Goal: Transaction & Acquisition: Purchase product/service

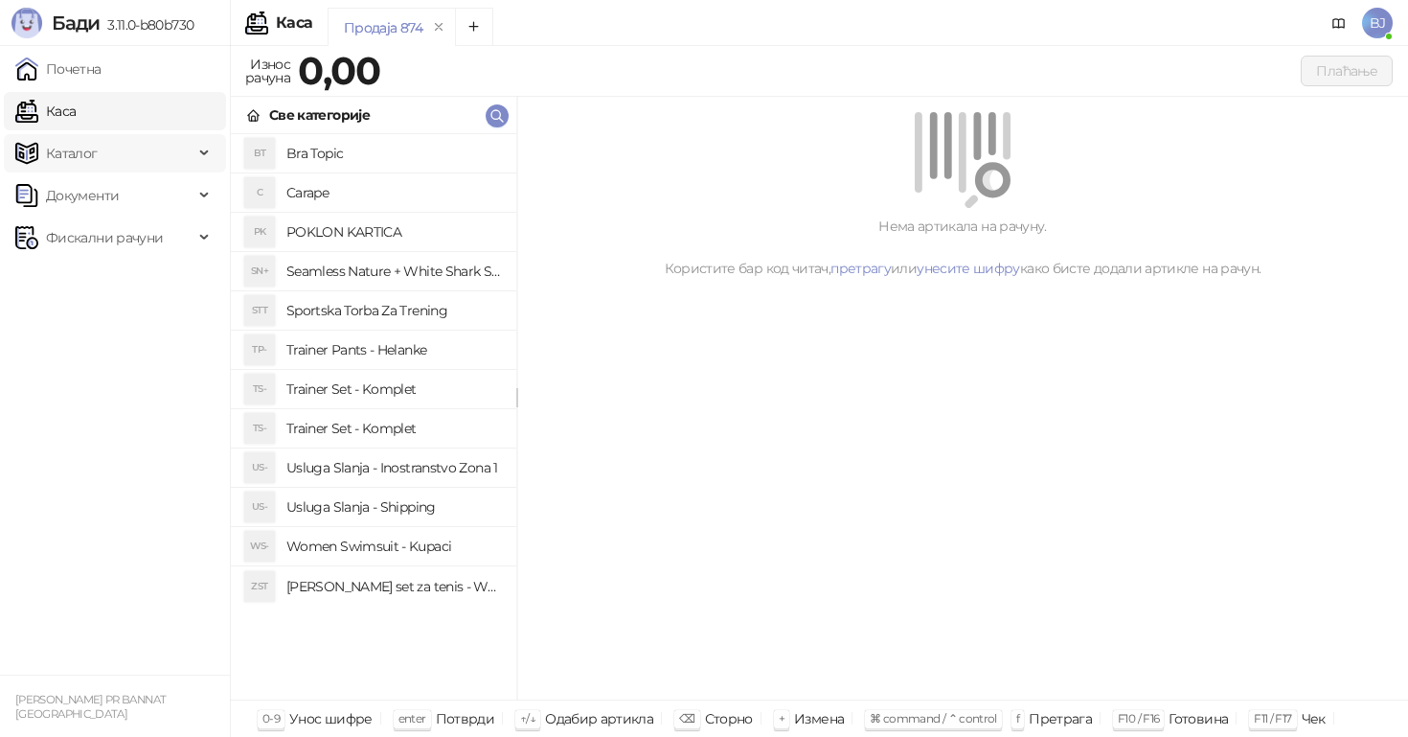
click at [108, 151] on span "Каталог" at bounding box center [104, 153] width 178 height 38
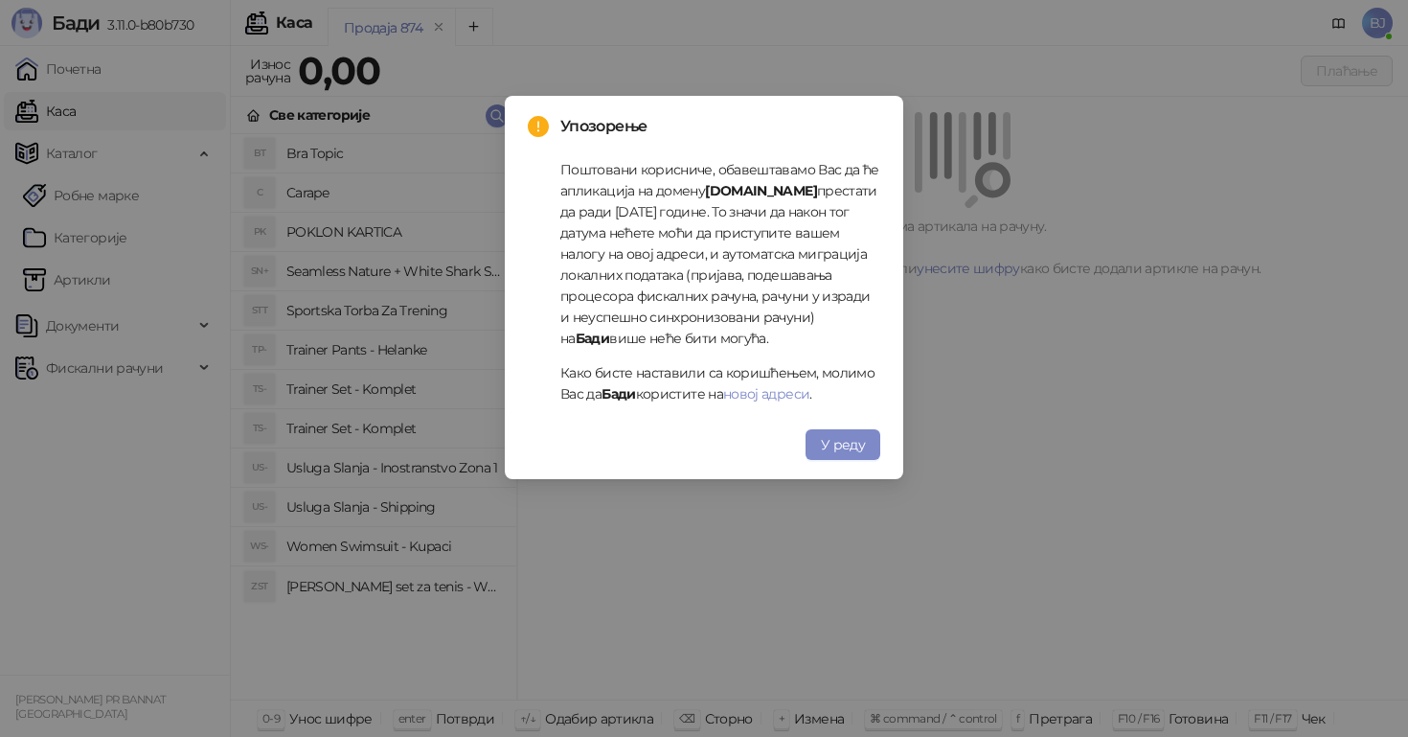
click at [830, 422] on div "Упозорење Поштовани корисниче, обавештавамо Вас да ће апликација на домену [DOM…" at bounding box center [704, 287] width 353 height 345
click at [830, 431] on button "У реду" at bounding box center [843, 444] width 75 height 31
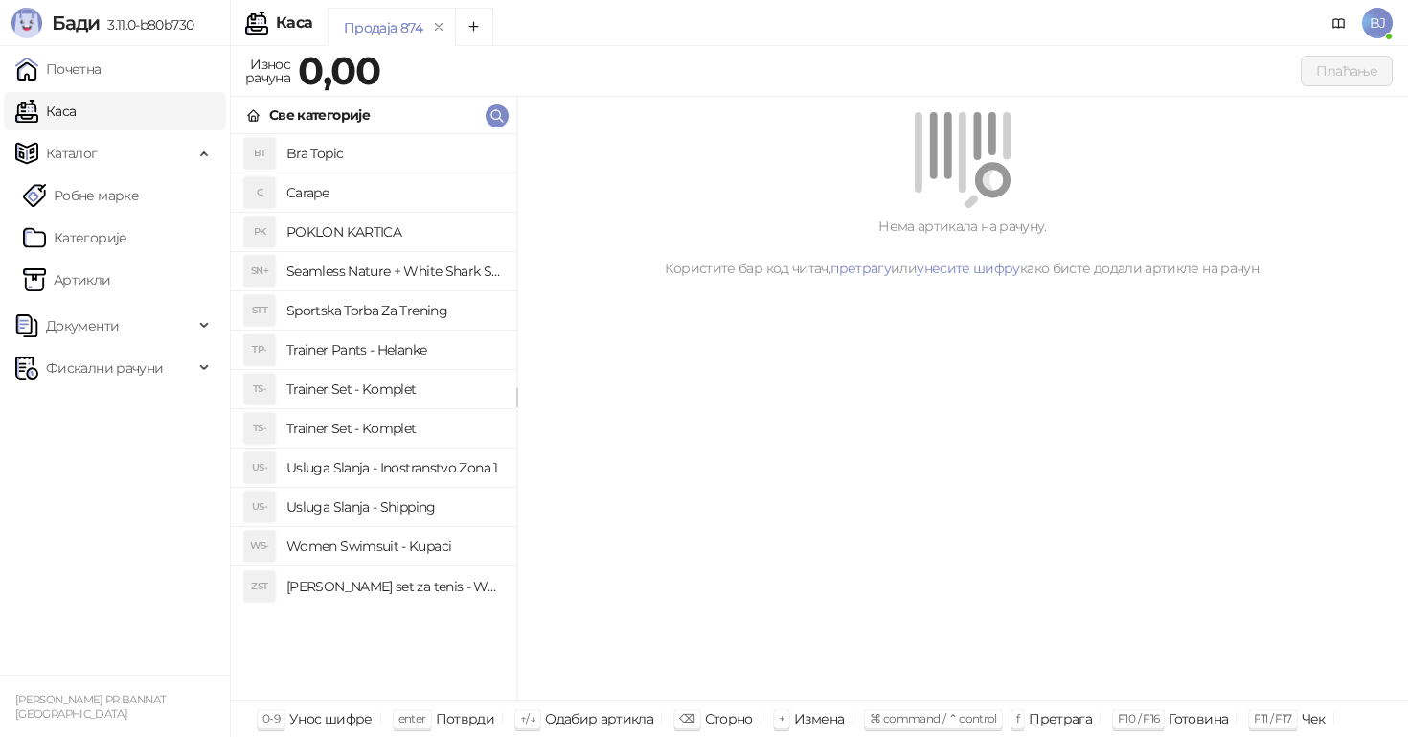
click at [76, 104] on link "Каса" at bounding box center [45, 111] width 60 height 38
click at [57, 113] on link "Каса" at bounding box center [45, 111] width 60 height 38
click at [379, 399] on h4 "Trainer Set - Komplet" at bounding box center [393, 389] width 215 height 31
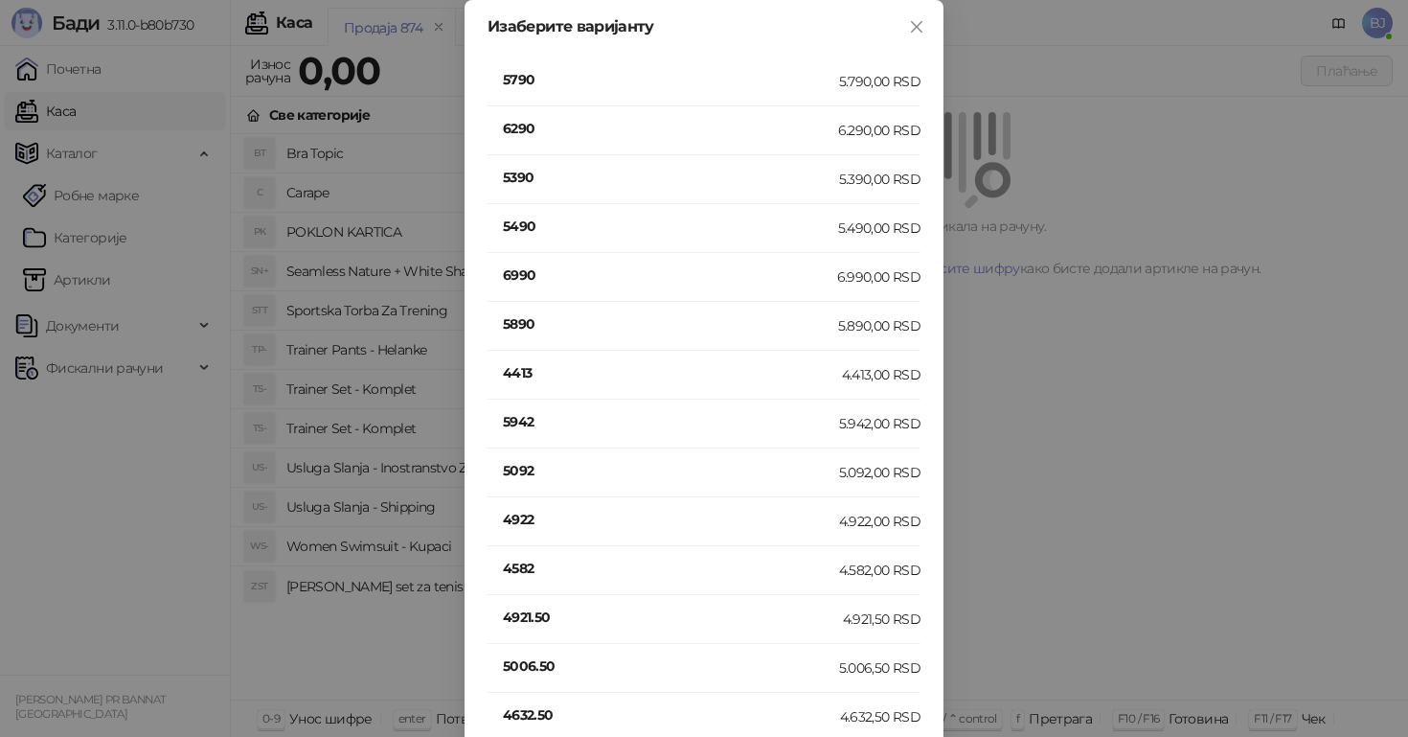
click at [538, 467] on h4 "5092" at bounding box center [671, 470] width 336 height 21
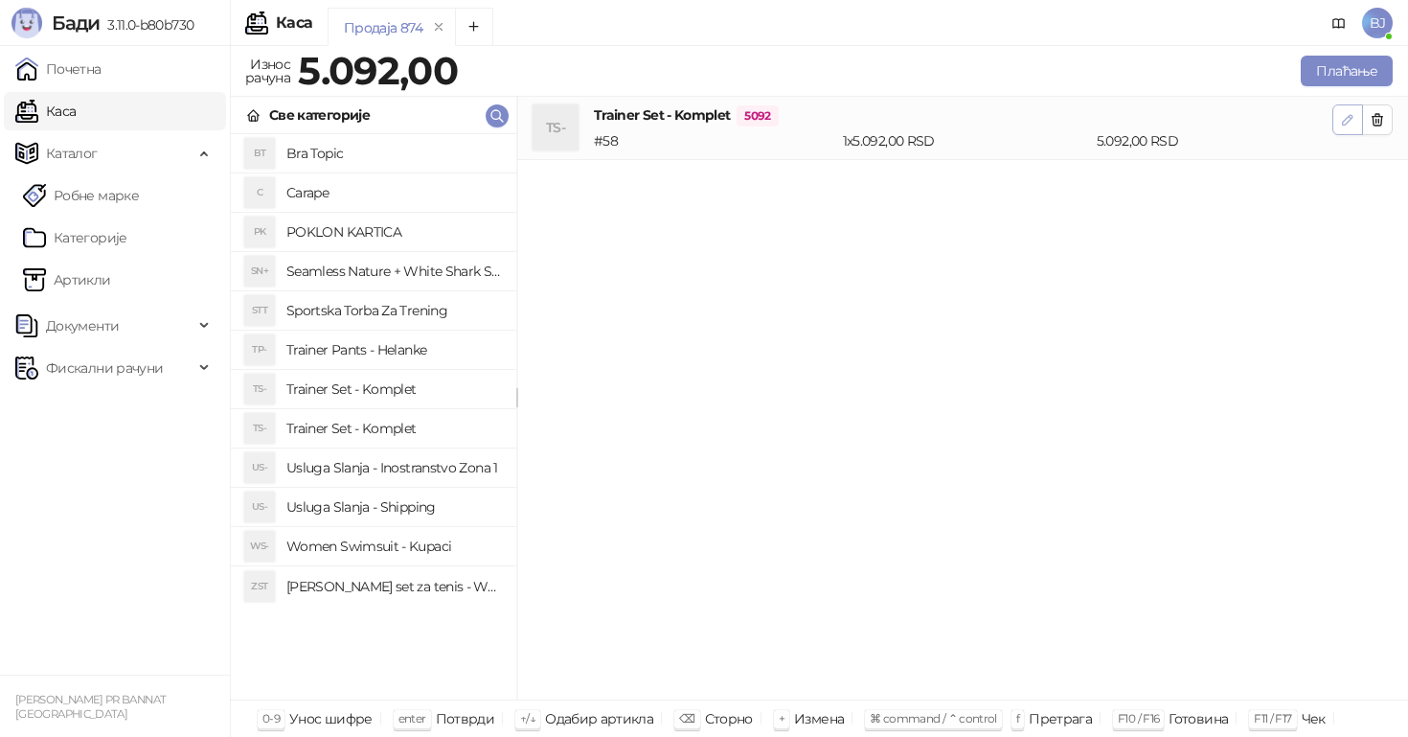
click at [1346, 126] on icon "button" at bounding box center [1347, 119] width 15 height 15
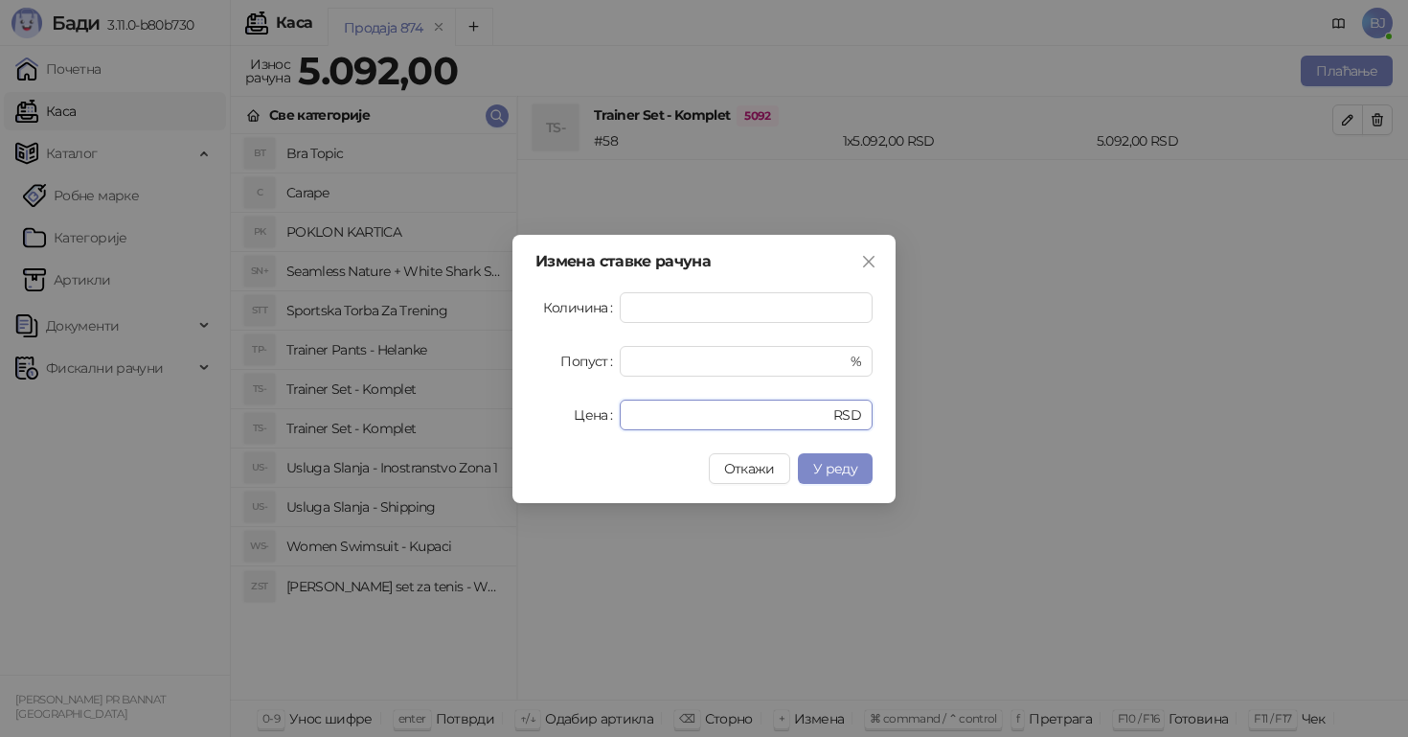
drag, startPoint x: 675, startPoint y: 415, endPoint x: 544, endPoint y: 415, distance: 131.3
click at [544, 415] on div "Цена **** RSD" at bounding box center [704, 415] width 337 height 31
type input "****"
click at [835, 466] on span "У реду" at bounding box center [835, 468] width 44 height 17
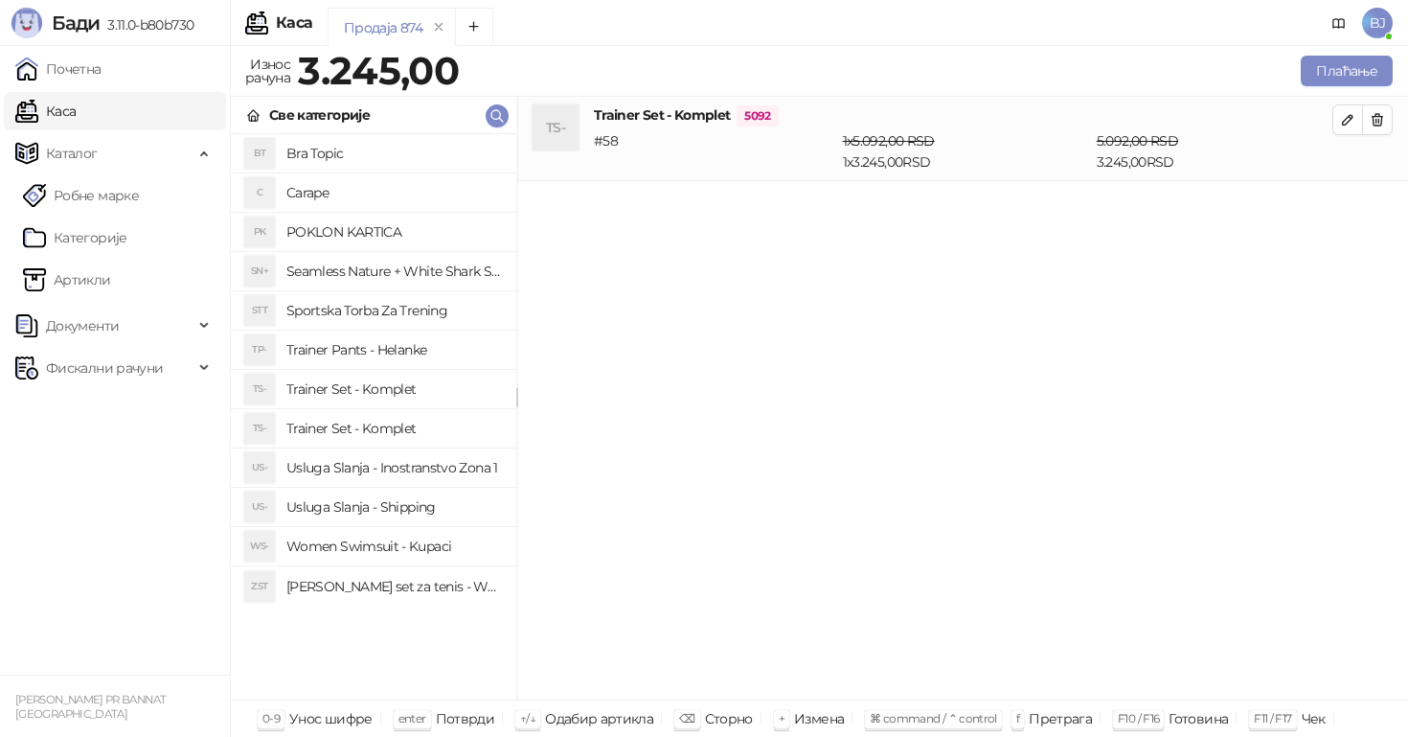
click at [462, 501] on h4 "Usluga Slanja - Shipping" at bounding box center [393, 507] width 215 height 31
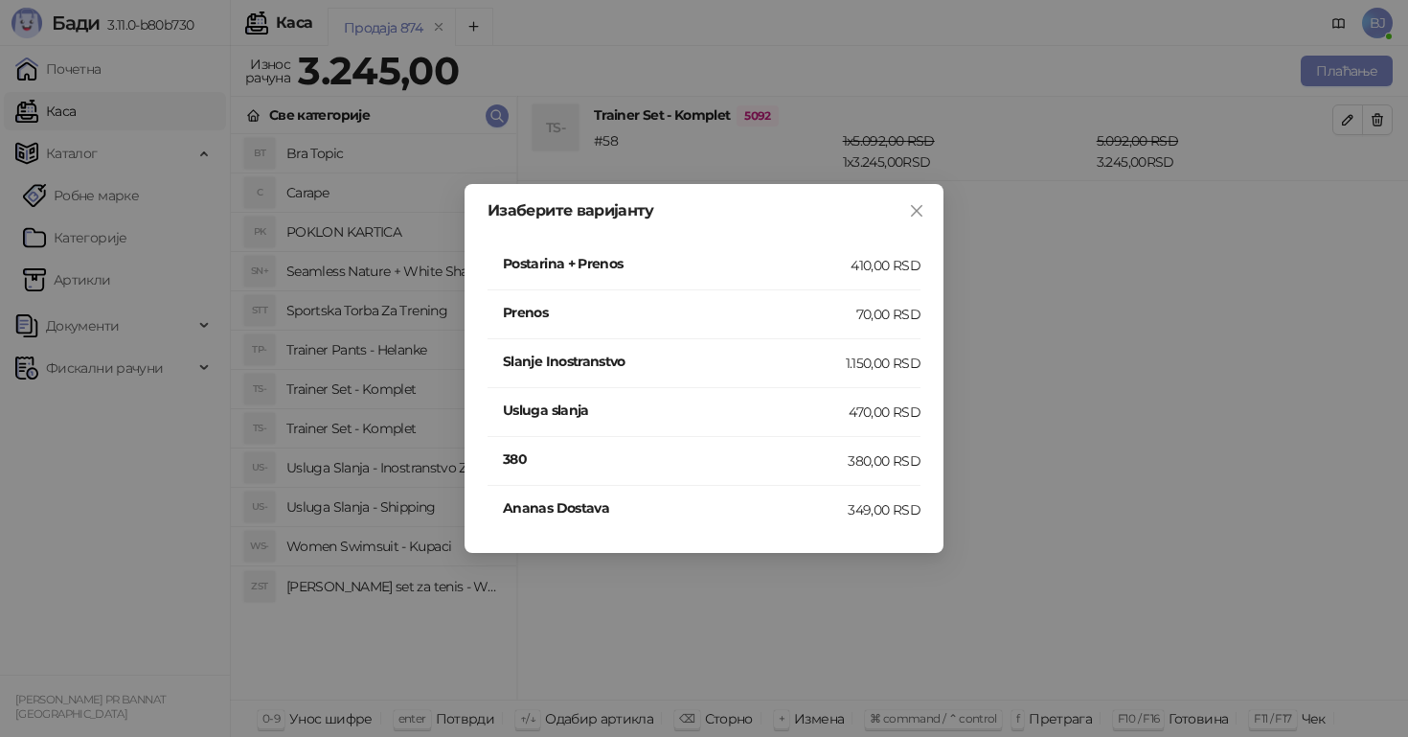
click at [861, 270] on div "410,00 RSD" at bounding box center [886, 265] width 70 height 21
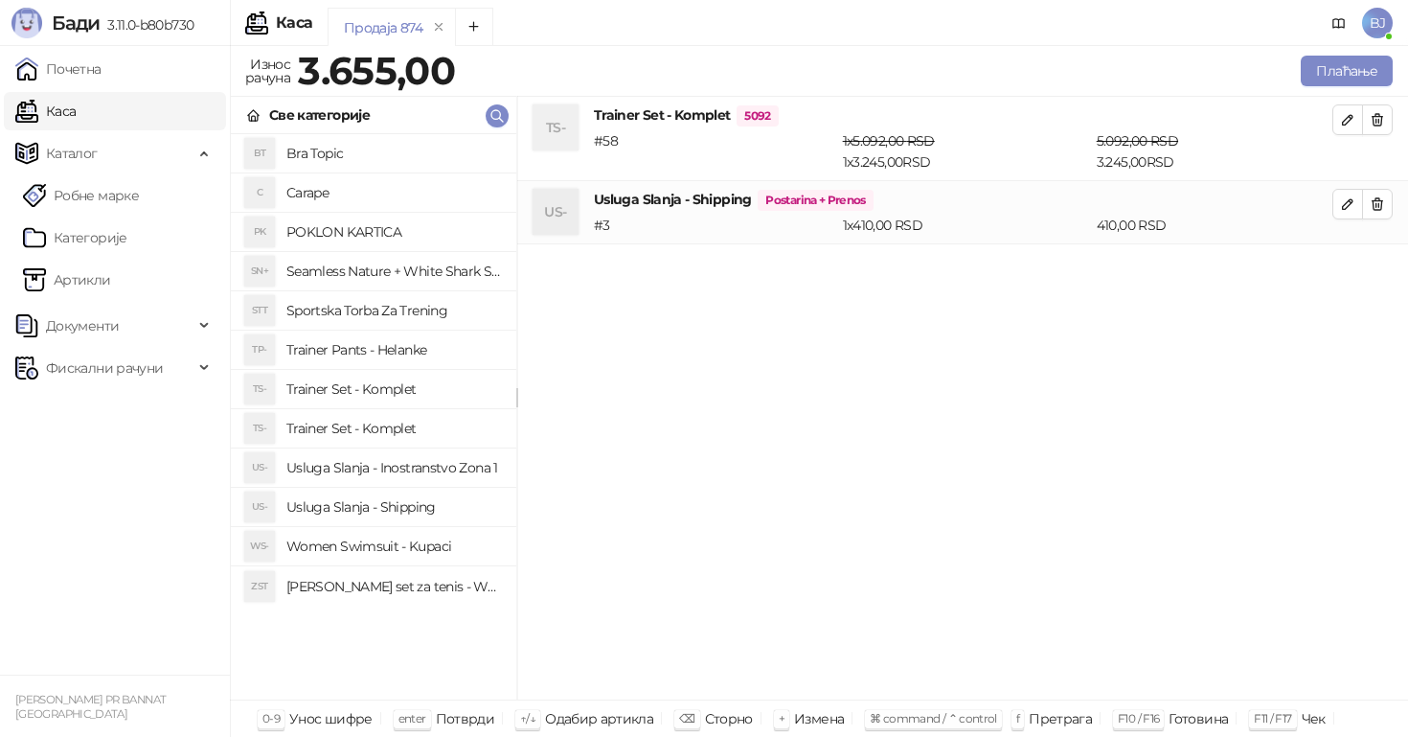
click at [1362, 86] on div "Плаћање" at bounding box center [928, 71] width 938 height 38
click at [1362, 76] on button "Плаћање" at bounding box center [1347, 71] width 92 height 31
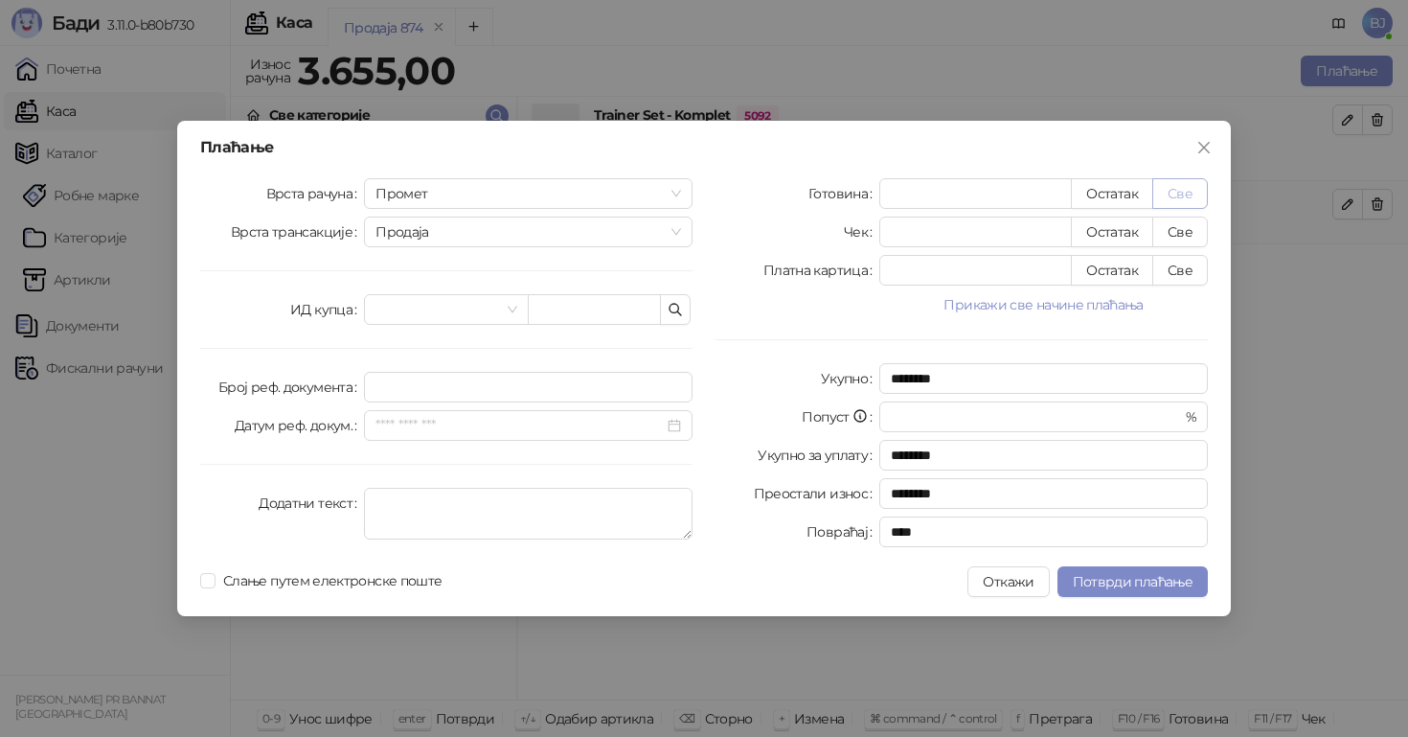
click at [1185, 187] on button "Све" at bounding box center [1181, 193] width 56 height 31
type input "****"
click at [1116, 588] on span "Потврди плаћање" at bounding box center [1133, 581] width 120 height 17
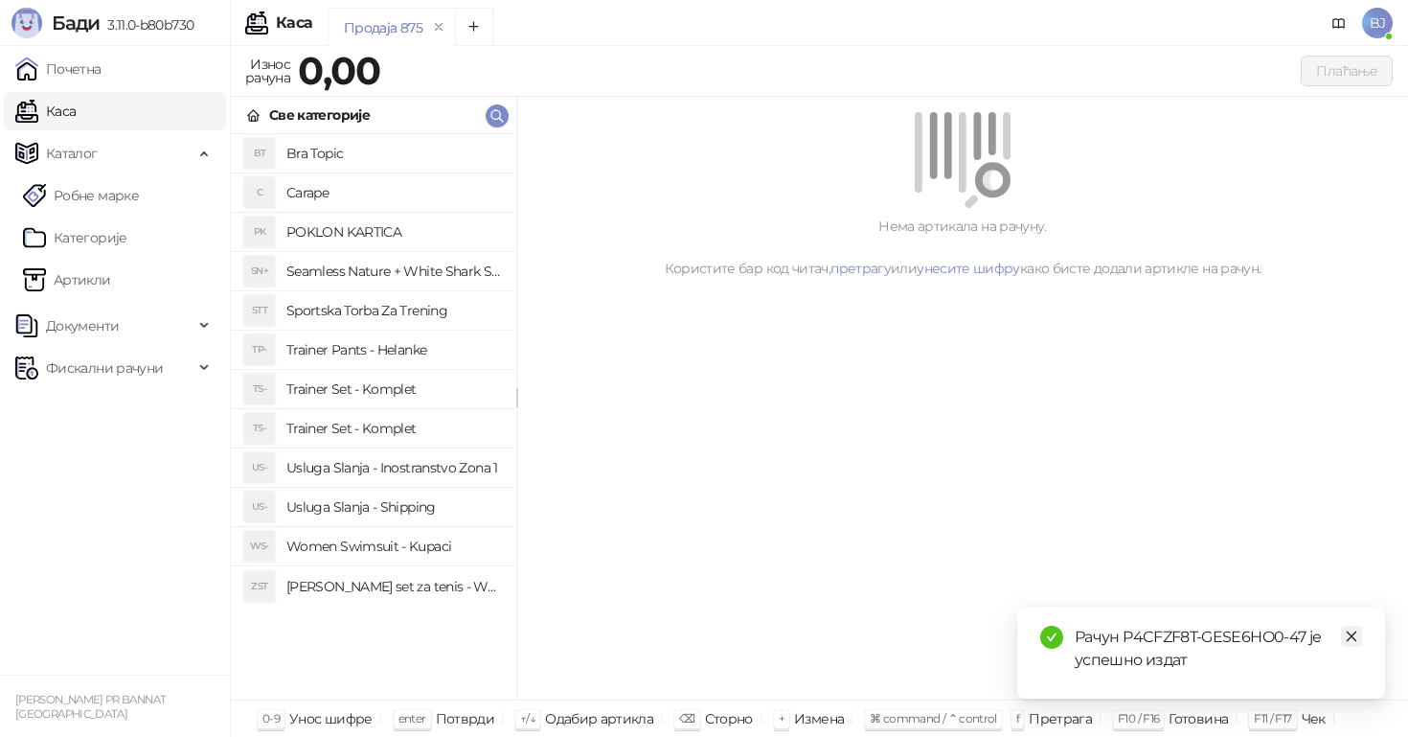
click at [1351, 641] on icon "close" at bounding box center [1351, 635] width 13 height 13
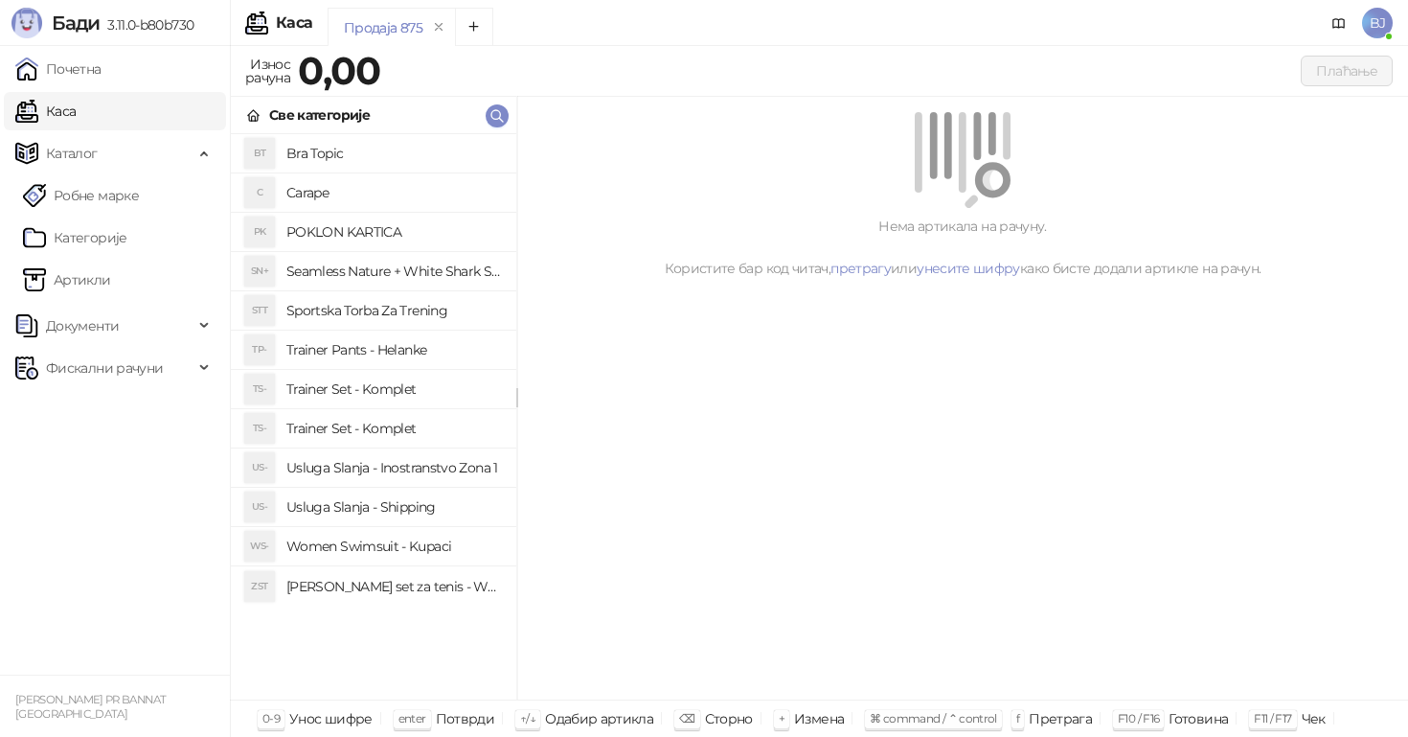
click at [894, 515] on div "Нема артикала на рачуну. Користите бар код читач, претрагу или унесите шифру ка…" at bounding box center [962, 399] width 891 height 604
click at [832, 437] on div "Нема артикала на рачуну. Користите бар код читач, претрагу или унесите шифру ка…" at bounding box center [962, 399] width 891 height 604
click at [909, 489] on div "Нема артикала на рачуну. Користите бар код читач, претрагу или унесите шифру ка…" at bounding box center [962, 399] width 891 height 604
click at [831, 509] on div "Нема артикала на рачуну. Користите бар код читач, претрагу или унесите шифру ка…" at bounding box center [962, 399] width 891 height 604
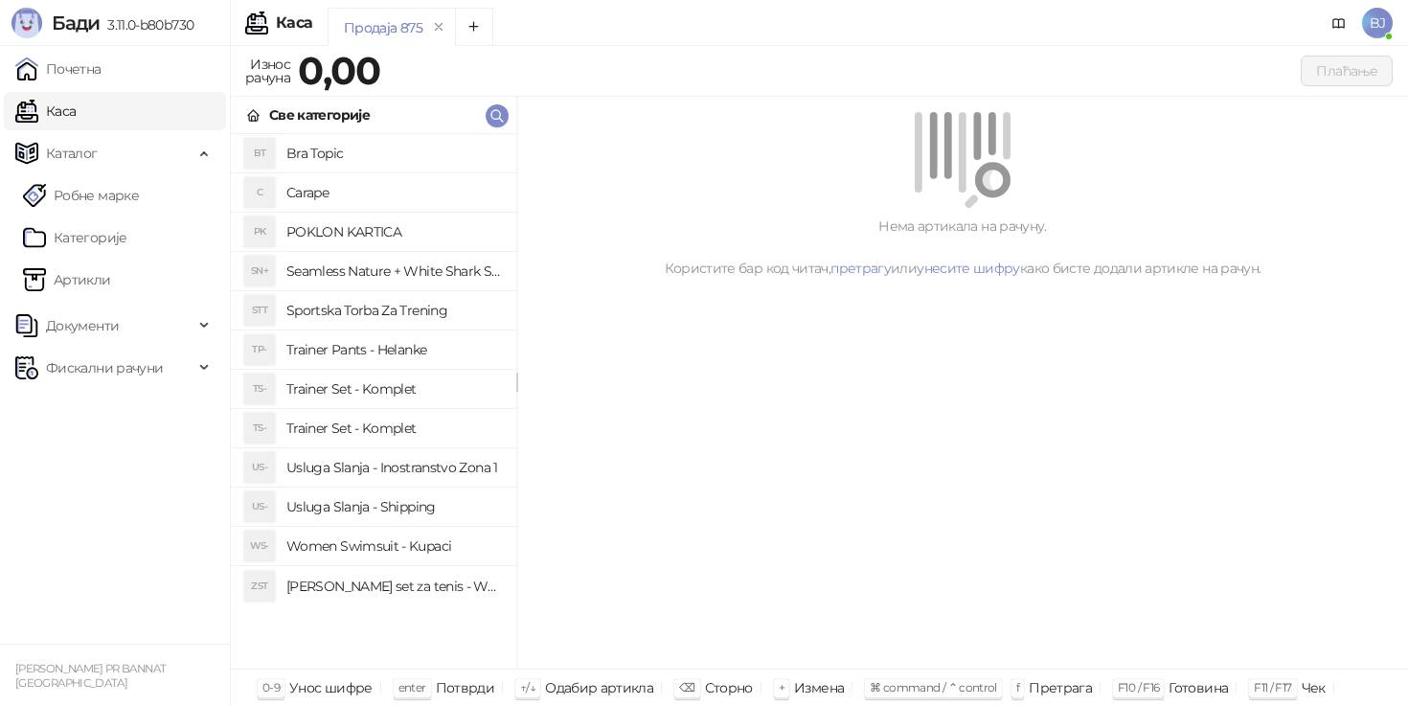
click at [76, 111] on link "Каса" at bounding box center [45, 111] width 60 height 38
click at [444, 420] on h4 "Trainer Set - Komplet" at bounding box center [393, 428] width 215 height 31
click at [355, 393] on h4 "Trainer Set - Komplet" at bounding box center [393, 389] width 215 height 31
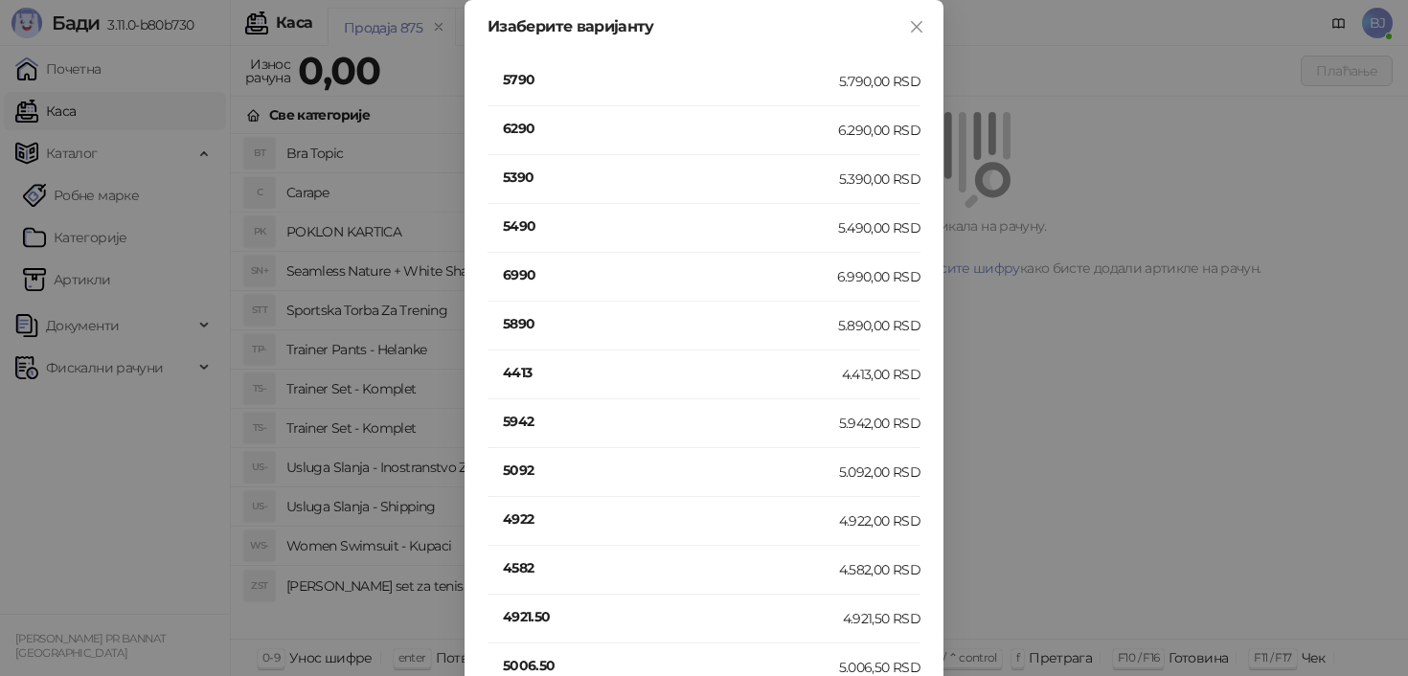
click at [524, 78] on h4 "5790" at bounding box center [671, 79] width 336 height 21
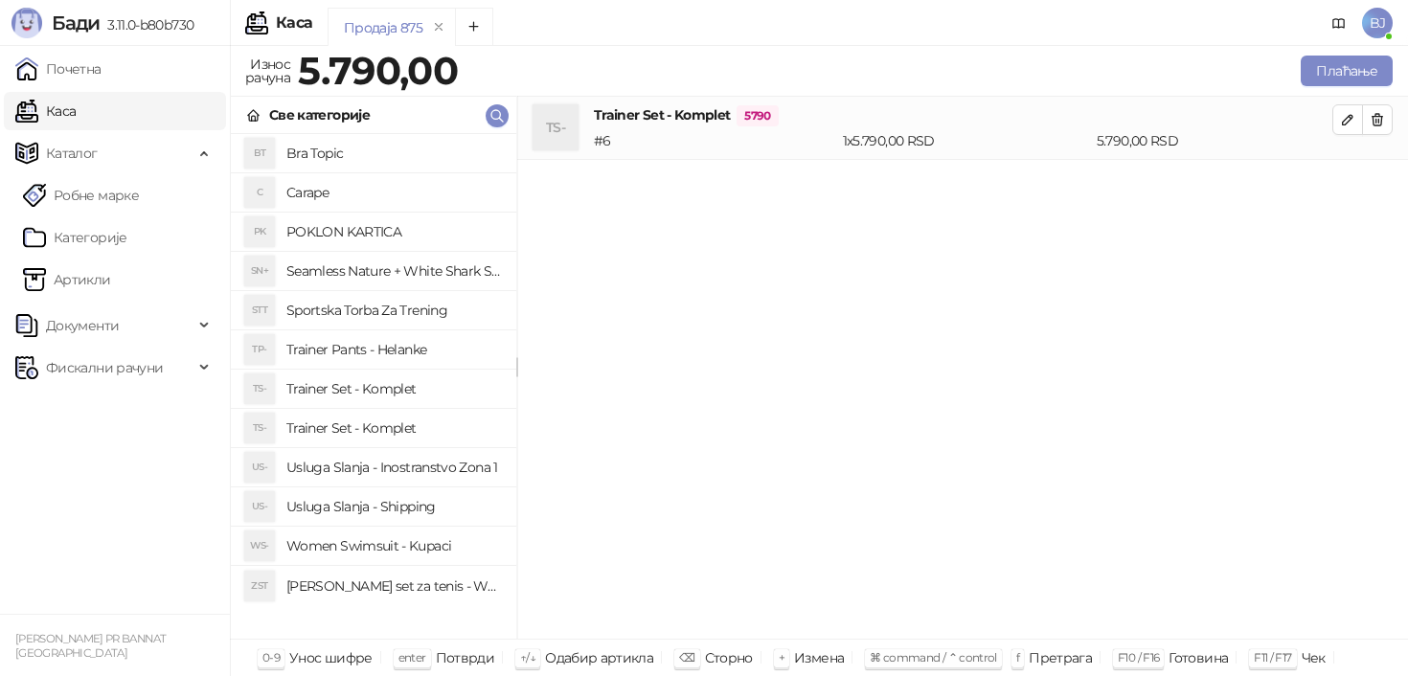
click at [390, 508] on h4 "Usluga Slanja - Shipping" at bounding box center [393, 507] width 215 height 31
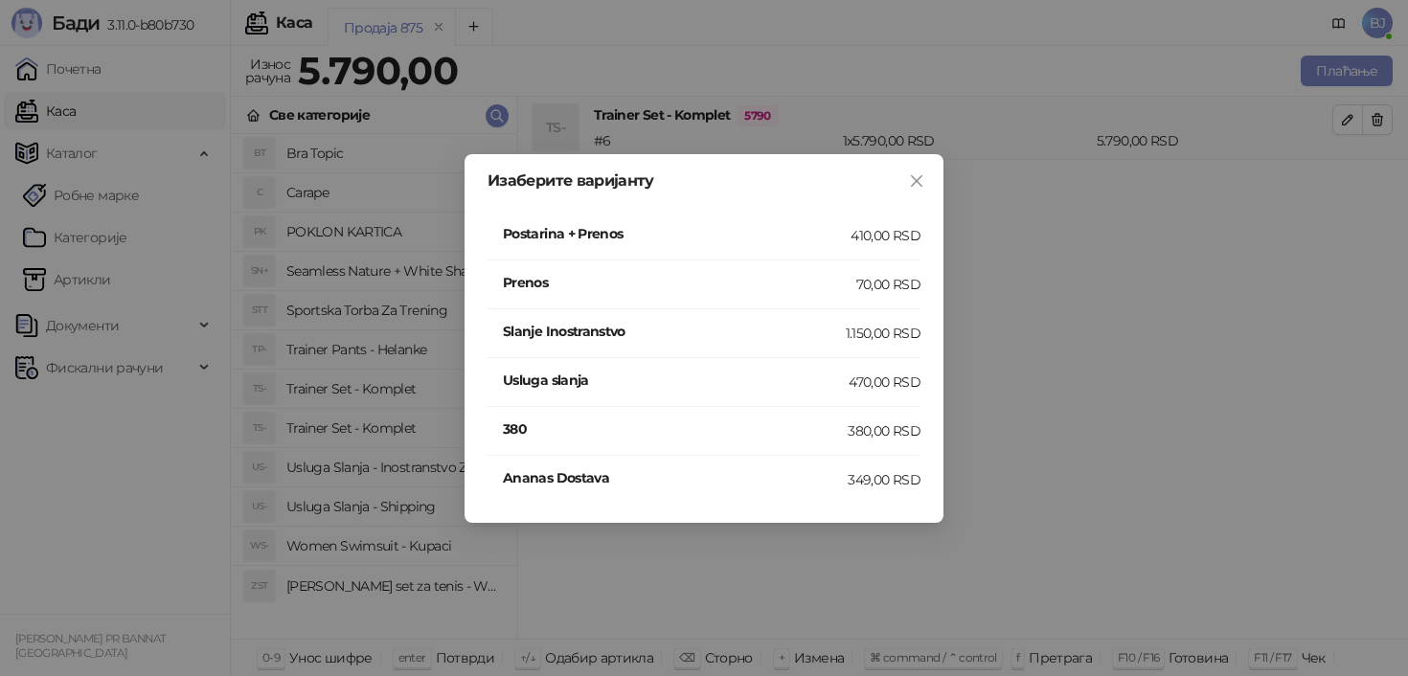
click at [828, 238] on h4 "Postarina + Prenos" at bounding box center [677, 233] width 348 height 21
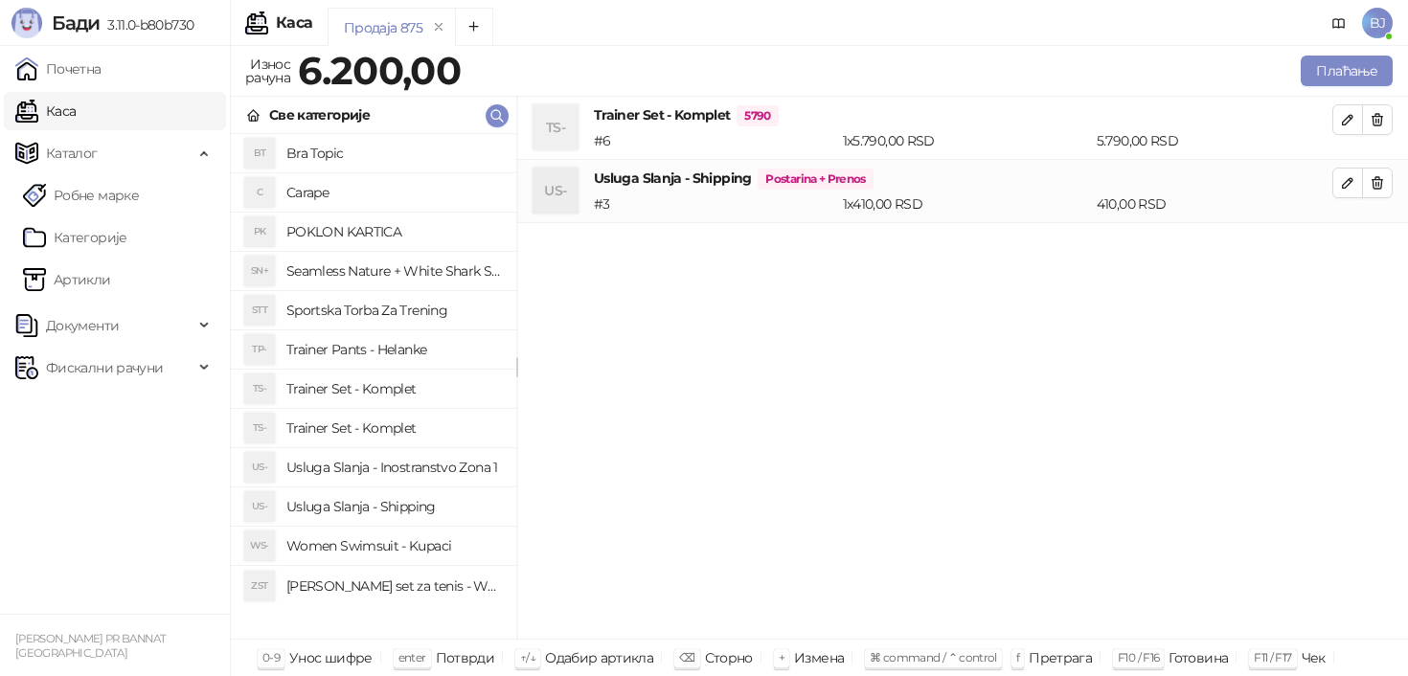
click at [414, 393] on h4 "Trainer Set - Komplet" at bounding box center [393, 389] width 215 height 31
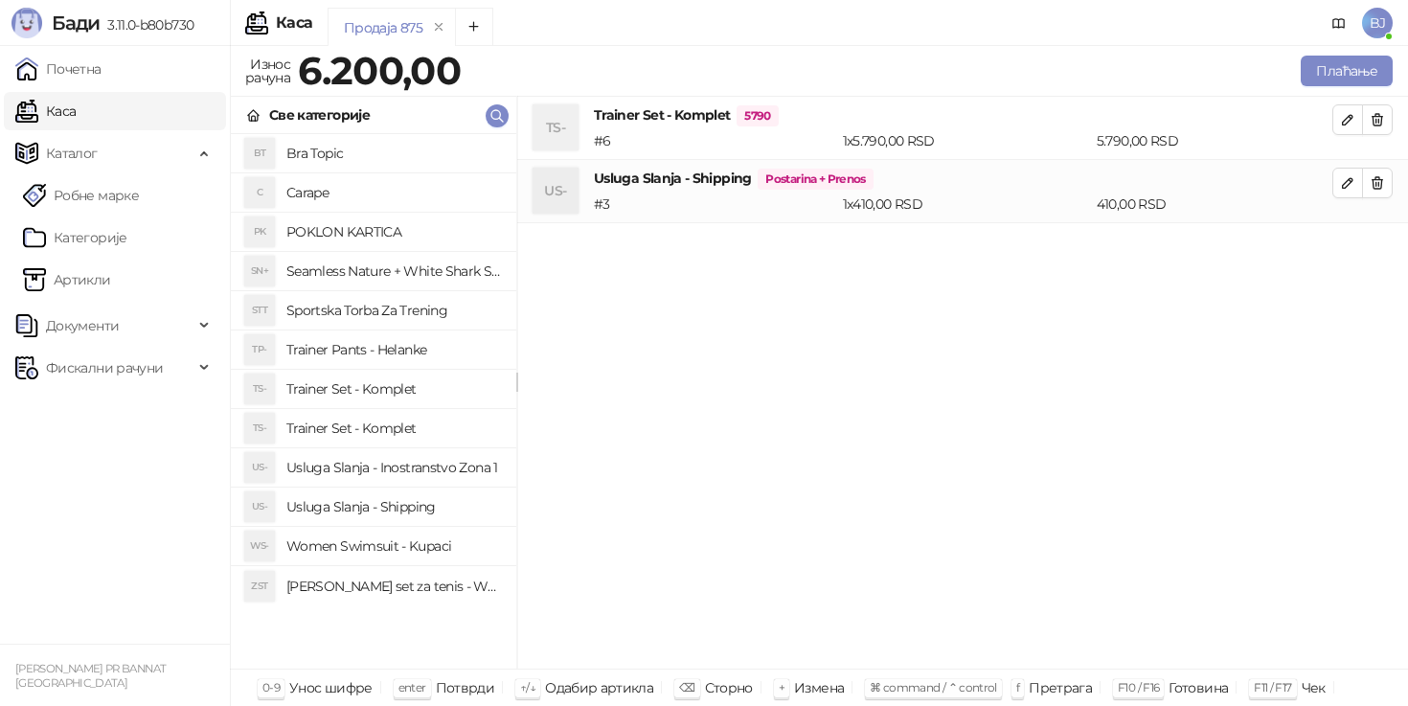
click at [398, 384] on h4 "Trainer Set - Komplet" at bounding box center [393, 389] width 215 height 31
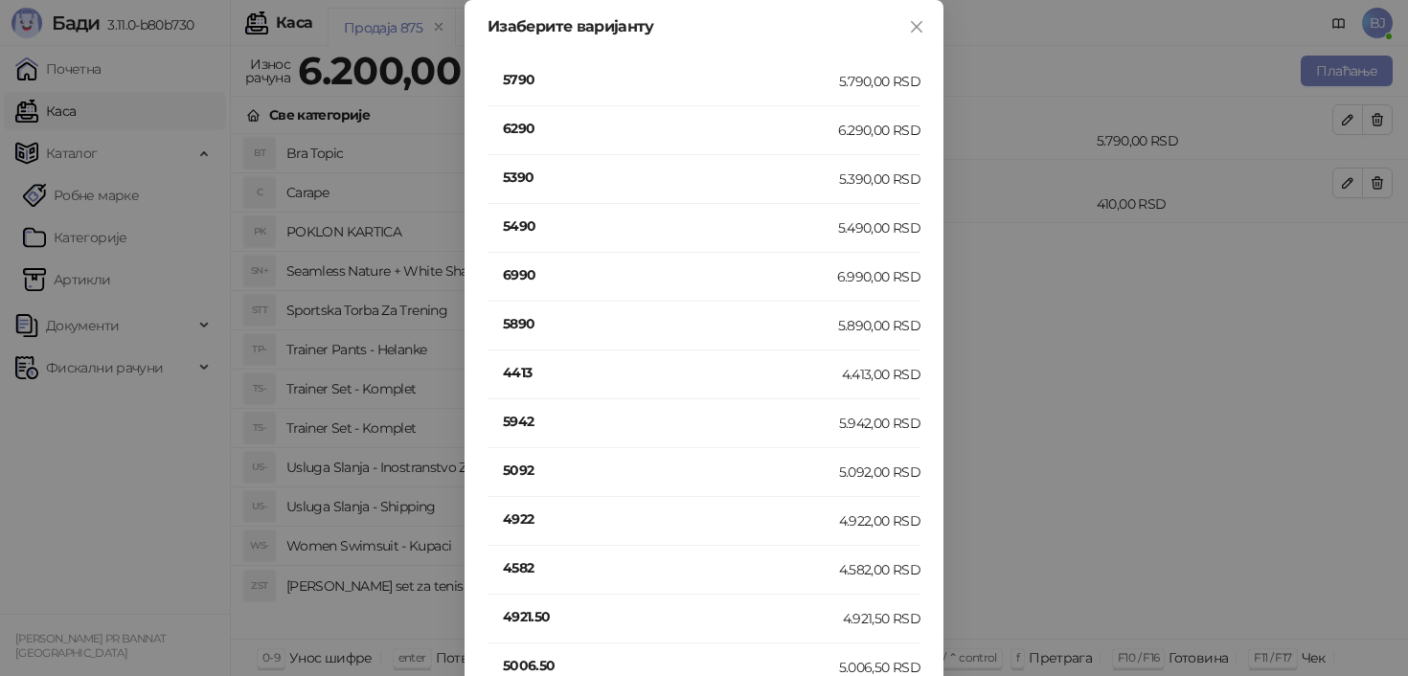
click at [1082, 408] on div "Изаберите варијанту 5790 5.790,00 RSD 6290 6.290,00 RSD 5390 5.390,00 RSD 5490 …" at bounding box center [704, 338] width 1408 height 676
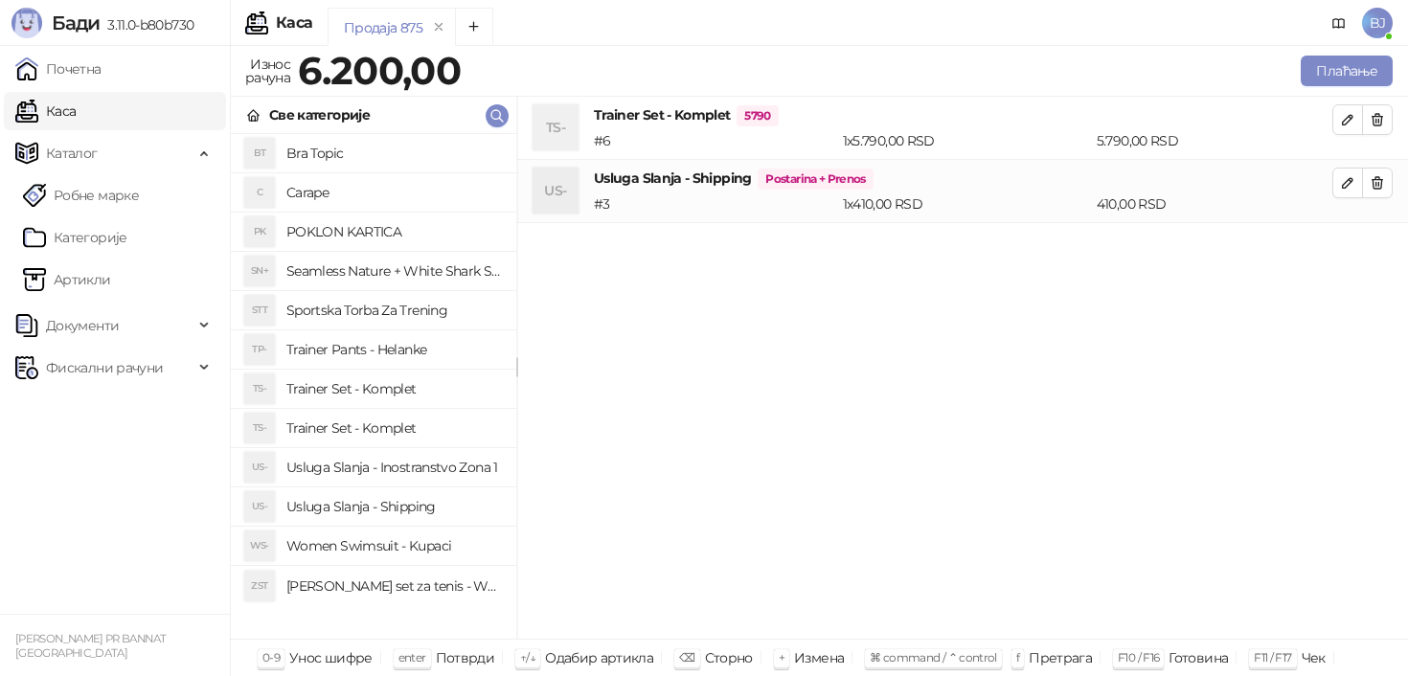
click at [411, 384] on h4 "Trainer Set - Komplet" at bounding box center [393, 389] width 215 height 31
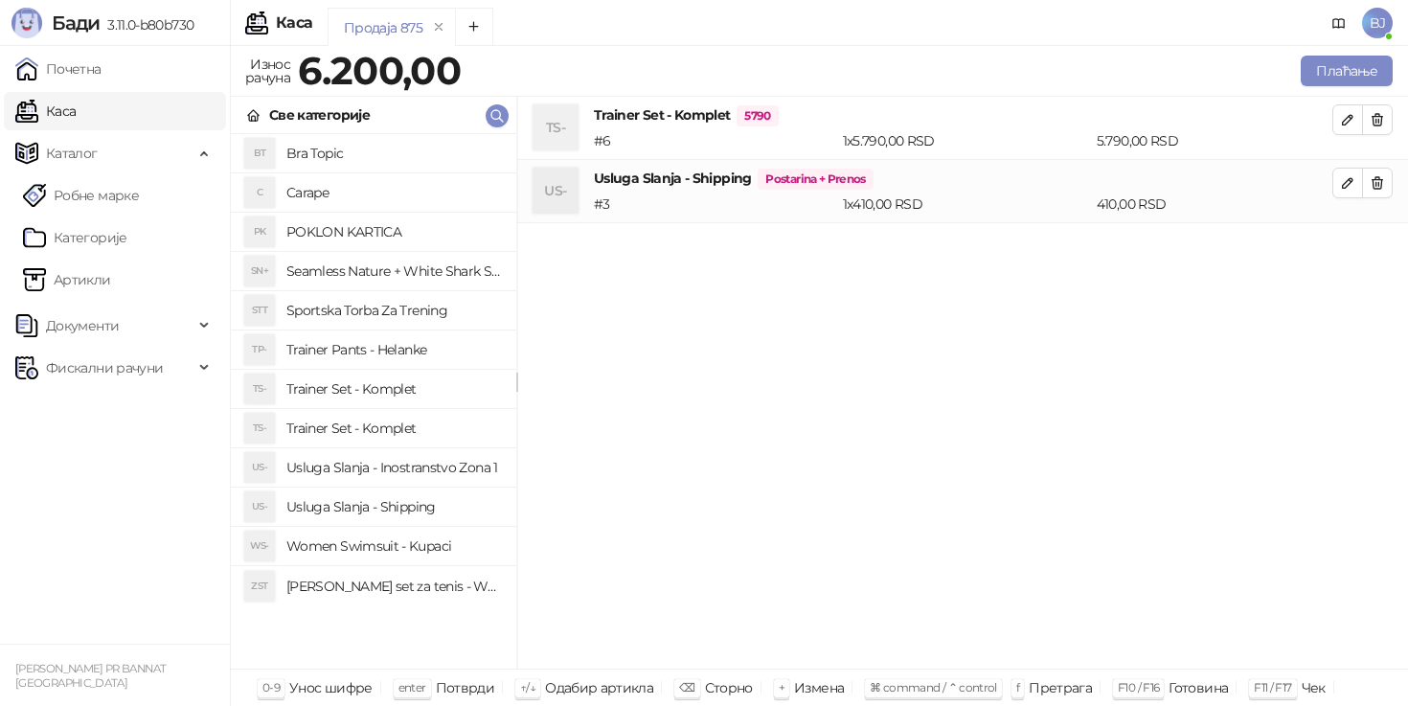
click at [403, 429] on h4 "Trainer Set - Komplet" at bounding box center [393, 428] width 215 height 31
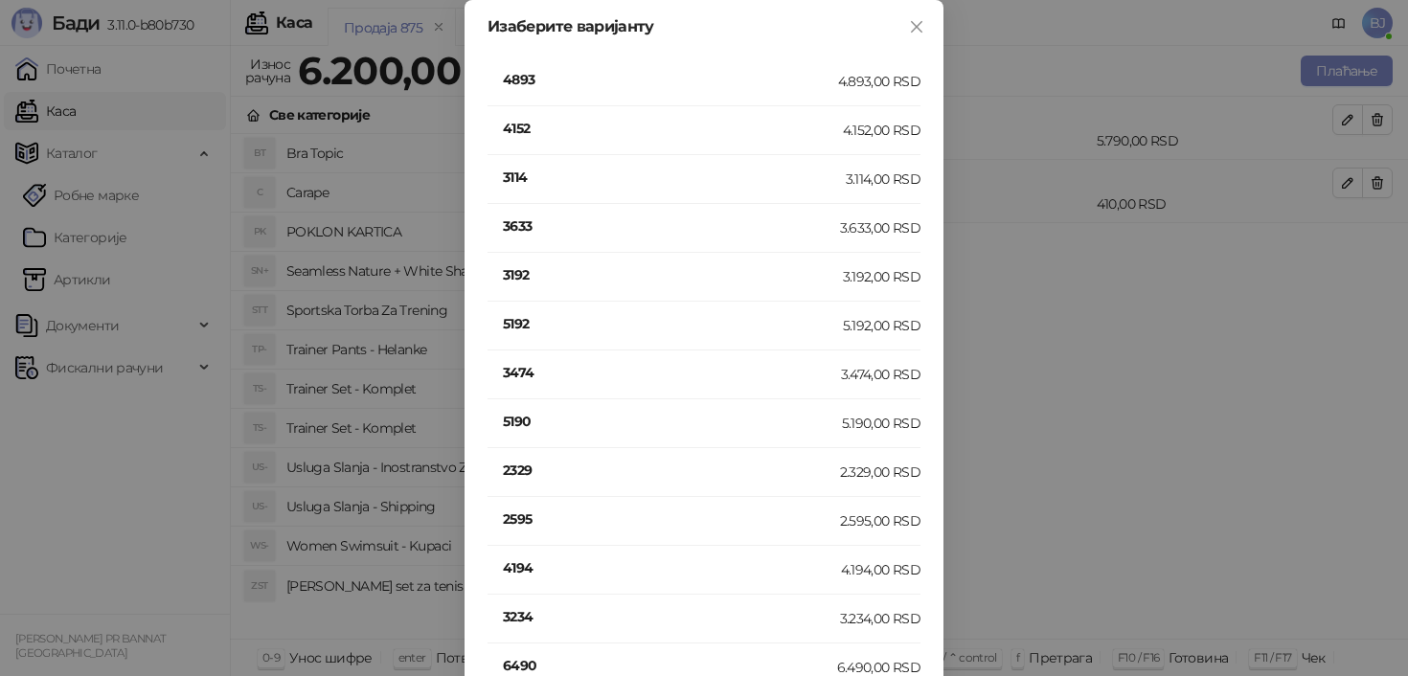
click at [520, 123] on h4 "4152" at bounding box center [673, 128] width 340 height 21
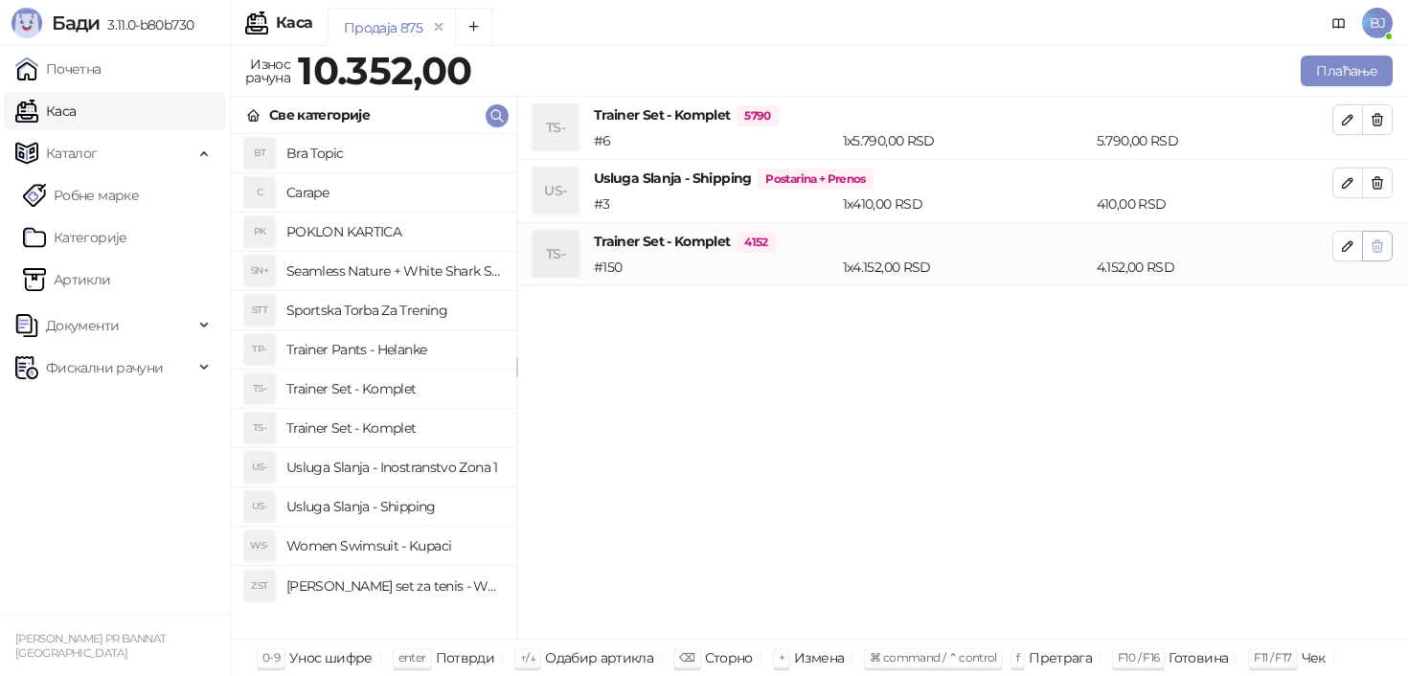
click at [1385, 255] on button "button" at bounding box center [1377, 246] width 31 height 31
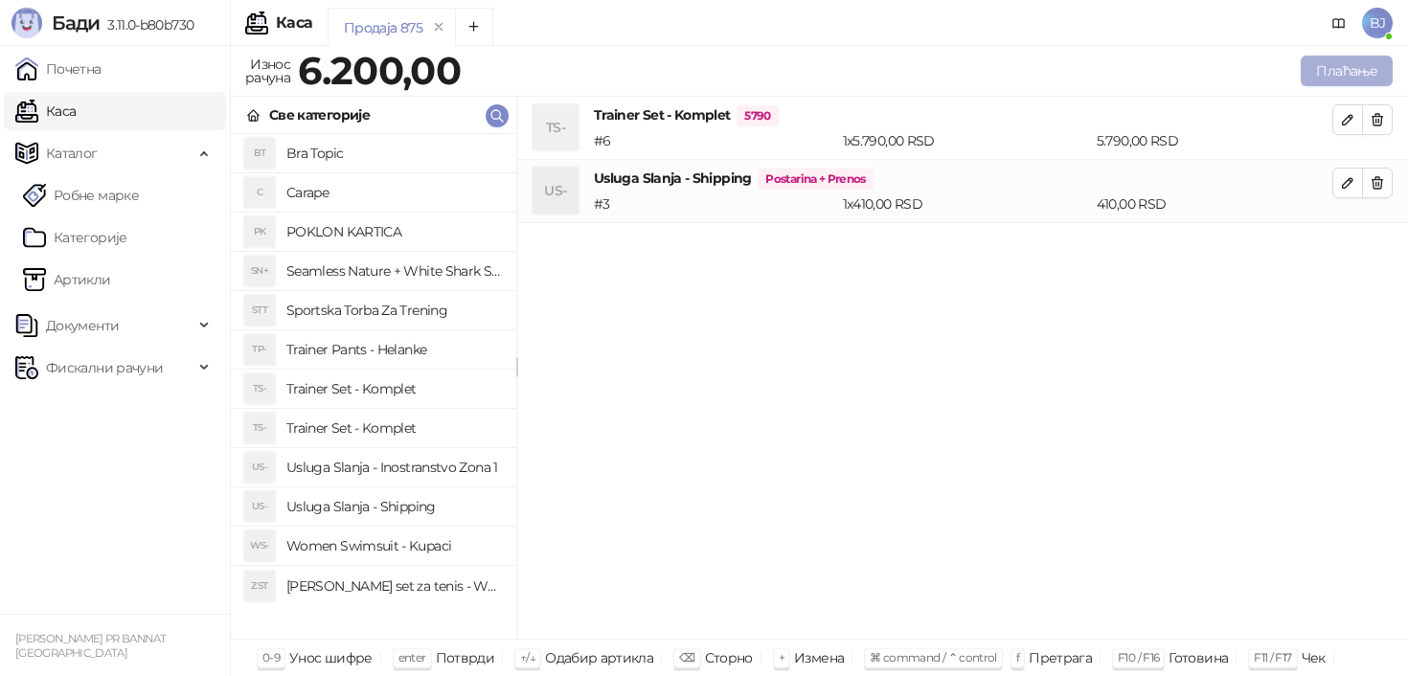
click at [1360, 70] on button "Плаћање" at bounding box center [1347, 71] width 92 height 31
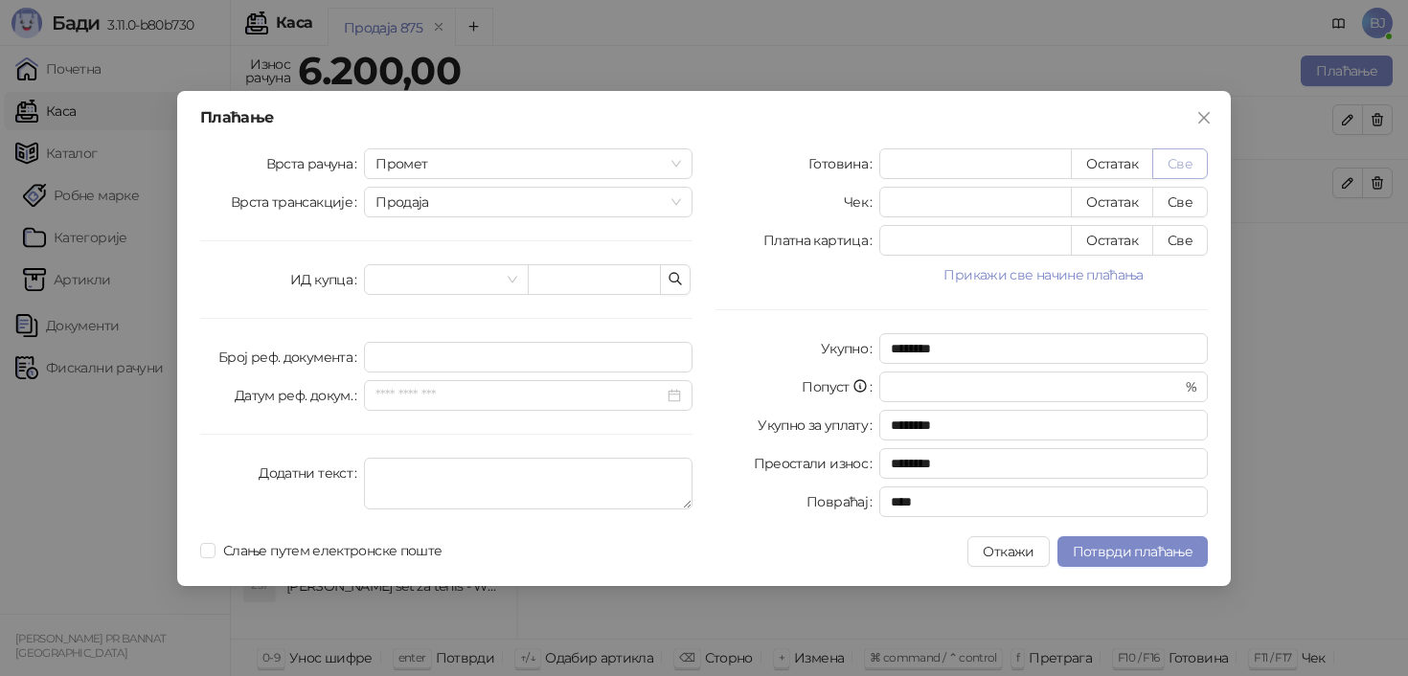
click at [1186, 154] on button "Све" at bounding box center [1181, 164] width 56 height 31
type input "****"
click at [1110, 545] on span "Потврди плаћање" at bounding box center [1133, 551] width 120 height 17
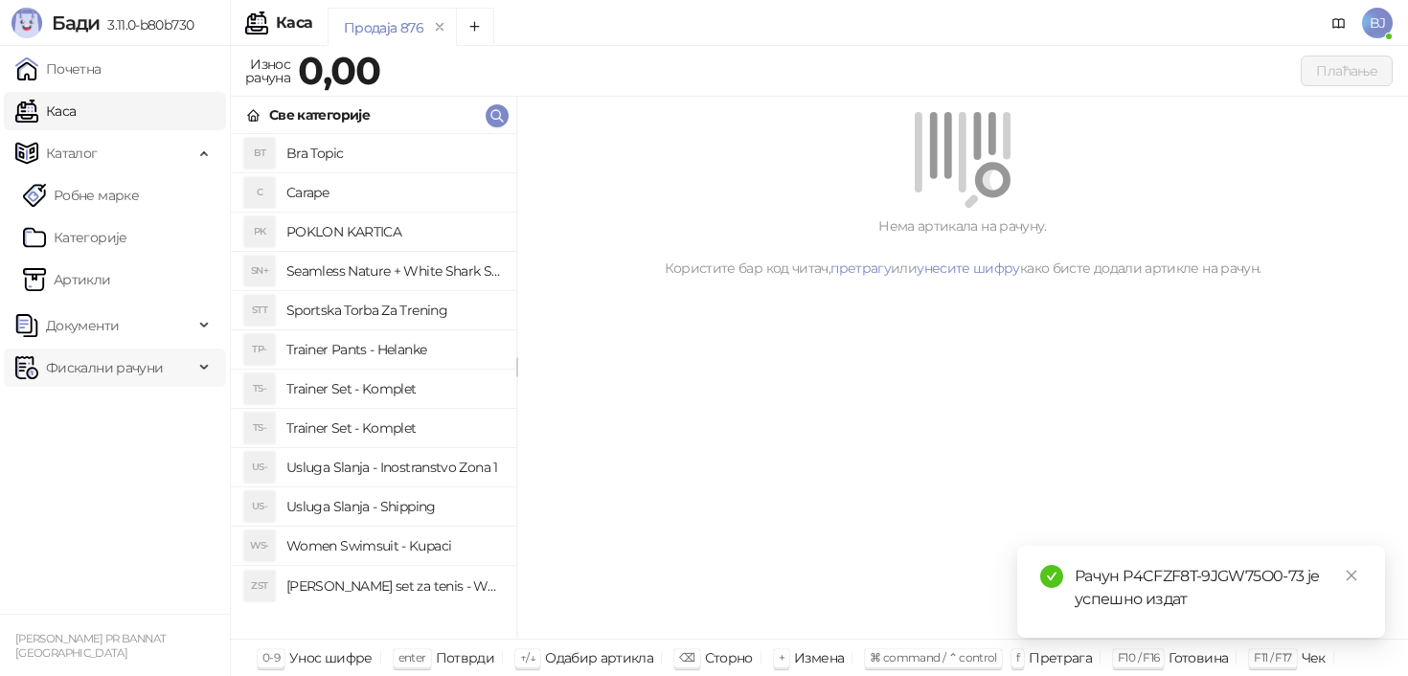
click at [195, 363] on div "Фискални рачуни" at bounding box center [115, 368] width 222 height 38
click at [151, 402] on link "Издати рачуни" at bounding box center [87, 410] width 128 height 38
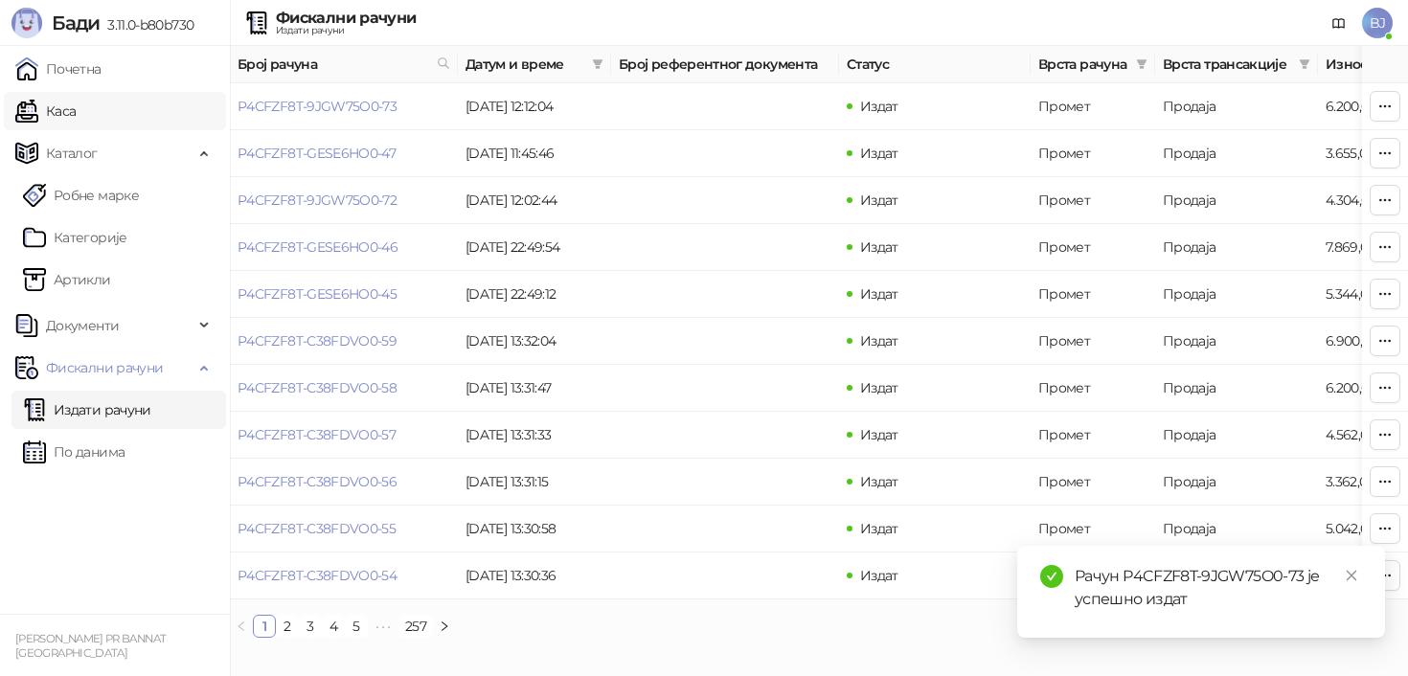
click at [76, 115] on link "Каса" at bounding box center [45, 111] width 60 height 38
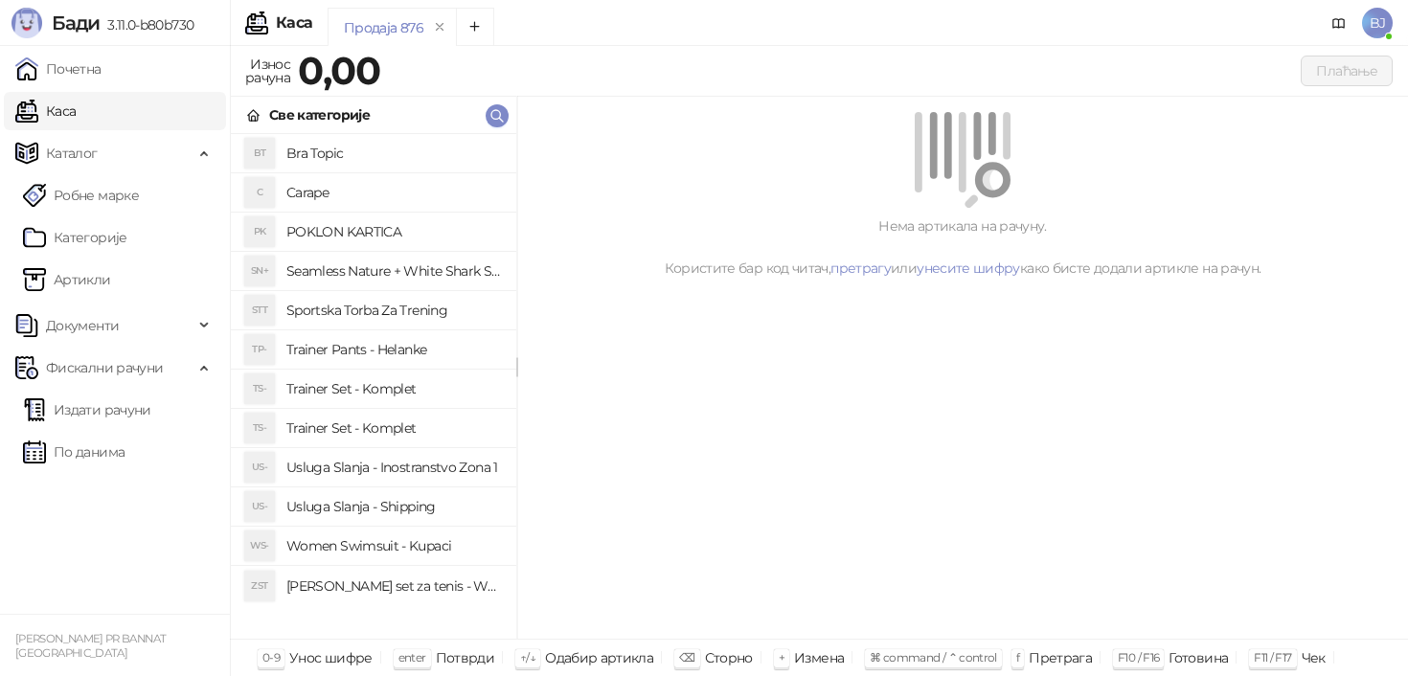
click at [401, 388] on h4 "Trainer Set - Komplet" at bounding box center [393, 389] width 215 height 31
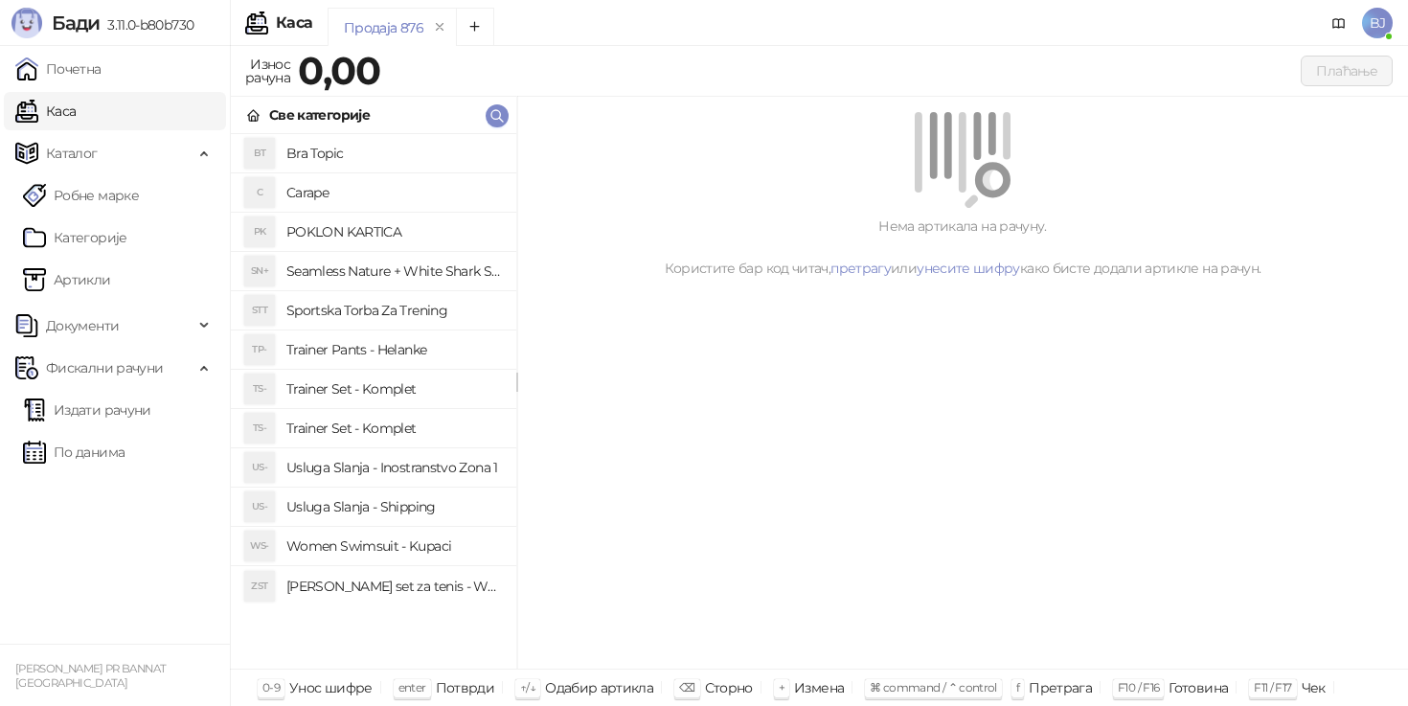
click at [390, 428] on h4 "Trainer Set - Komplet" at bounding box center [393, 428] width 215 height 31
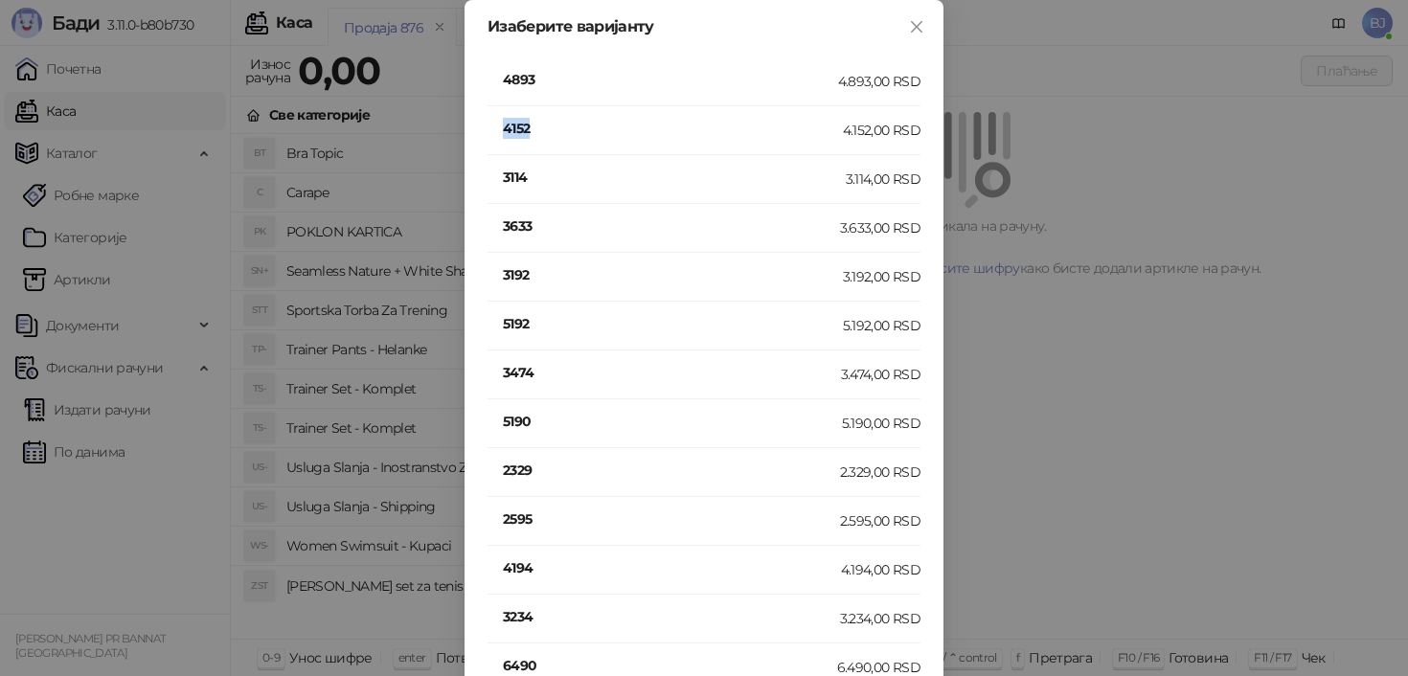
click at [523, 136] on h4 "4152" at bounding box center [673, 128] width 340 height 21
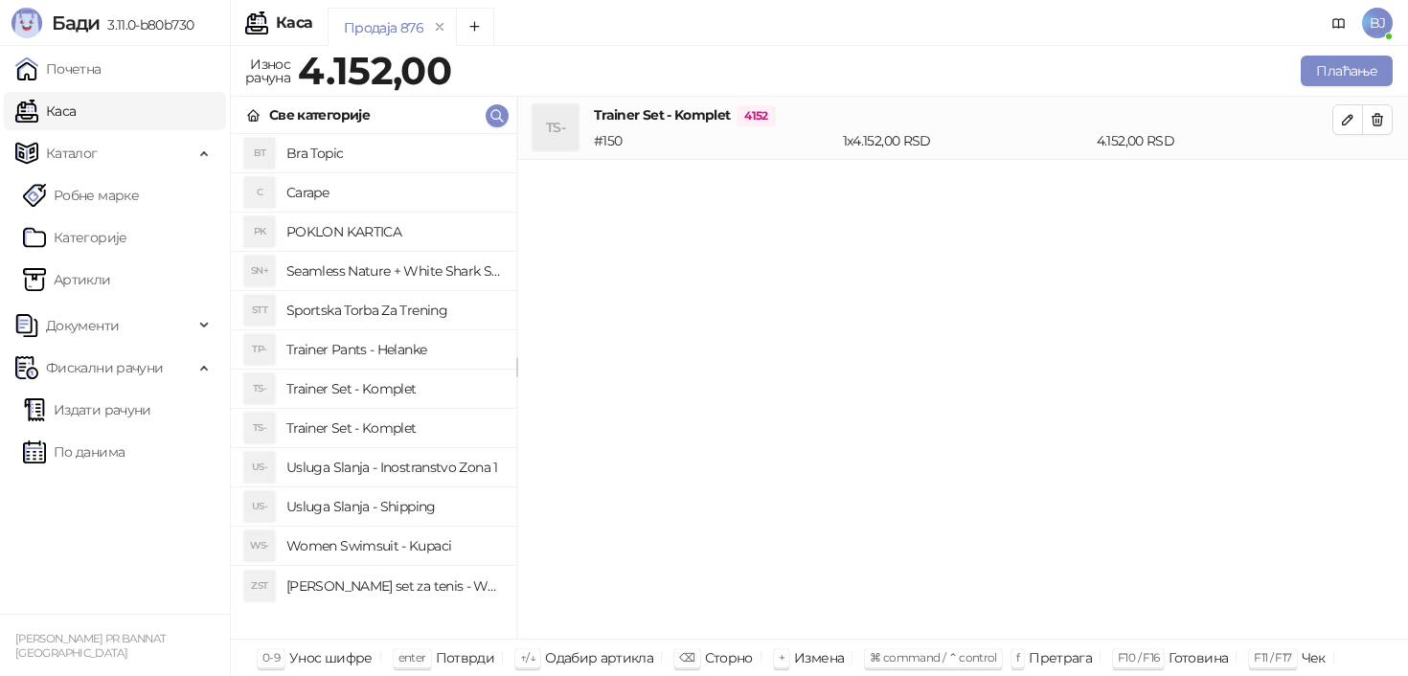
click at [422, 356] on h4 "Trainer Pants - Helanke" at bounding box center [393, 349] width 215 height 31
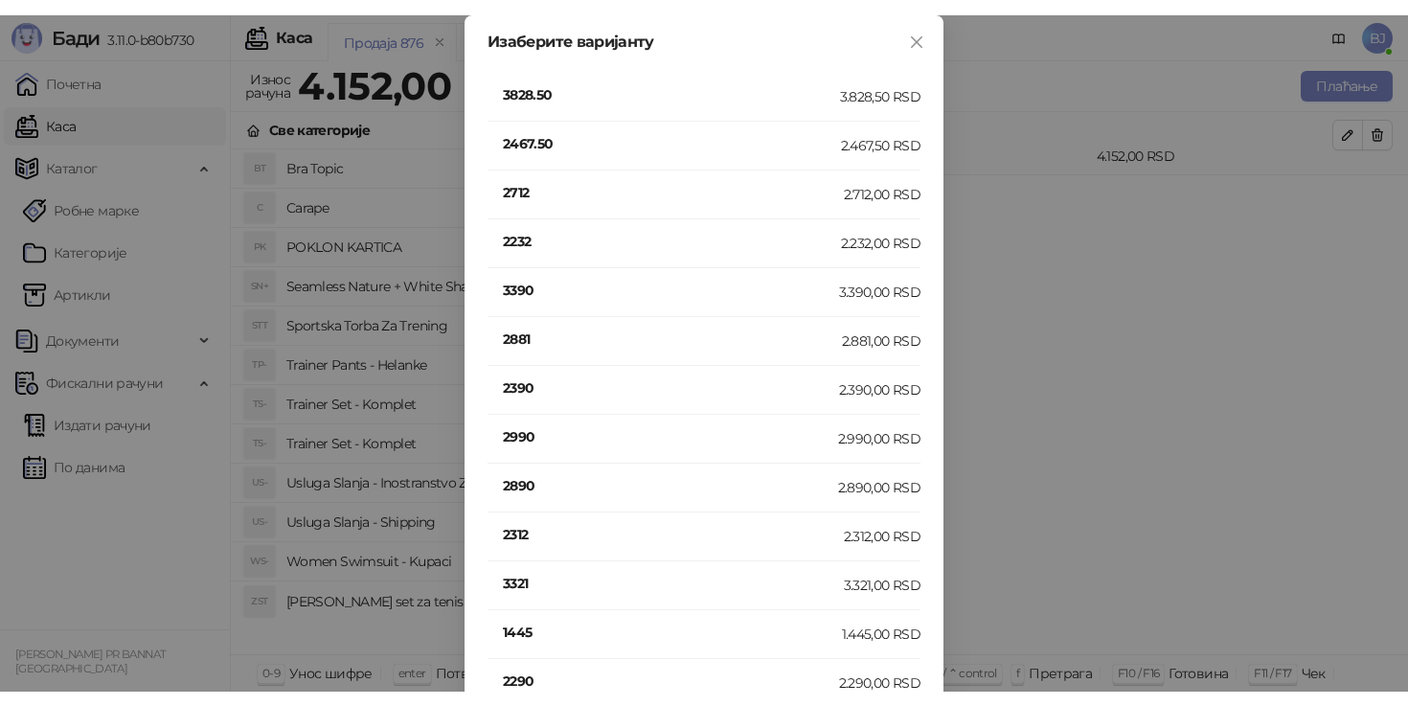
scroll to position [425, 0]
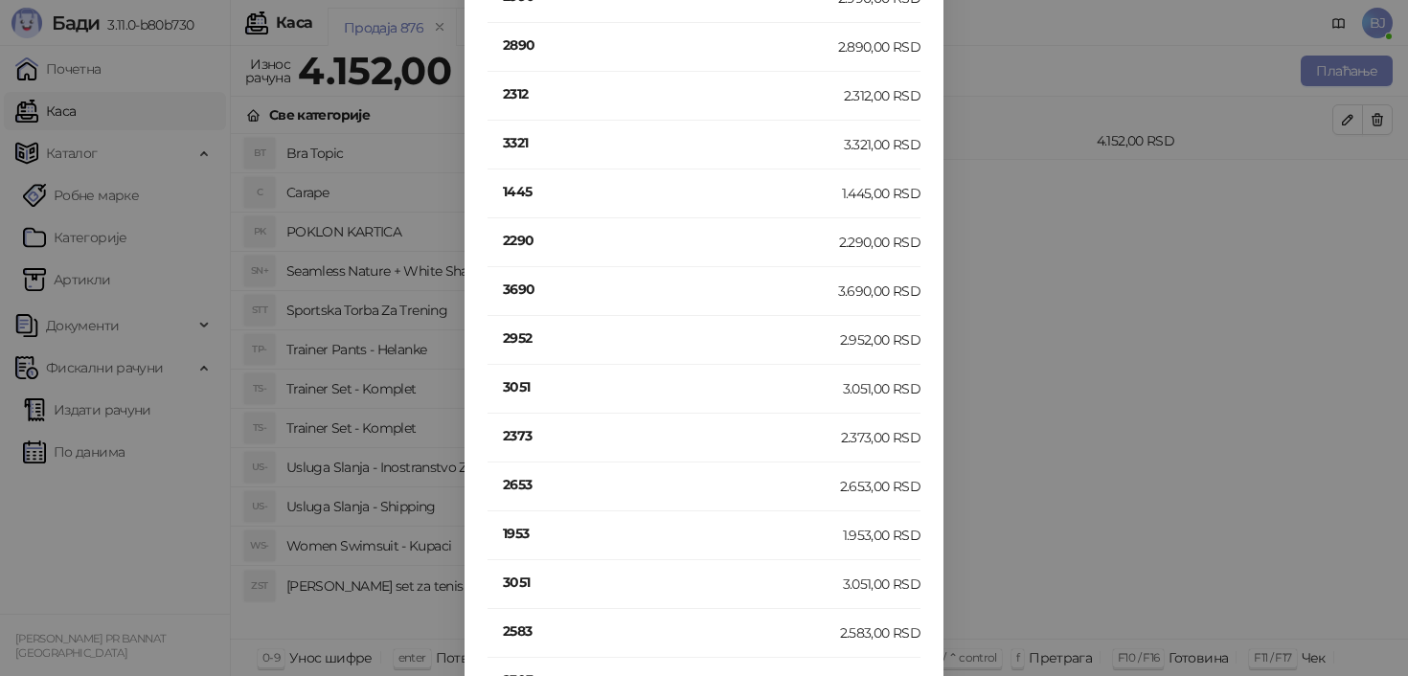
click at [527, 336] on h4 "2952" at bounding box center [671, 338] width 337 height 21
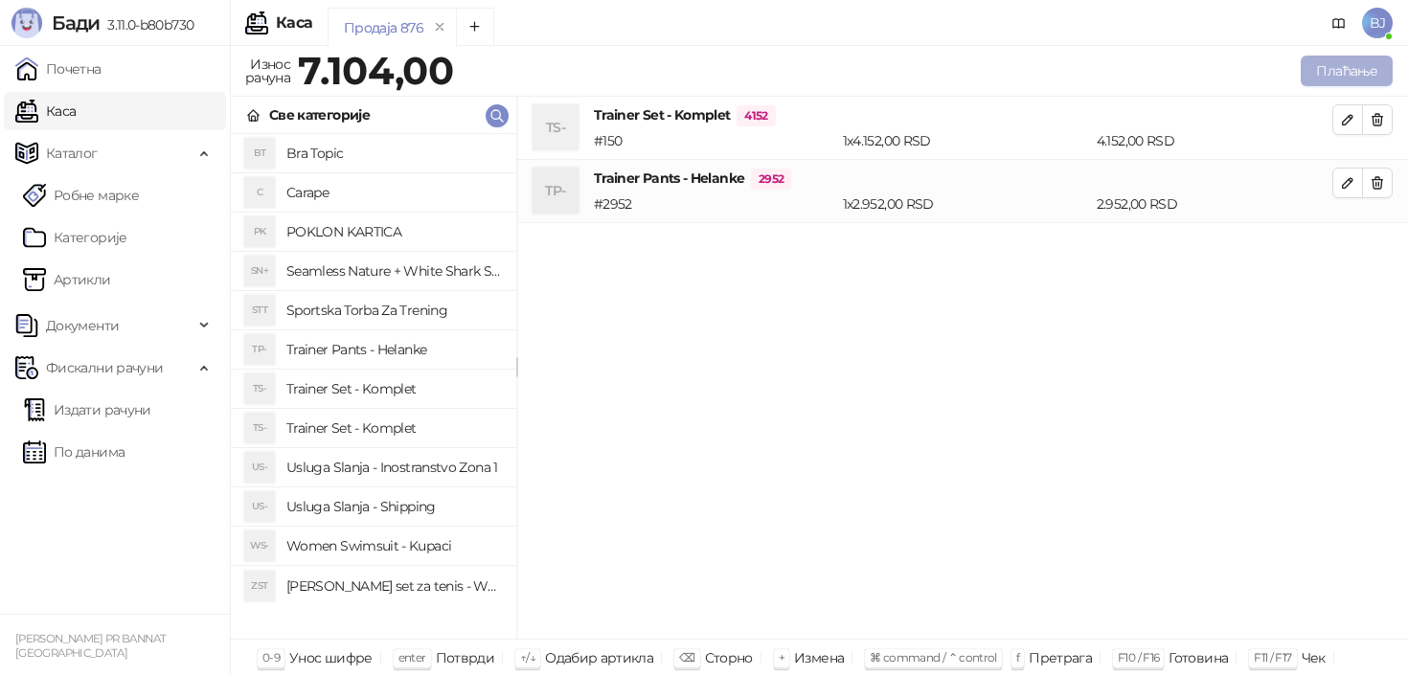
click at [1352, 82] on button "Плаћање" at bounding box center [1347, 71] width 92 height 31
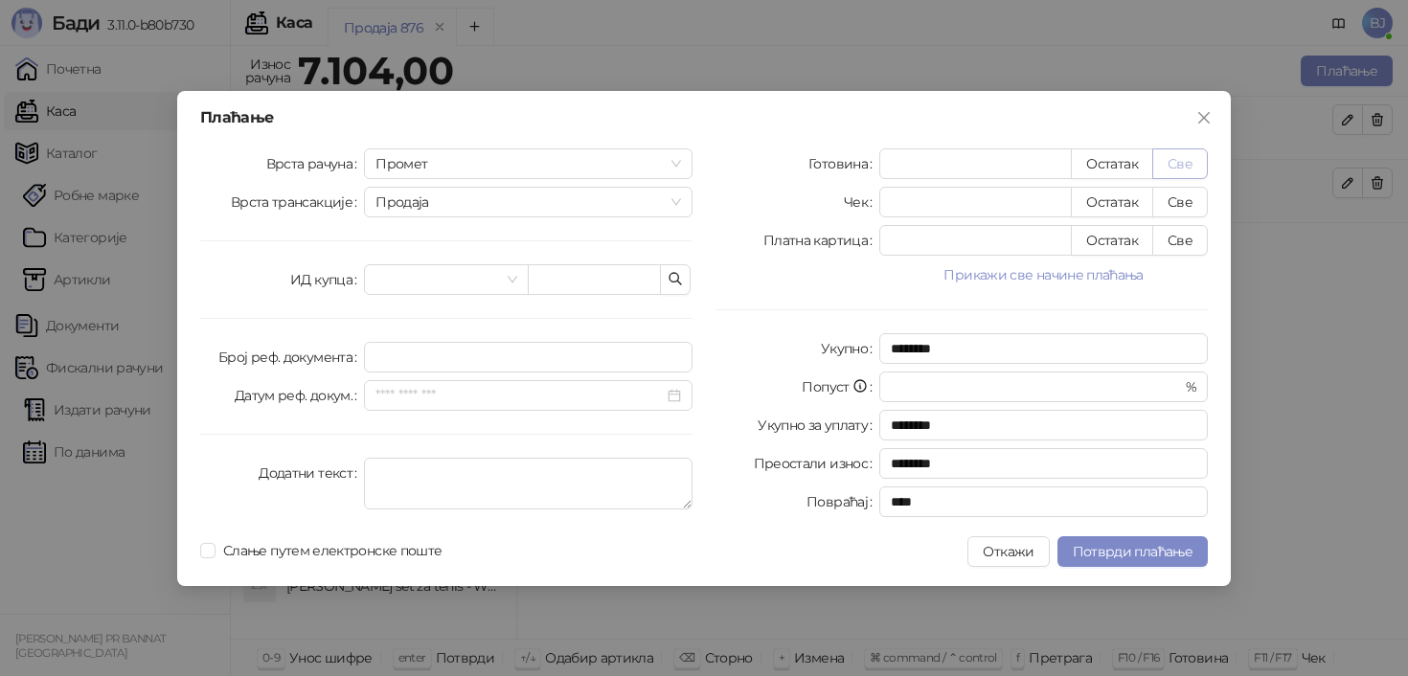
click at [1185, 169] on button "Све" at bounding box center [1181, 164] width 56 height 31
type input "****"
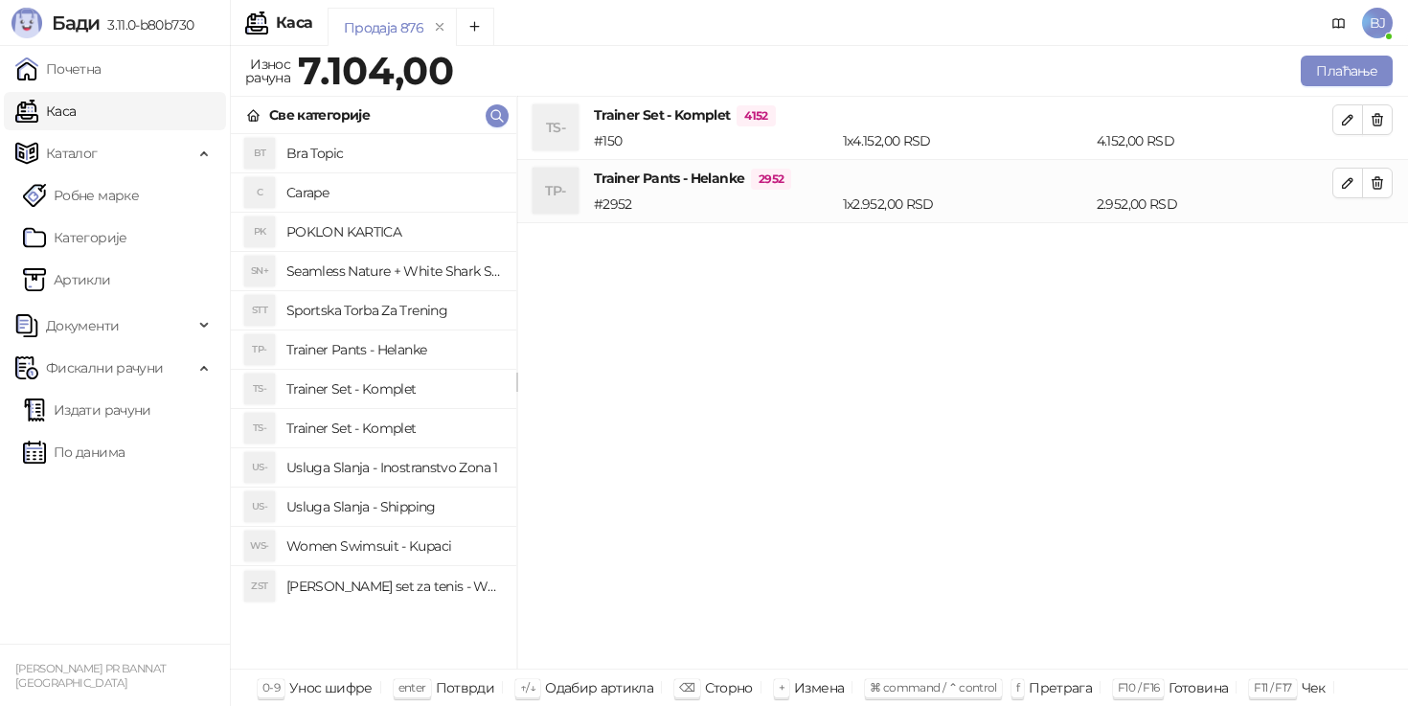
click at [433, 497] on h4 "Usluga Slanja - Shipping" at bounding box center [393, 507] width 215 height 31
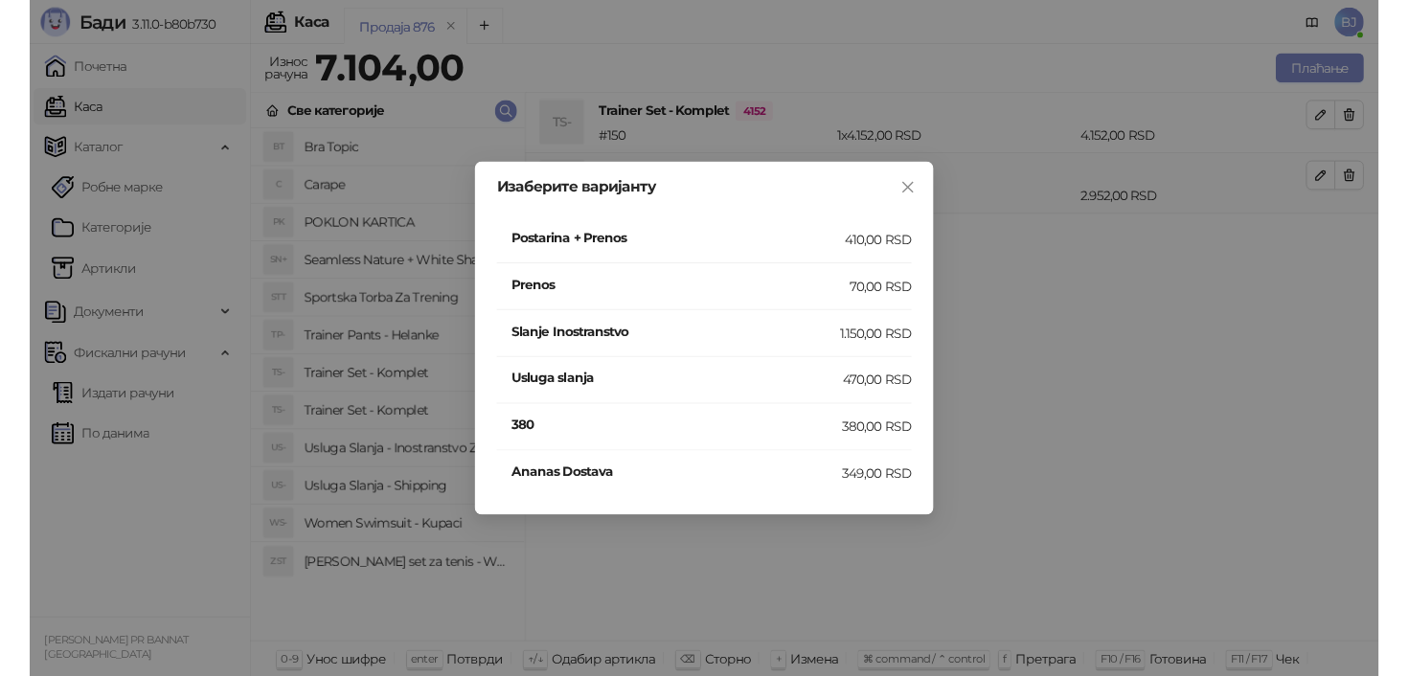
scroll to position [0, 0]
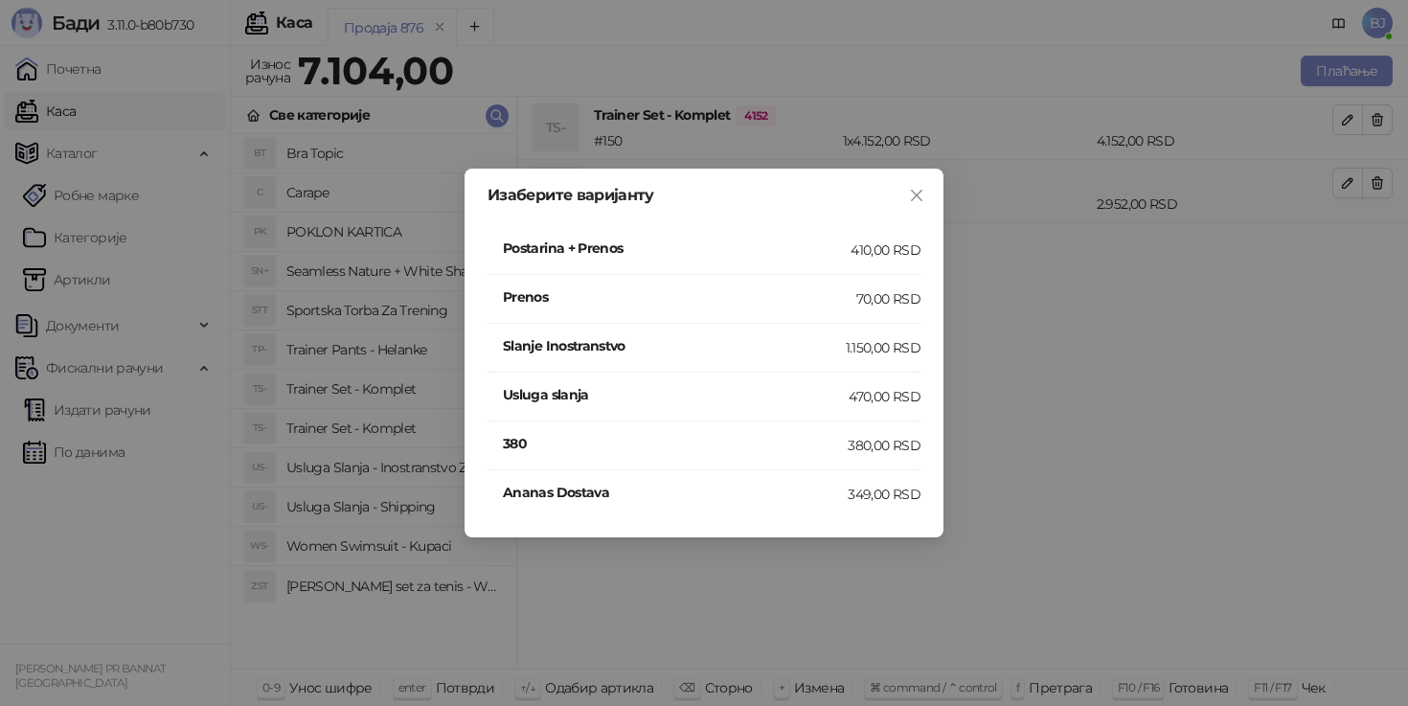
click at [795, 257] on h4 "Postarina + Prenos" at bounding box center [677, 248] width 348 height 21
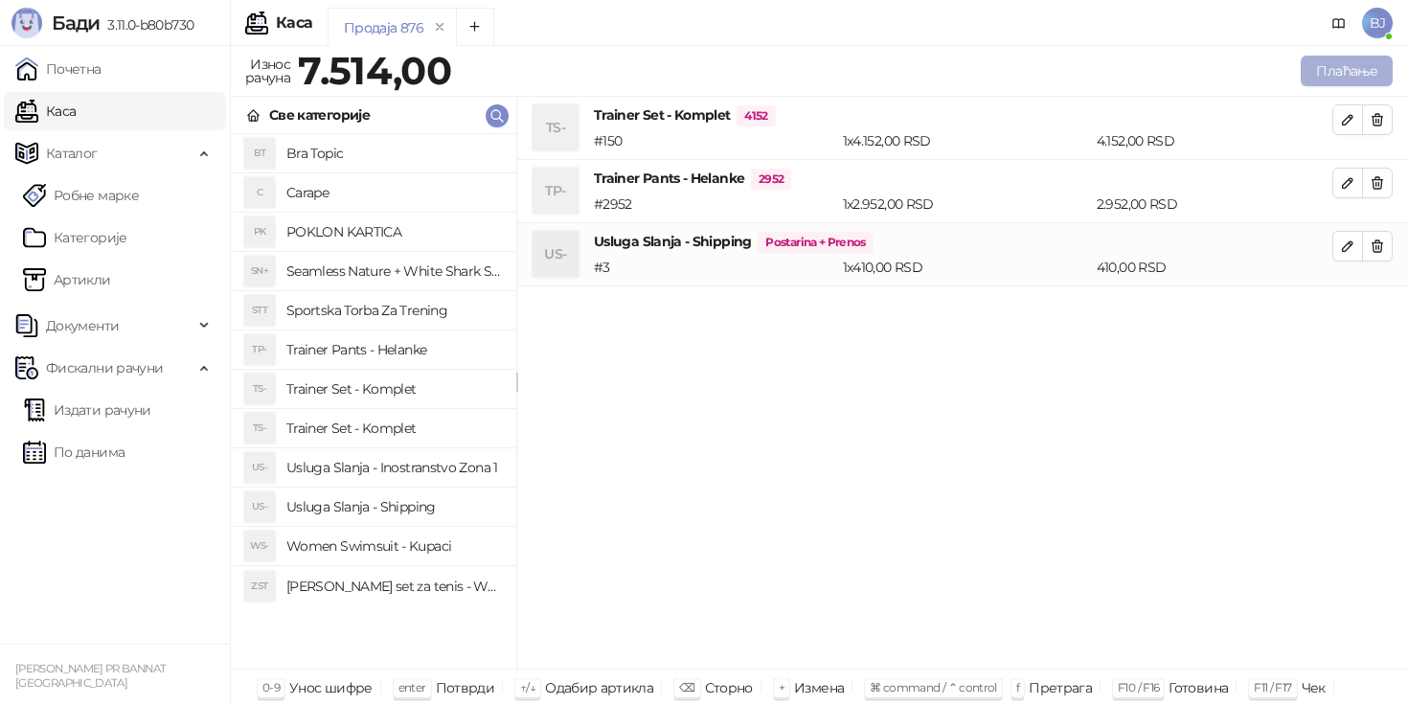
click at [1355, 70] on button "Плаћање" at bounding box center [1347, 71] width 92 height 31
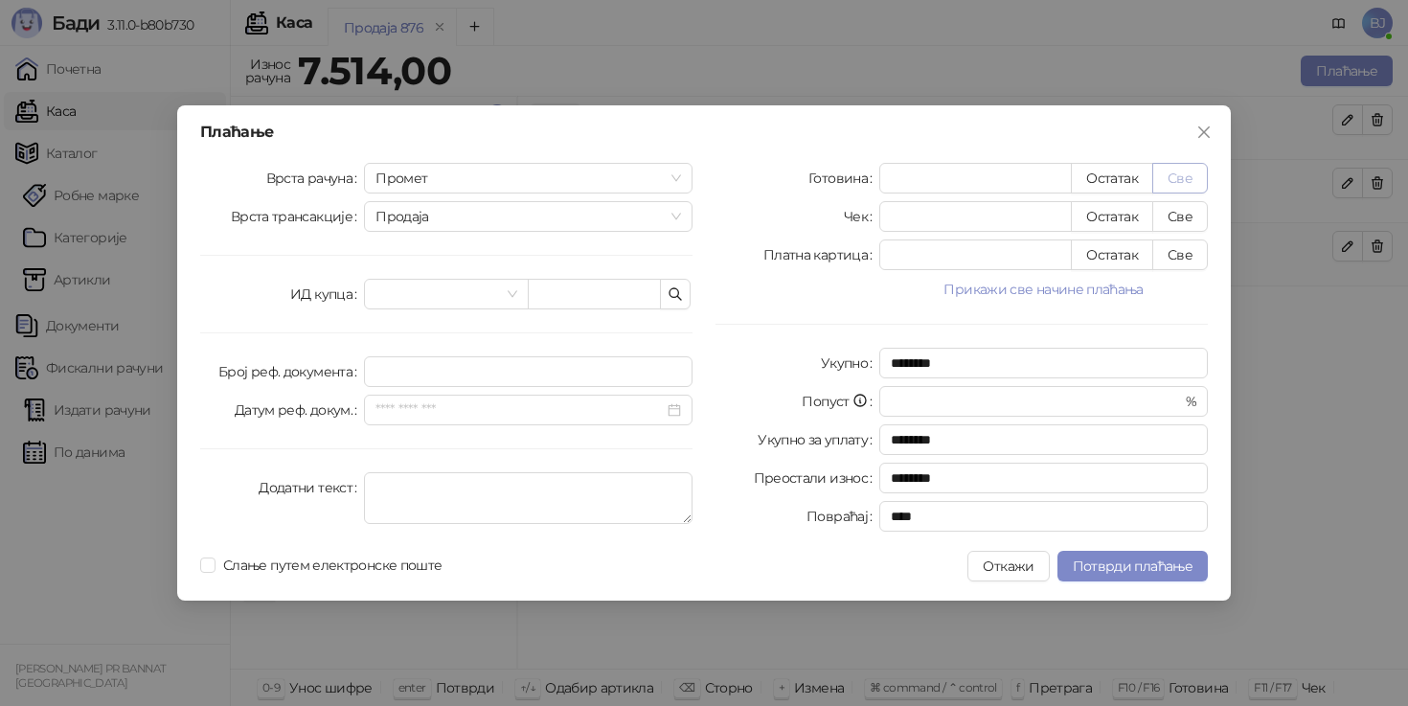
click at [1183, 183] on button "Све" at bounding box center [1181, 178] width 56 height 31
type input "****"
click at [1121, 589] on div "Плаћање Врста рачуна Промет Врста трансакције Продаја ИД купца Број реф. докуме…" at bounding box center [704, 352] width 1054 height 495
click at [1128, 570] on span "Потврди плаћање" at bounding box center [1133, 566] width 120 height 17
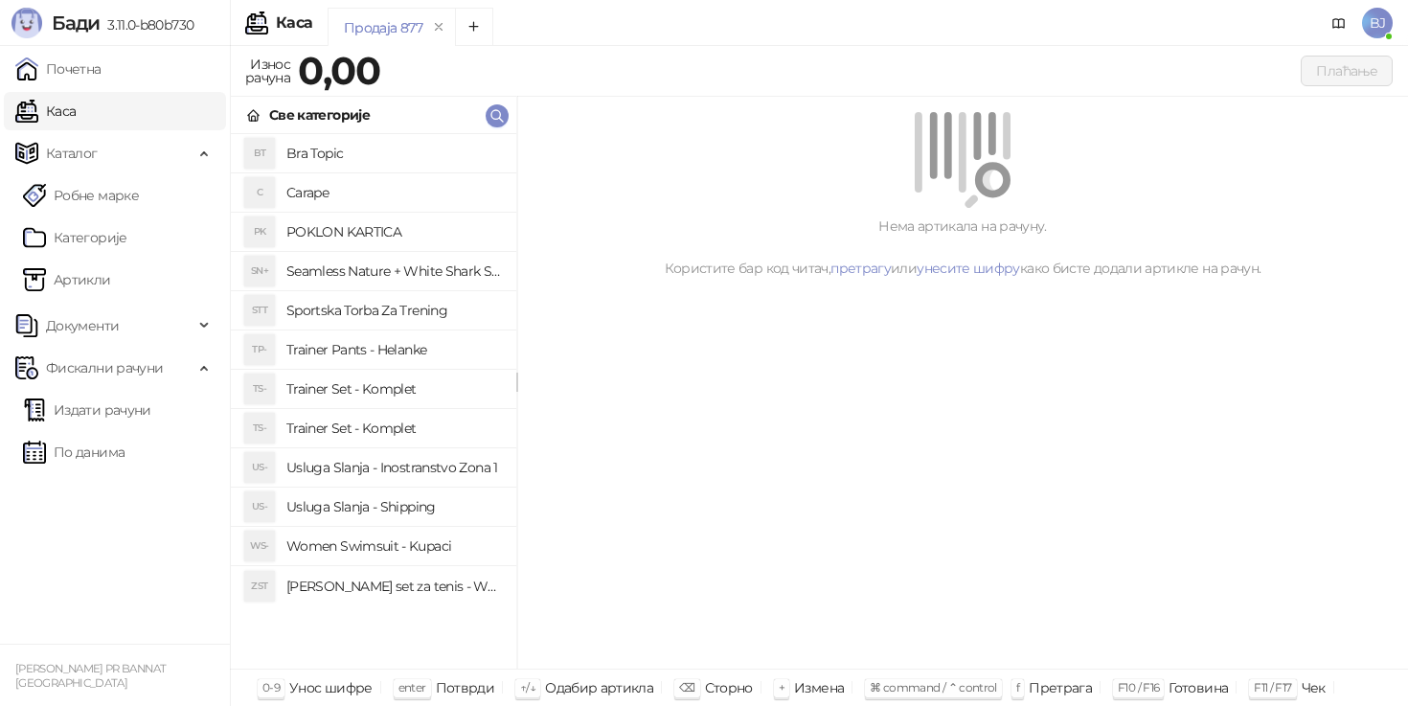
click at [412, 382] on h4 "Trainer Set - Komplet" at bounding box center [393, 389] width 215 height 31
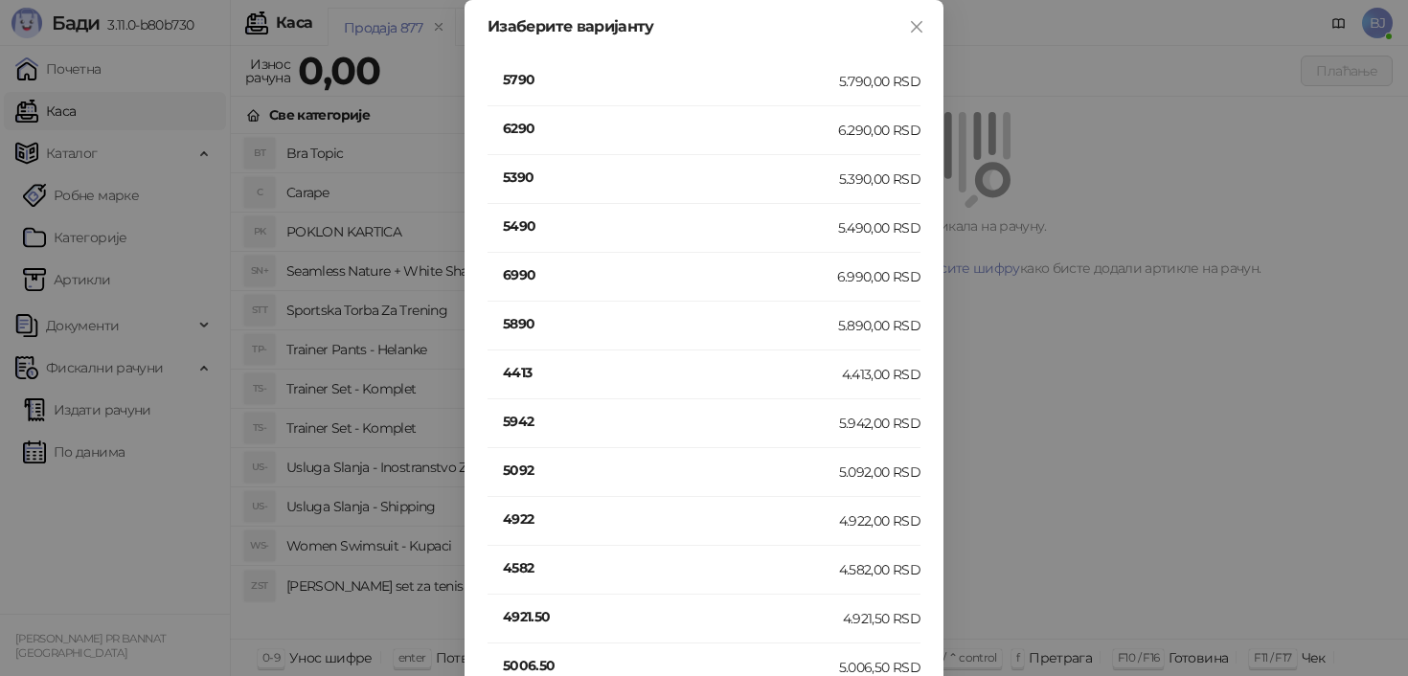
scroll to position [2624, 0]
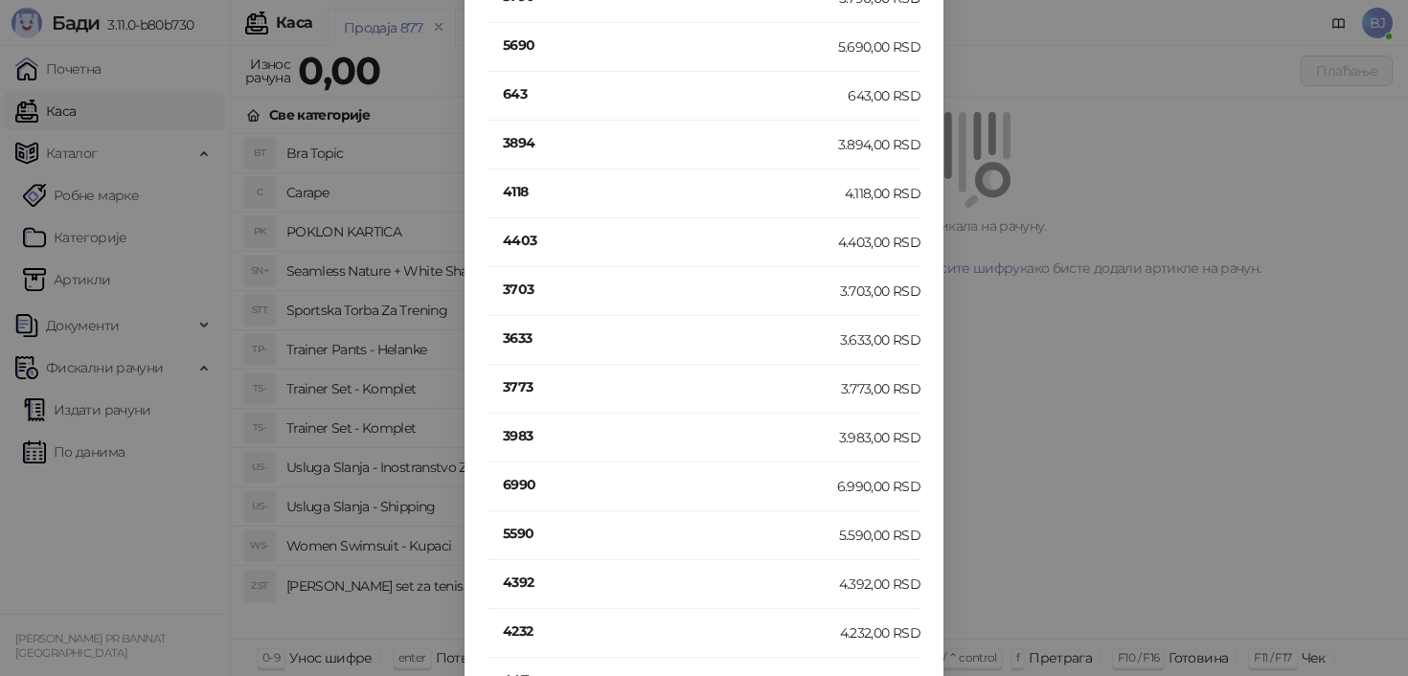
click at [530, 342] on h4 "3633" at bounding box center [671, 338] width 337 height 21
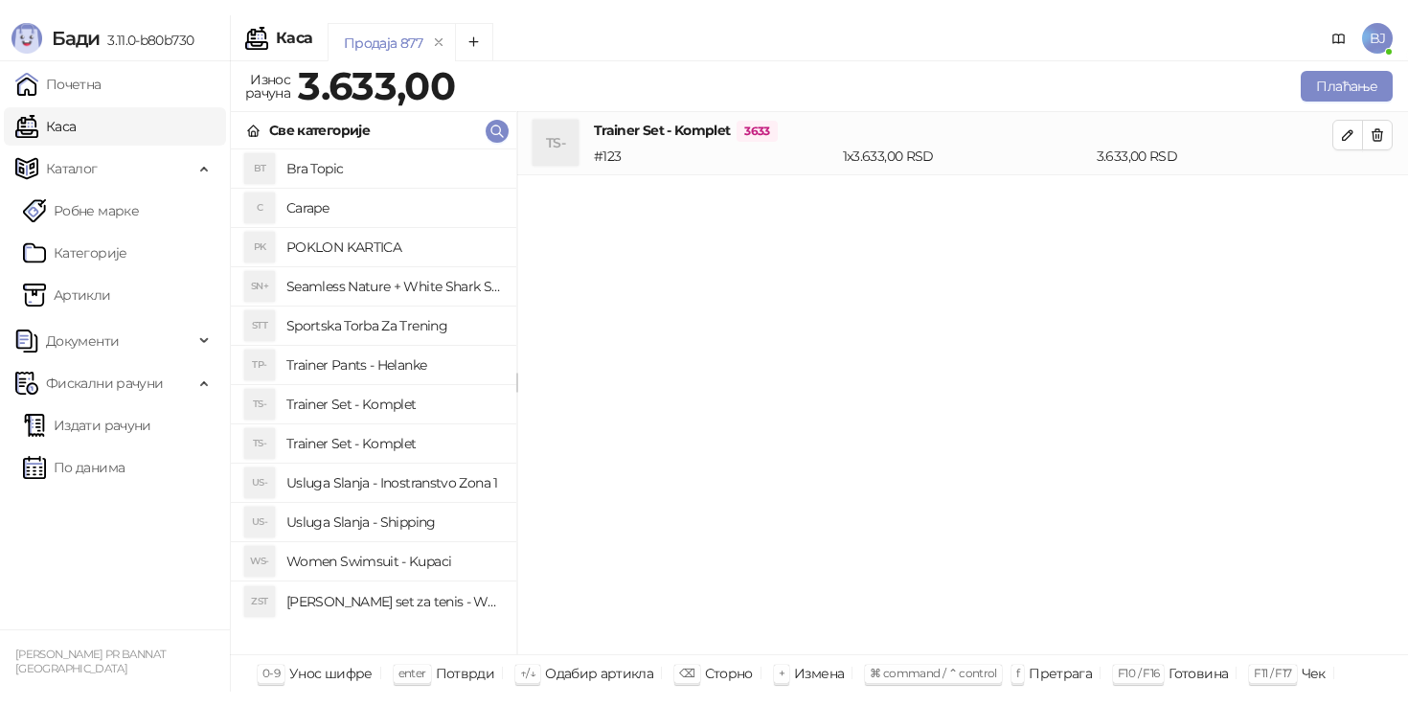
scroll to position [0, 0]
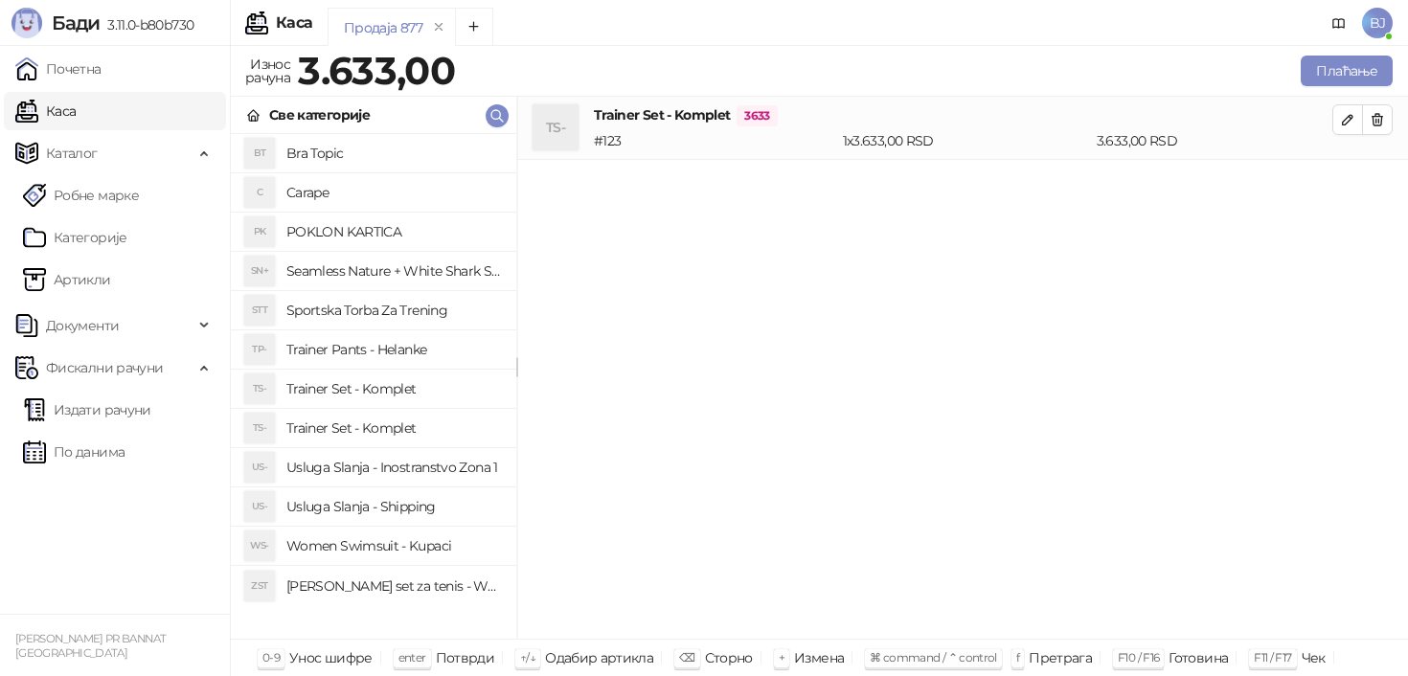
click at [412, 412] on li "TS- Trainer Set - Komplet" at bounding box center [374, 428] width 286 height 39
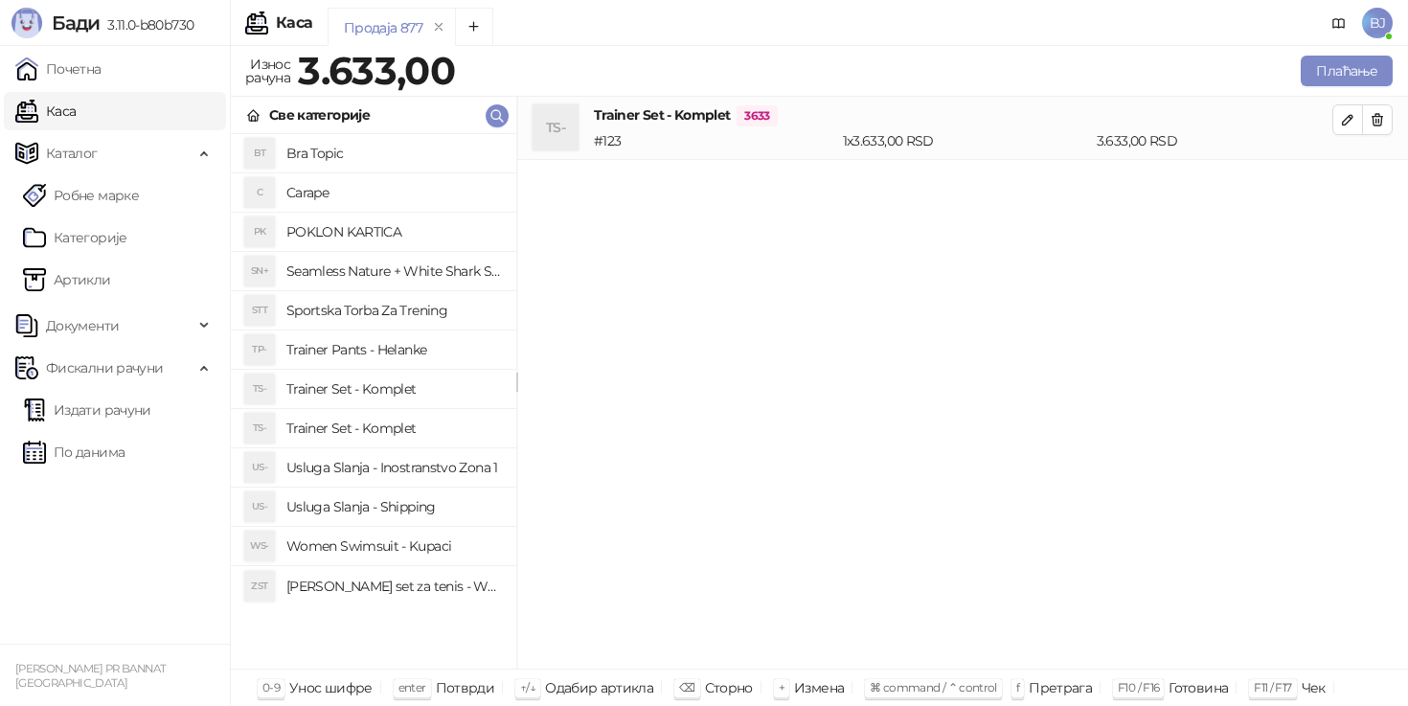
click at [388, 391] on h4 "Trainer Set - Komplet" at bounding box center [393, 389] width 215 height 31
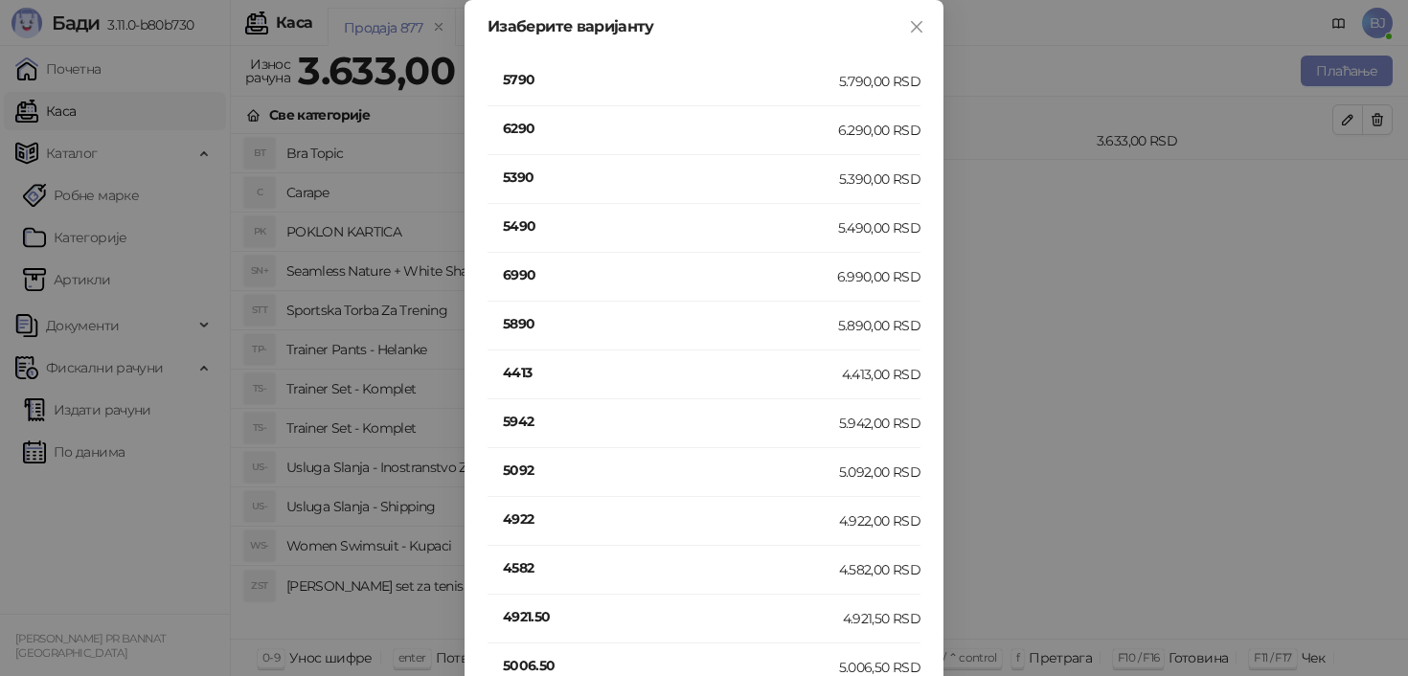
scroll to position [377, 0]
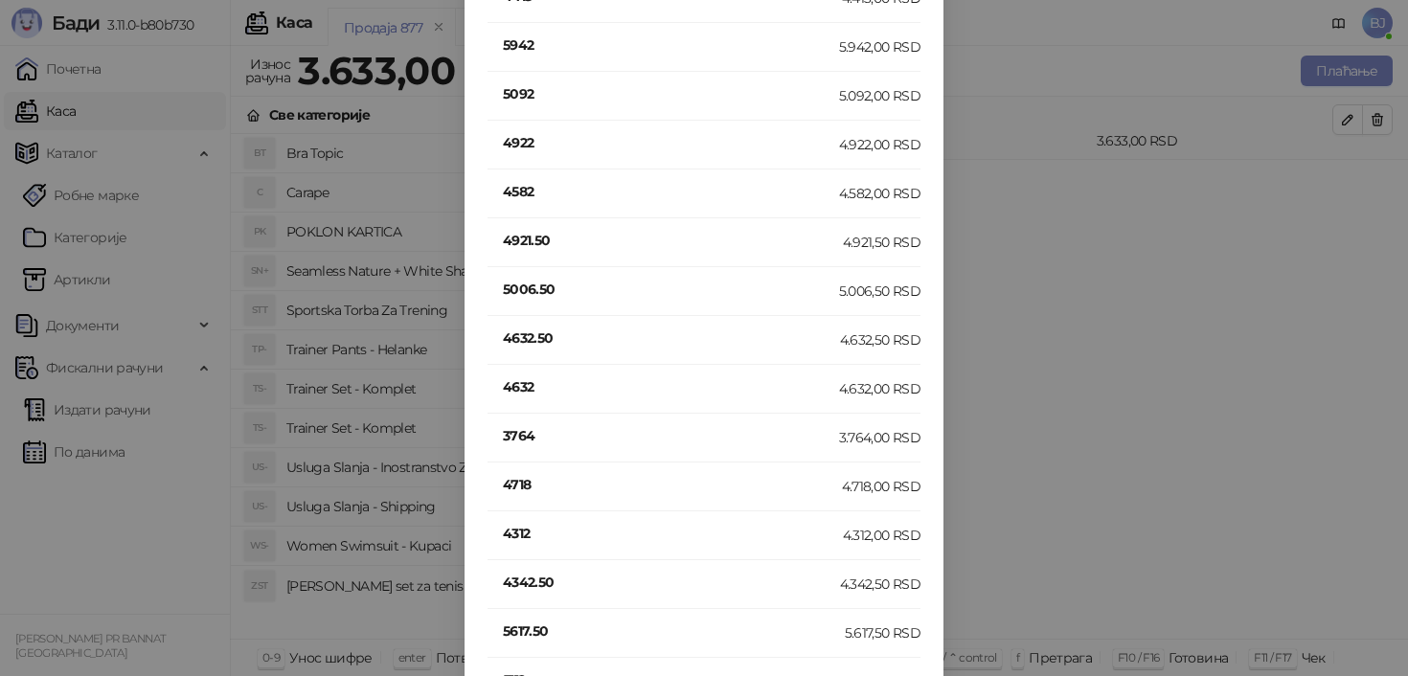
click at [527, 390] on h4 "4632" at bounding box center [671, 387] width 336 height 21
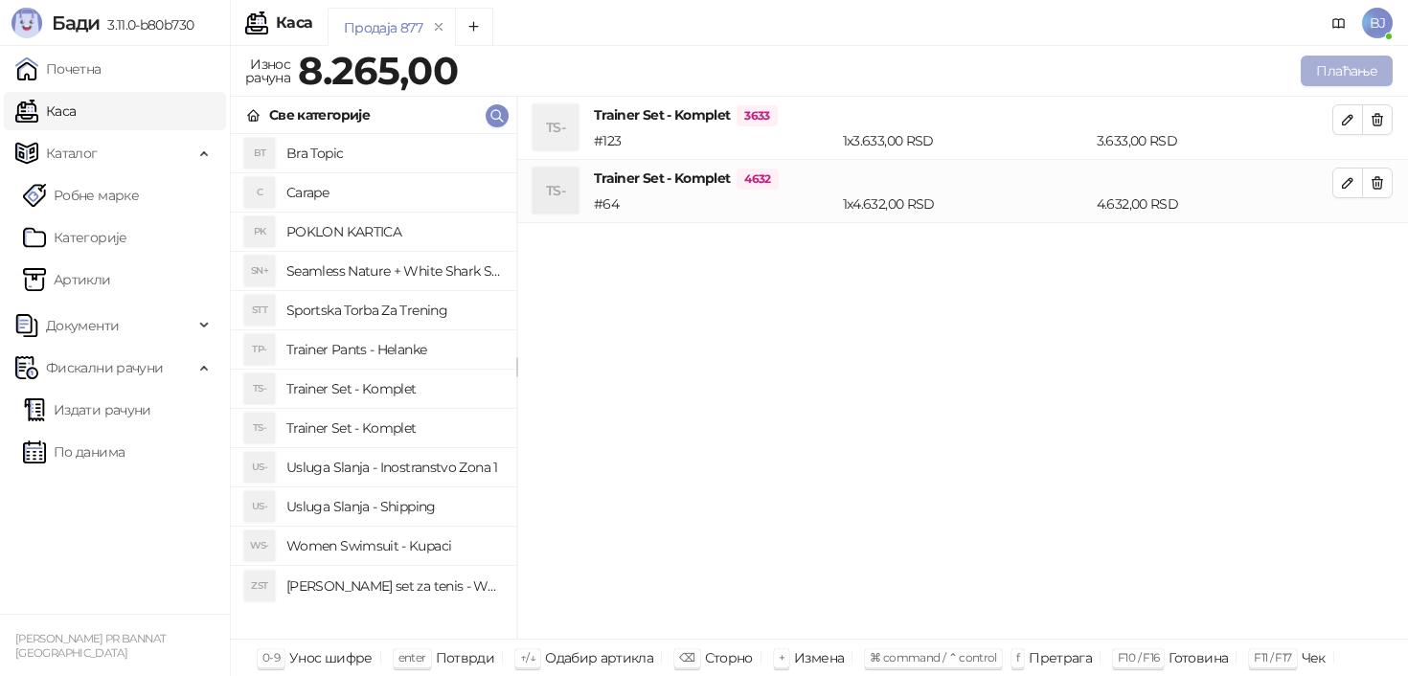
click at [1346, 78] on button "Плаћање" at bounding box center [1347, 71] width 92 height 31
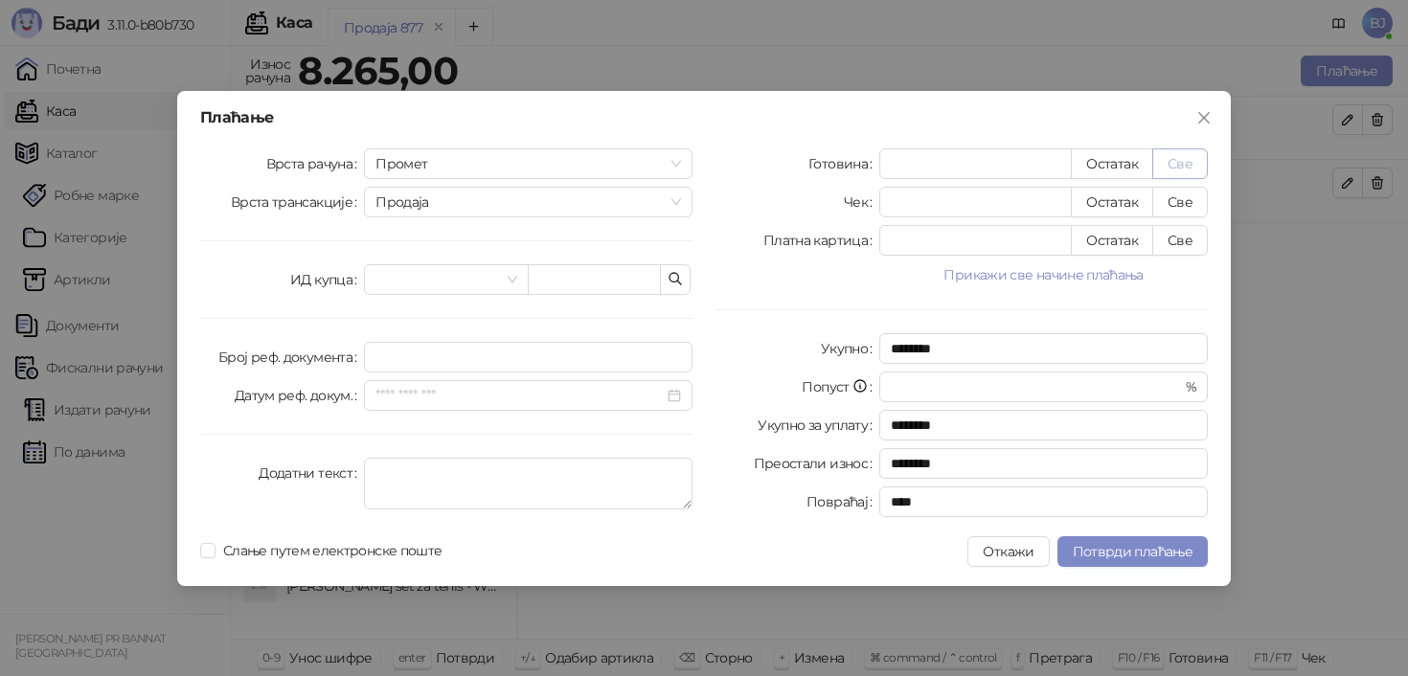
click at [1191, 163] on button "Све" at bounding box center [1181, 164] width 56 height 31
type input "****"
click at [1113, 546] on span "Потврди плаћање" at bounding box center [1133, 551] width 120 height 17
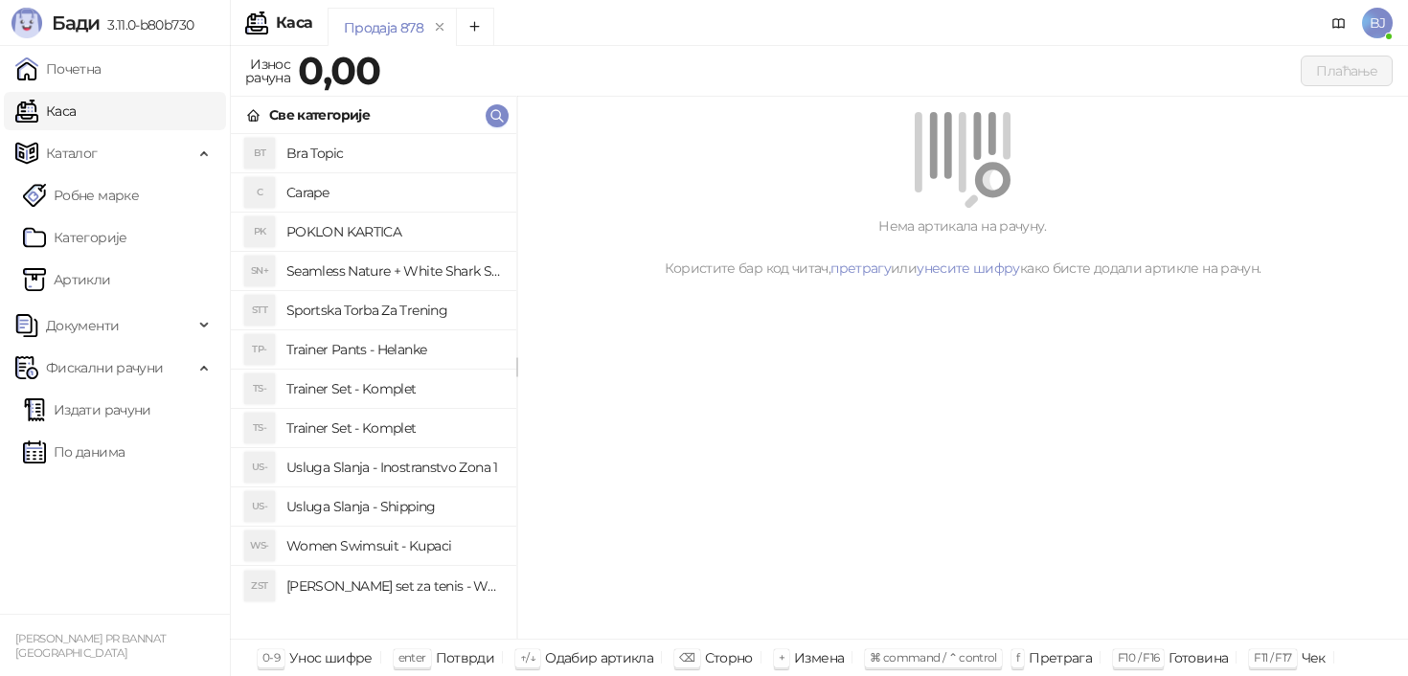
click at [378, 355] on h4 "Trainer Pants - Helanke" at bounding box center [393, 349] width 215 height 31
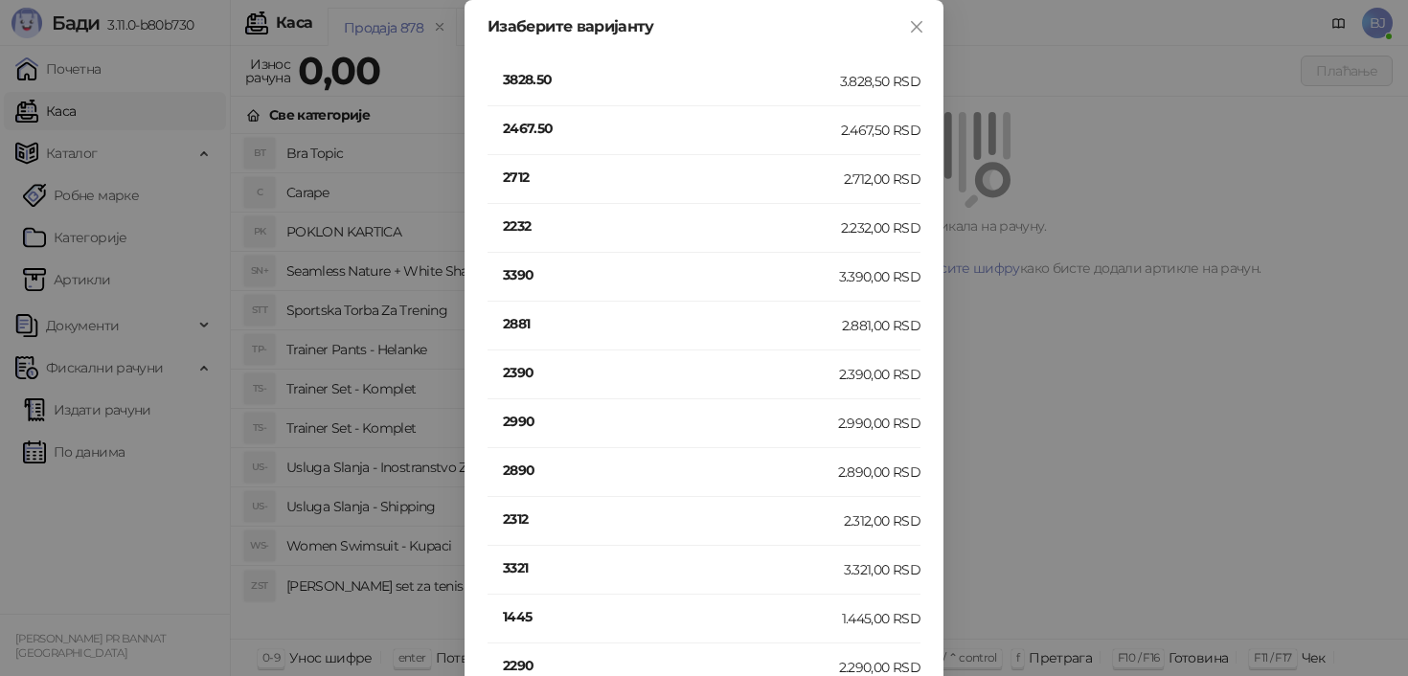
scroll to position [425, 0]
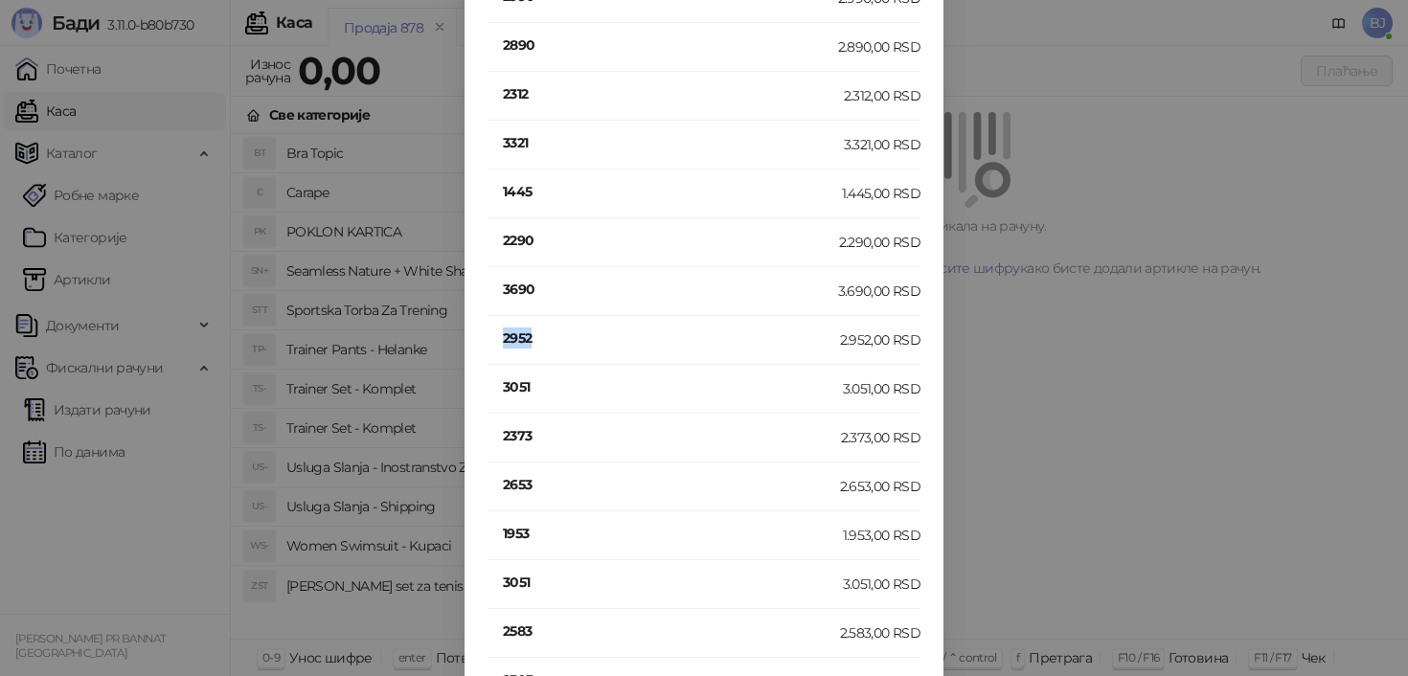
click at [528, 338] on h4 "2952" at bounding box center [671, 338] width 337 height 21
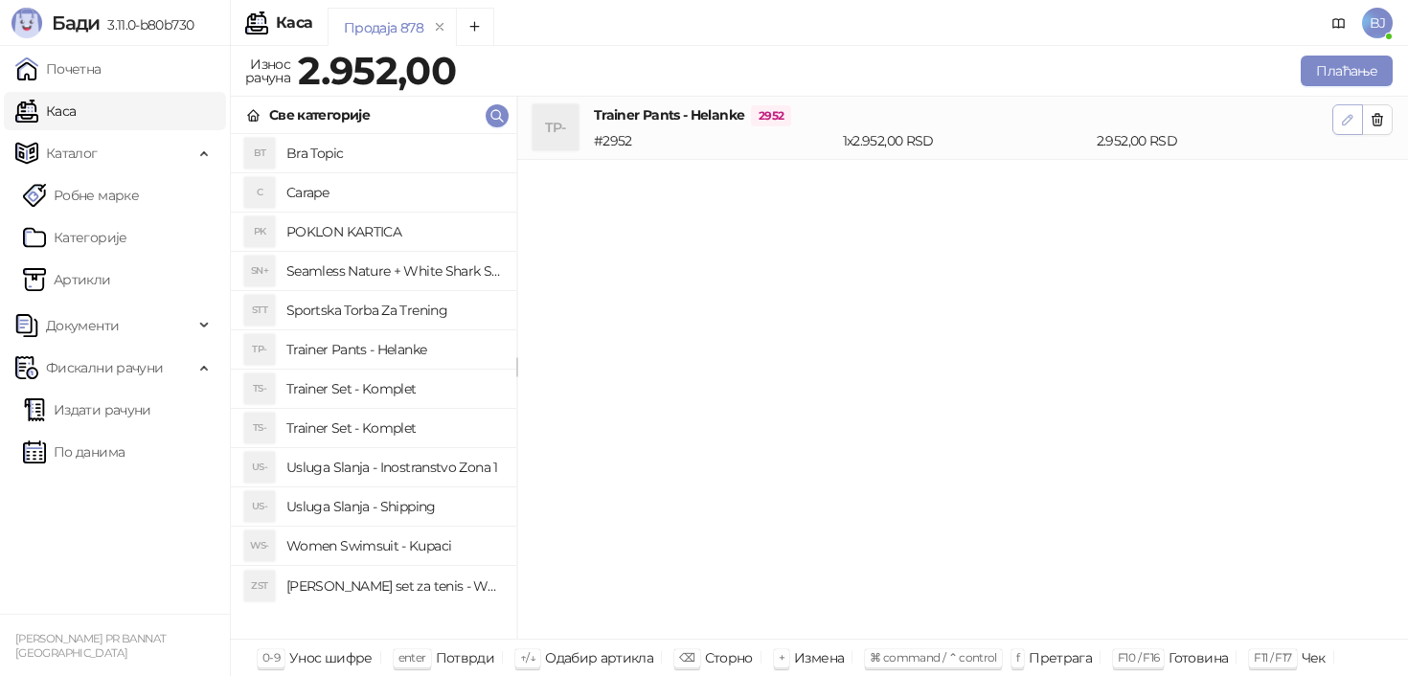
click at [1336, 120] on button "button" at bounding box center [1348, 119] width 31 height 31
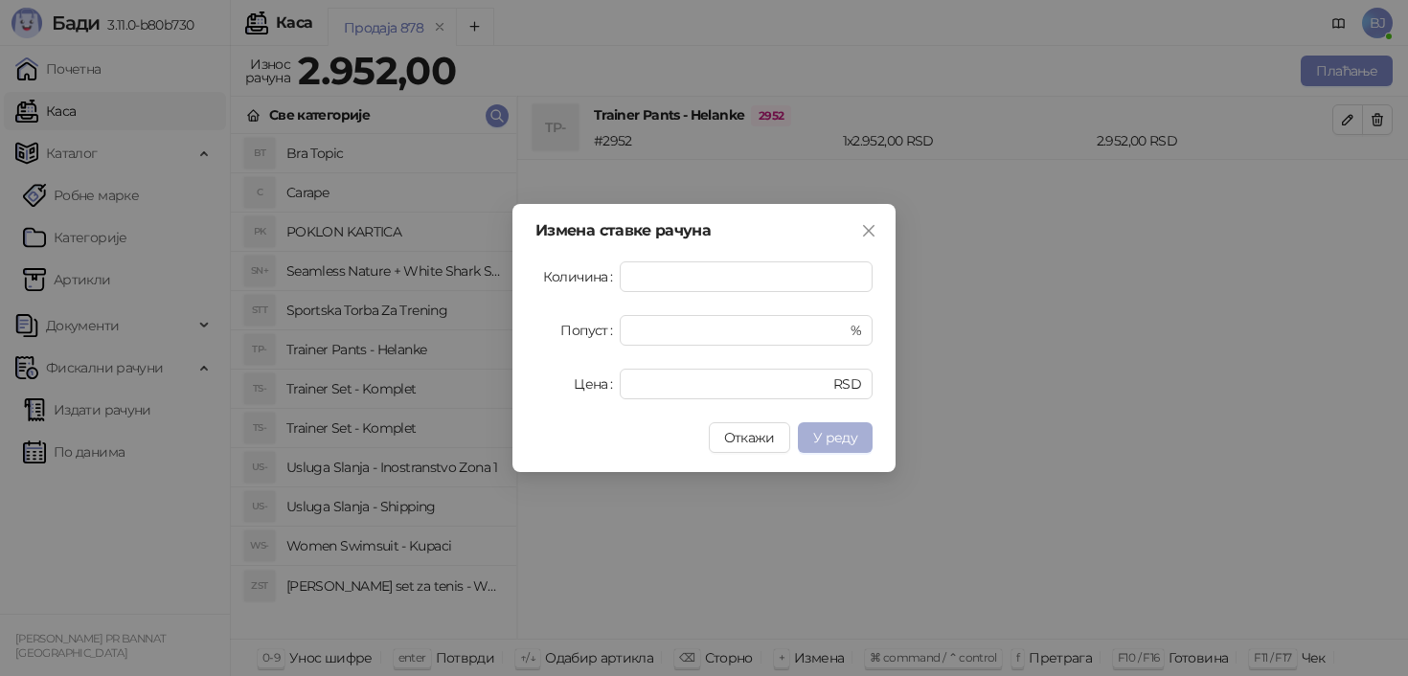
type input "*"
click at [837, 439] on span "У реду" at bounding box center [835, 437] width 44 height 17
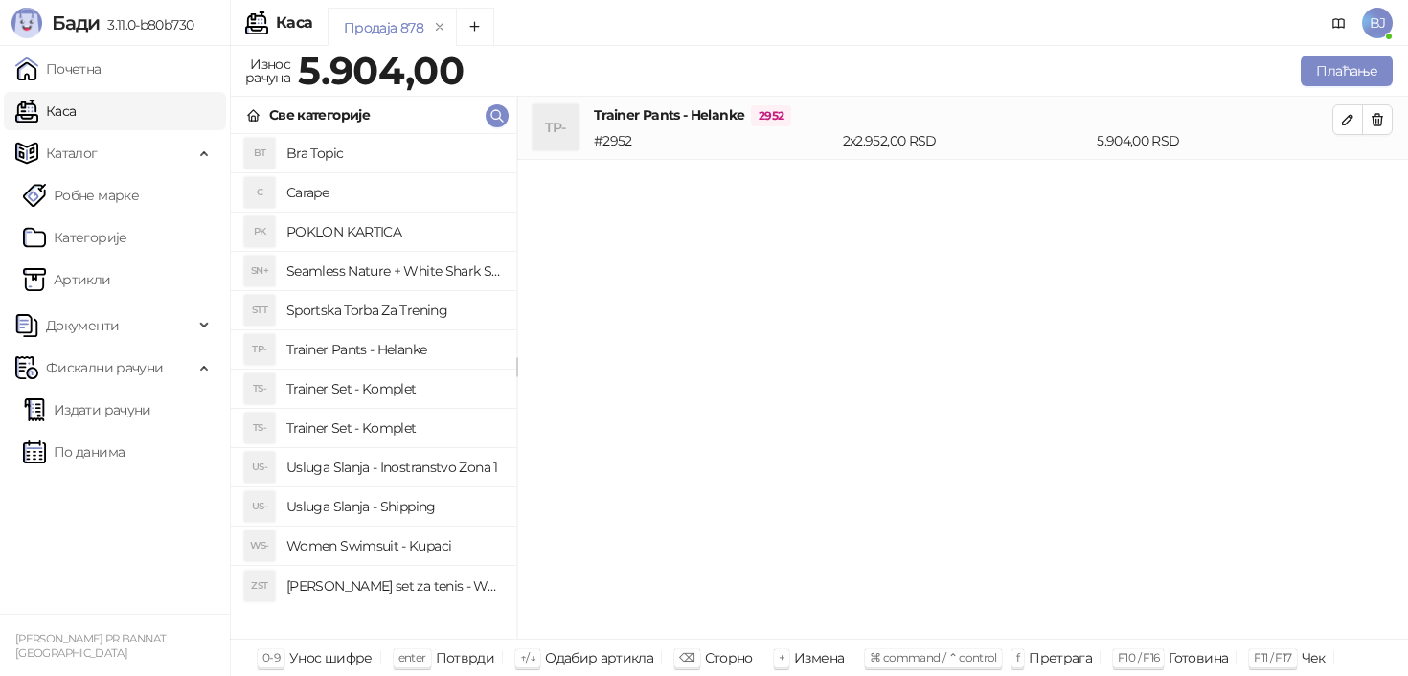
click at [453, 507] on h4 "Usluga Slanja - Shipping" at bounding box center [393, 507] width 215 height 31
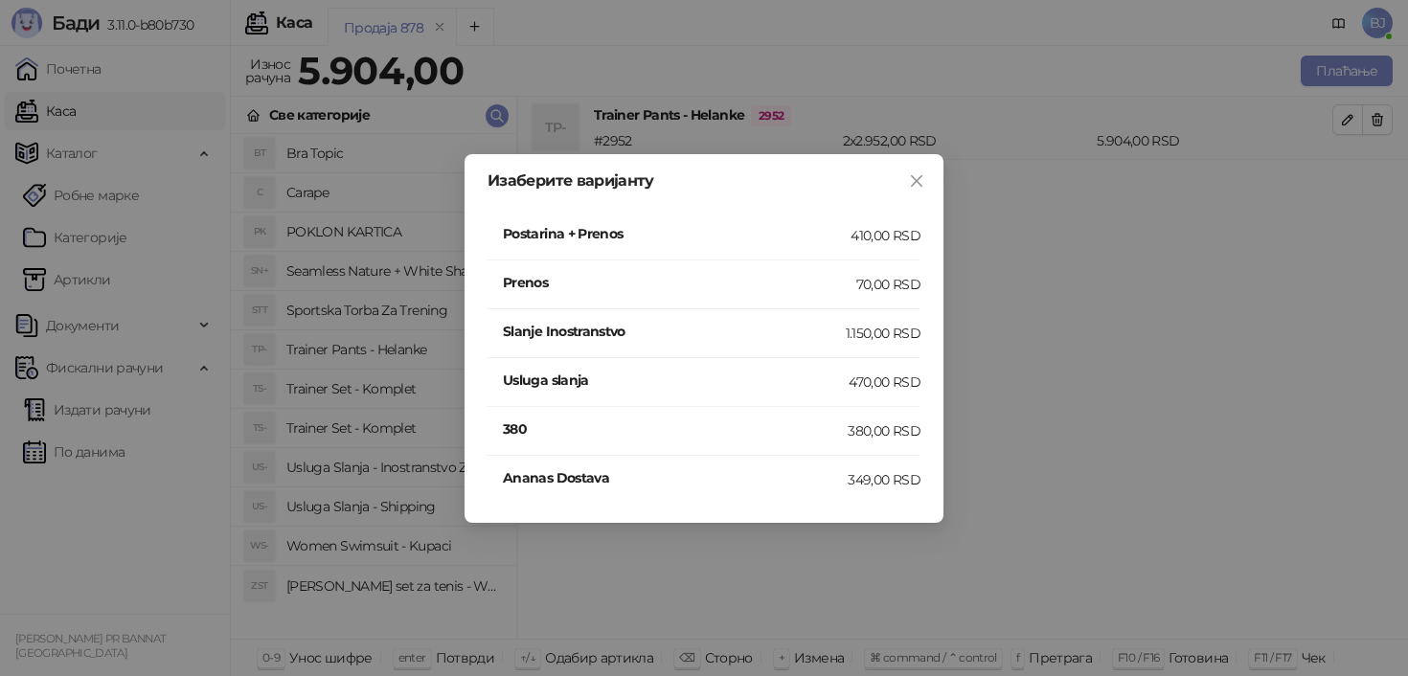
scroll to position [0, 0]
click at [810, 233] on h4 "Postarina + Prenos" at bounding box center [677, 233] width 348 height 21
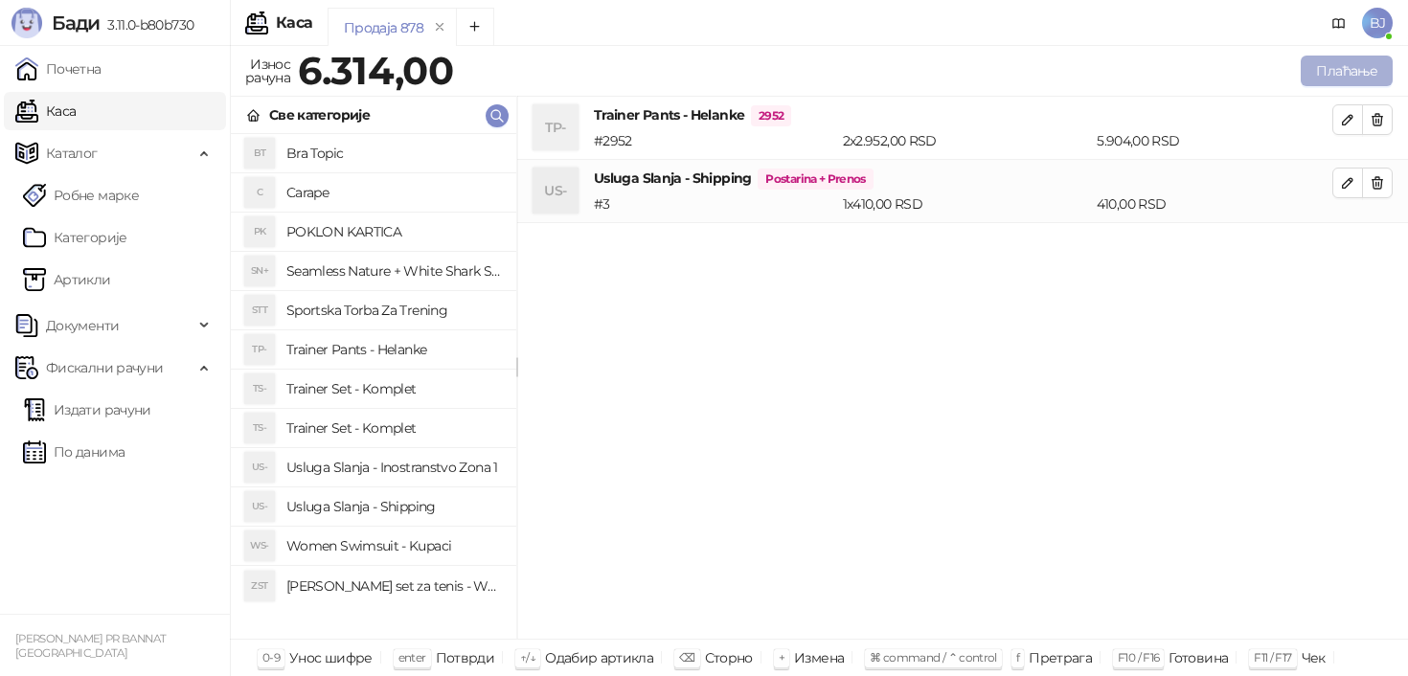
click at [1349, 77] on button "Плаћање" at bounding box center [1347, 71] width 92 height 31
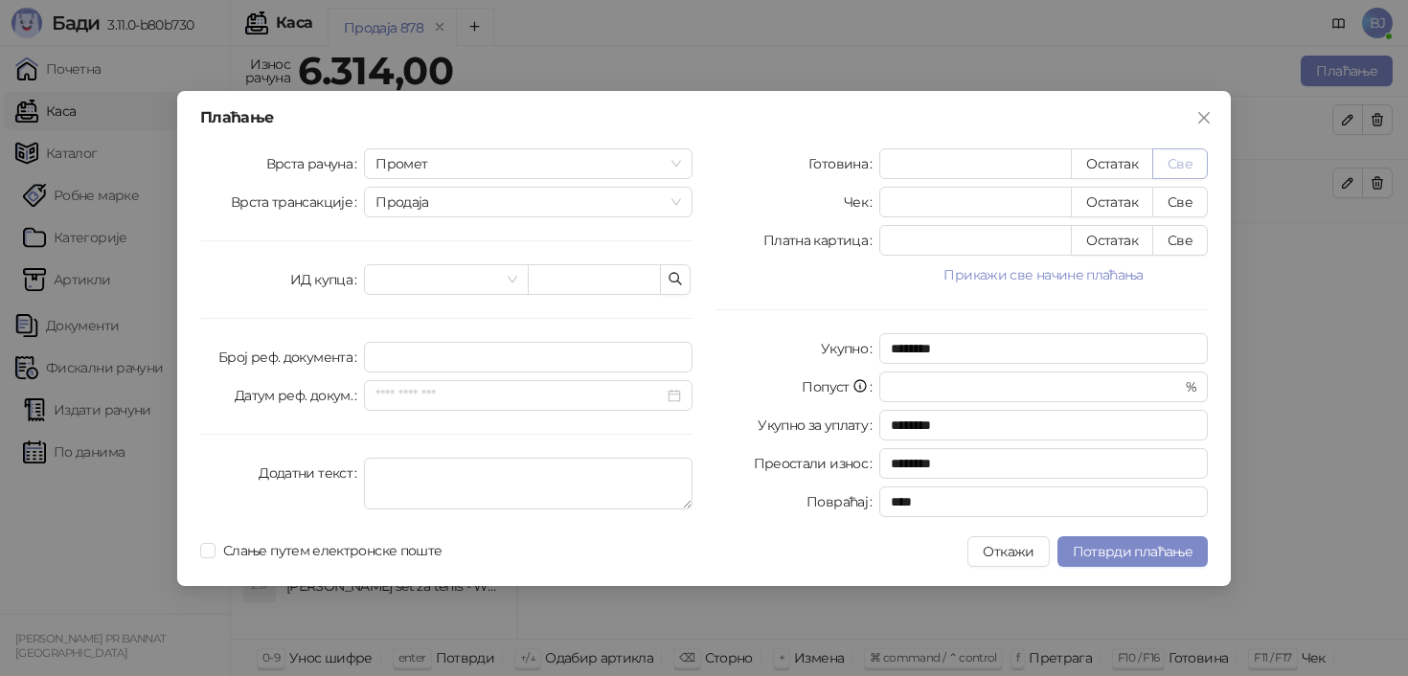
click at [1181, 170] on button "Све" at bounding box center [1181, 164] width 56 height 31
type input "****"
click at [1153, 556] on span "Потврди плаћање" at bounding box center [1133, 551] width 120 height 17
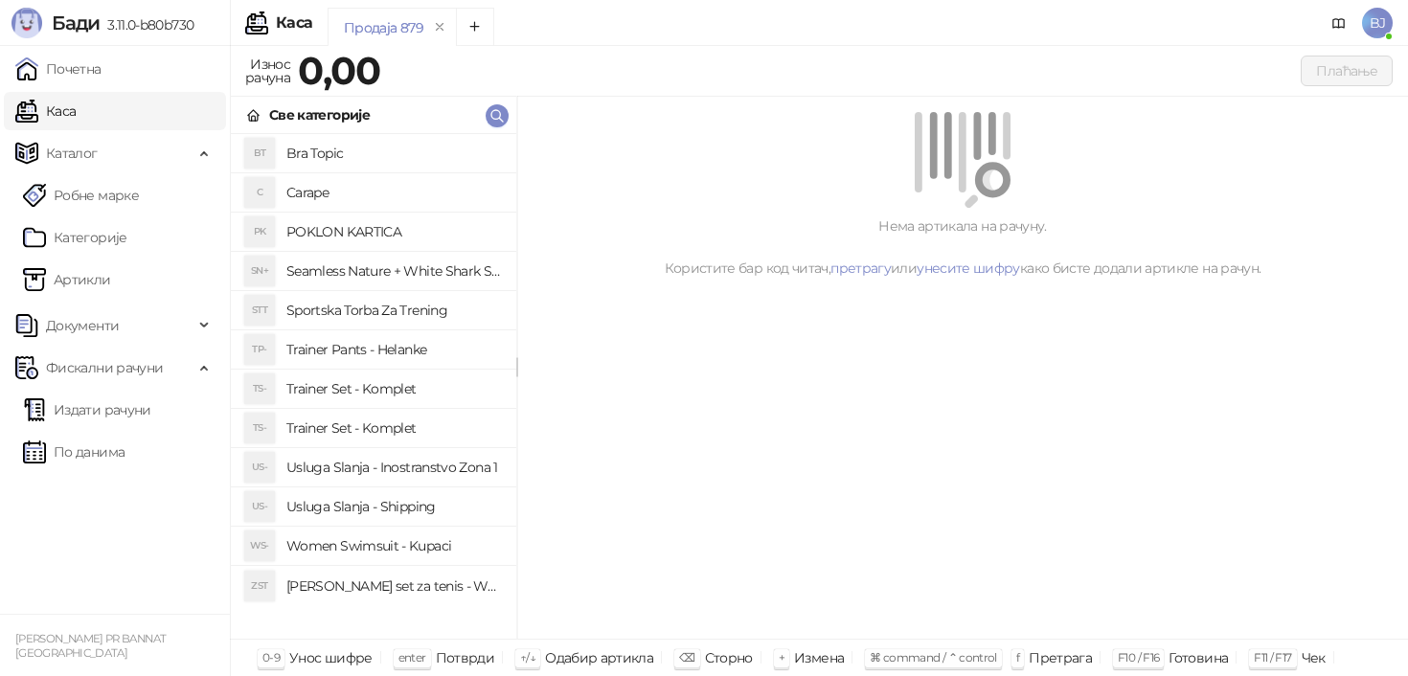
click at [406, 388] on h4 "Trainer Set - Komplet" at bounding box center [393, 389] width 215 height 31
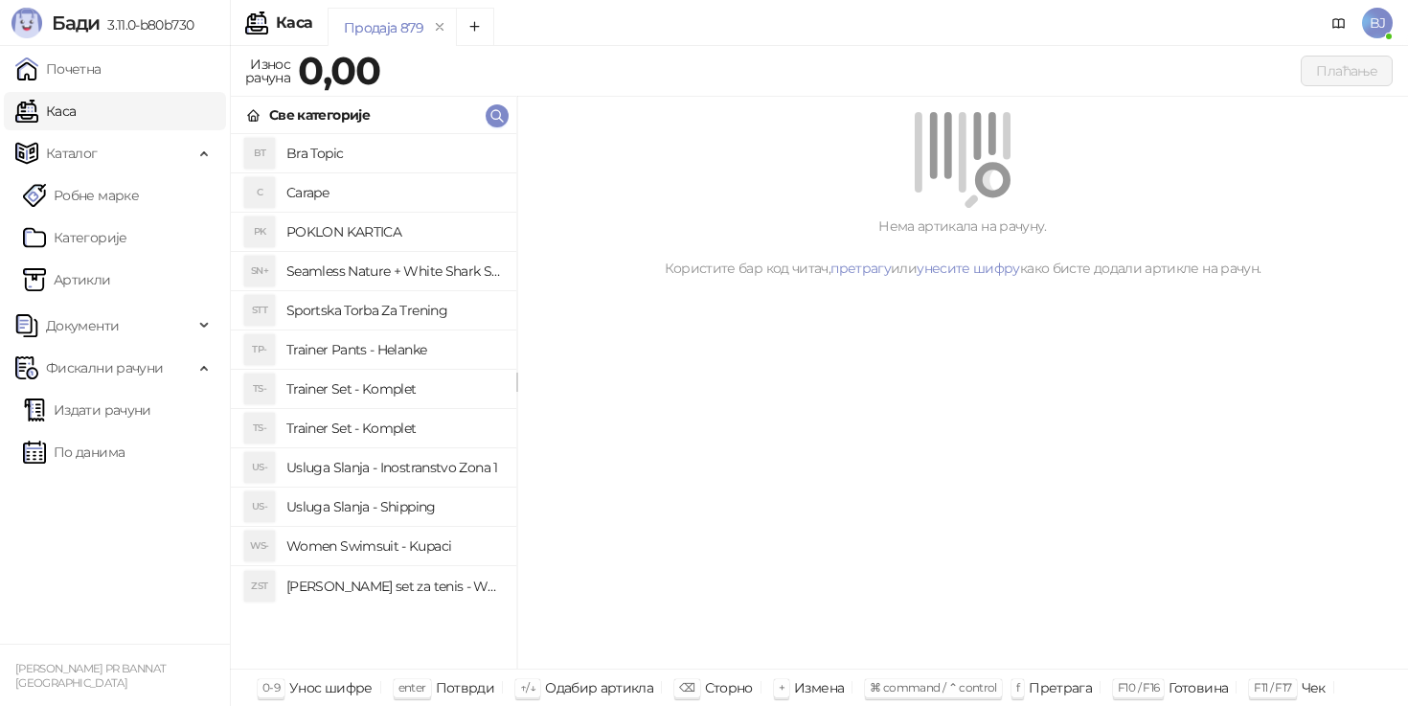
click at [420, 425] on h4 "Trainer Set - Komplet" at bounding box center [393, 428] width 215 height 31
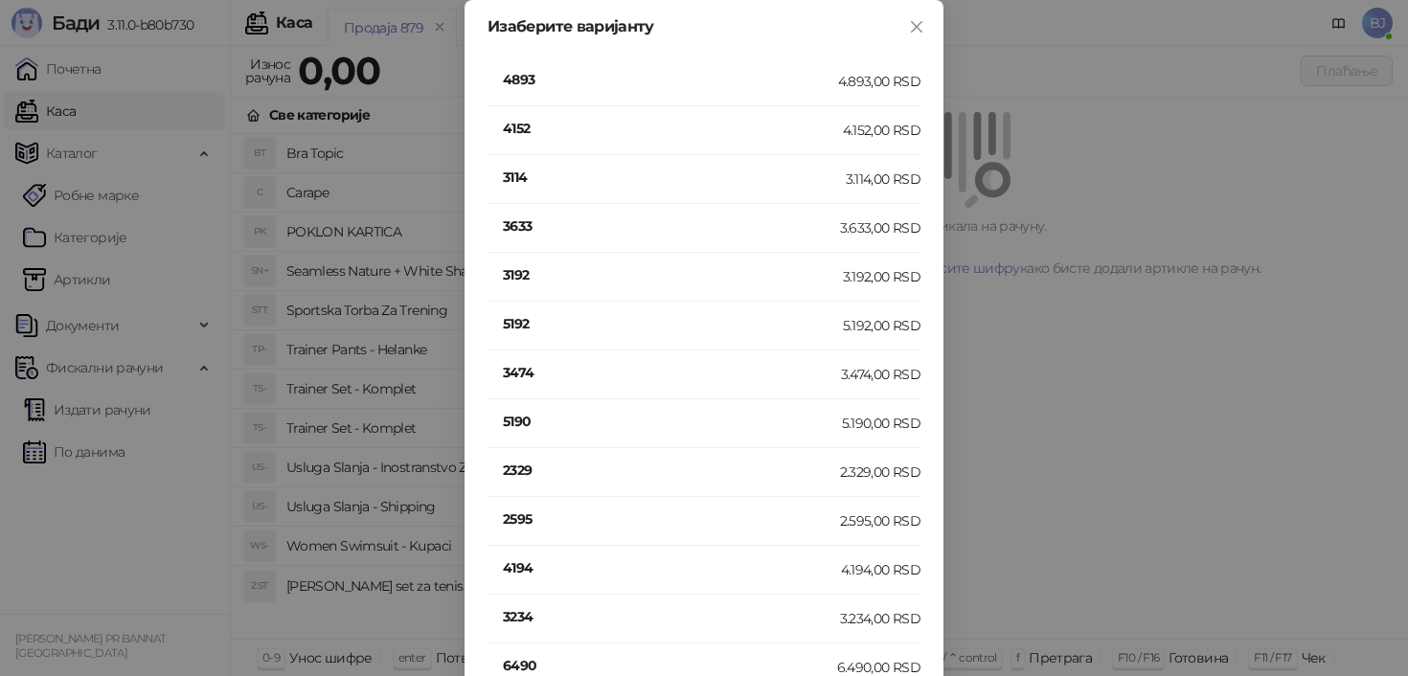
click at [523, 424] on h4 "5190" at bounding box center [672, 421] width 339 height 21
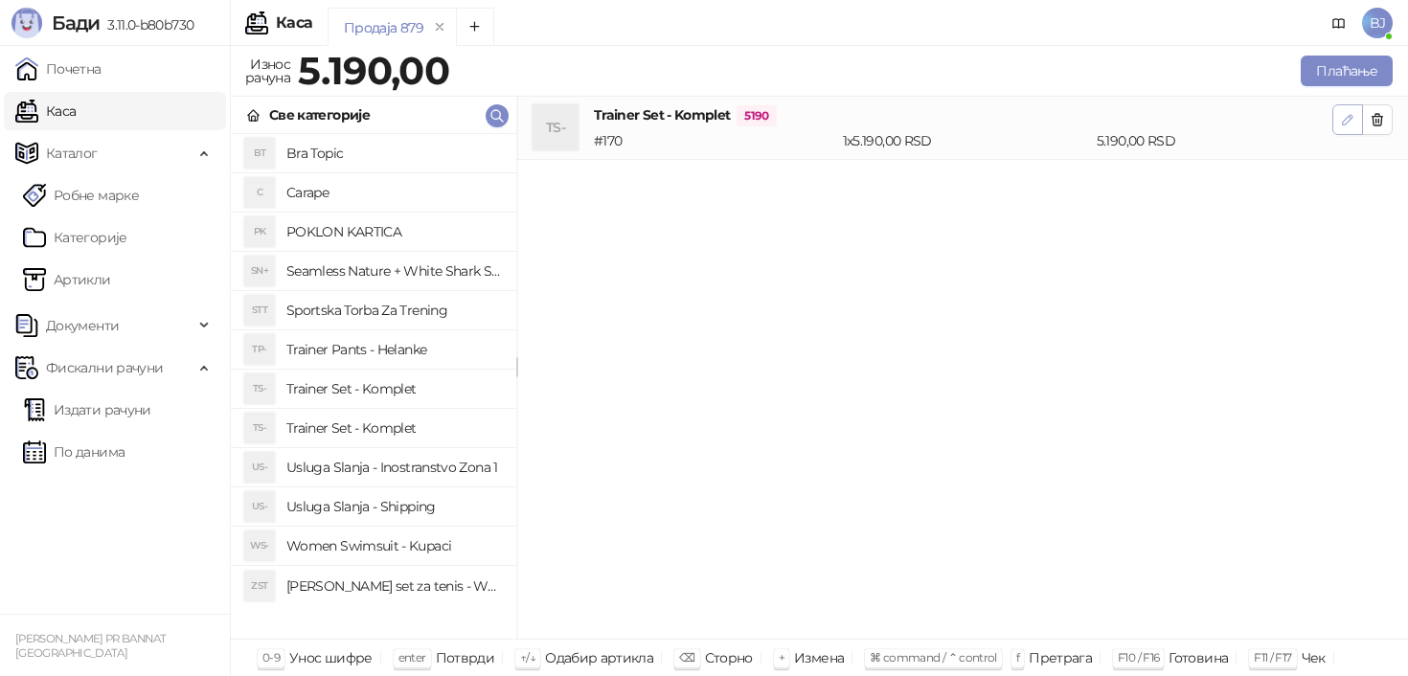
click at [1341, 119] on icon "button" at bounding box center [1347, 119] width 15 height 15
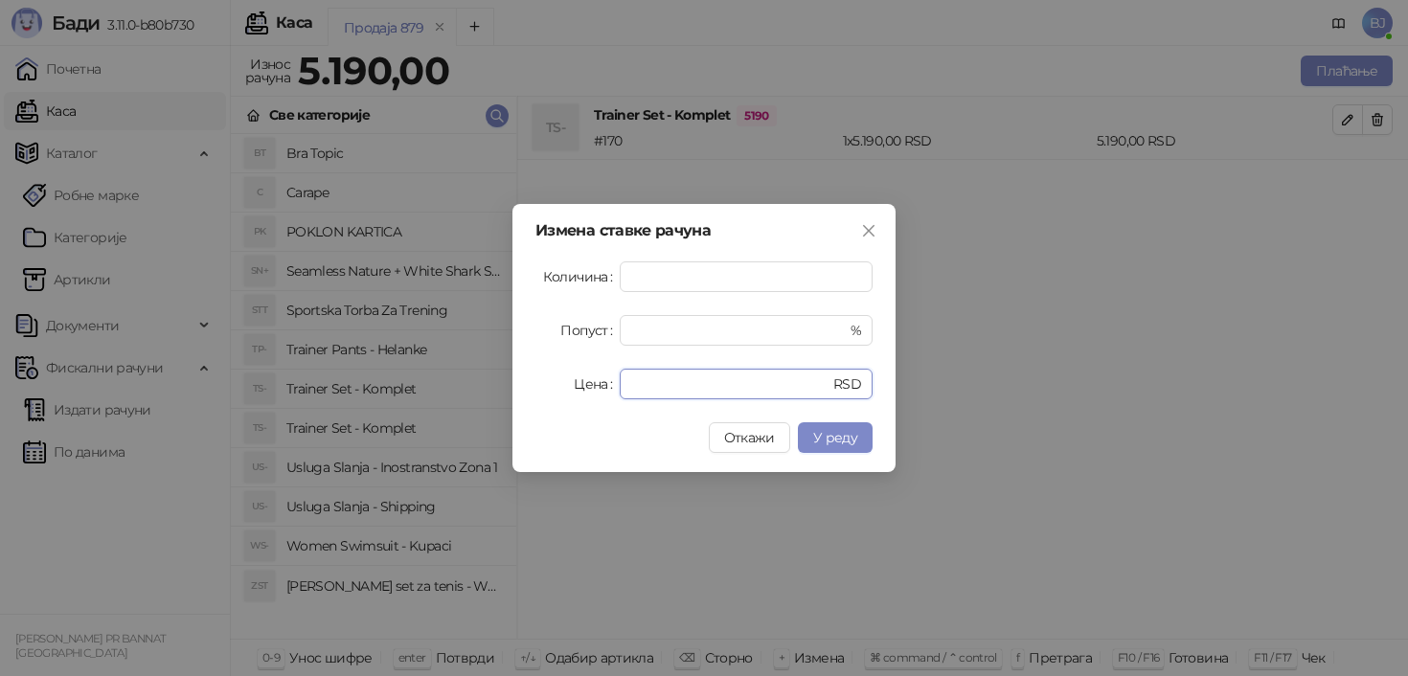
drag, startPoint x: 688, startPoint y: 375, endPoint x: 573, endPoint y: 375, distance: 115.0
click at [573, 375] on div "Цена **** RSD" at bounding box center [704, 384] width 337 height 31
type input "****"
click at [861, 434] on button "У реду" at bounding box center [835, 438] width 75 height 31
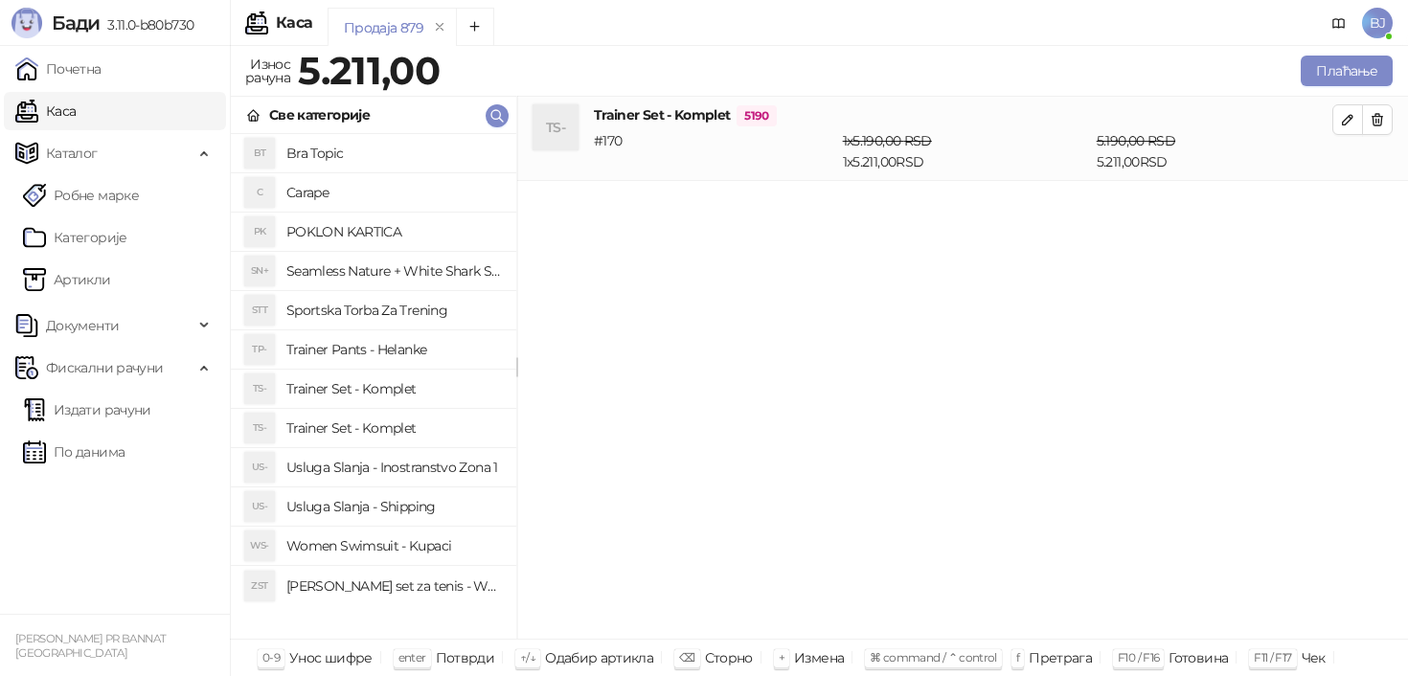
click at [404, 429] on h4 "Trainer Set - Komplet" at bounding box center [393, 428] width 215 height 31
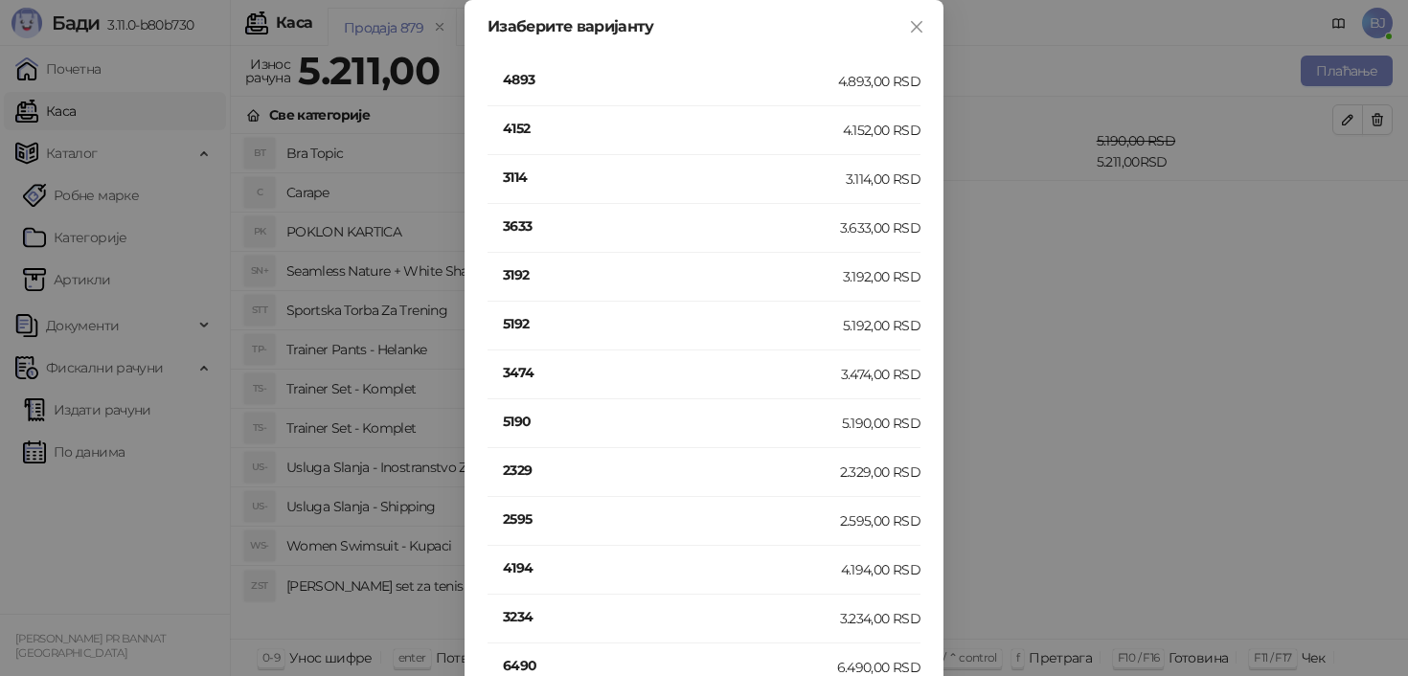
click at [512, 425] on h4 "5190" at bounding box center [672, 421] width 339 height 21
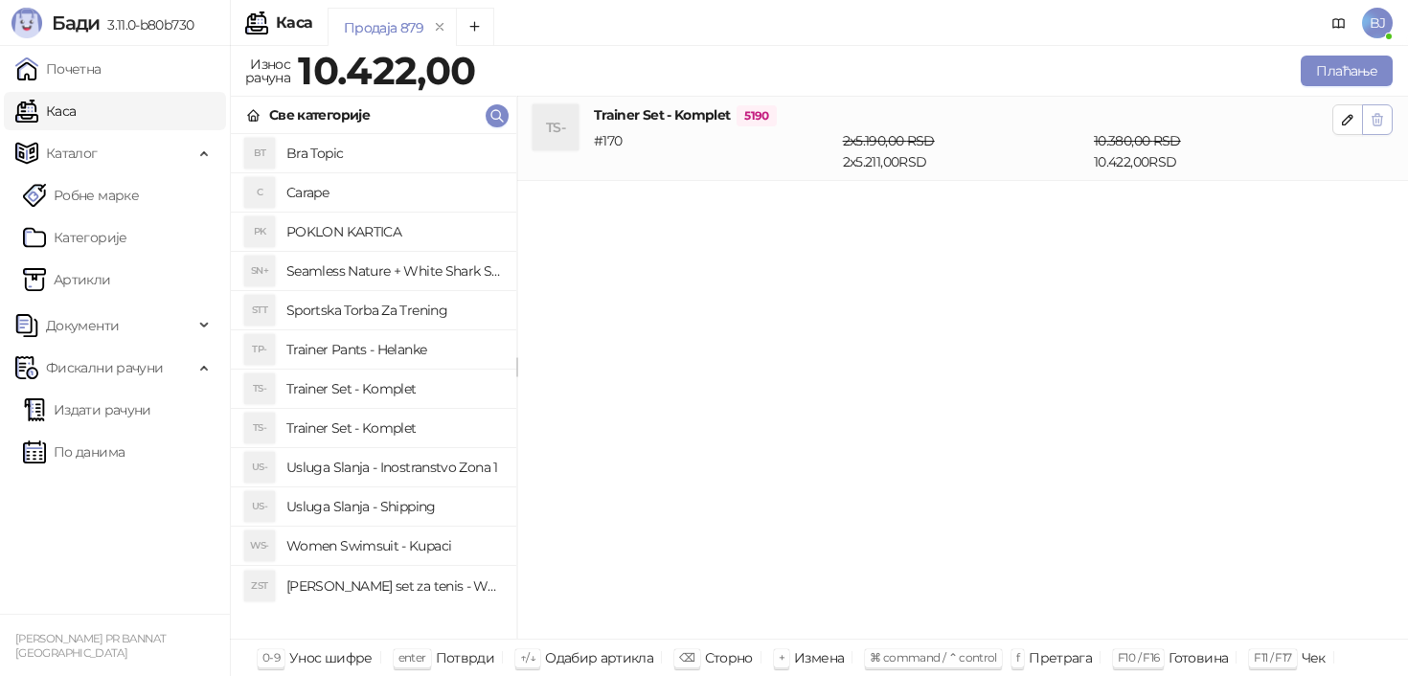
click at [1379, 123] on icon "button" at bounding box center [1378, 119] width 11 height 11
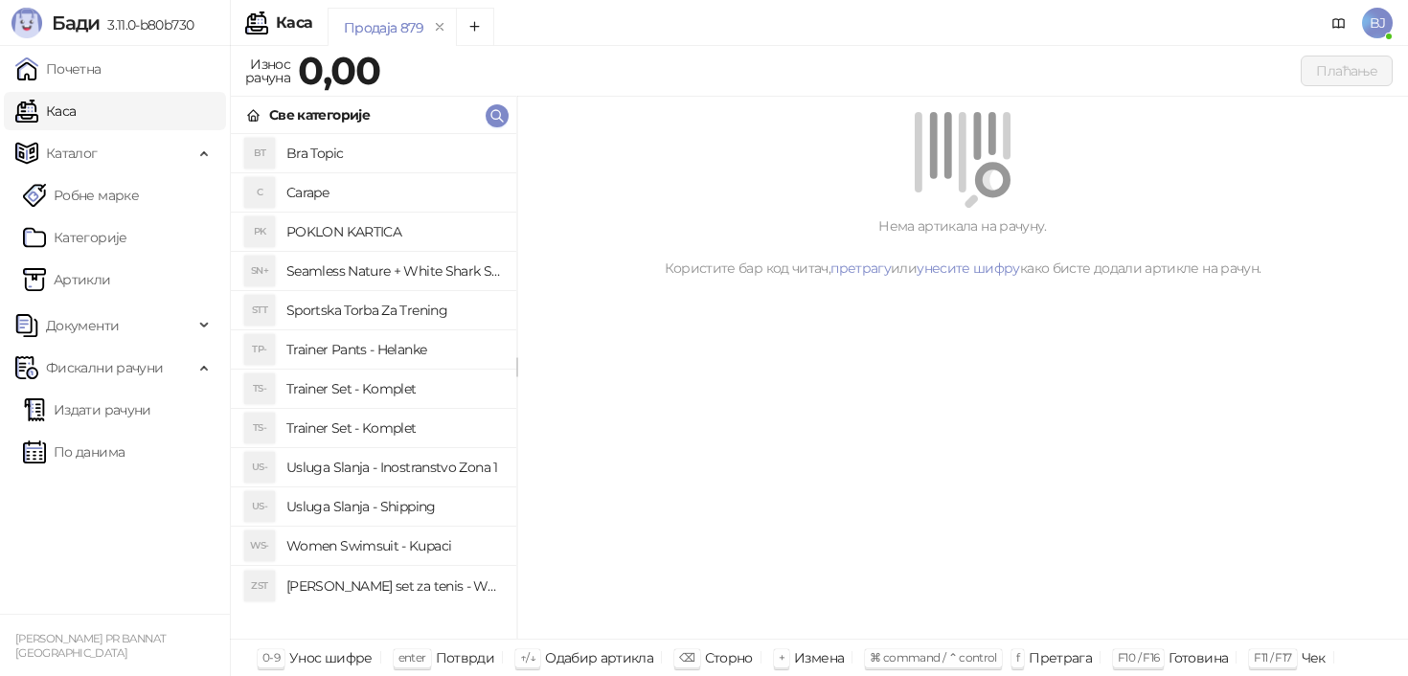
drag, startPoint x: 542, startPoint y: 210, endPoint x: 738, endPoint y: 126, distance: 212.5
click at [738, 126] on div at bounding box center [962, 160] width 845 height 96
click at [1098, 138] on div at bounding box center [962, 160] width 845 height 96
click at [1083, 498] on div "Нема артикала на рачуну. Користите бар код читач, претрагу или унесите шифру ка…" at bounding box center [962, 368] width 891 height 543
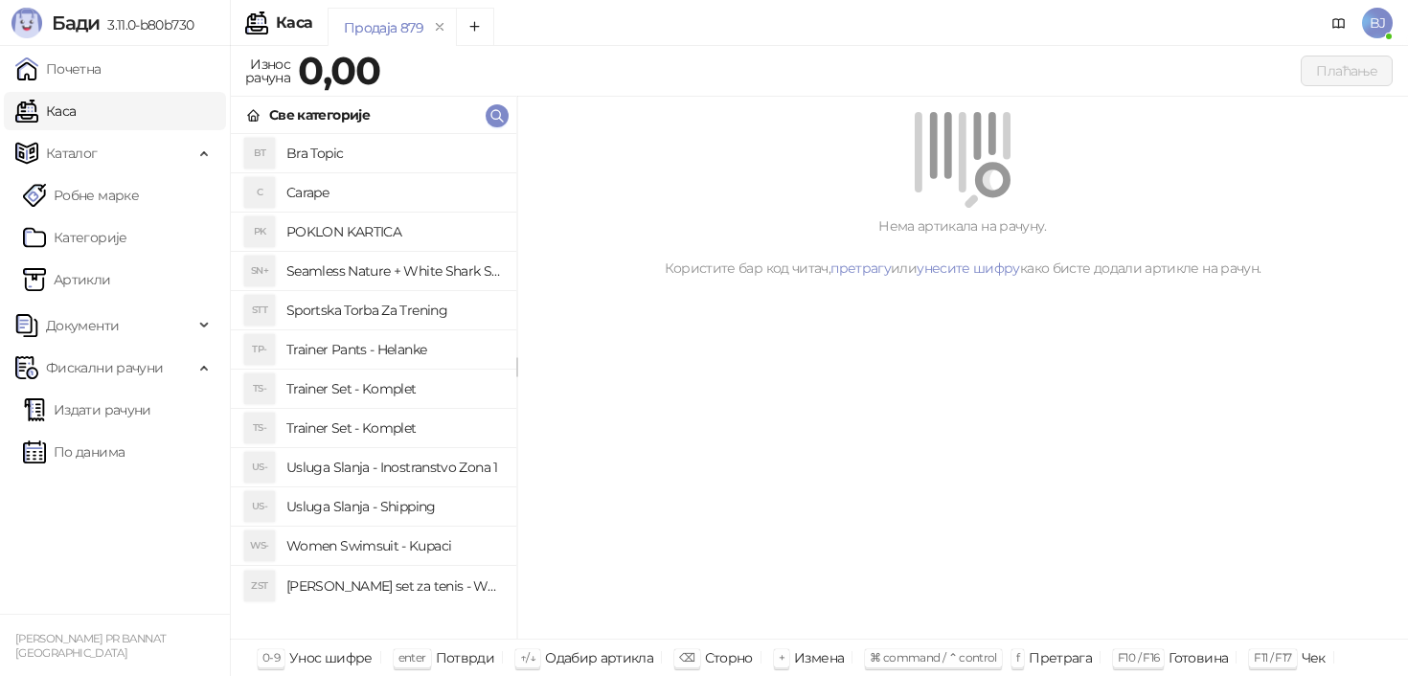
click at [1147, 57] on div "Плаћање" at bounding box center [891, 71] width 1004 height 31
click at [1202, 127] on div at bounding box center [962, 160] width 845 height 96
click at [203, 364] on div "Фискални рачуни" at bounding box center [115, 368] width 222 height 38
click at [187, 331] on span "Документи" at bounding box center [104, 326] width 178 height 38
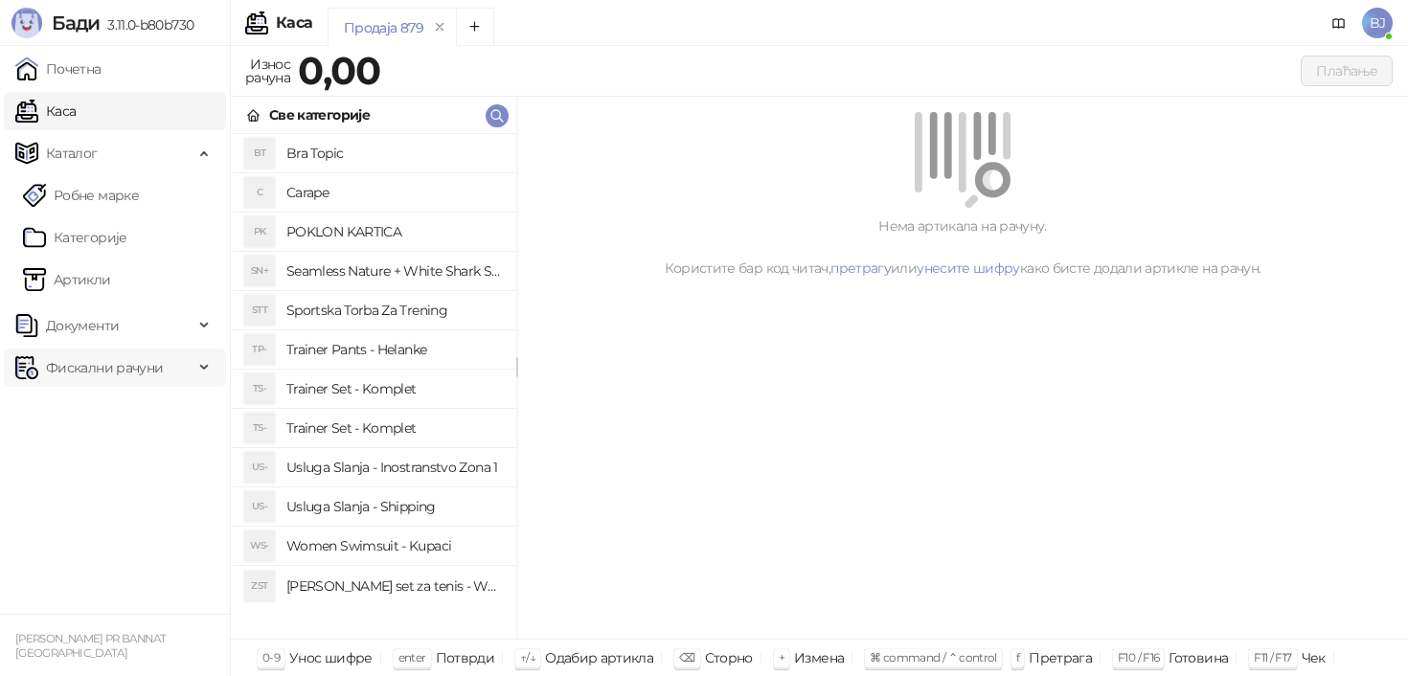
click at [157, 377] on span "Фискални рачуни" at bounding box center [104, 368] width 117 height 38
click at [117, 413] on link "Издати рачуни" at bounding box center [87, 410] width 128 height 38
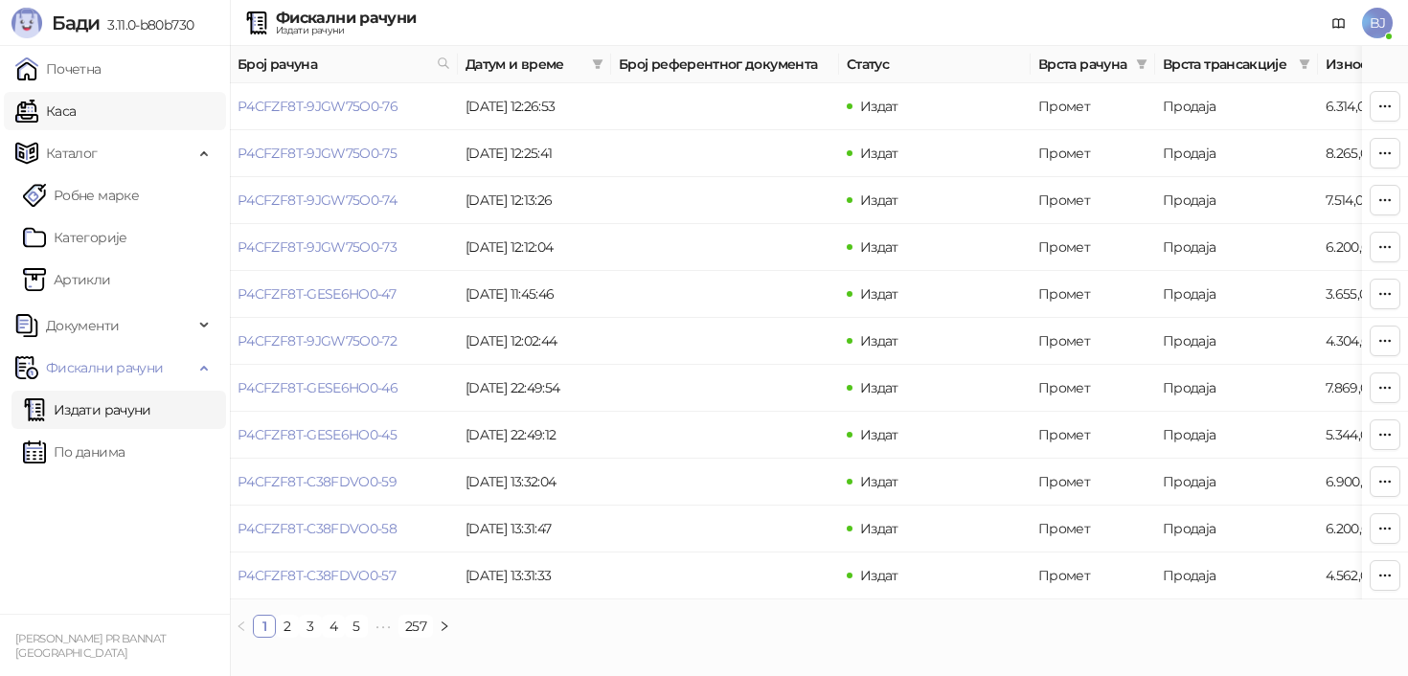
click at [63, 115] on link "Каса" at bounding box center [45, 111] width 60 height 38
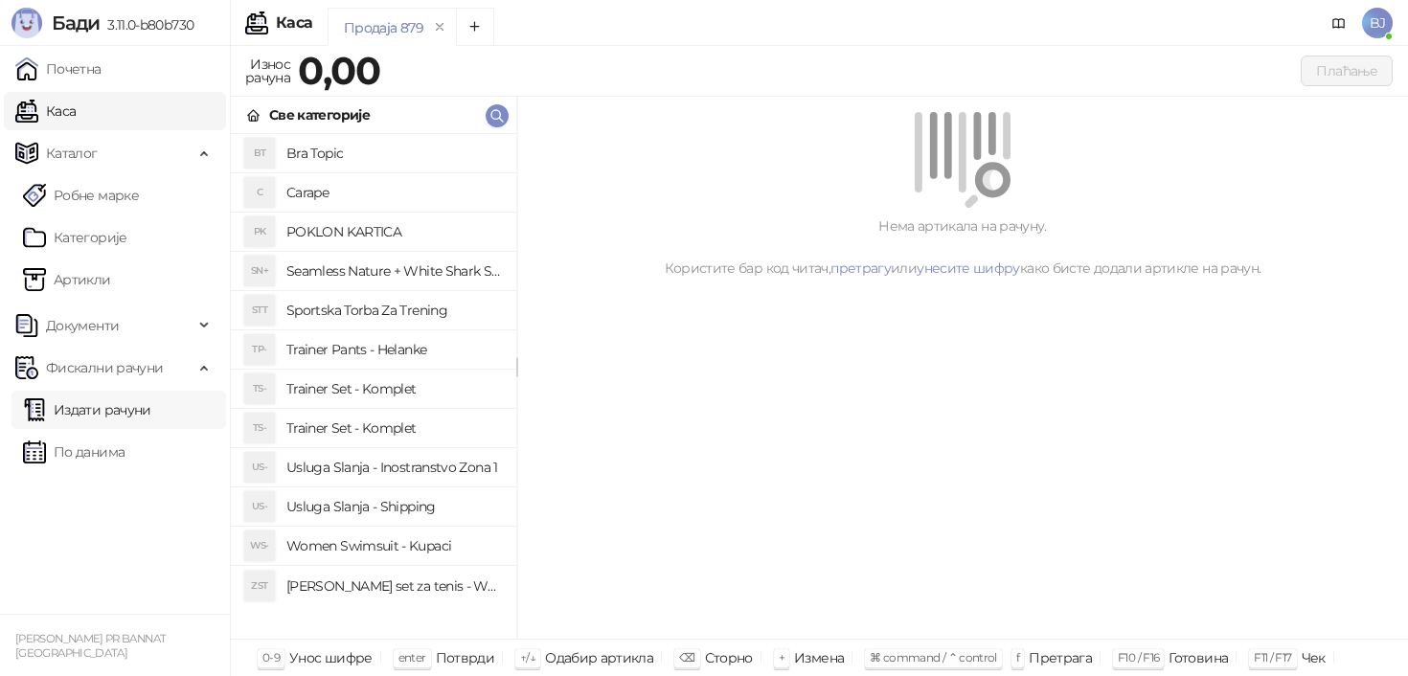
click at [151, 415] on link "Издати рачуни" at bounding box center [87, 410] width 128 height 38
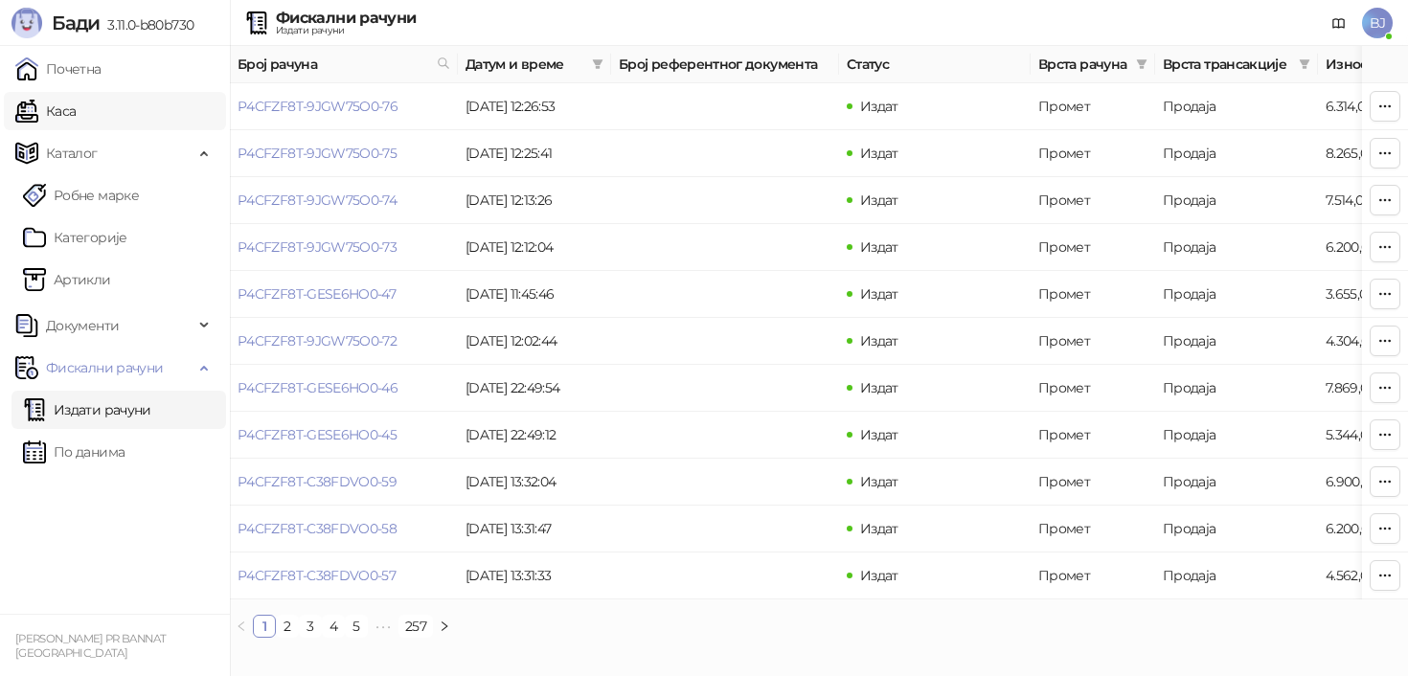
click at [76, 126] on link "Каса" at bounding box center [45, 111] width 60 height 38
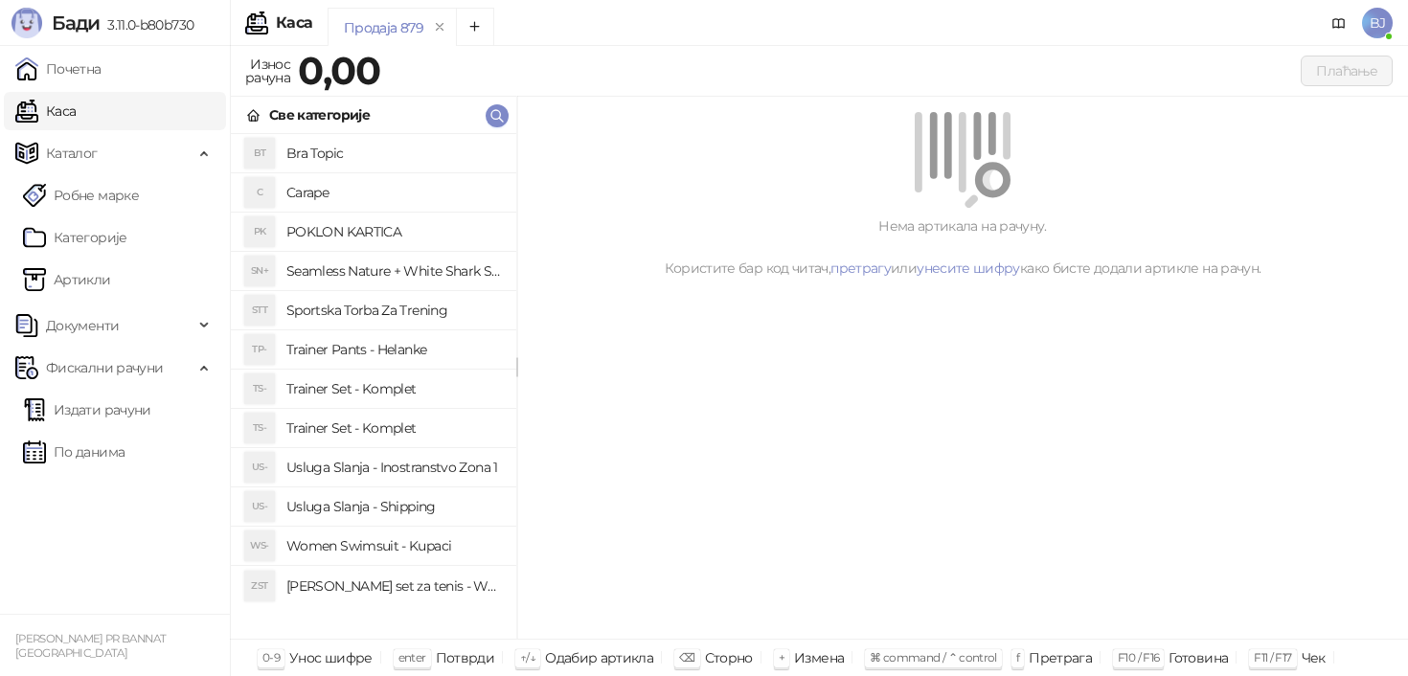
click at [414, 394] on h4 "Trainer Set - Komplet" at bounding box center [393, 389] width 215 height 31
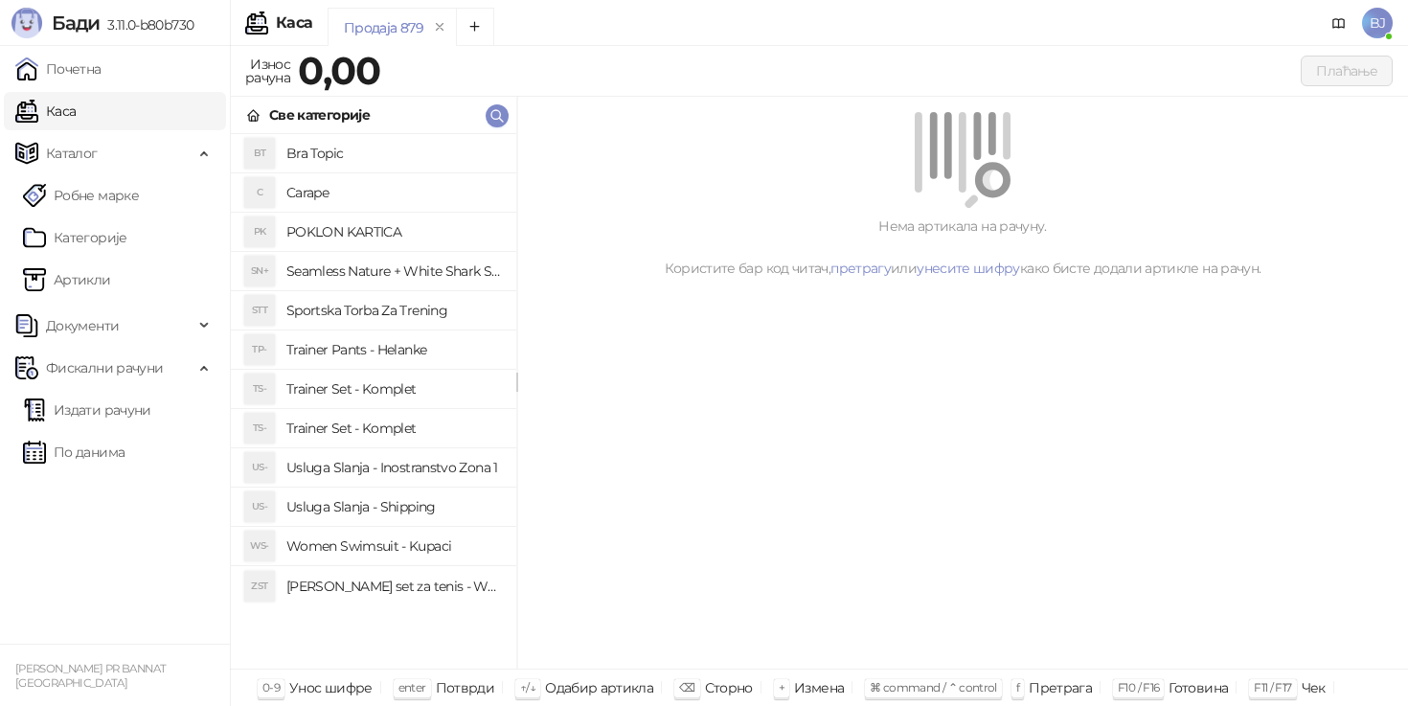
click at [376, 397] on h4 "Trainer Set - Komplet" at bounding box center [393, 389] width 215 height 31
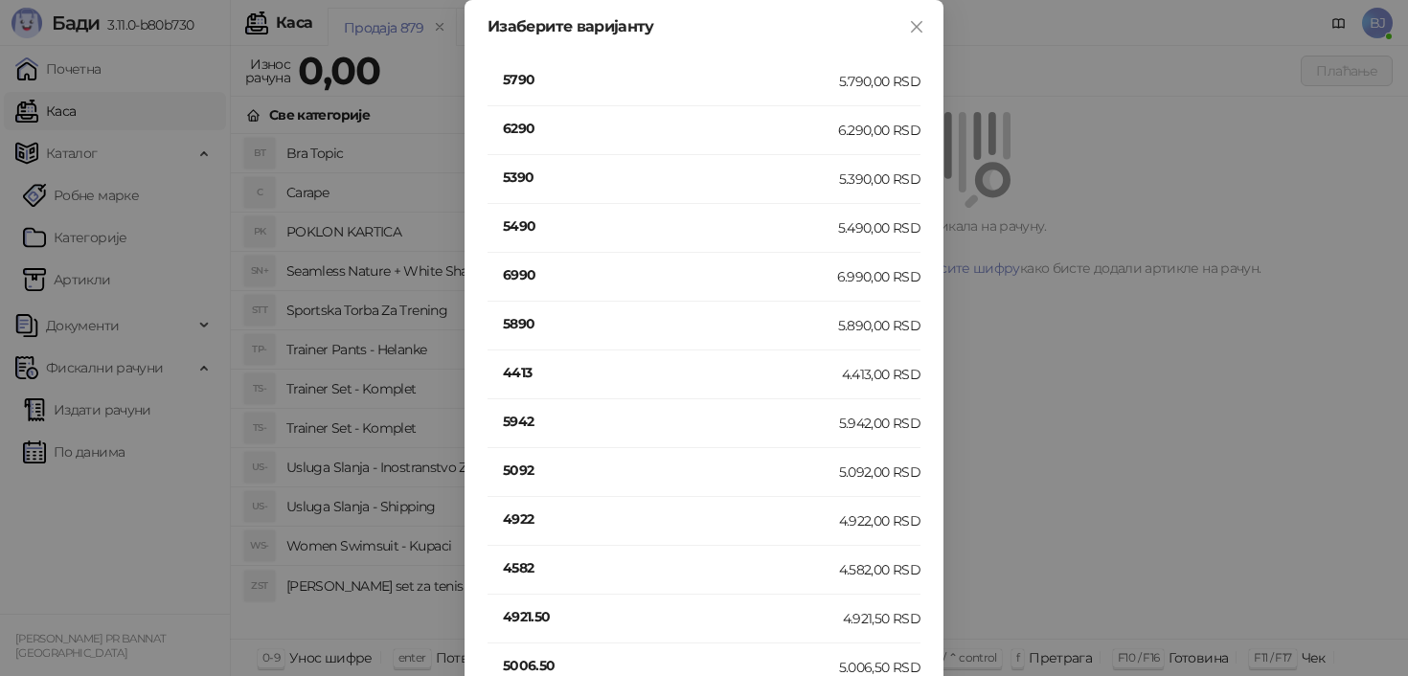
click at [526, 323] on h4 "5890" at bounding box center [670, 323] width 335 height 21
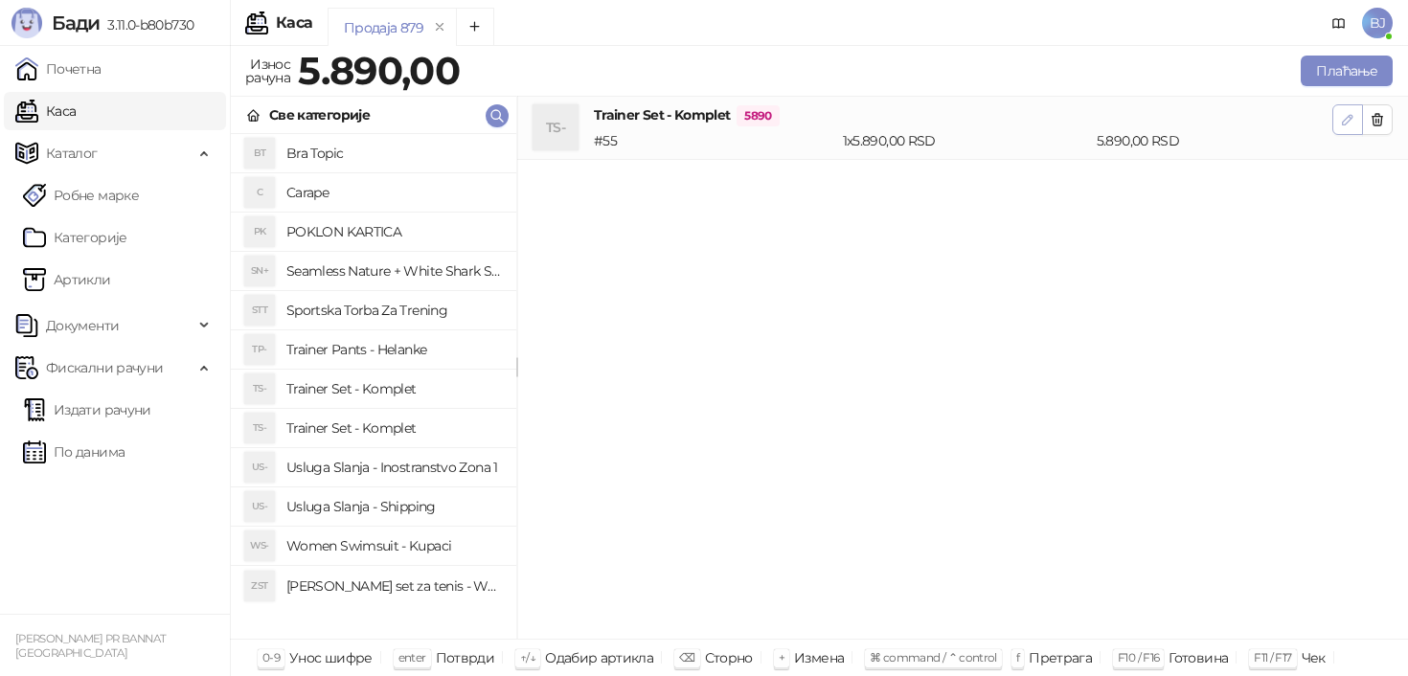
click at [1345, 116] on icon "button" at bounding box center [1347, 119] width 15 height 15
type input "*"
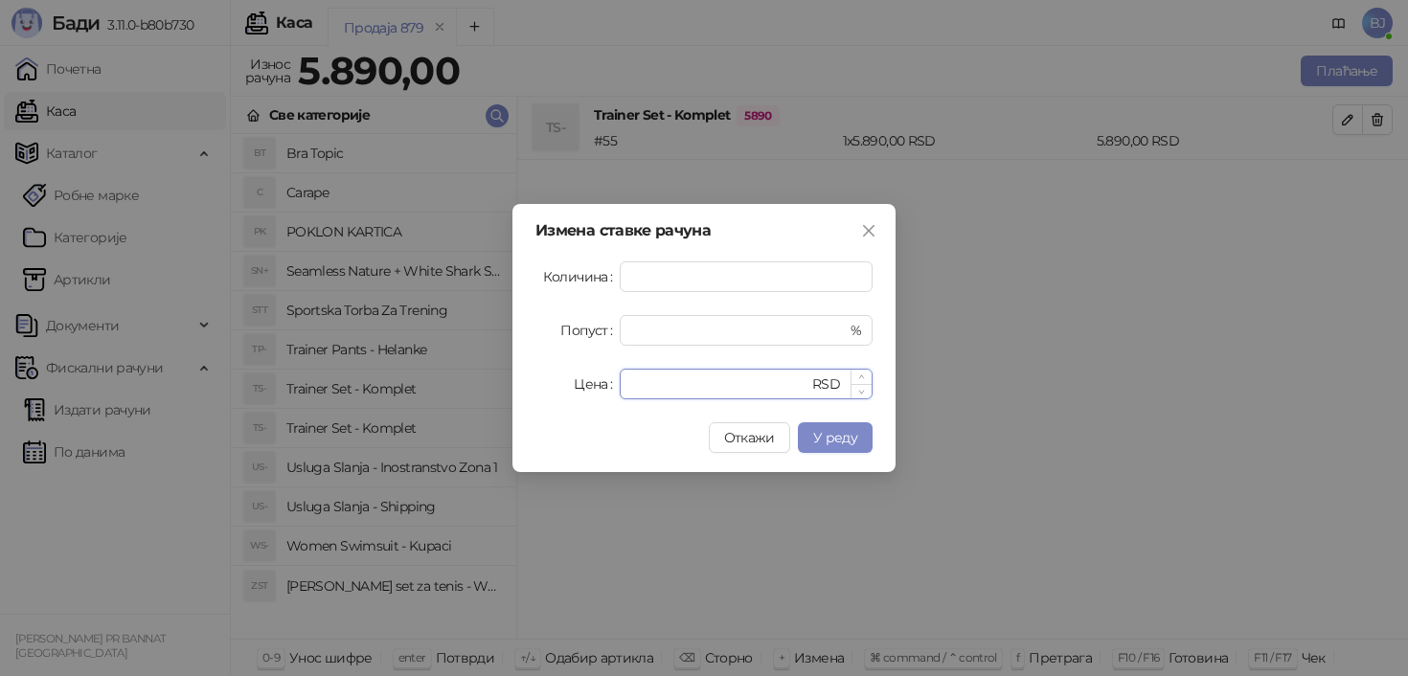
click at [680, 381] on input "****" at bounding box center [719, 384] width 177 height 29
type input "****"
click at [828, 445] on span "У реду" at bounding box center [835, 437] width 44 height 17
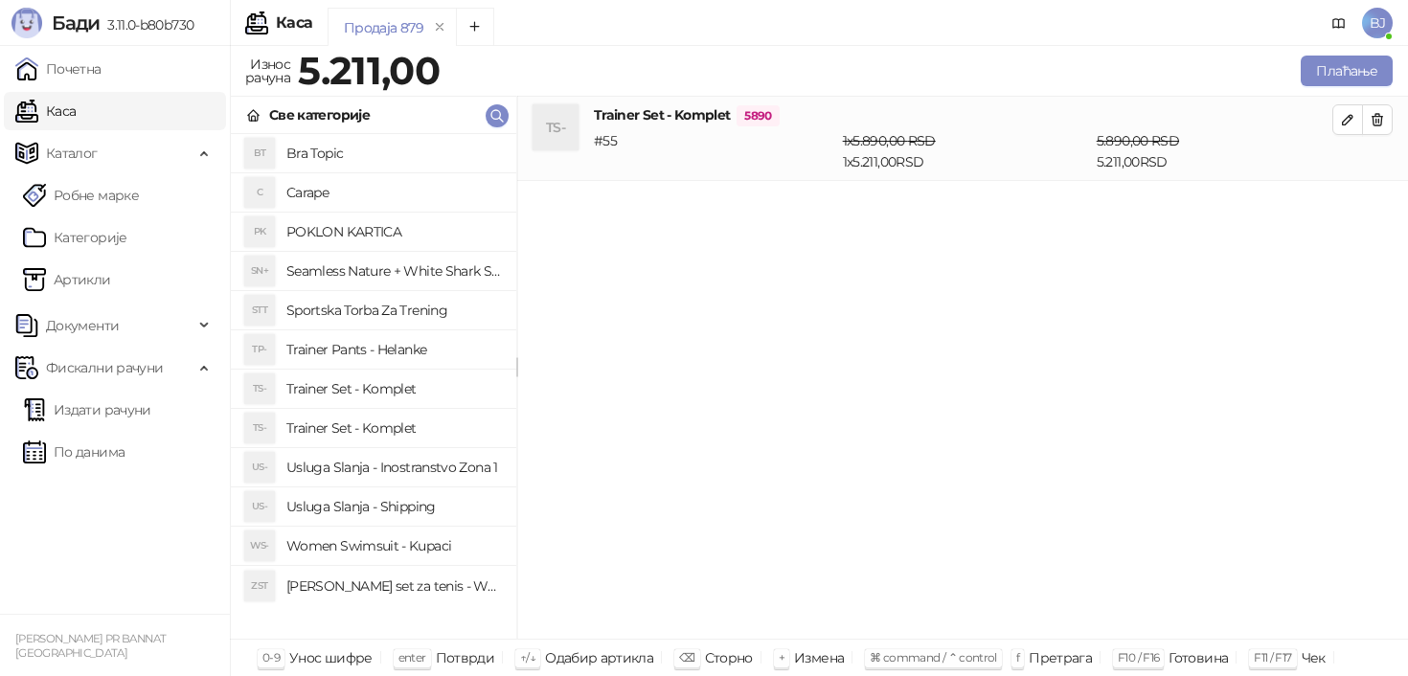
click at [396, 508] on h4 "Usluga Slanja - Shipping" at bounding box center [393, 507] width 215 height 31
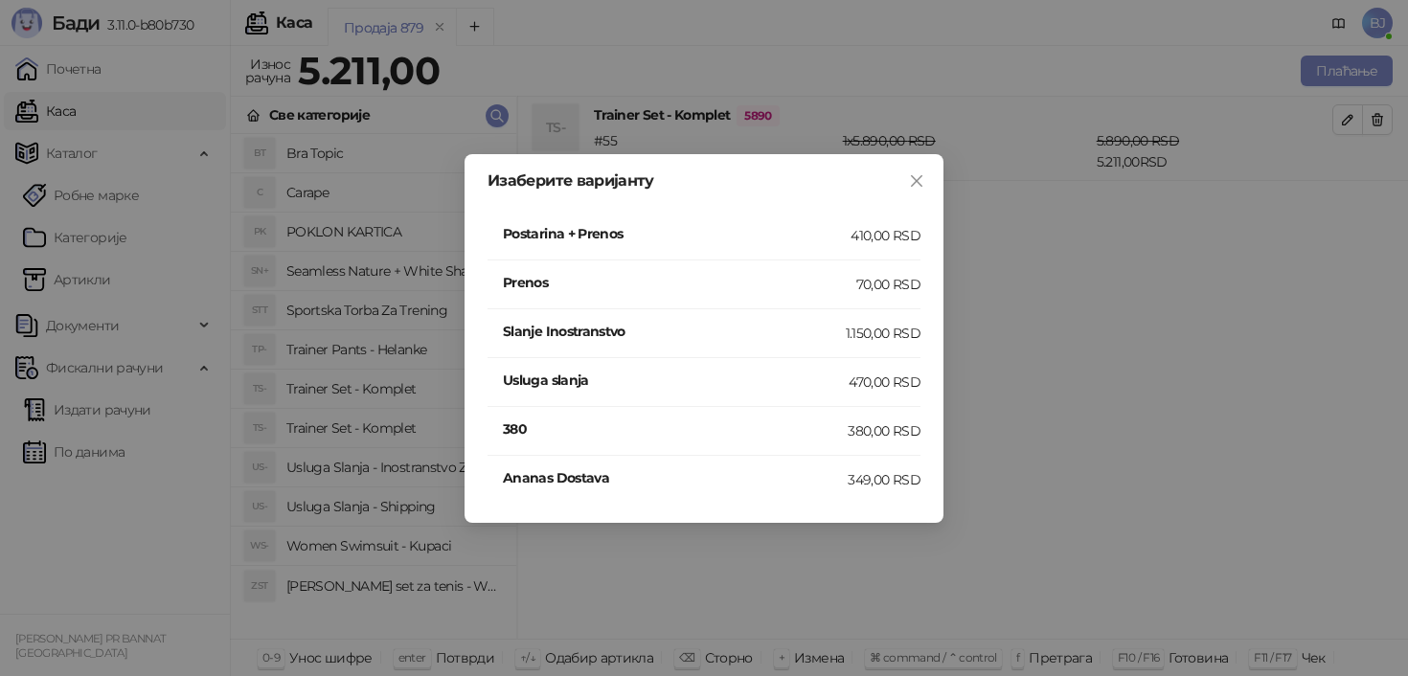
click at [839, 247] on div "Postarina + Prenos" at bounding box center [677, 235] width 348 height 25
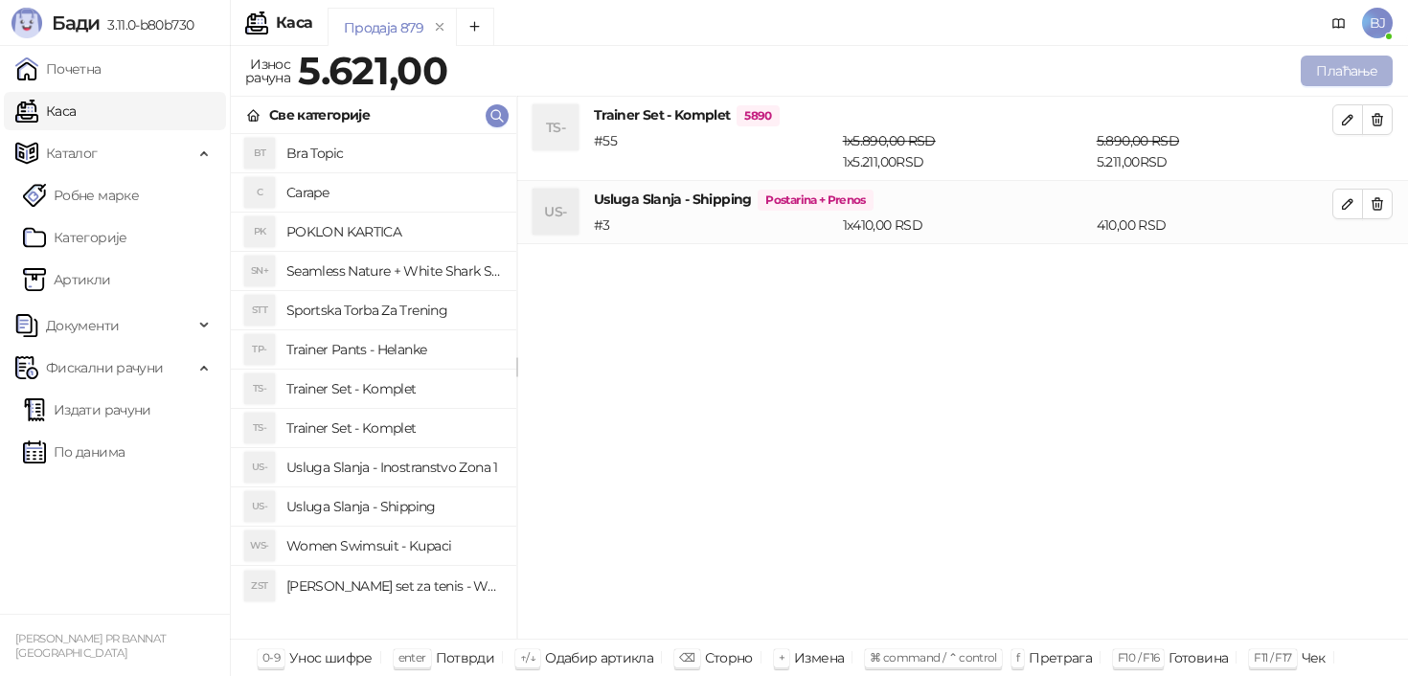
click at [1370, 63] on button "Плаћање" at bounding box center [1347, 71] width 92 height 31
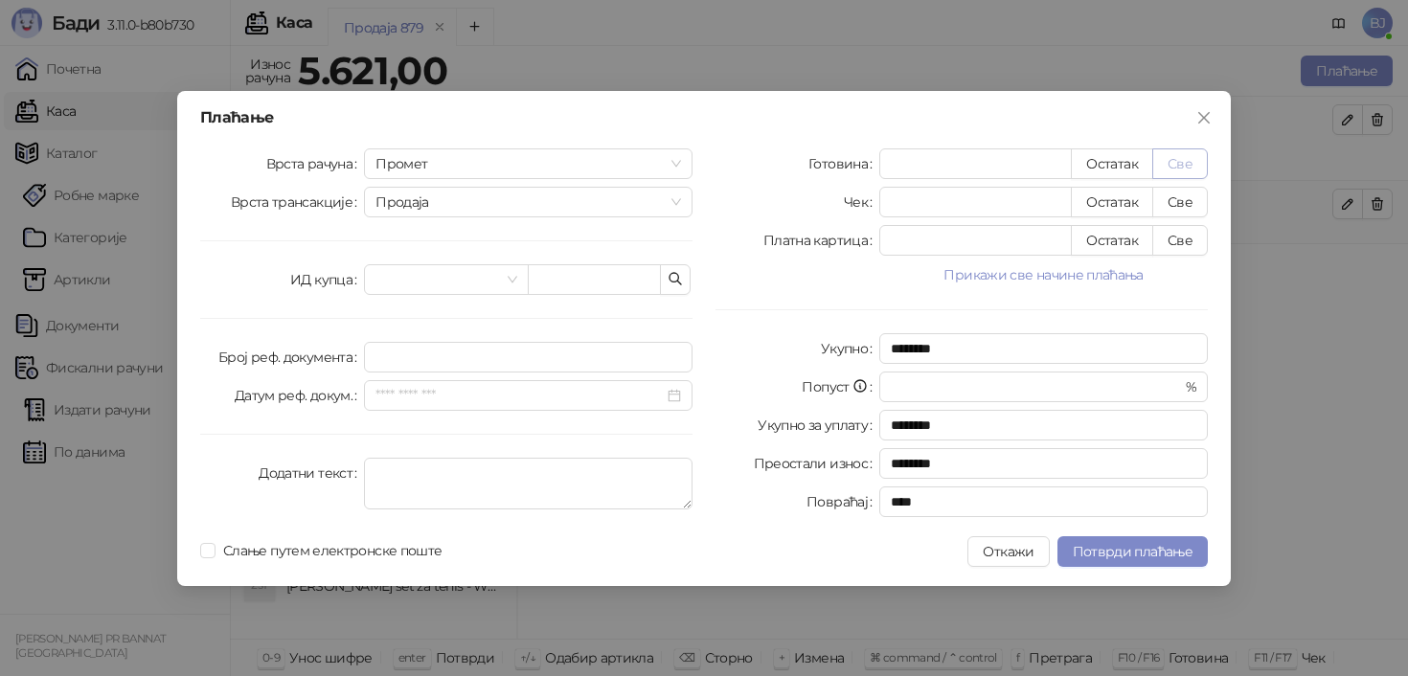
click at [1182, 152] on button "Све" at bounding box center [1181, 164] width 56 height 31
type input "****"
click at [1019, 553] on button "Откажи" at bounding box center [1008, 552] width 81 height 31
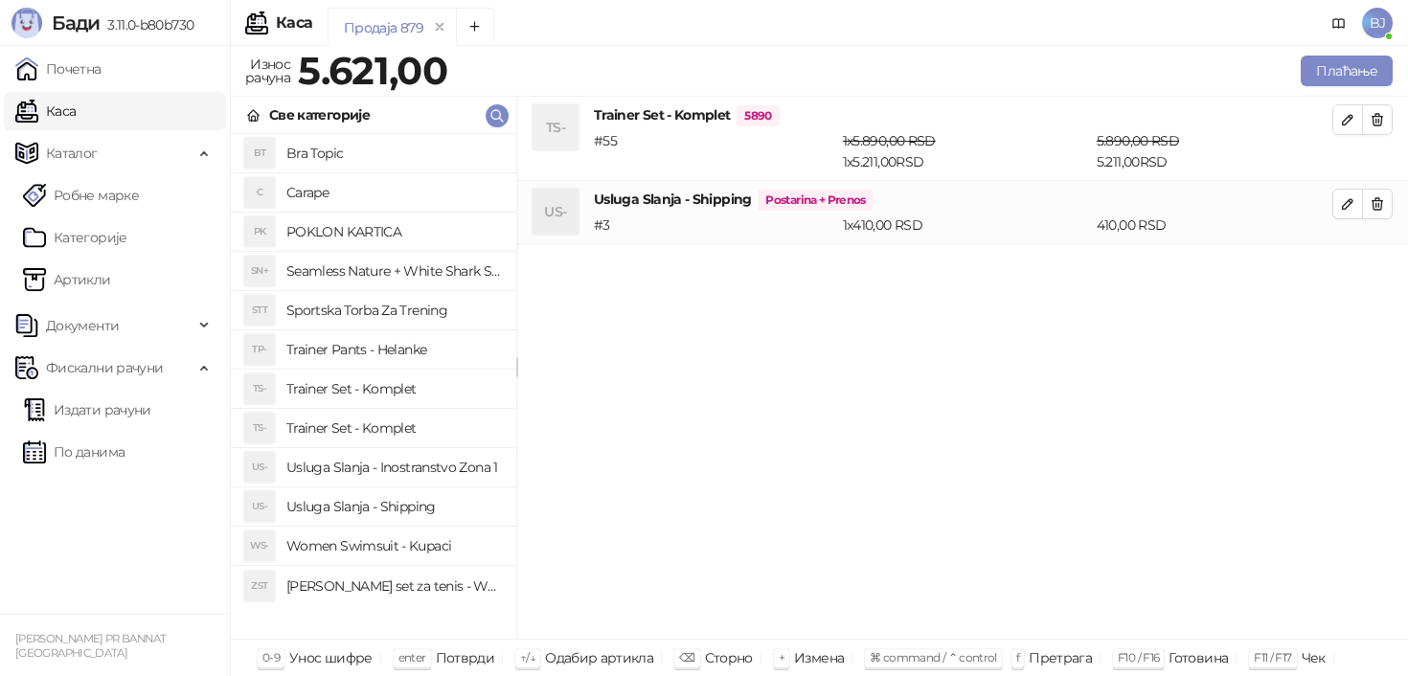
drag, startPoint x: 793, startPoint y: 9, endPoint x: 584, endPoint y: -29, distance: 213.1
click at [584, 0] on html "[PERSON_NAME] 3.11.0-b80b730 Почетна Каса Каталог Робне марке Категорије Артикл…" at bounding box center [704, 338] width 1408 height 676
click at [1375, 214] on button "button" at bounding box center [1377, 204] width 31 height 31
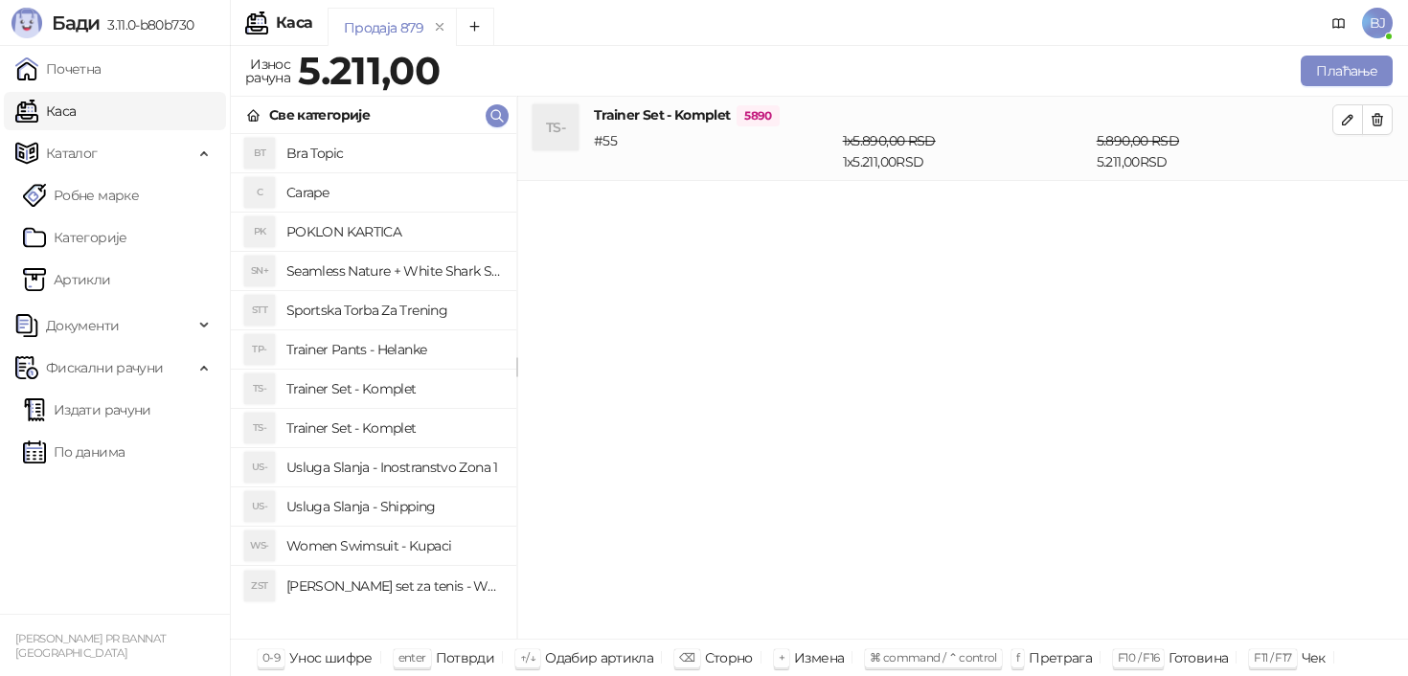
click at [395, 443] on h4 "Trainer Set - Komplet" at bounding box center [393, 428] width 215 height 31
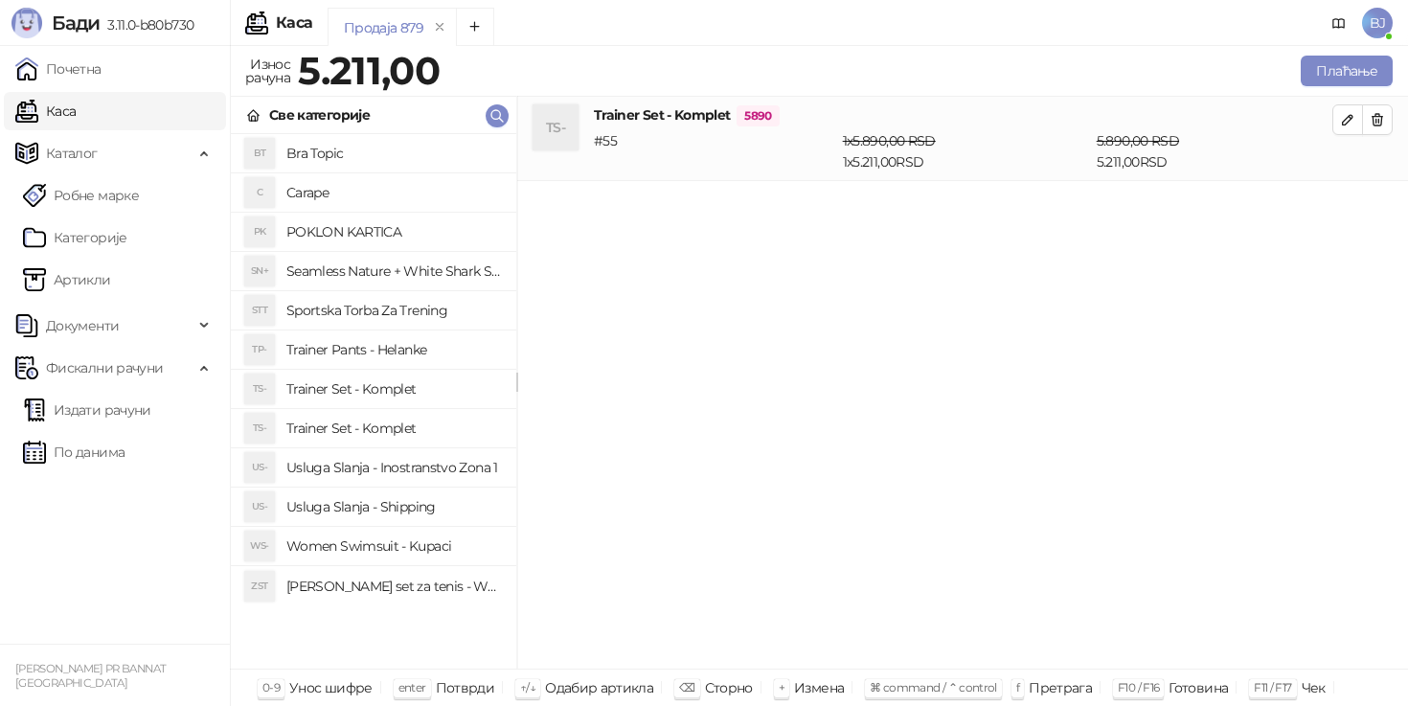
click at [396, 427] on h4 "Trainer Set - Komplet" at bounding box center [393, 428] width 215 height 31
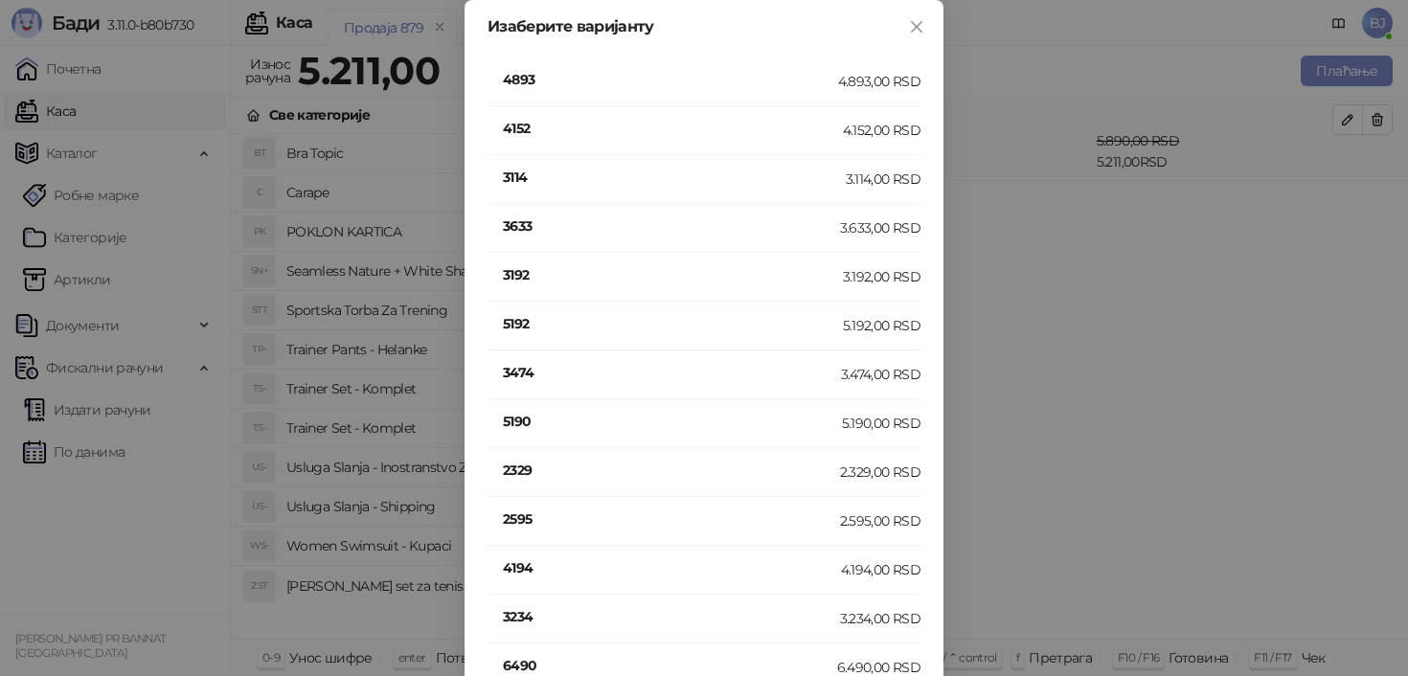
click at [524, 371] on h4 "3474" at bounding box center [672, 372] width 338 height 21
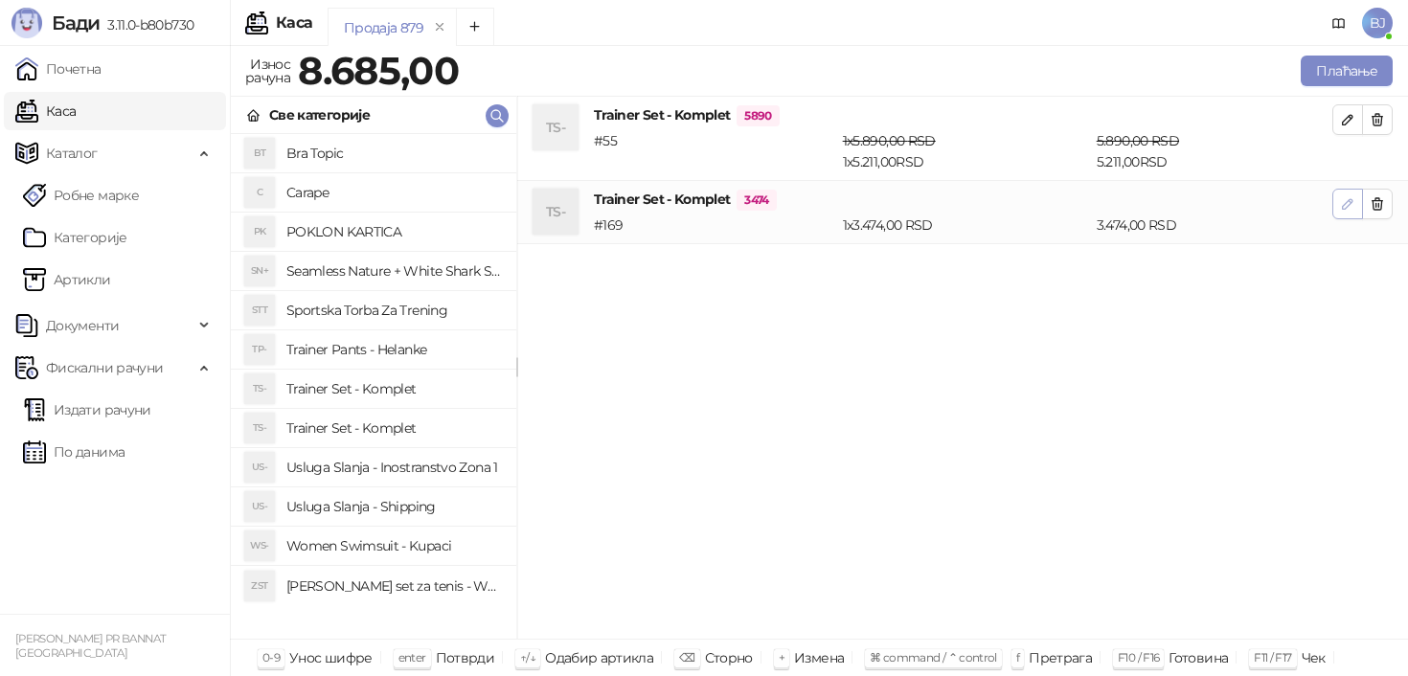
click at [1357, 197] on button "button" at bounding box center [1348, 204] width 31 height 31
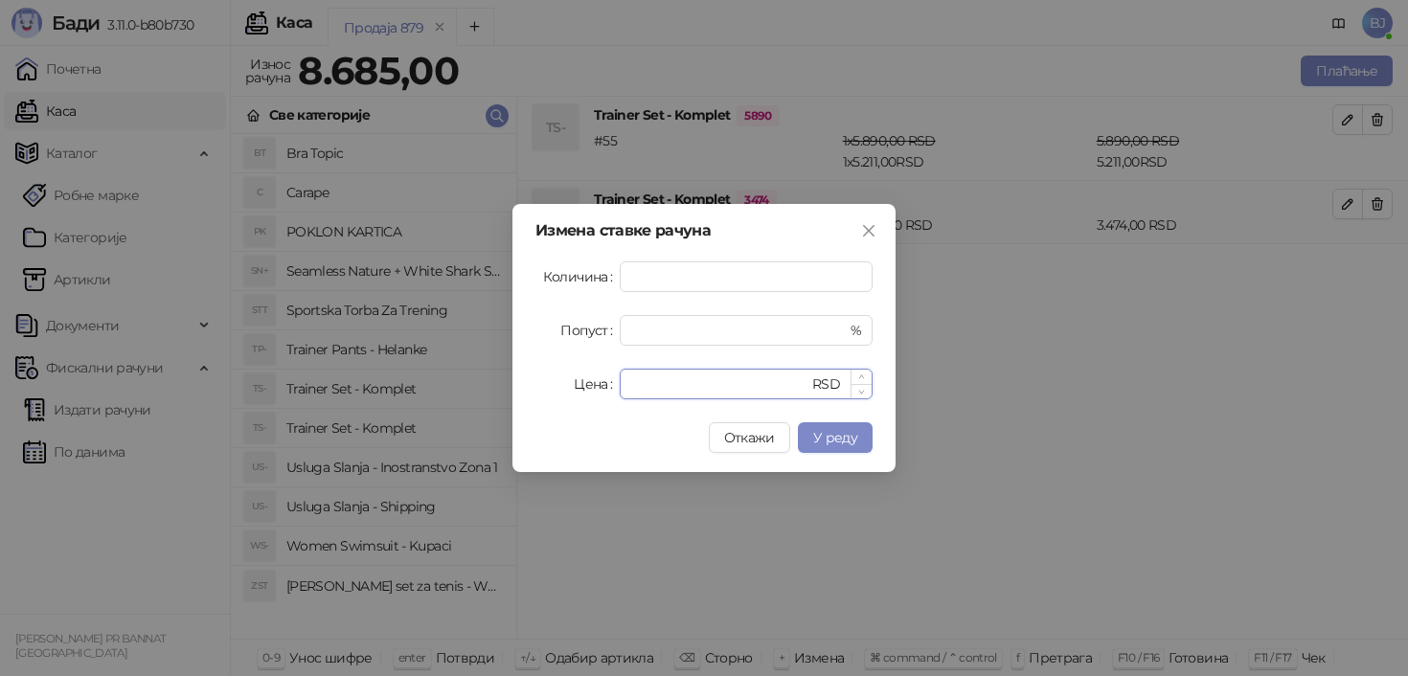
drag, startPoint x: 721, startPoint y: 376, endPoint x: 627, endPoint y: 383, distance: 94.2
click at [627, 383] on div "**** RSD" at bounding box center [746, 384] width 253 height 31
type input "****"
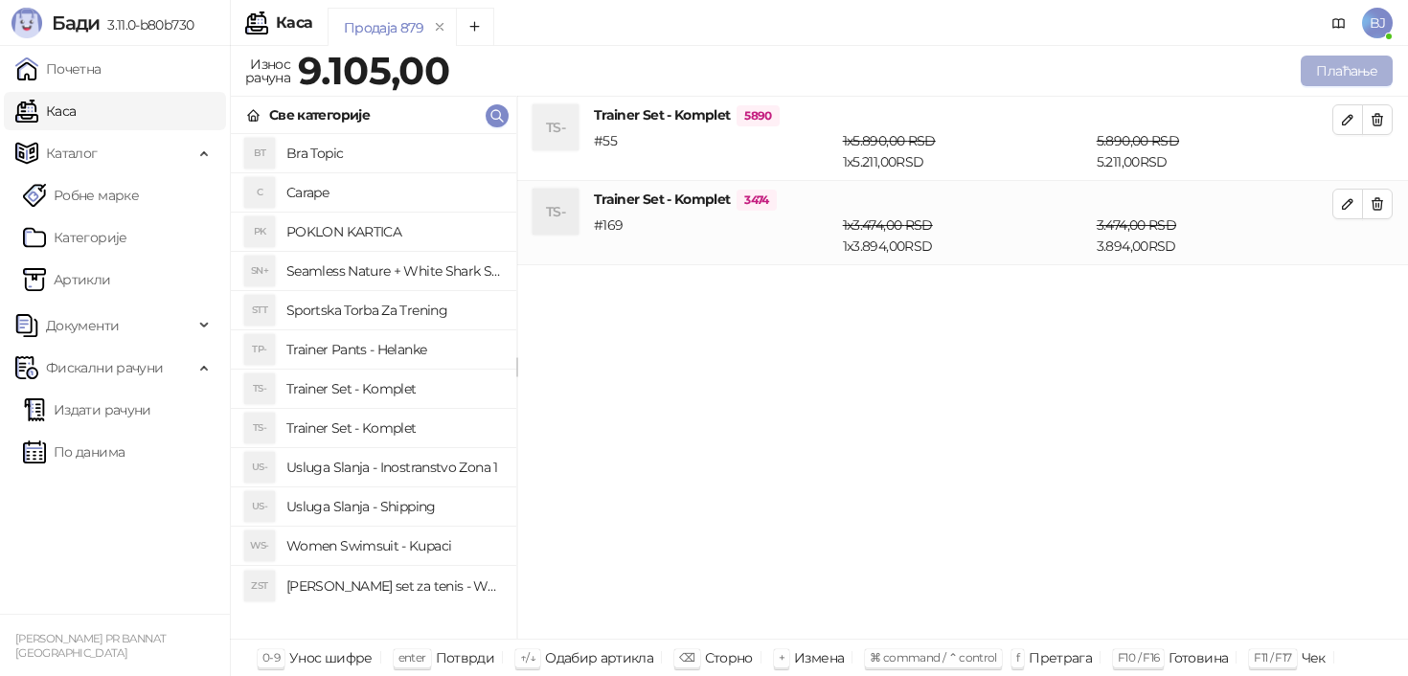
click at [1376, 76] on button "Плаћање" at bounding box center [1347, 71] width 92 height 31
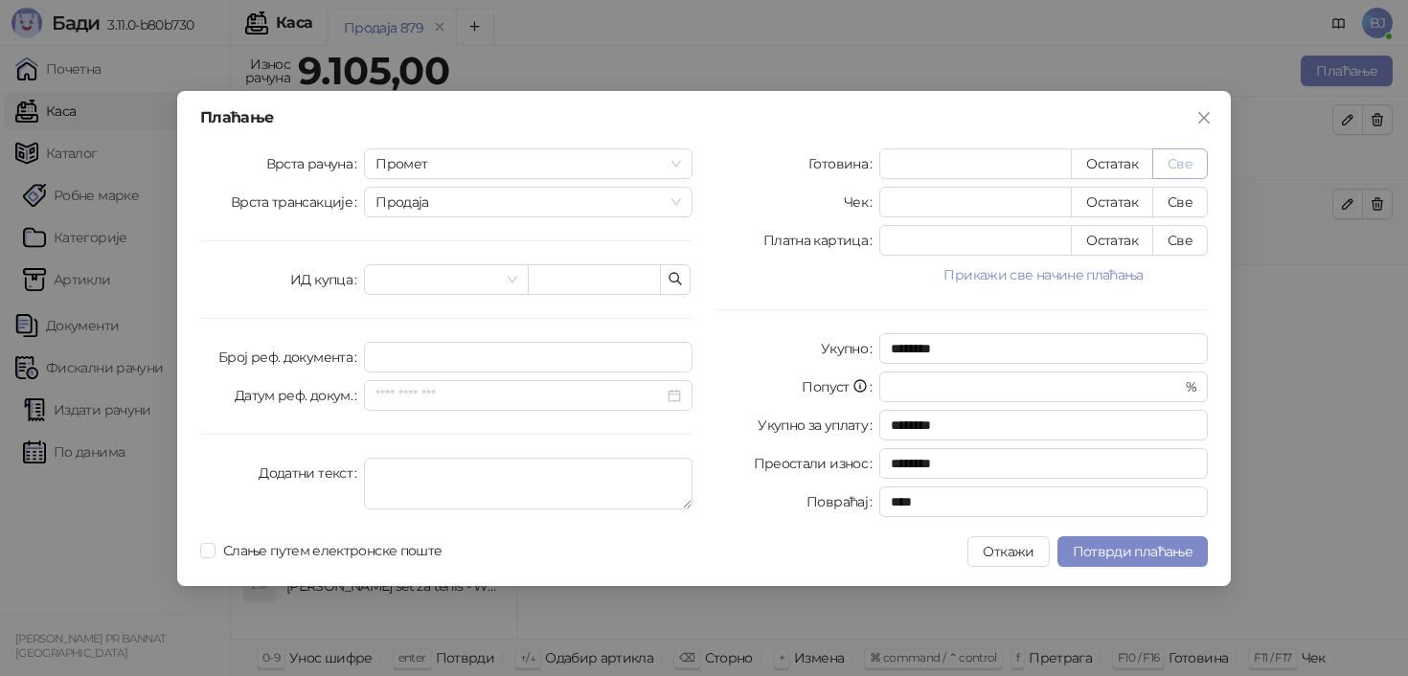
click at [1179, 152] on button "Све" at bounding box center [1181, 164] width 56 height 31
type input "****"
click at [1116, 547] on span "Потврди плаћање" at bounding box center [1133, 551] width 120 height 17
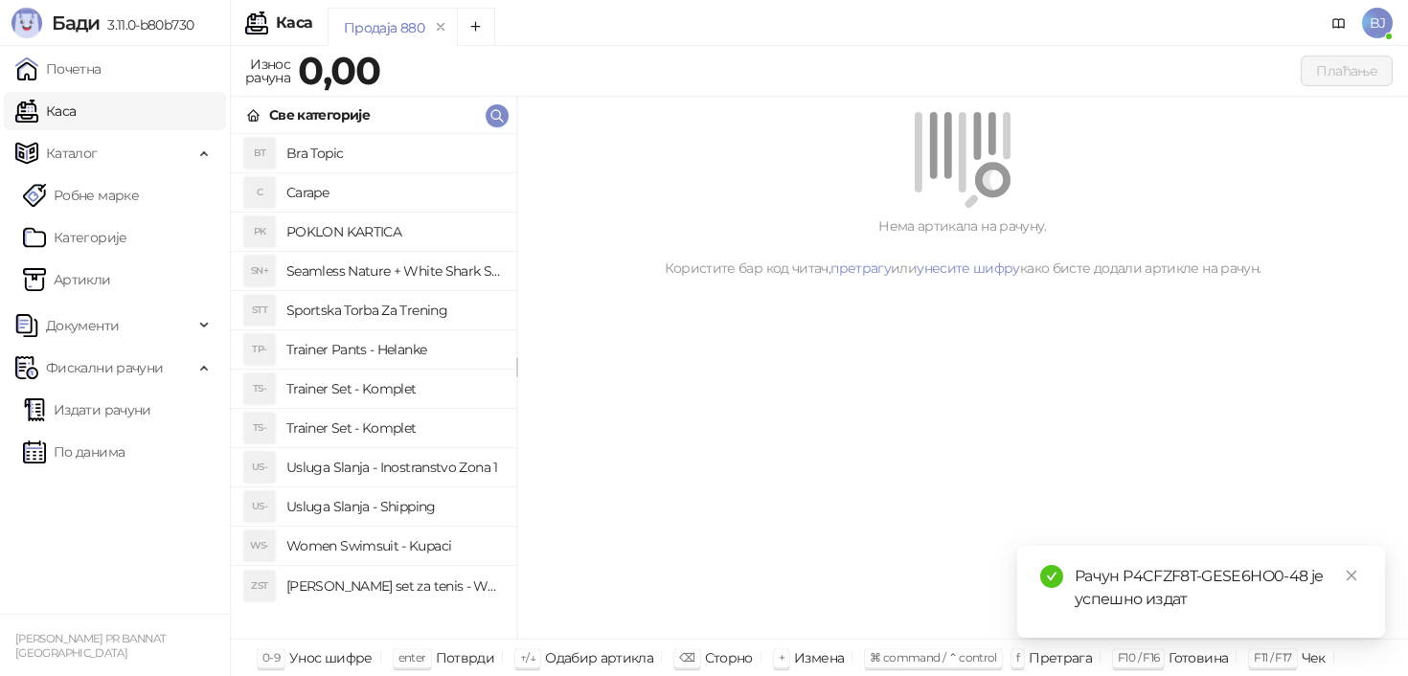
click at [399, 345] on h4 "Trainer Pants - Helanke" at bounding box center [393, 349] width 215 height 31
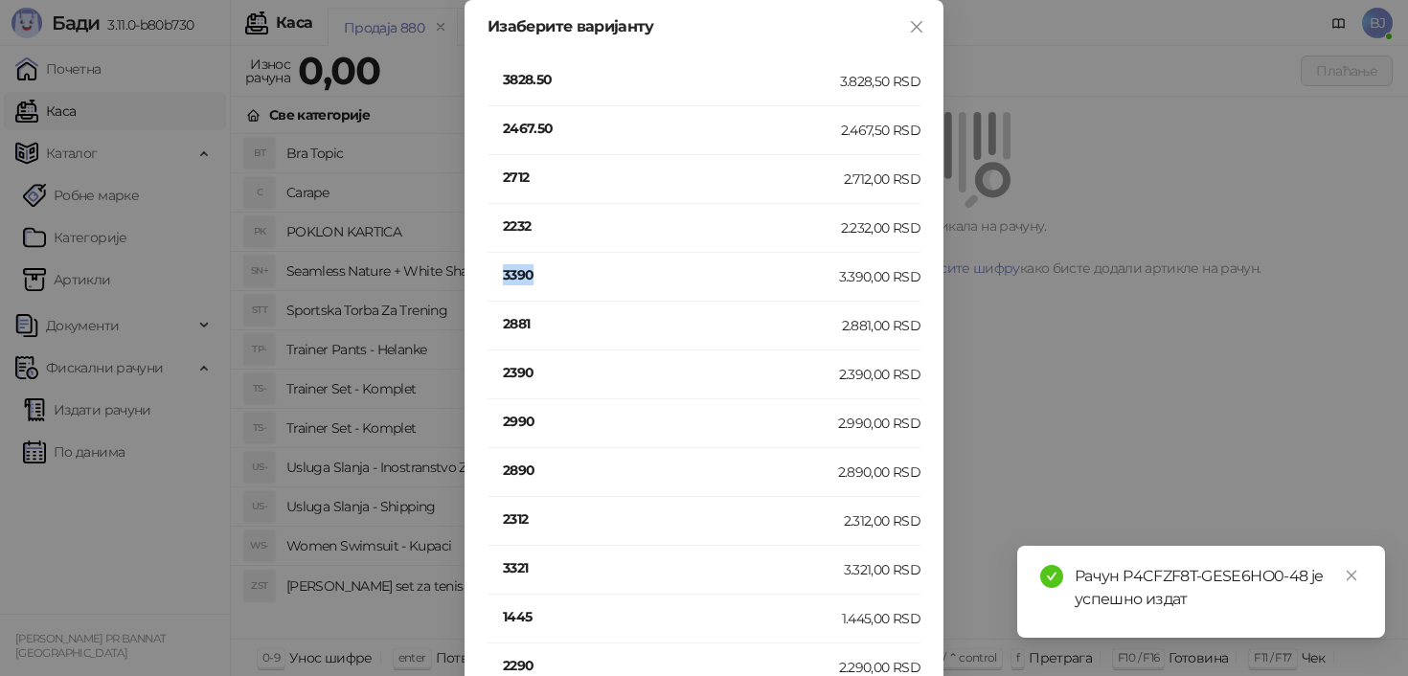
click at [527, 272] on h4 "3390" at bounding box center [671, 274] width 336 height 21
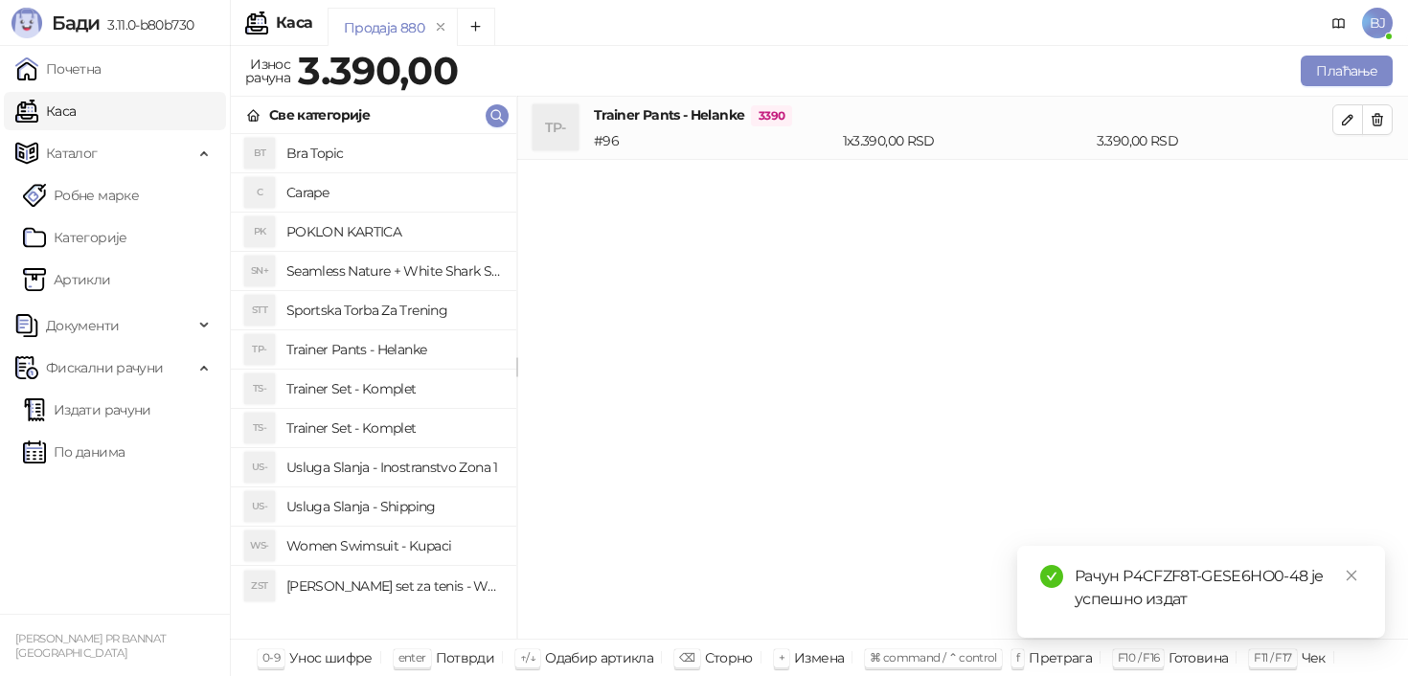
click at [432, 506] on h4 "Usluga Slanja - Shipping" at bounding box center [393, 507] width 215 height 31
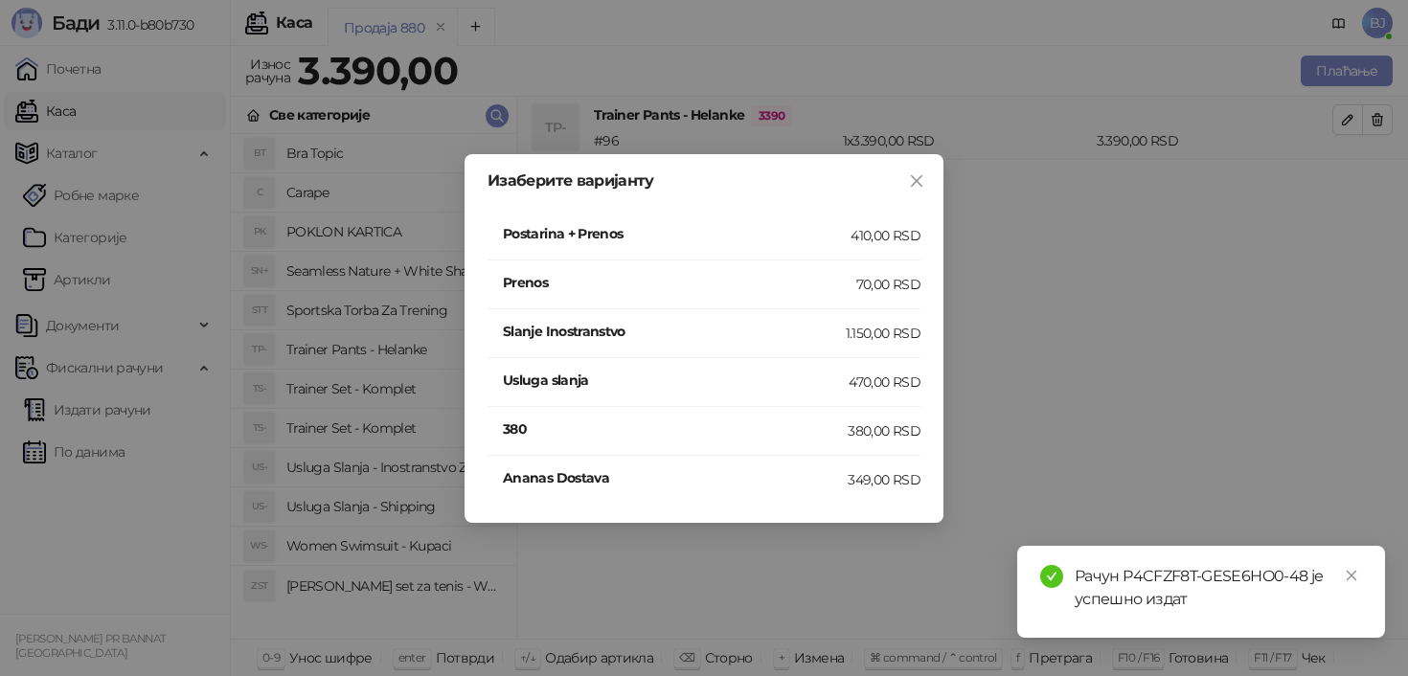
click at [824, 228] on h4 "Postarina + Prenos" at bounding box center [677, 233] width 348 height 21
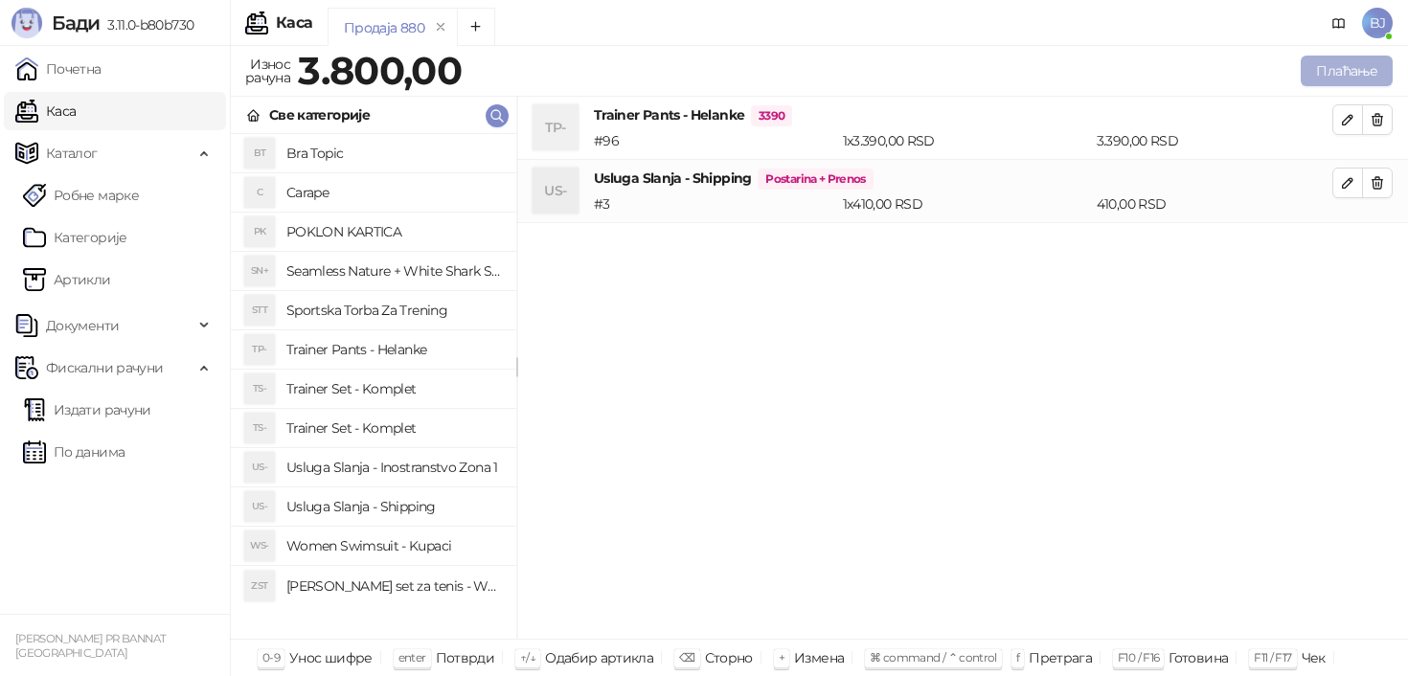
click at [1326, 84] on button "Плаћање" at bounding box center [1347, 71] width 92 height 31
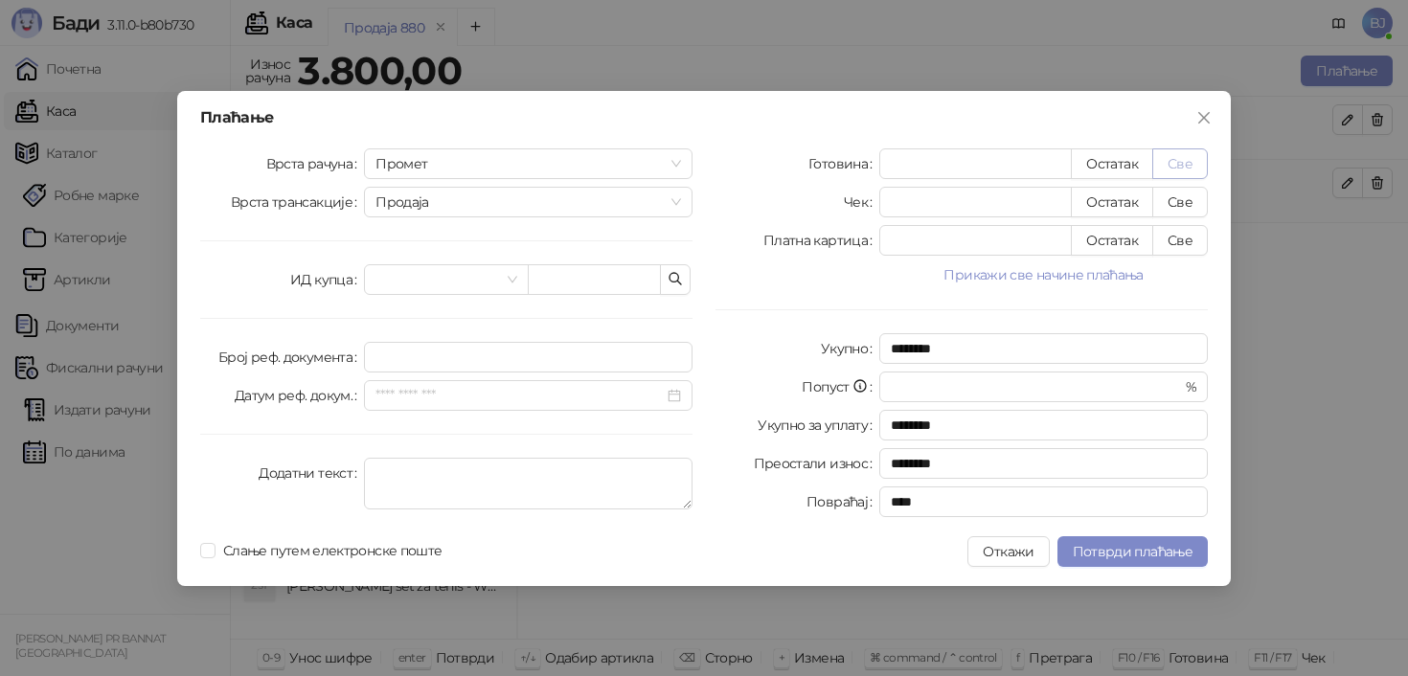
click at [1196, 160] on button "Све" at bounding box center [1181, 164] width 56 height 31
type input "****"
click at [1119, 551] on span "Потврди плаћање" at bounding box center [1133, 551] width 120 height 17
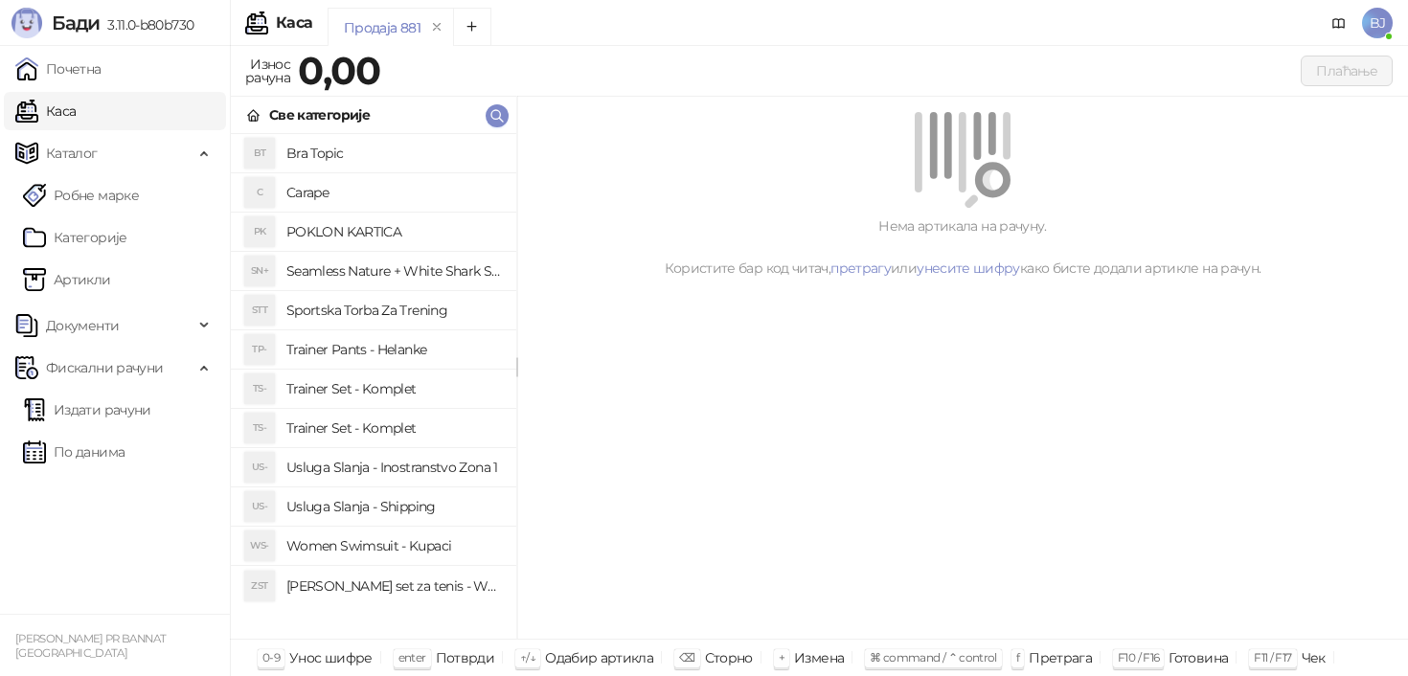
click at [400, 423] on h4 "Trainer Set - Komplet" at bounding box center [393, 428] width 215 height 31
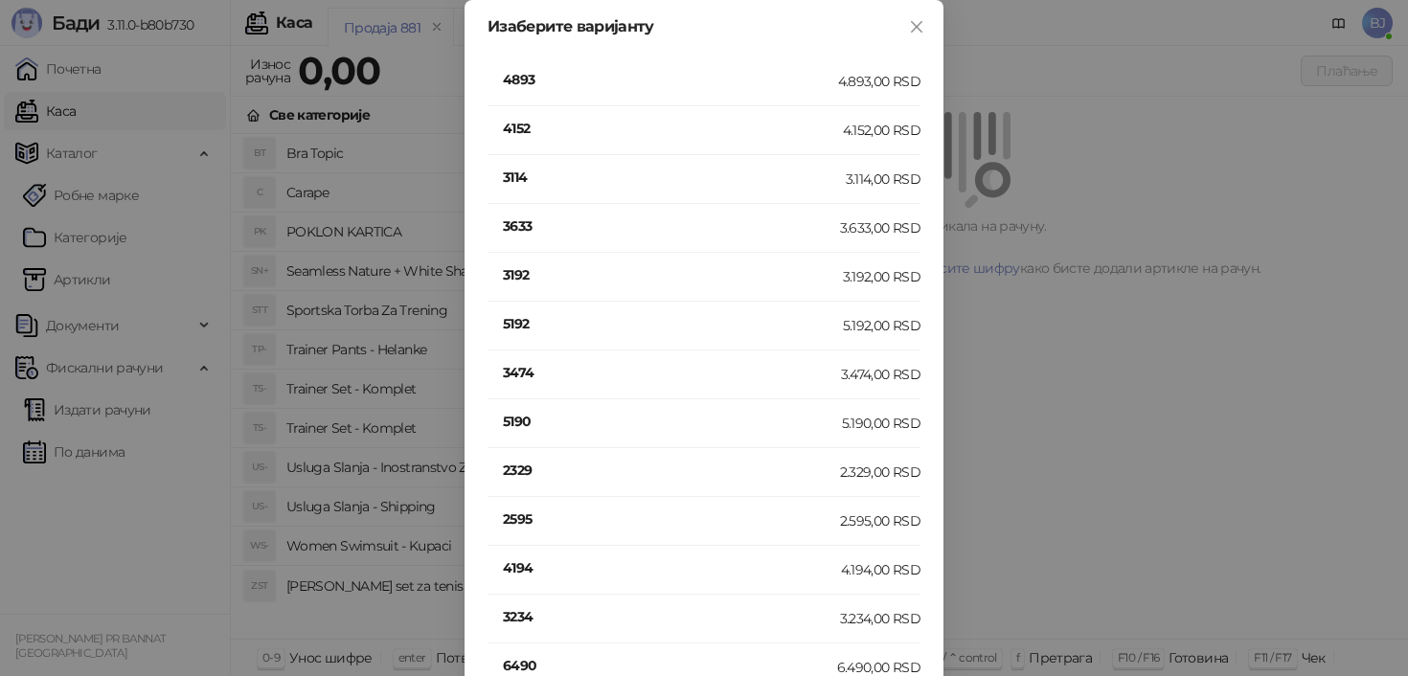
click at [516, 374] on h4 "3474" at bounding box center [672, 372] width 338 height 21
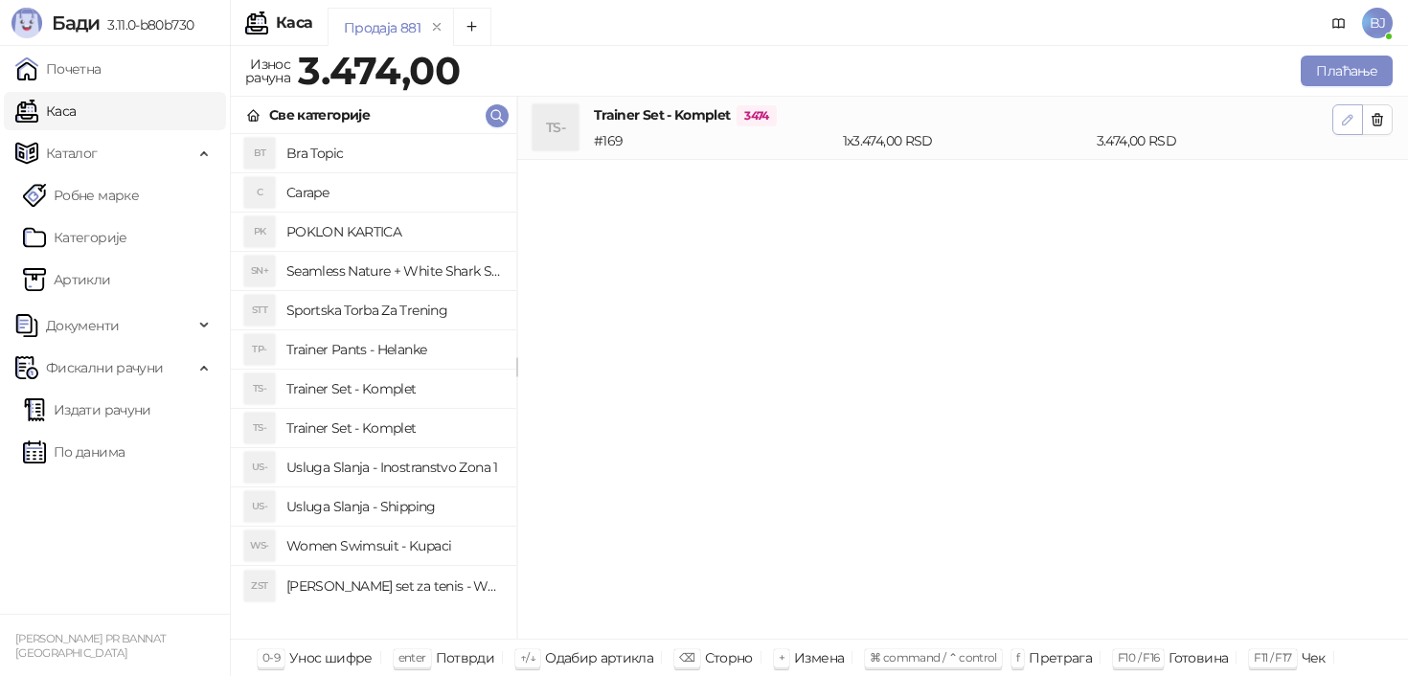
click at [1351, 117] on icon "button" at bounding box center [1348, 120] width 10 height 10
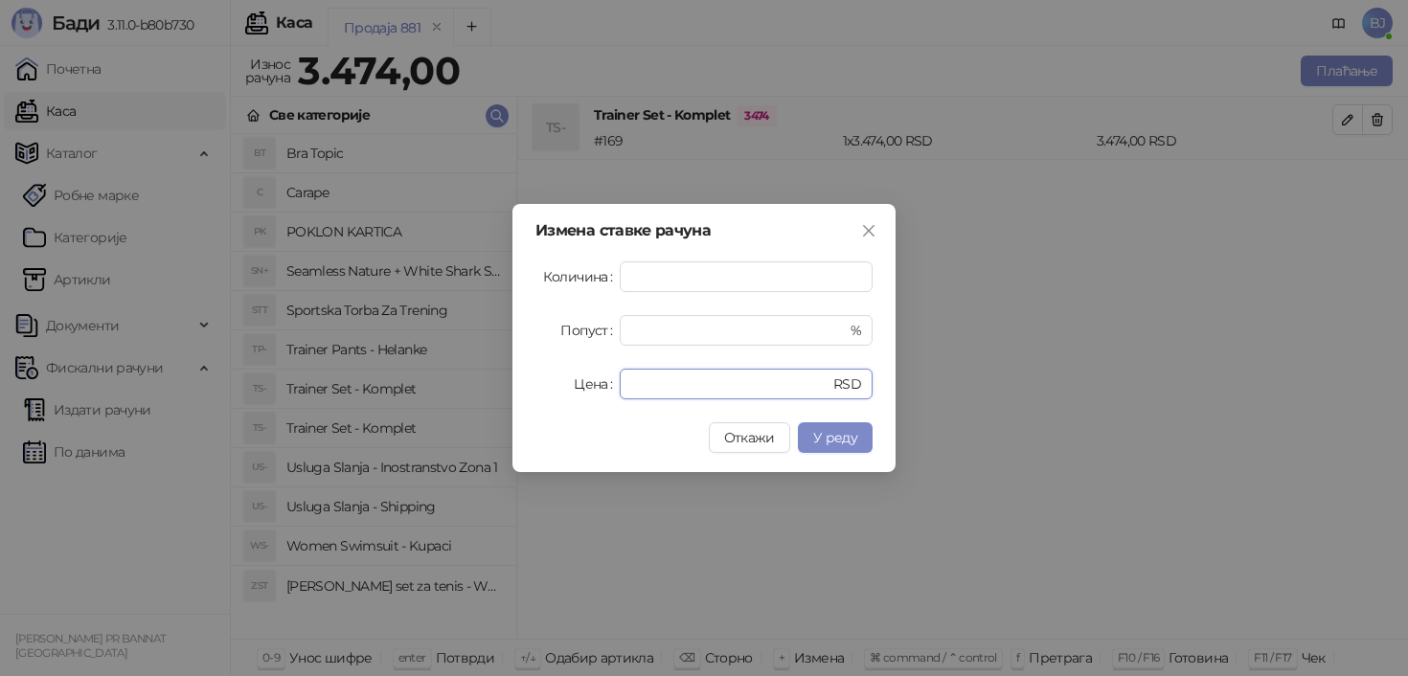
drag, startPoint x: 700, startPoint y: 377, endPoint x: 532, endPoint y: 394, distance: 169.5
click at [532, 394] on div "Измена ставке рачуна Количина * Попуст * % Цена **** RSD Откажи У реду" at bounding box center [704, 338] width 383 height 268
type input "*"
type input "****"
click at [814, 439] on span "У реду" at bounding box center [835, 437] width 44 height 17
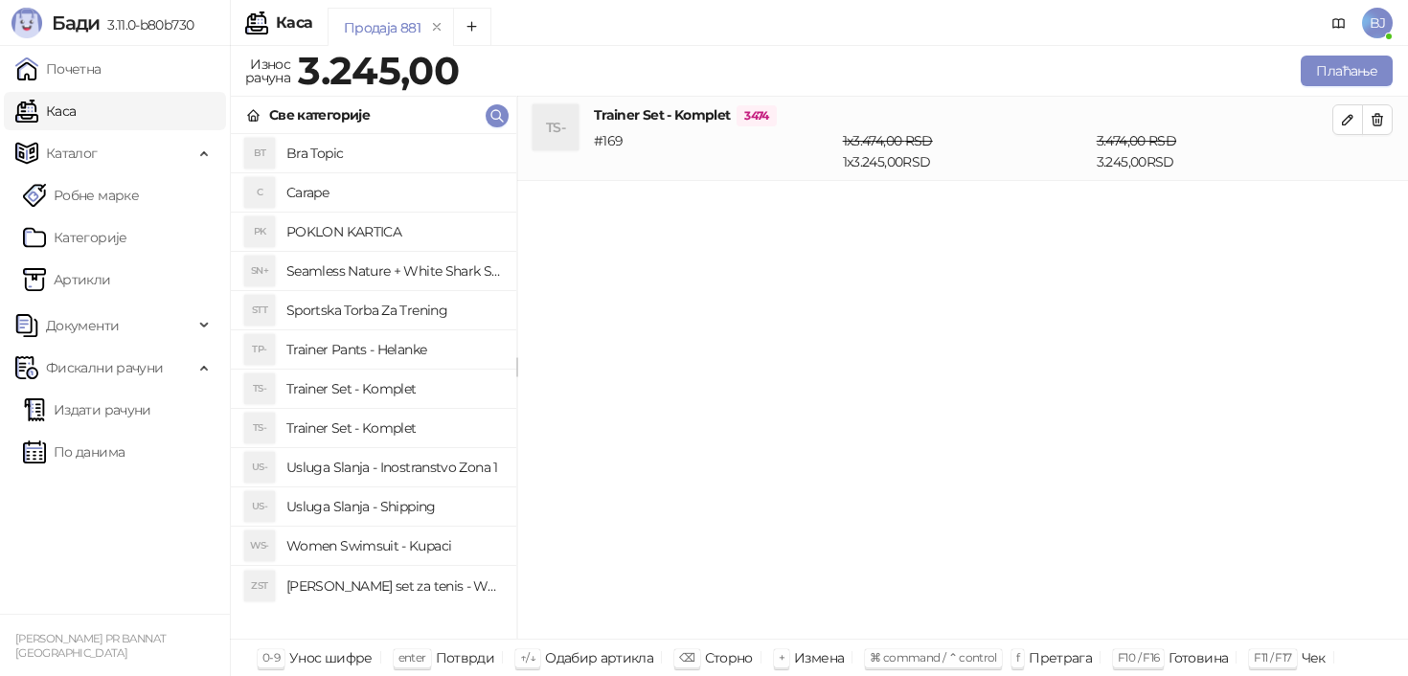
click at [448, 512] on h4 "Usluga Slanja - Shipping" at bounding box center [393, 507] width 215 height 31
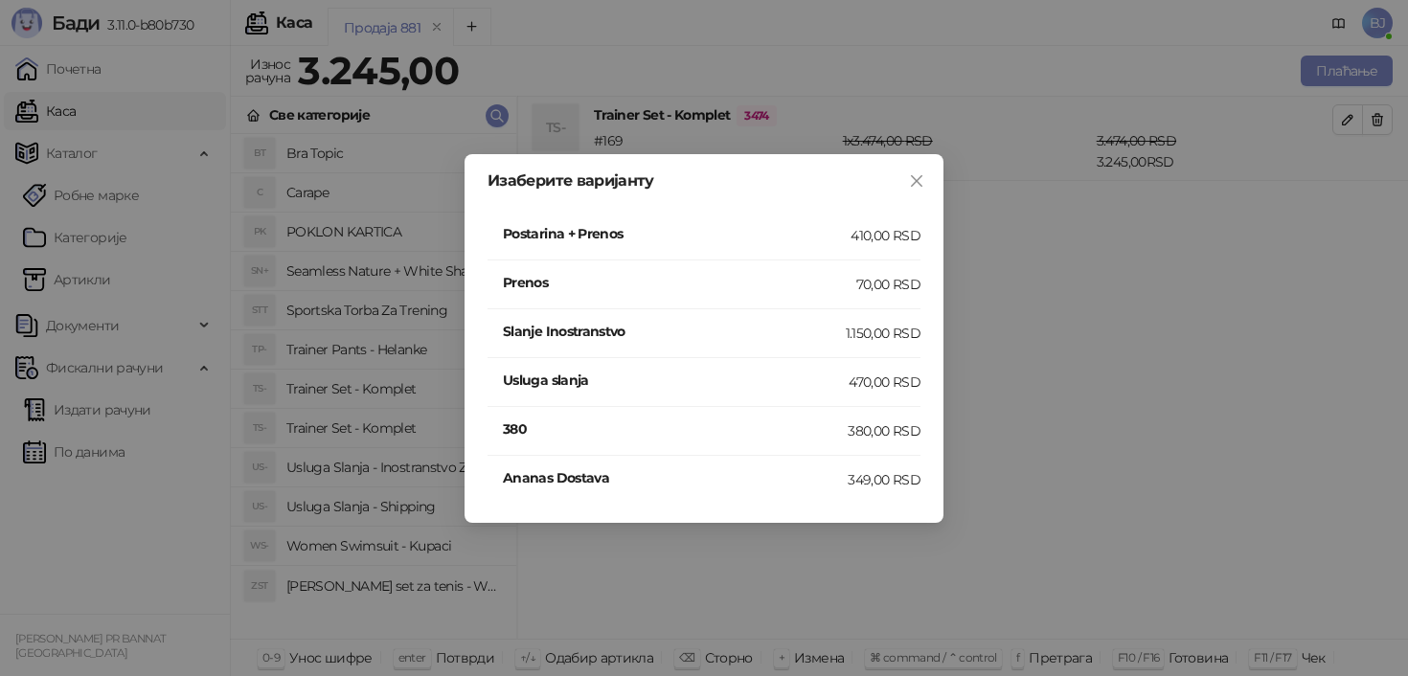
click at [803, 232] on h4 "Postarina + Prenos" at bounding box center [677, 233] width 348 height 21
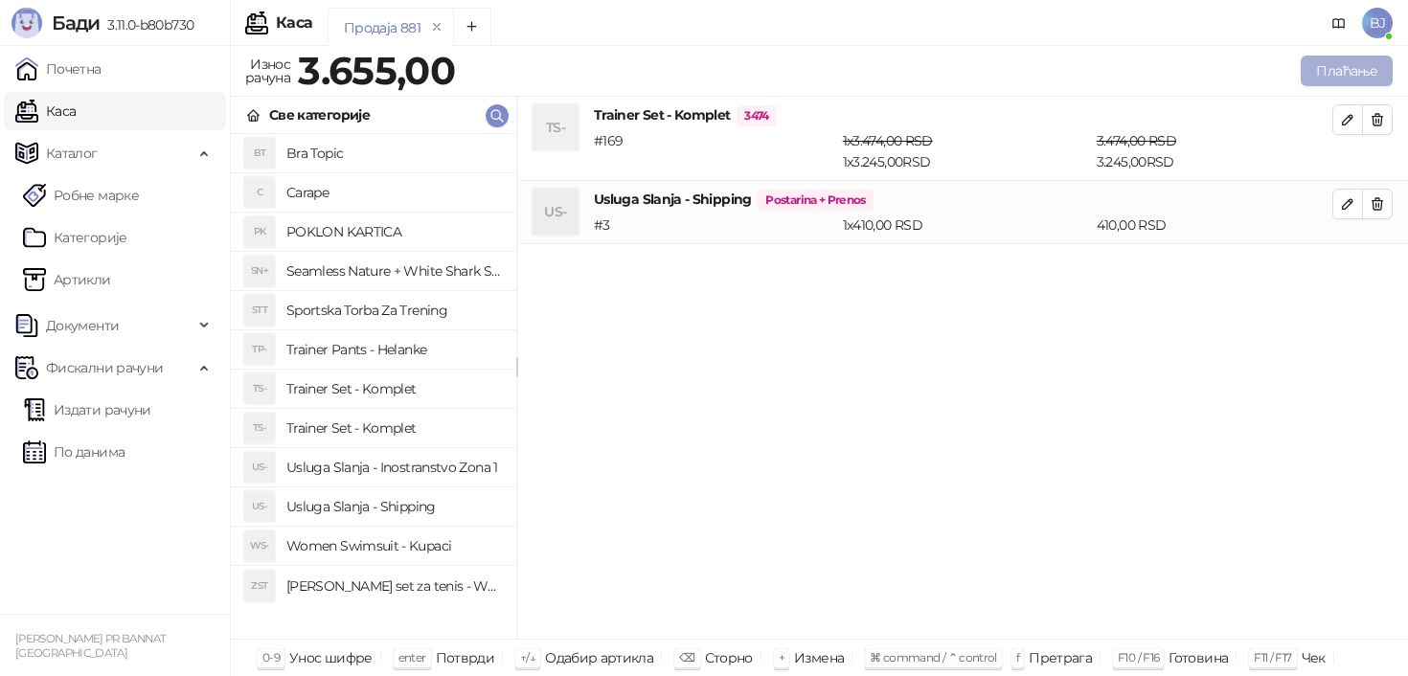
click at [1335, 64] on button "Плаћање" at bounding box center [1347, 71] width 92 height 31
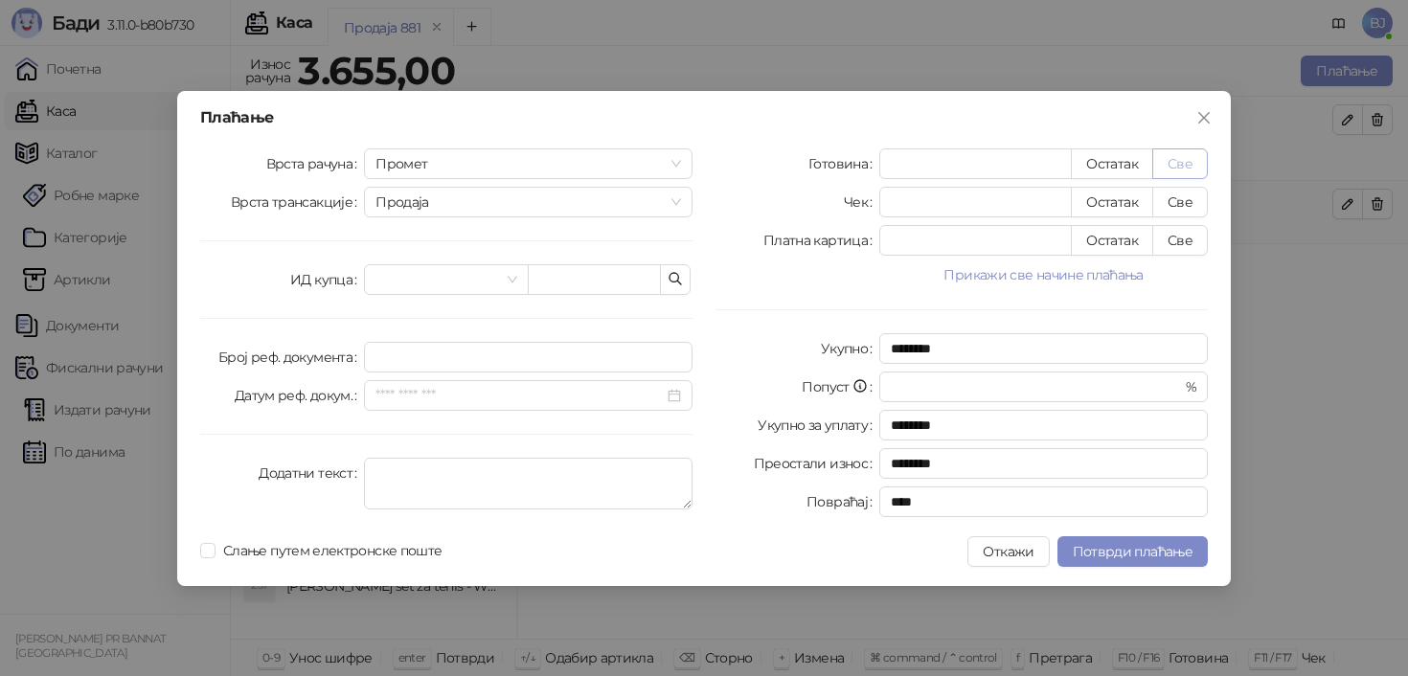
click at [1178, 165] on button "Све" at bounding box center [1181, 164] width 56 height 31
type input "****"
click at [1122, 543] on span "Потврди плаћање" at bounding box center [1133, 551] width 120 height 17
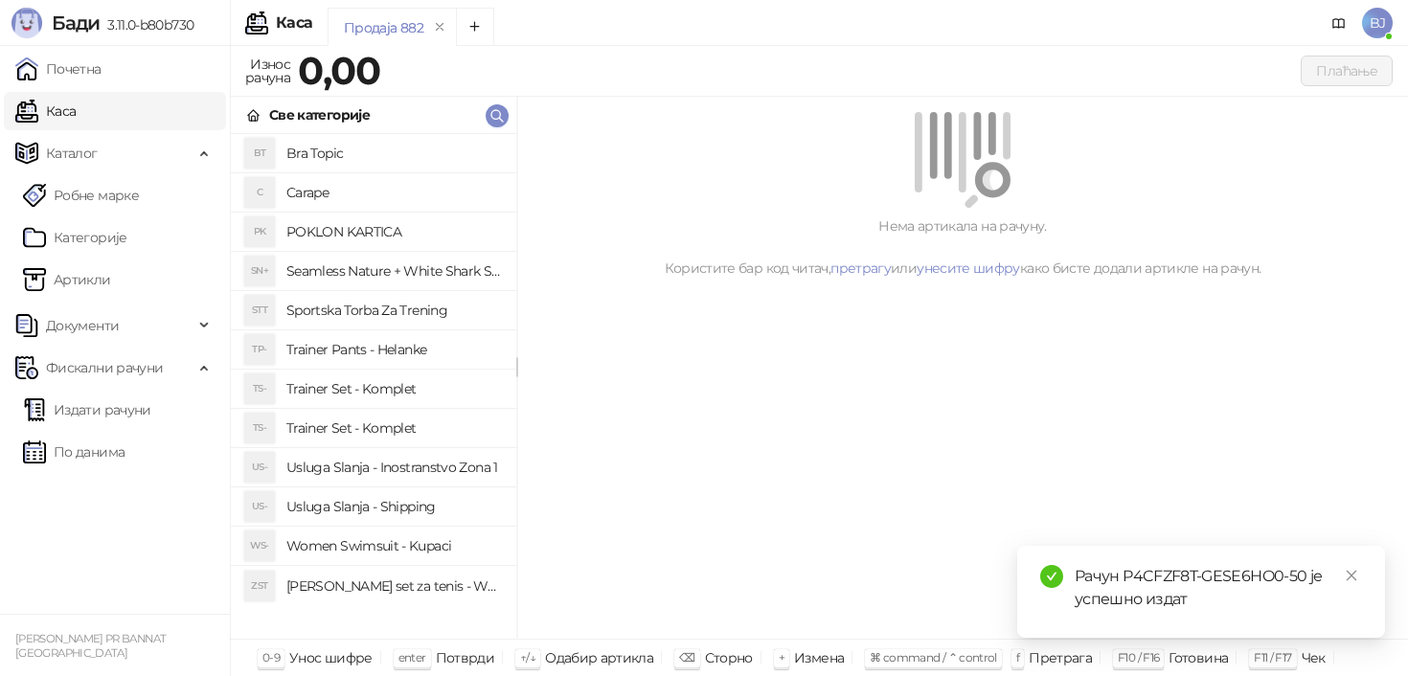
click at [400, 425] on h4 "Trainer Set - Komplet" at bounding box center [393, 428] width 215 height 31
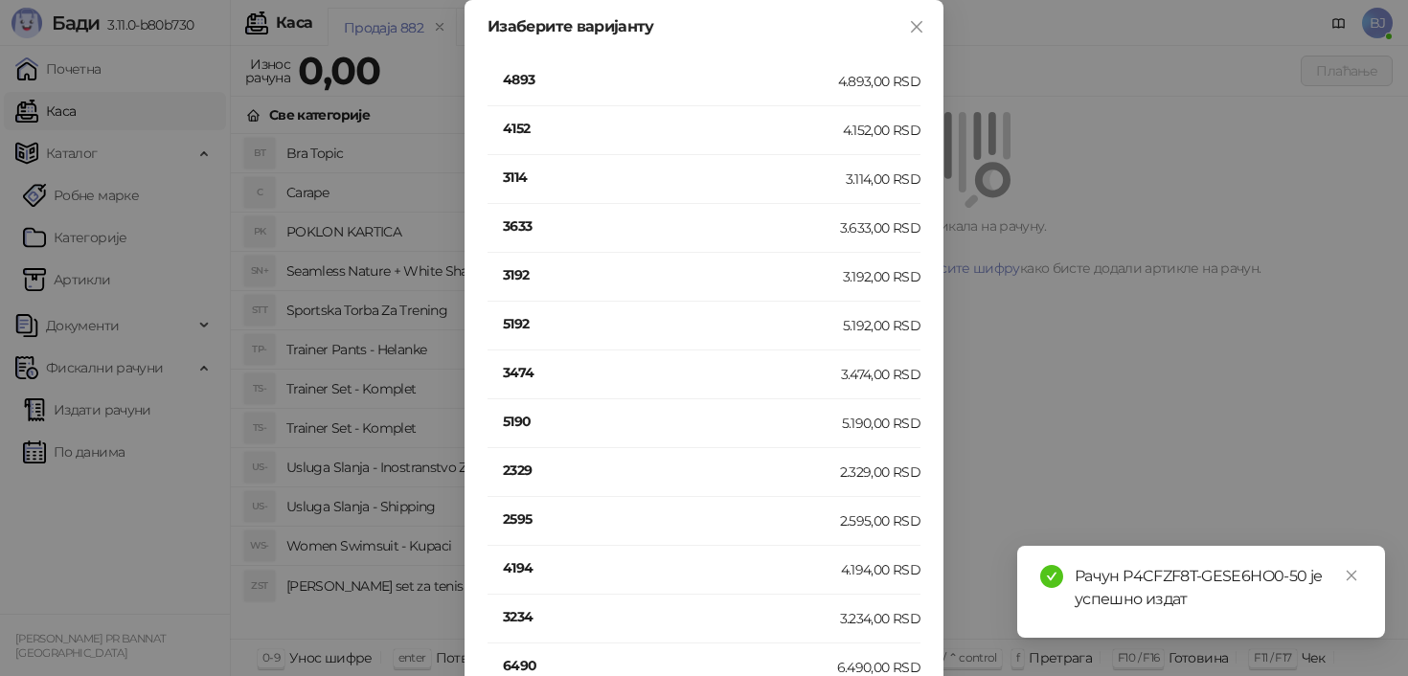
click at [528, 419] on h4 "5190" at bounding box center [672, 421] width 339 height 21
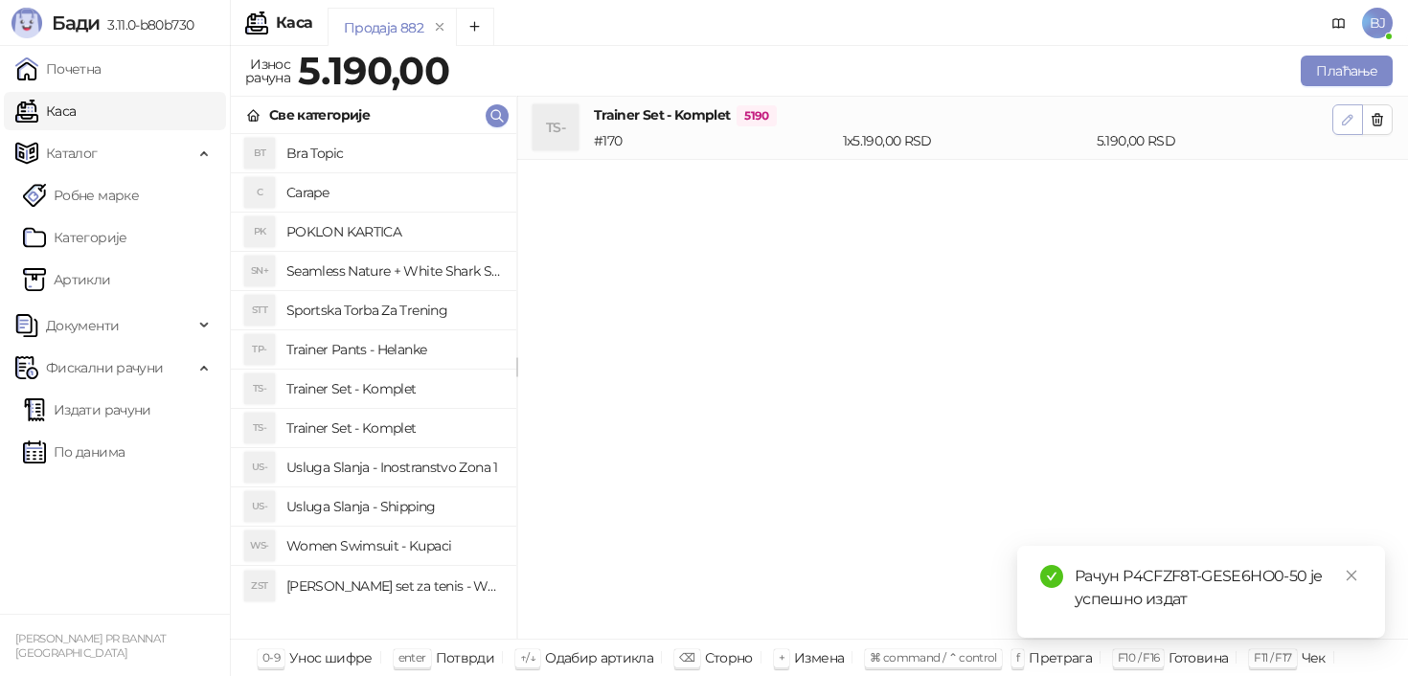
click at [1351, 126] on icon "button" at bounding box center [1347, 119] width 15 height 15
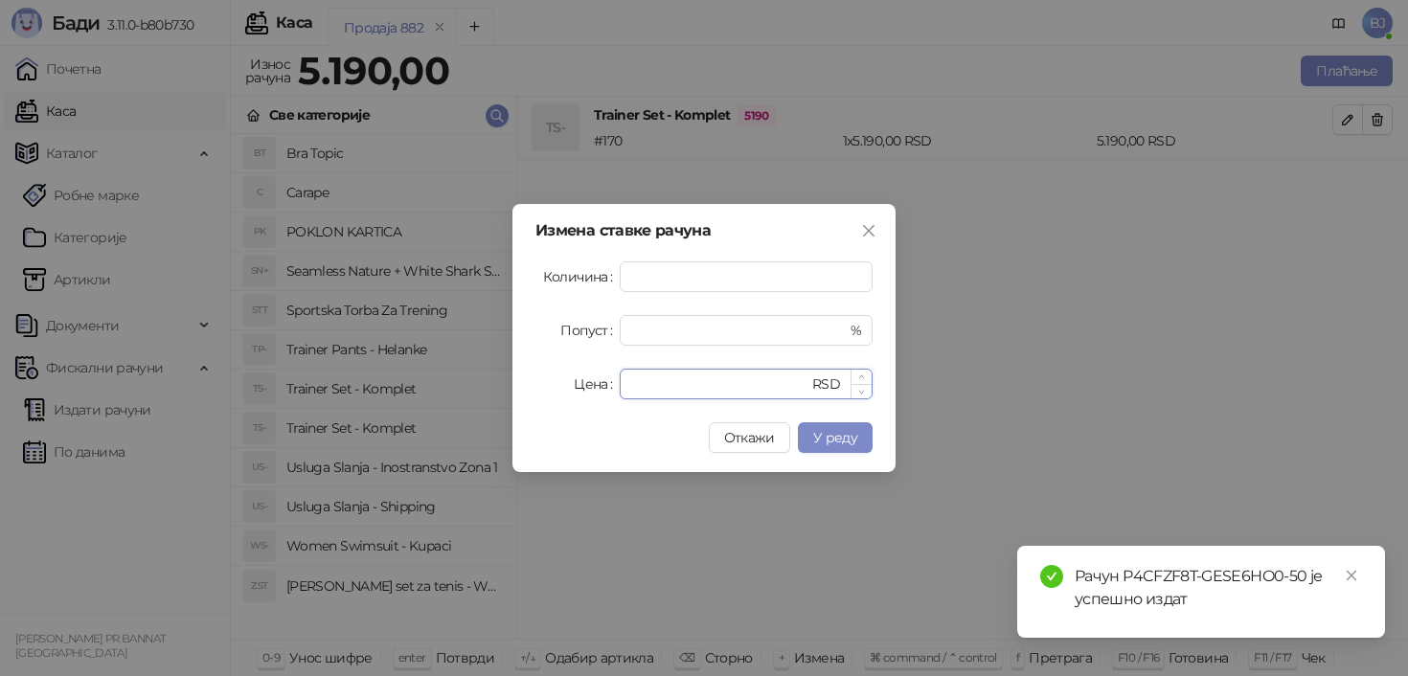
click at [710, 374] on input "****" at bounding box center [719, 384] width 177 height 29
type input "****"
click at [829, 445] on span "У реду" at bounding box center [835, 437] width 44 height 17
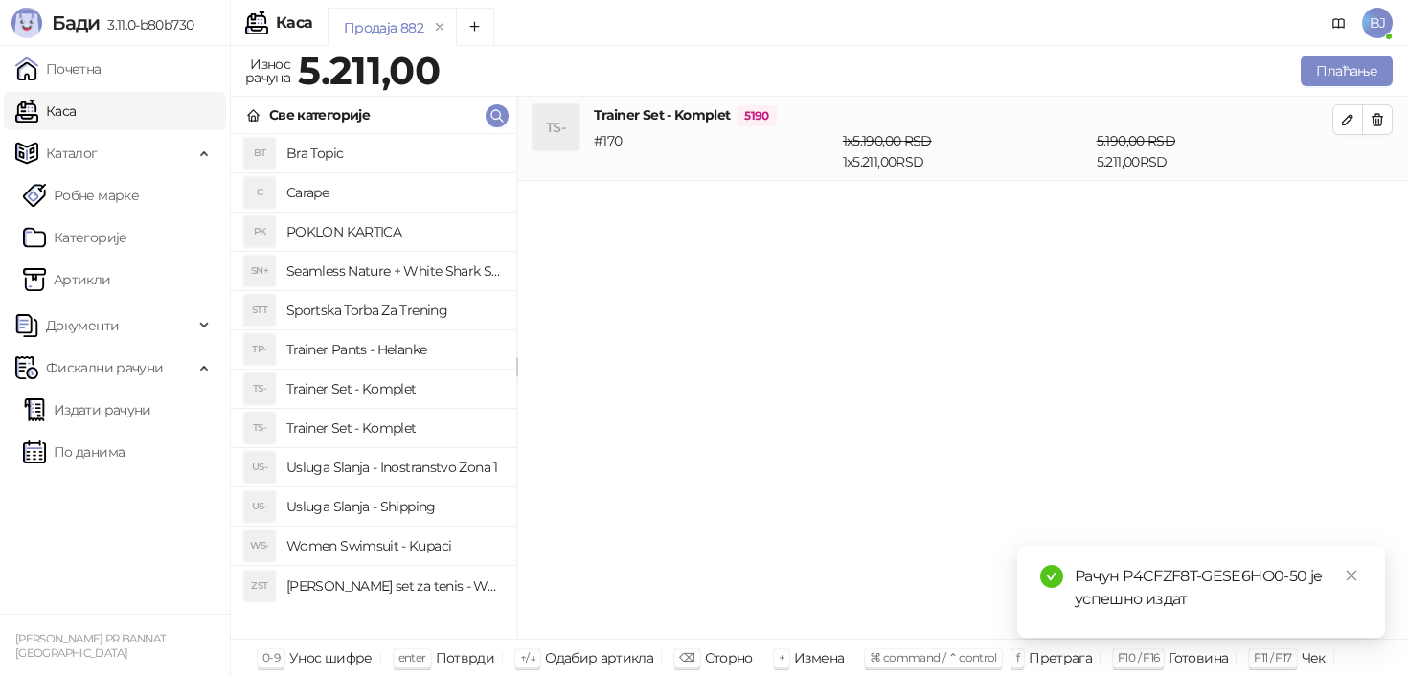
click at [385, 521] on h4 "Usluga Slanja - Shipping" at bounding box center [393, 507] width 215 height 31
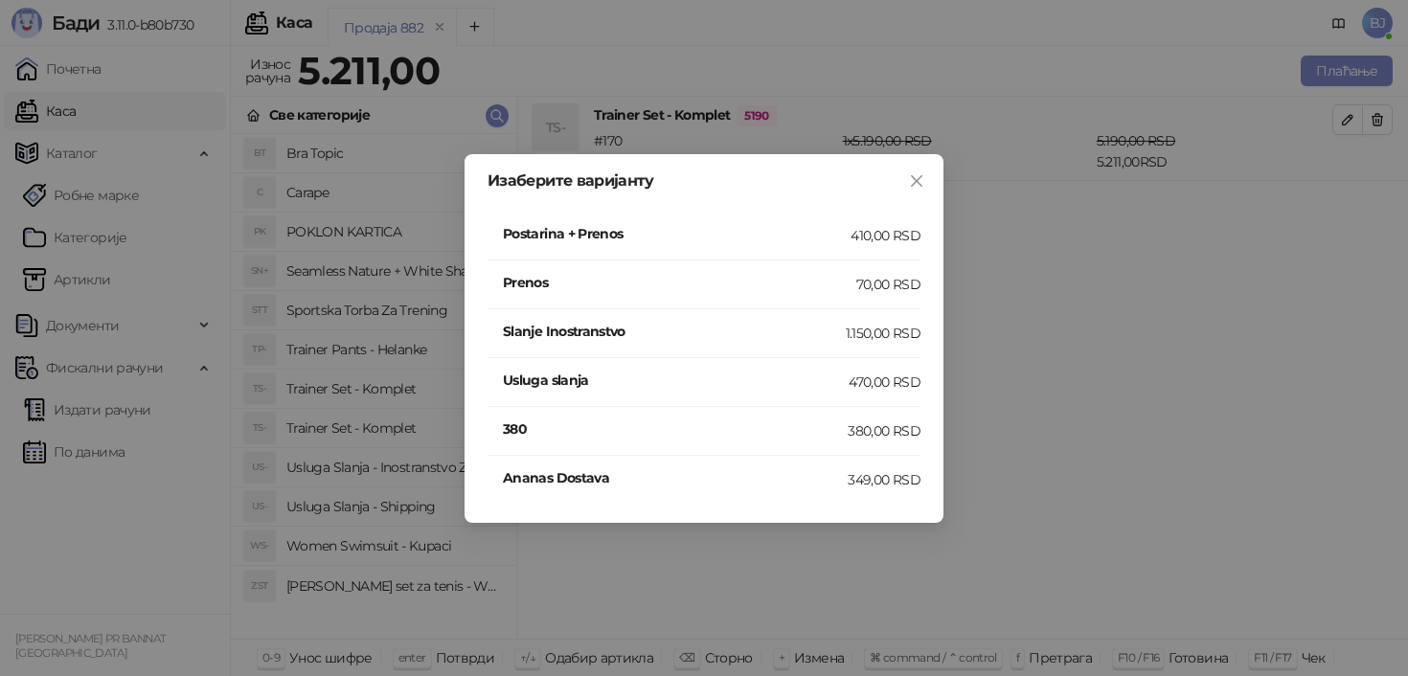
click at [891, 230] on div "410,00 RSD" at bounding box center [886, 235] width 70 height 21
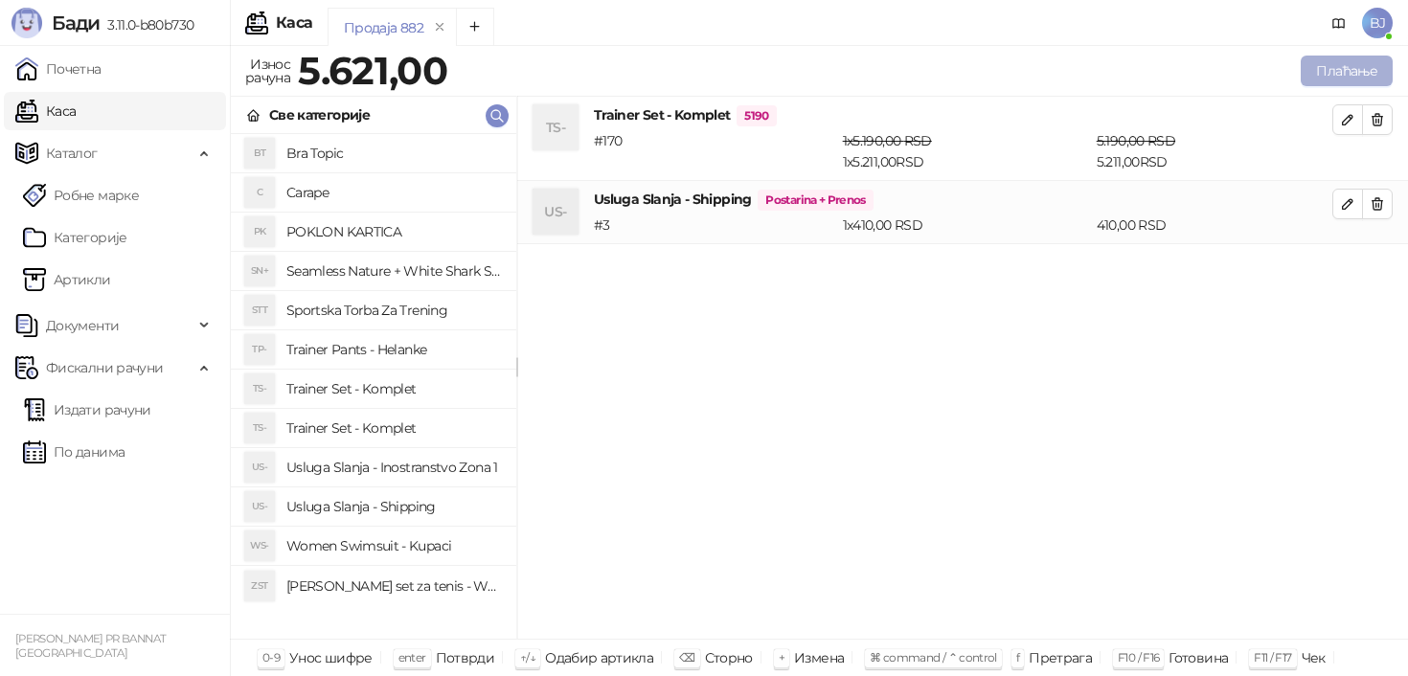
click at [1319, 74] on button "Плаћање" at bounding box center [1347, 71] width 92 height 31
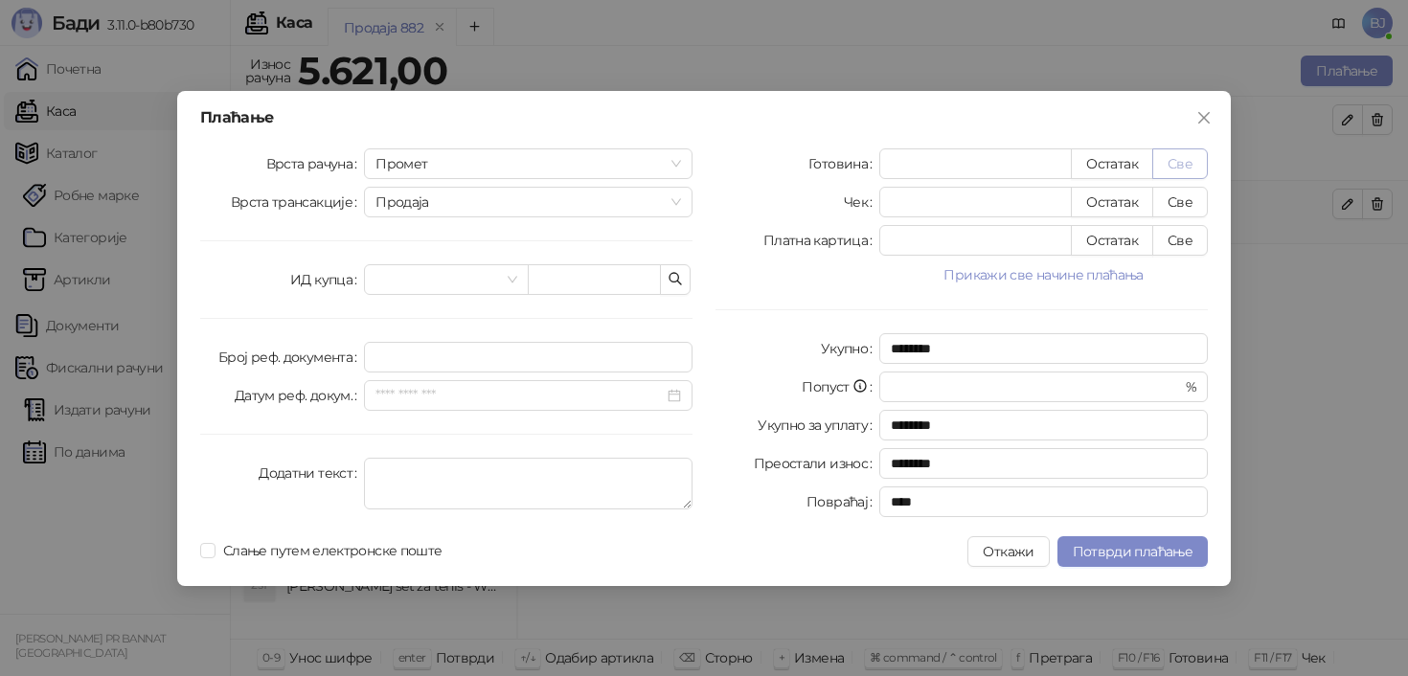
click at [1189, 167] on button "Све" at bounding box center [1181, 164] width 56 height 31
type input "****"
click at [1123, 552] on span "Потврди плаћање" at bounding box center [1133, 551] width 120 height 17
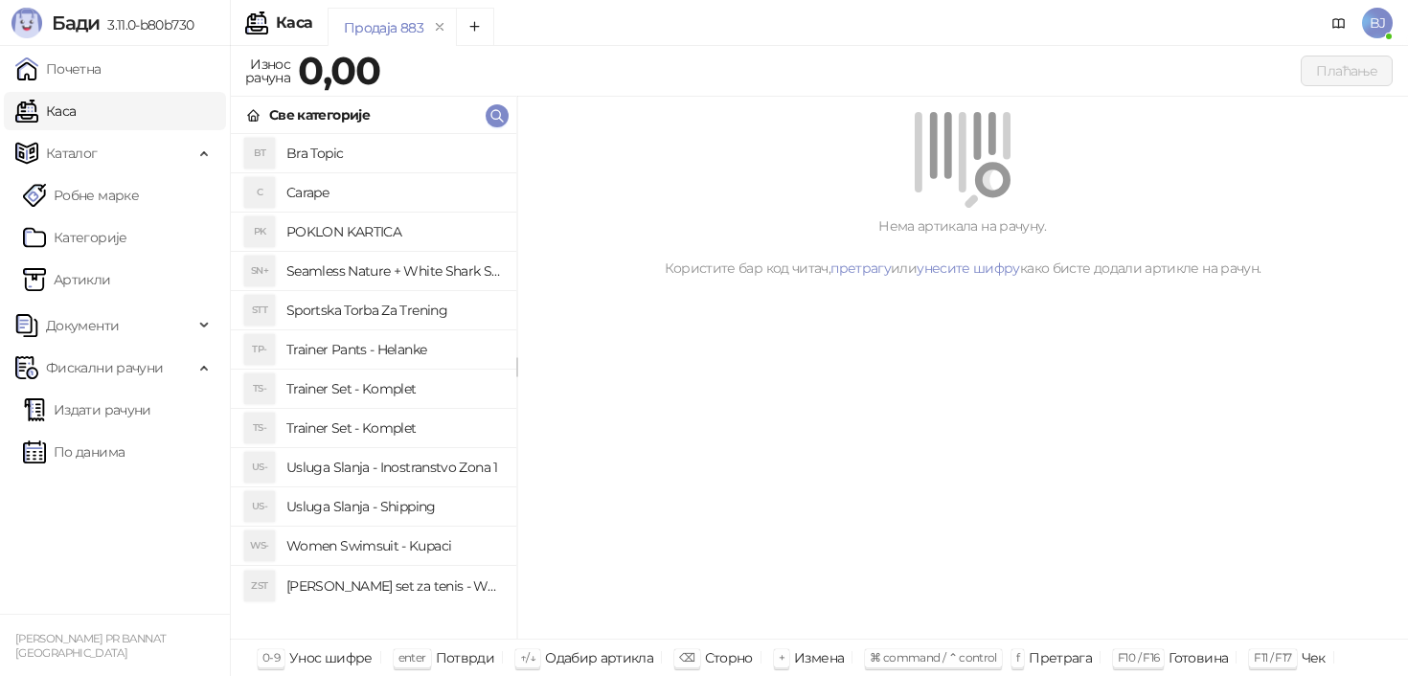
click at [392, 389] on h4 "Trainer Set - Komplet" at bounding box center [393, 389] width 215 height 31
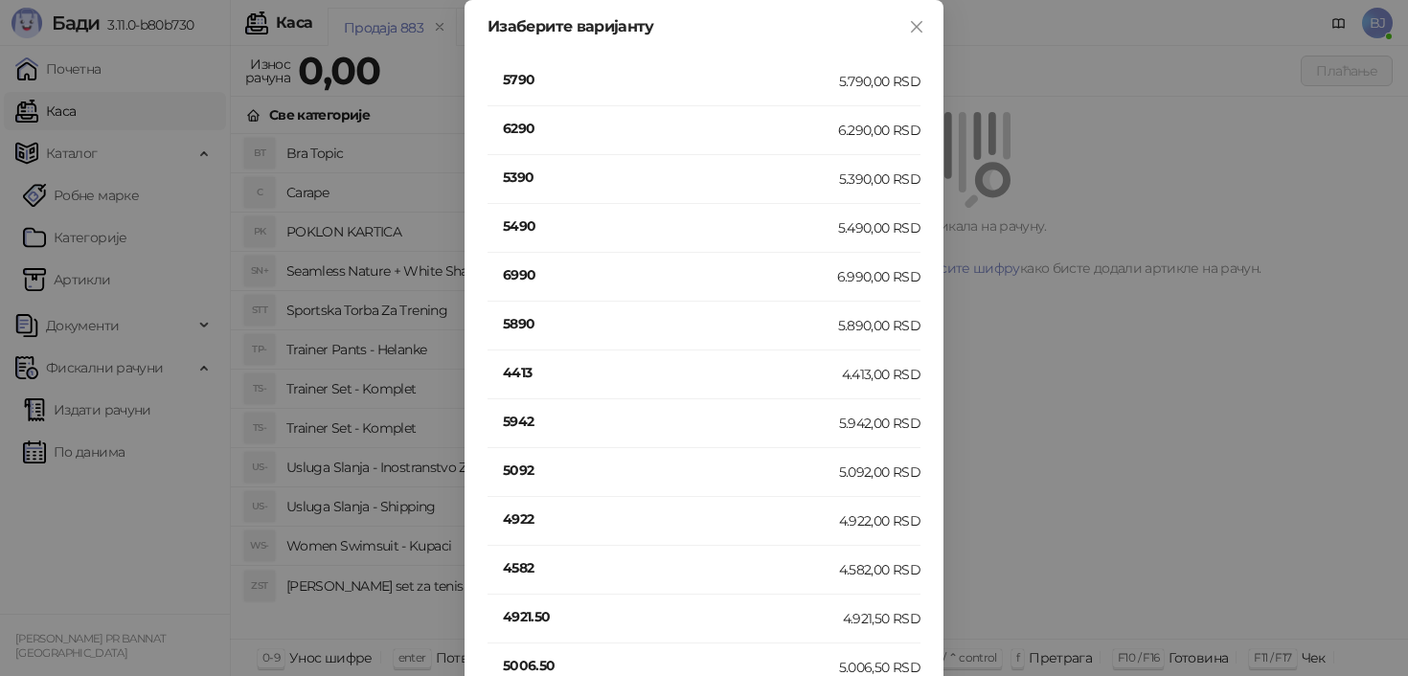
click at [516, 376] on h4 "4413" at bounding box center [672, 372] width 339 height 21
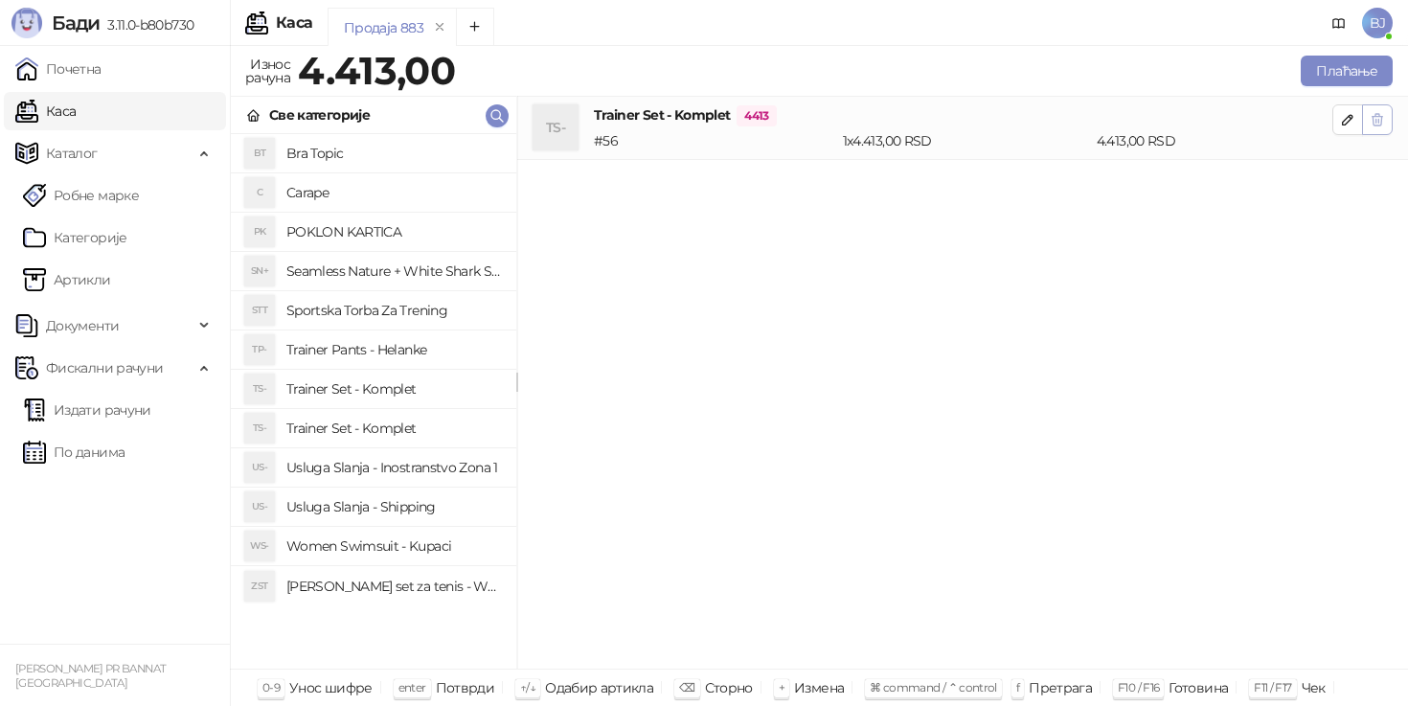
click at [1380, 133] on button "button" at bounding box center [1377, 119] width 31 height 31
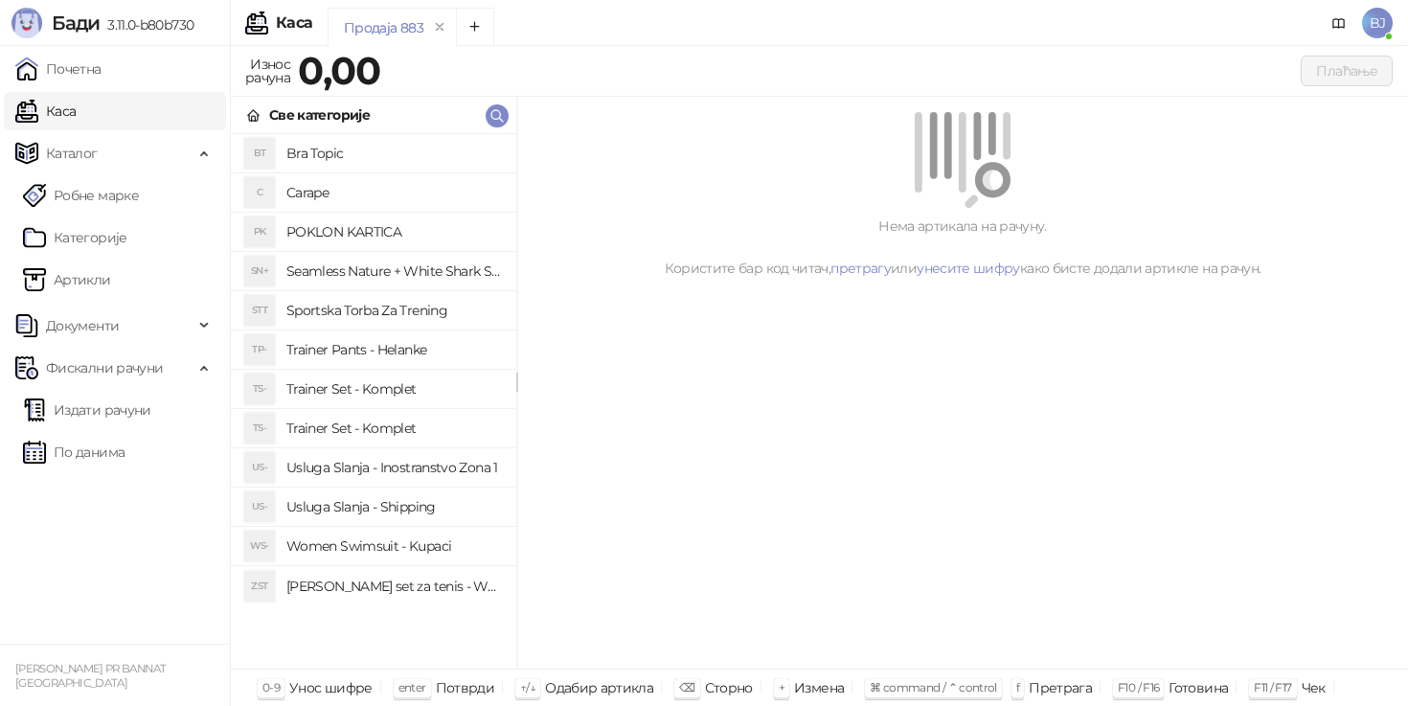
click at [378, 423] on h4 "Trainer Set - Komplet" at bounding box center [393, 428] width 215 height 31
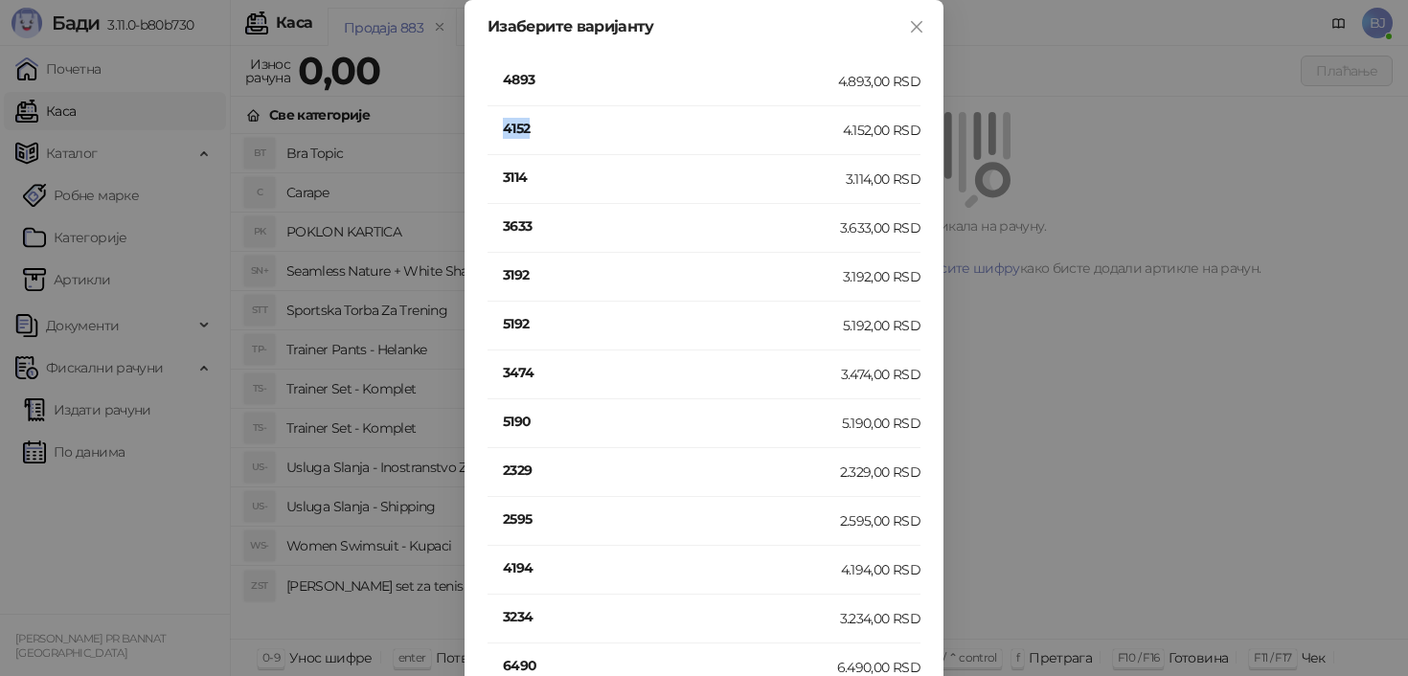
click at [515, 126] on h4 "4152" at bounding box center [673, 128] width 340 height 21
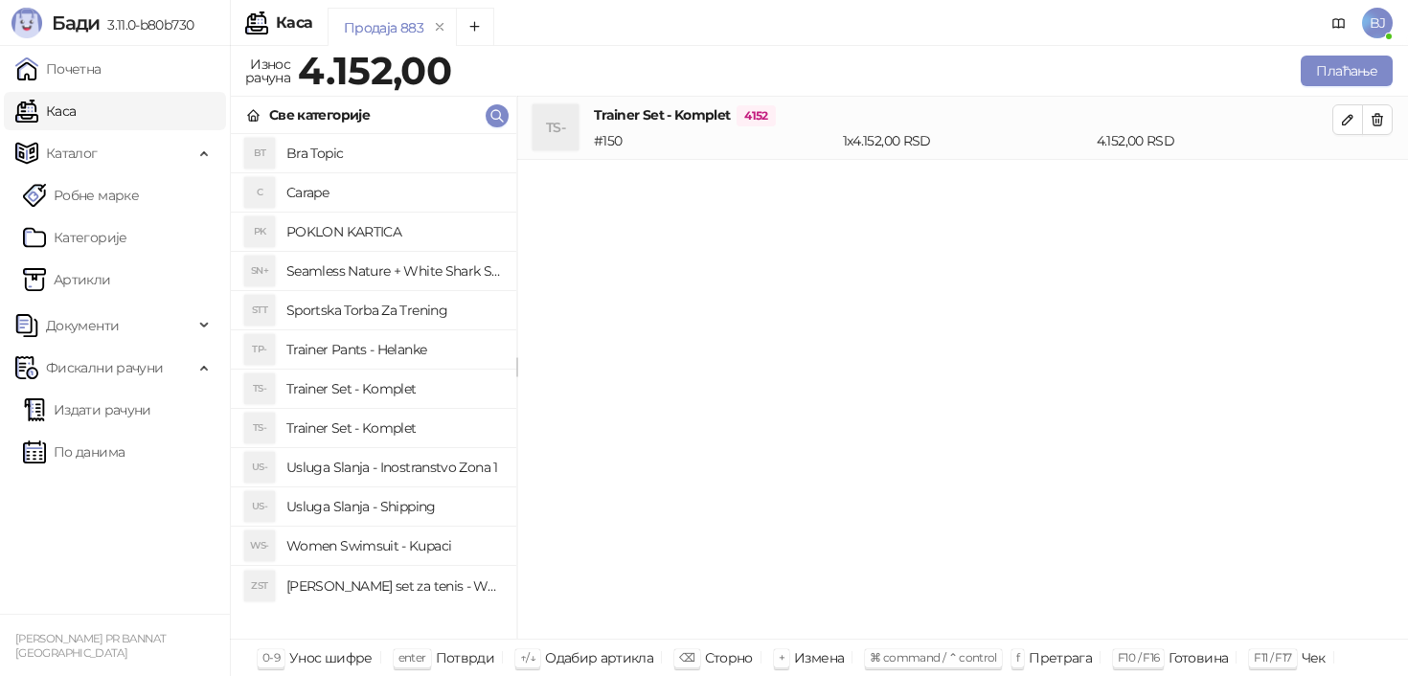
click at [366, 164] on h4 "Bra Topic" at bounding box center [393, 153] width 215 height 31
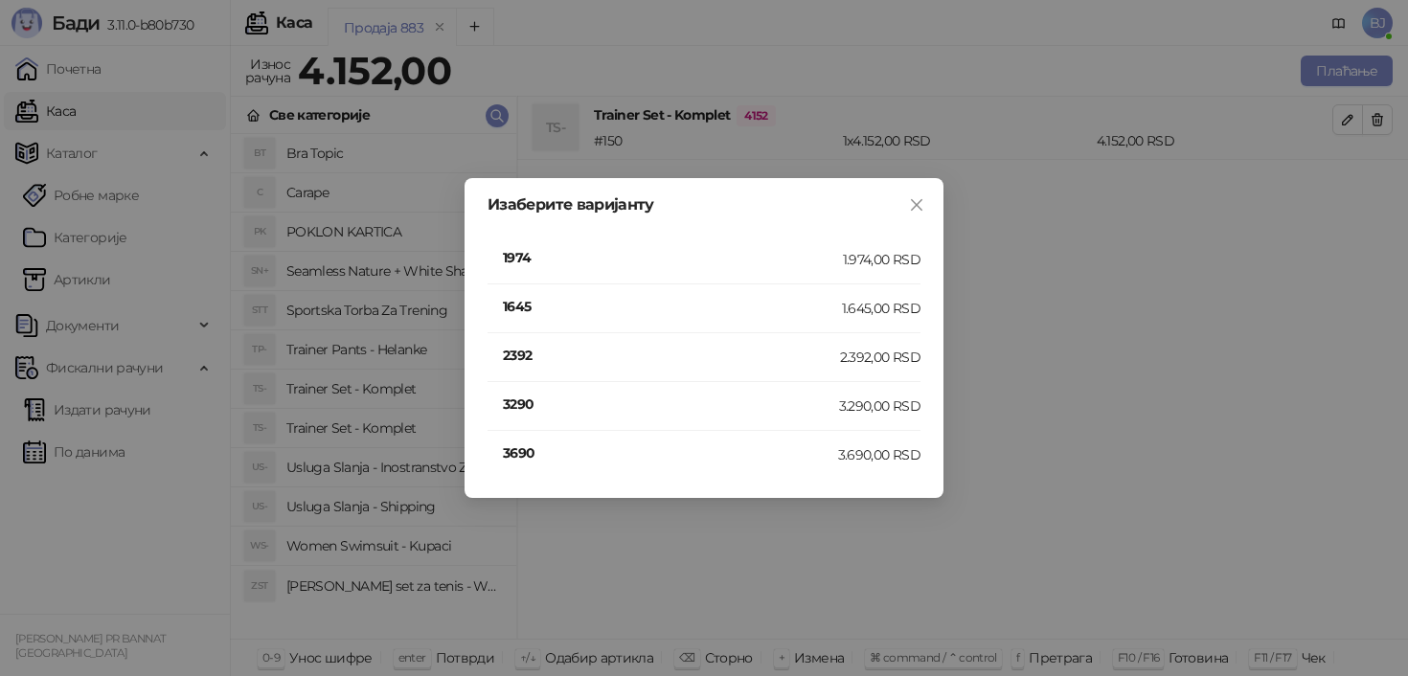
click at [530, 346] on h4 "2392" at bounding box center [671, 355] width 337 height 21
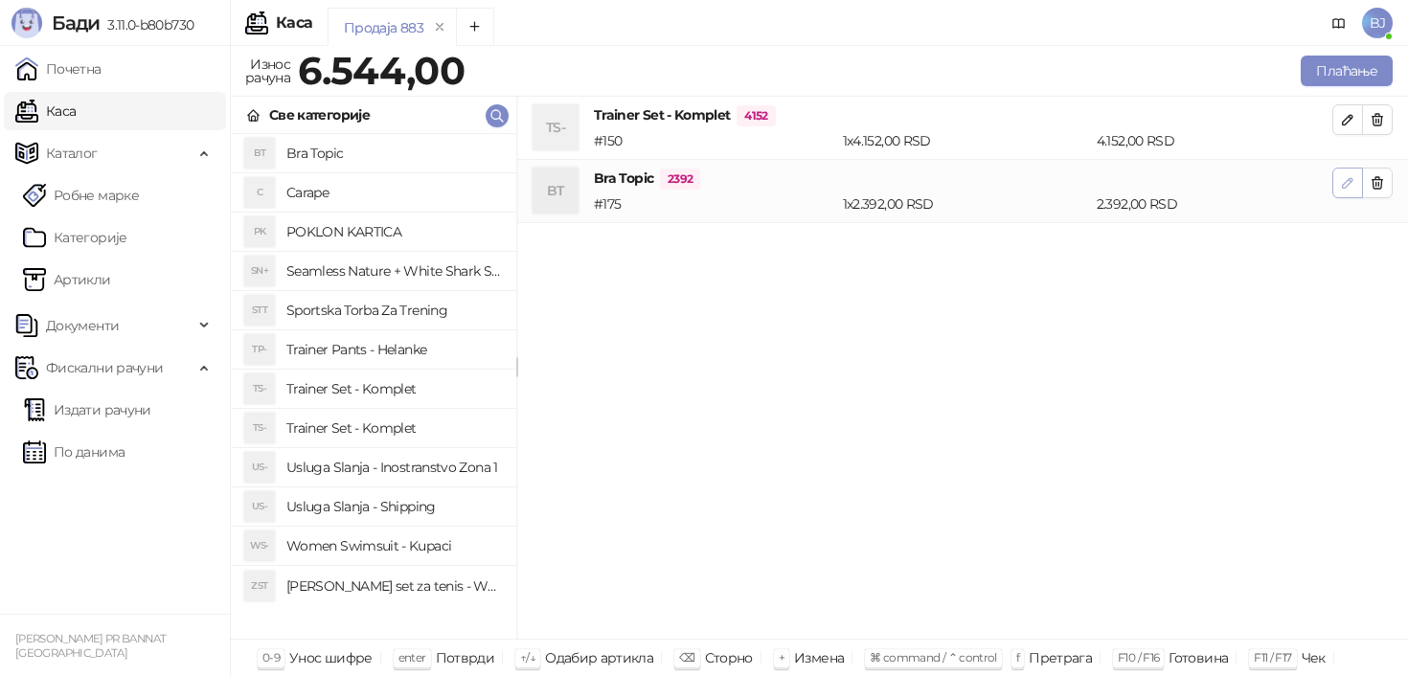
click at [1343, 196] on button "button" at bounding box center [1348, 183] width 31 height 31
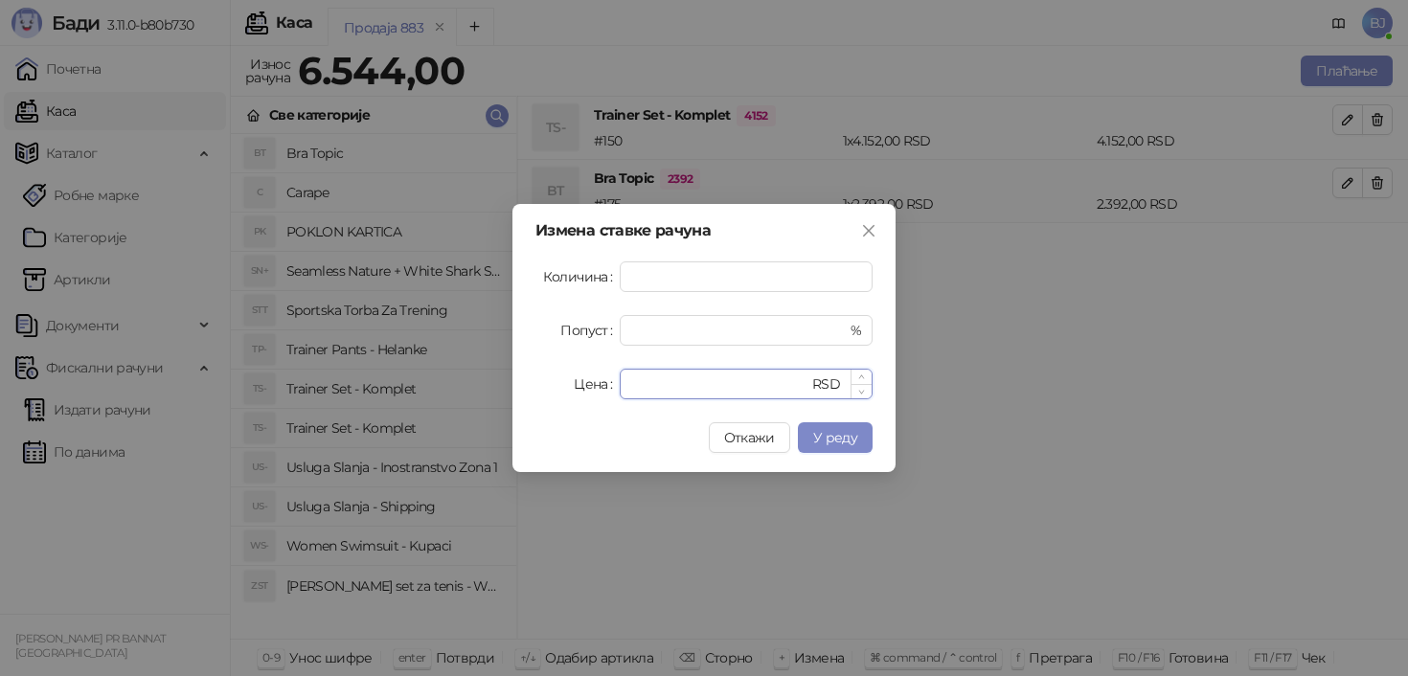
click at [725, 388] on input "****" at bounding box center [719, 384] width 177 height 29
type input "****"
click at [843, 447] on button "У реду" at bounding box center [835, 438] width 75 height 31
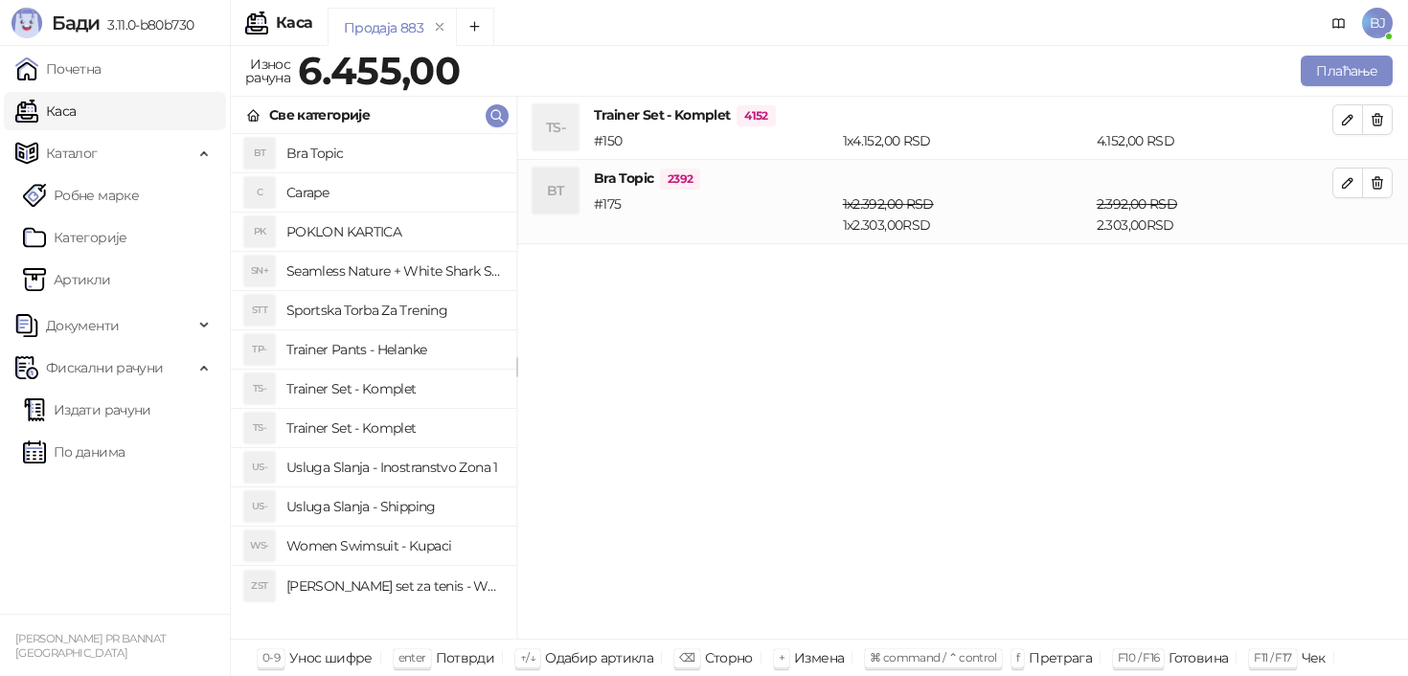
click at [402, 427] on h4 "Trainer Set - Komplet" at bounding box center [393, 428] width 215 height 31
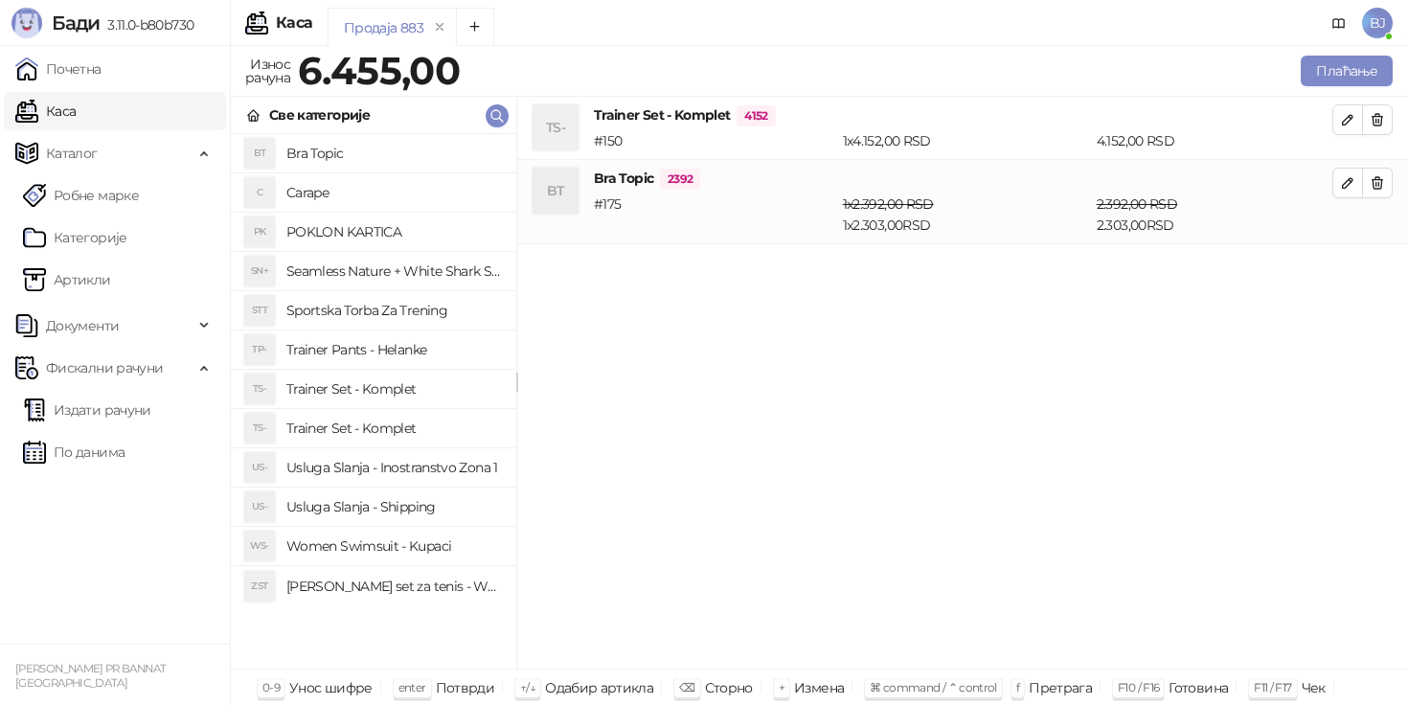
click at [418, 435] on h4 "Trainer Set - Komplet" at bounding box center [393, 428] width 215 height 31
click at [440, 391] on h4 "Trainer Set - Komplet" at bounding box center [393, 389] width 215 height 31
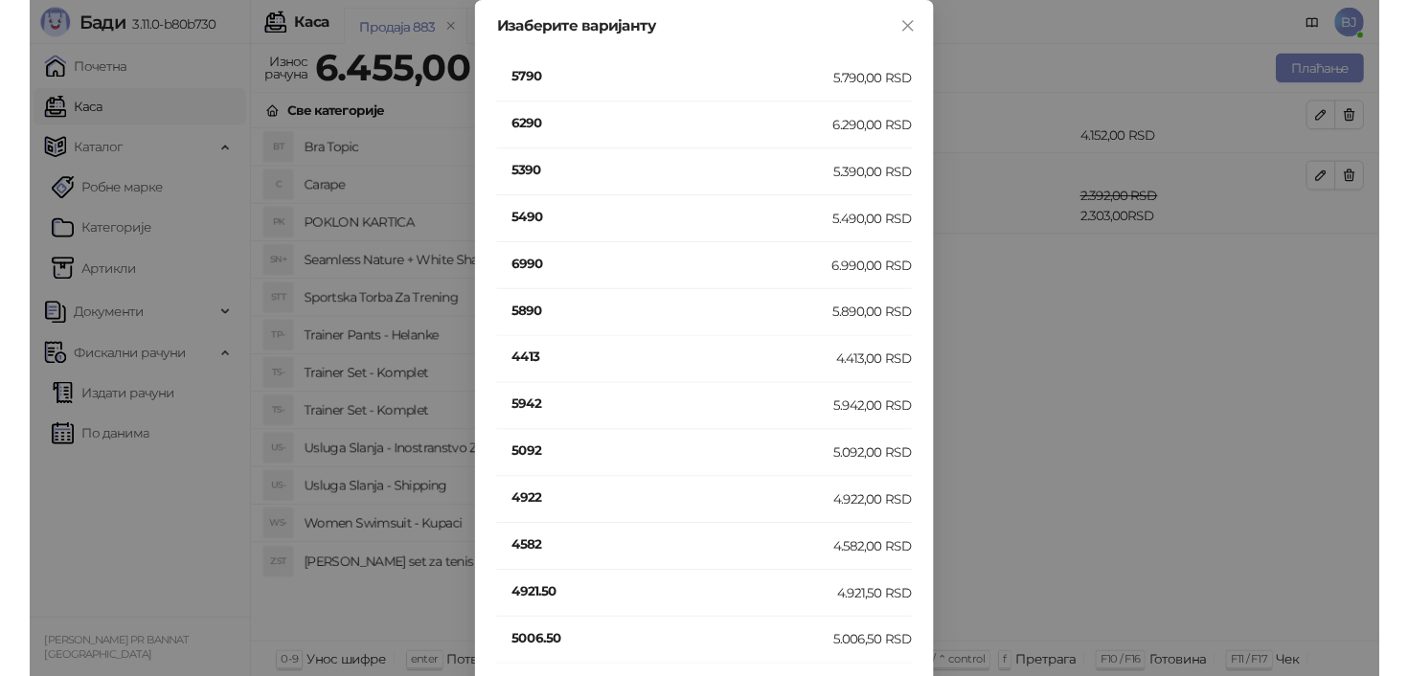
scroll to position [362, 0]
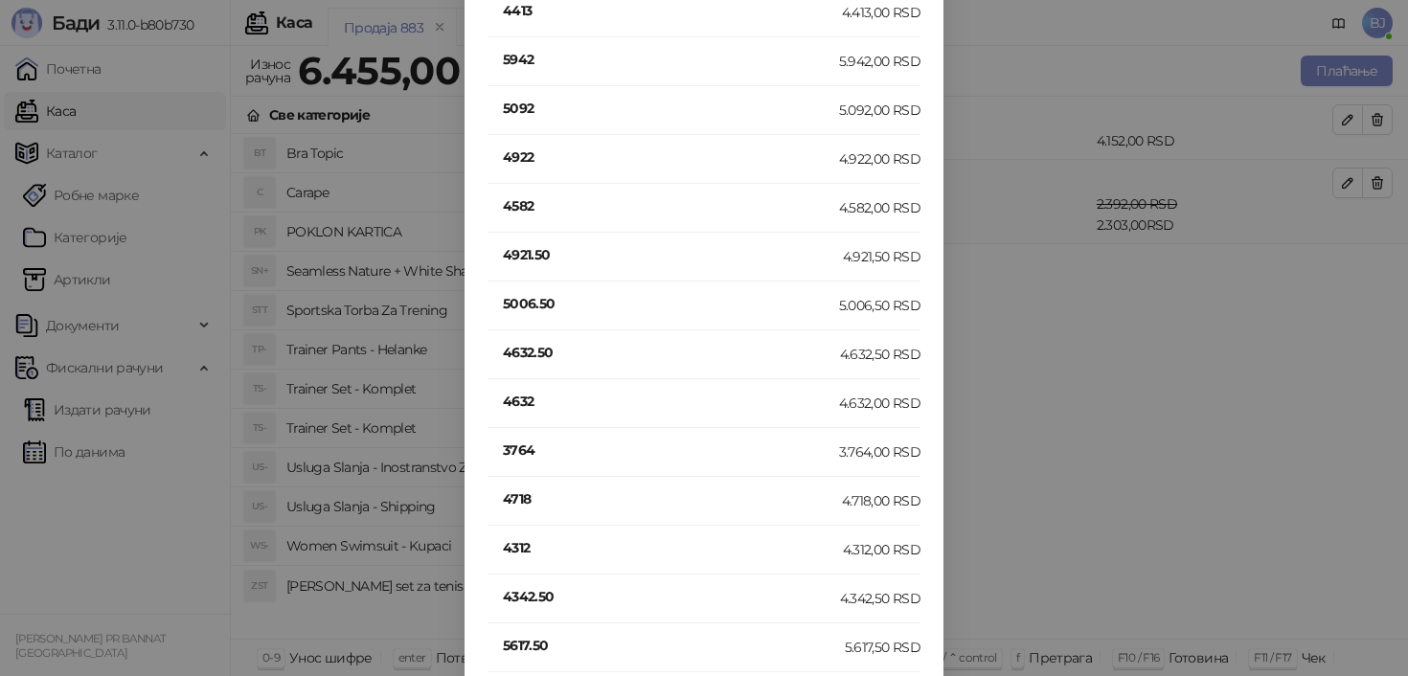
click at [524, 399] on h4 "4632" at bounding box center [671, 401] width 336 height 21
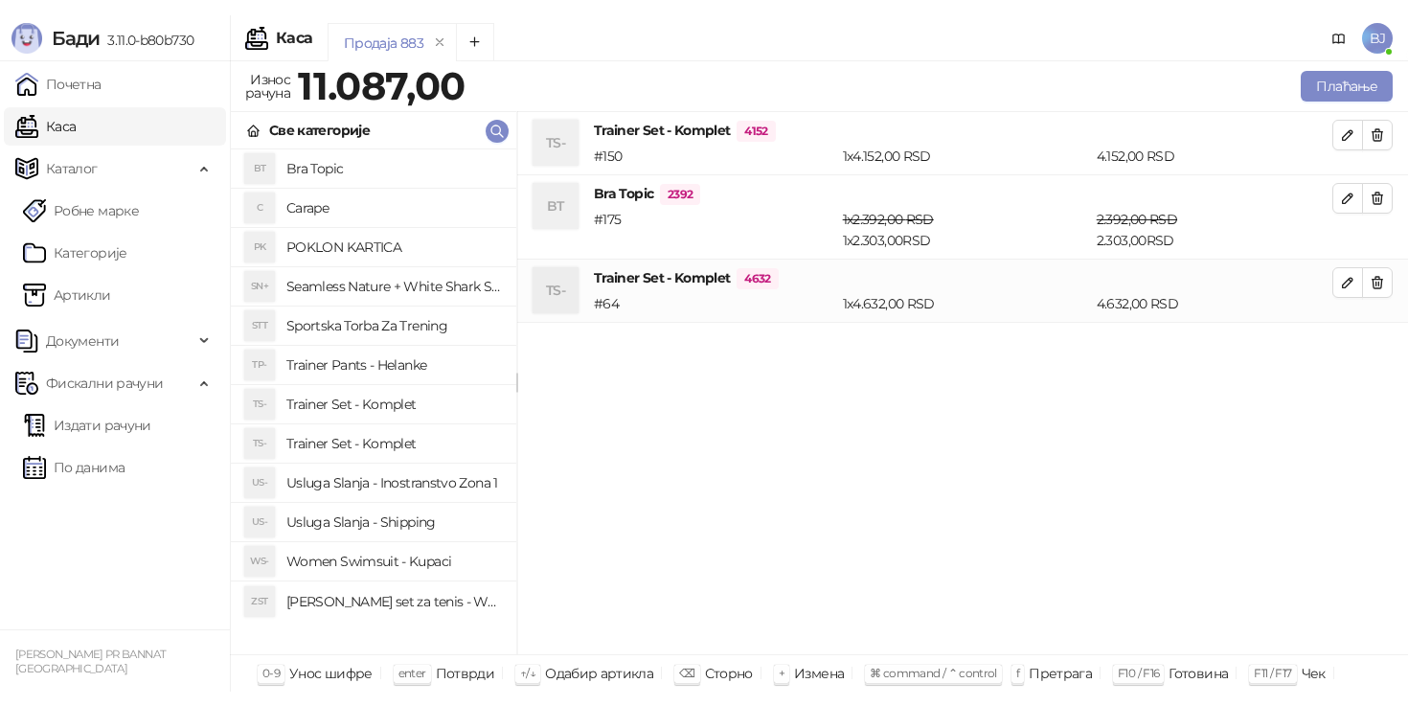
scroll to position [0, 0]
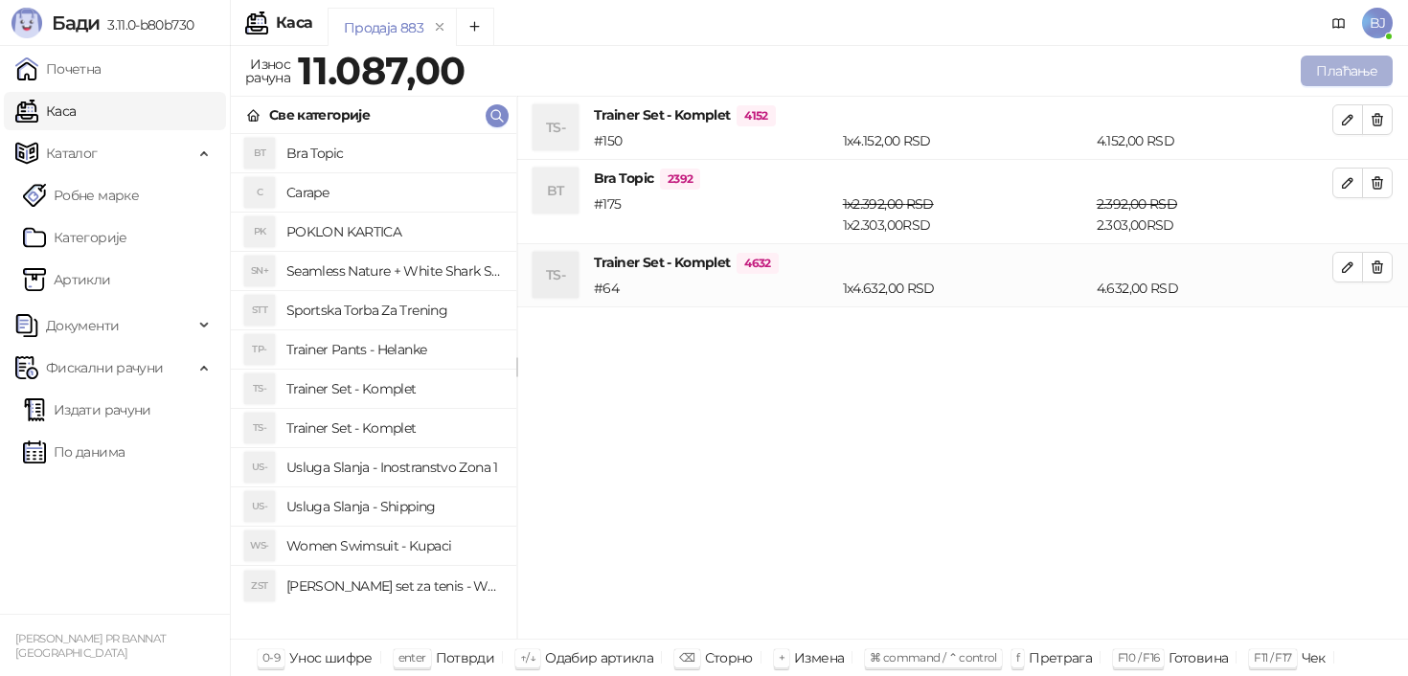
click at [1317, 75] on button "Плаћање" at bounding box center [1347, 71] width 92 height 31
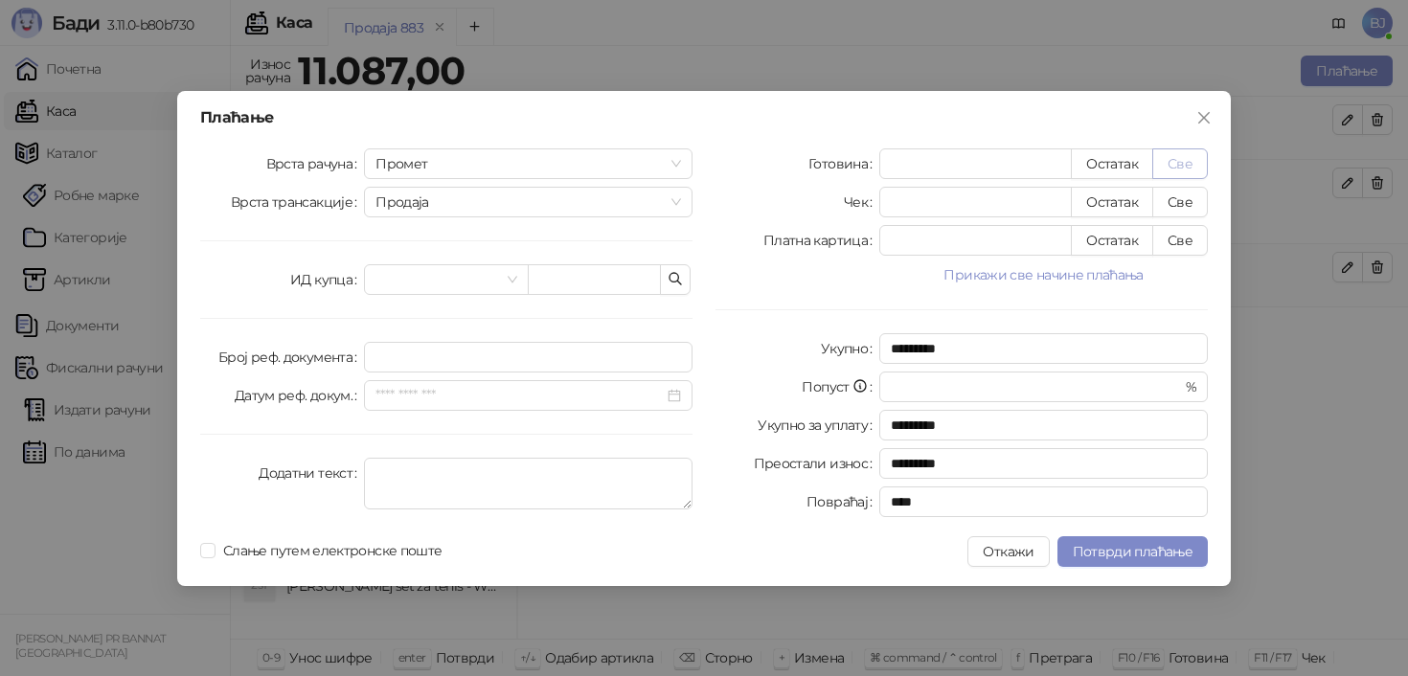
click at [1172, 166] on button "Све" at bounding box center [1181, 164] width 56 height 31
type input "*****"
type input "****"
click at [1134, 558] on span "Потврди плаћање" at bounding box center [1133, 551] width 120 height 17
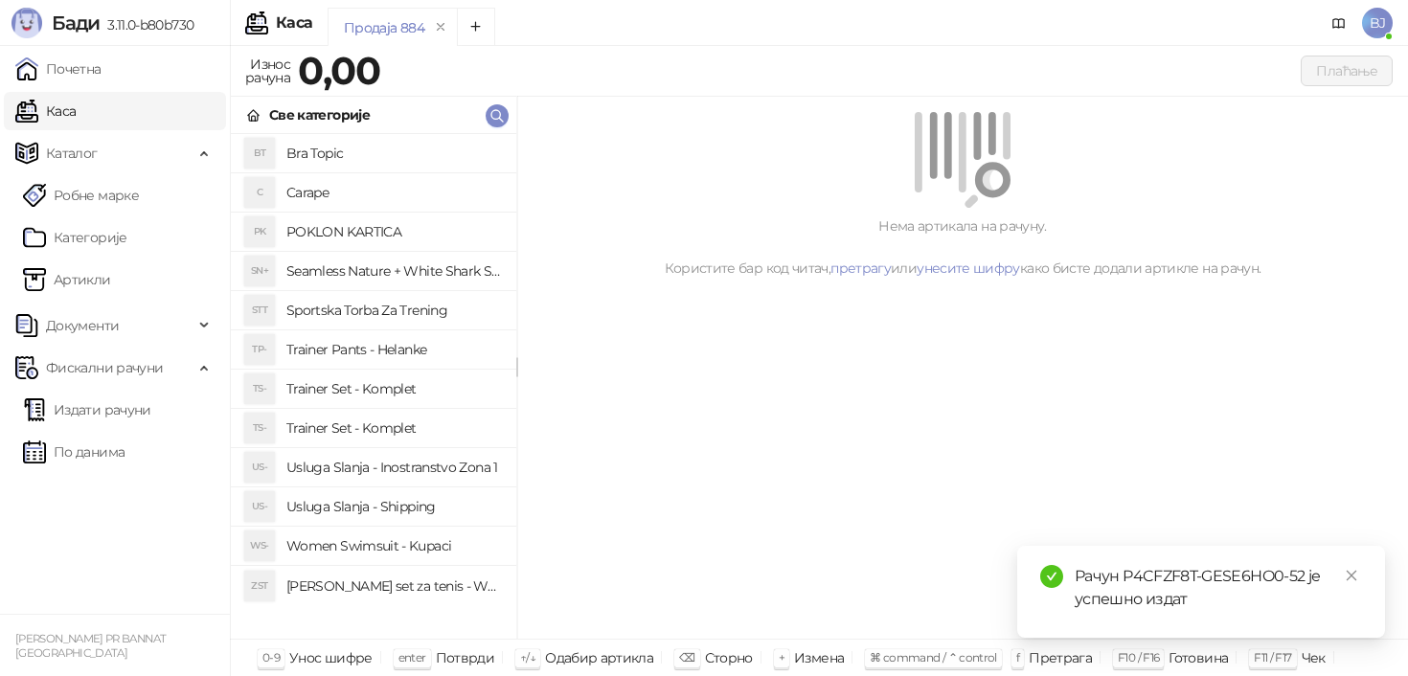
click at [406, 492] on h4 "Usluga Slanja - Shipping" at bounding box center [393, 507] width 215 height 31
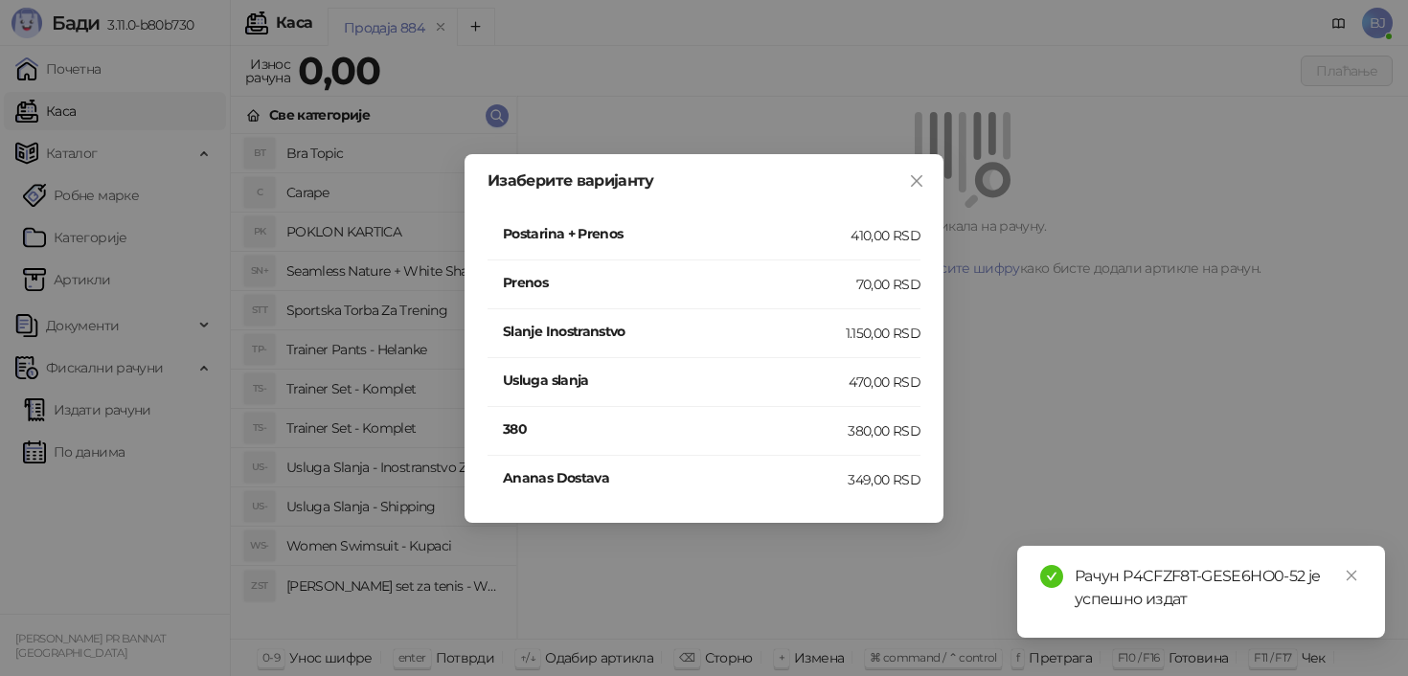
click at [812, 234] on h4 "Postarina + Prenos" at bounding box center [677, 233] width 348 height 21
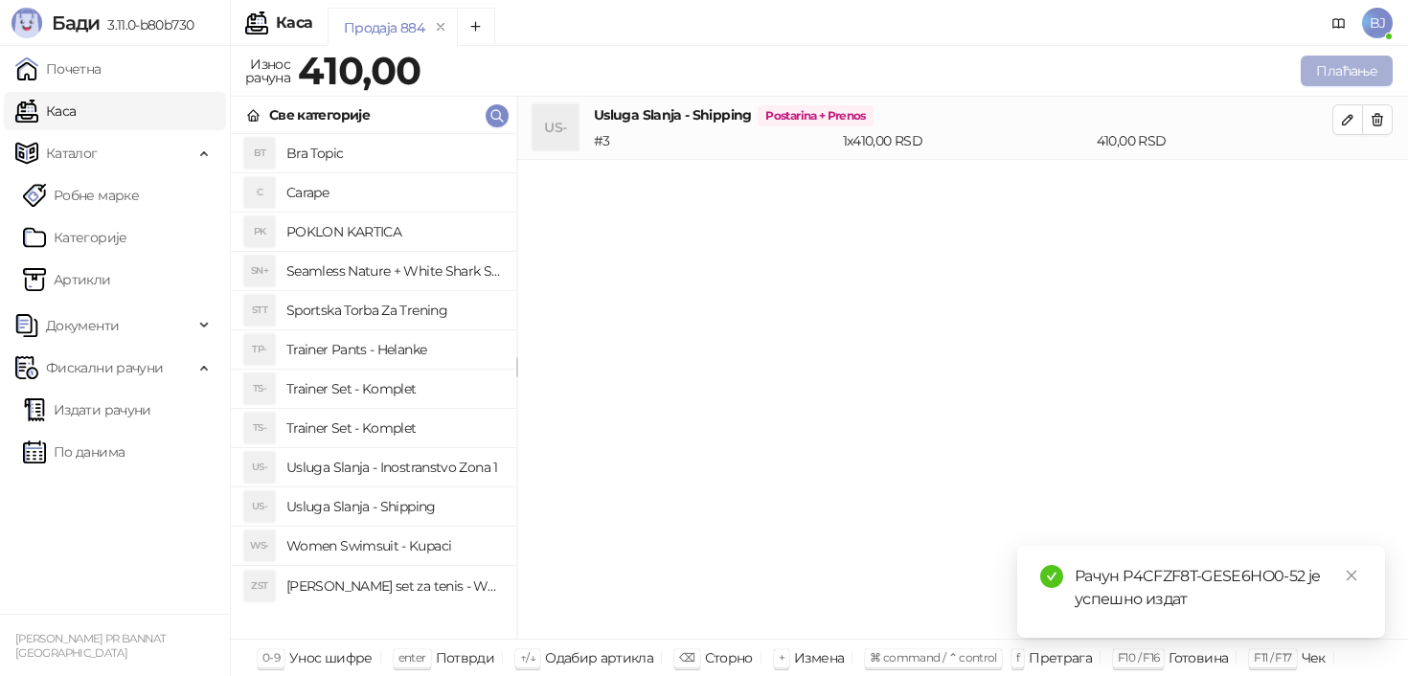
click at [1319, 75] on button "Плаћање" at bounding box center [1347, 71] width 92 height 31
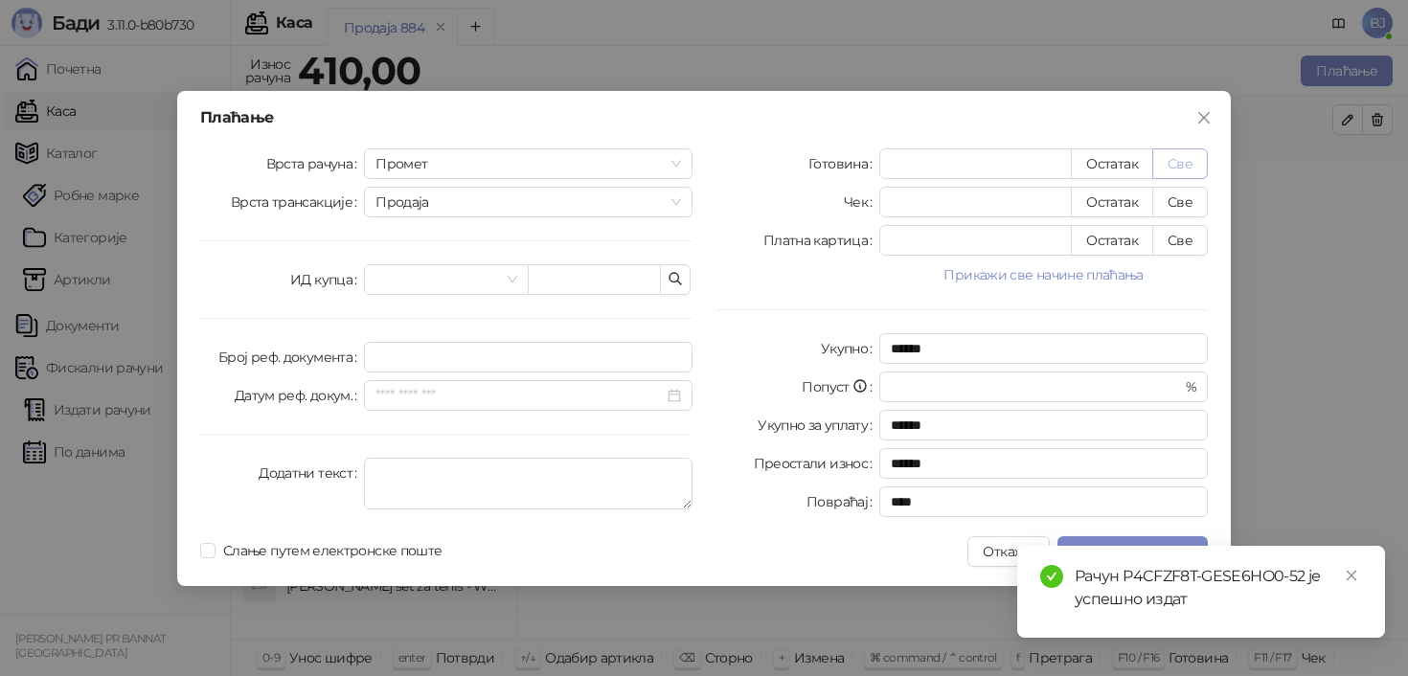
click at [1177, 167] on button "Све" at bounding box center [1181, 164] width 56 height 31
type input "***"
type input "****"
click at [1357, 581] on icon "close" at bounding box center [1351, 575] width 13 height 13
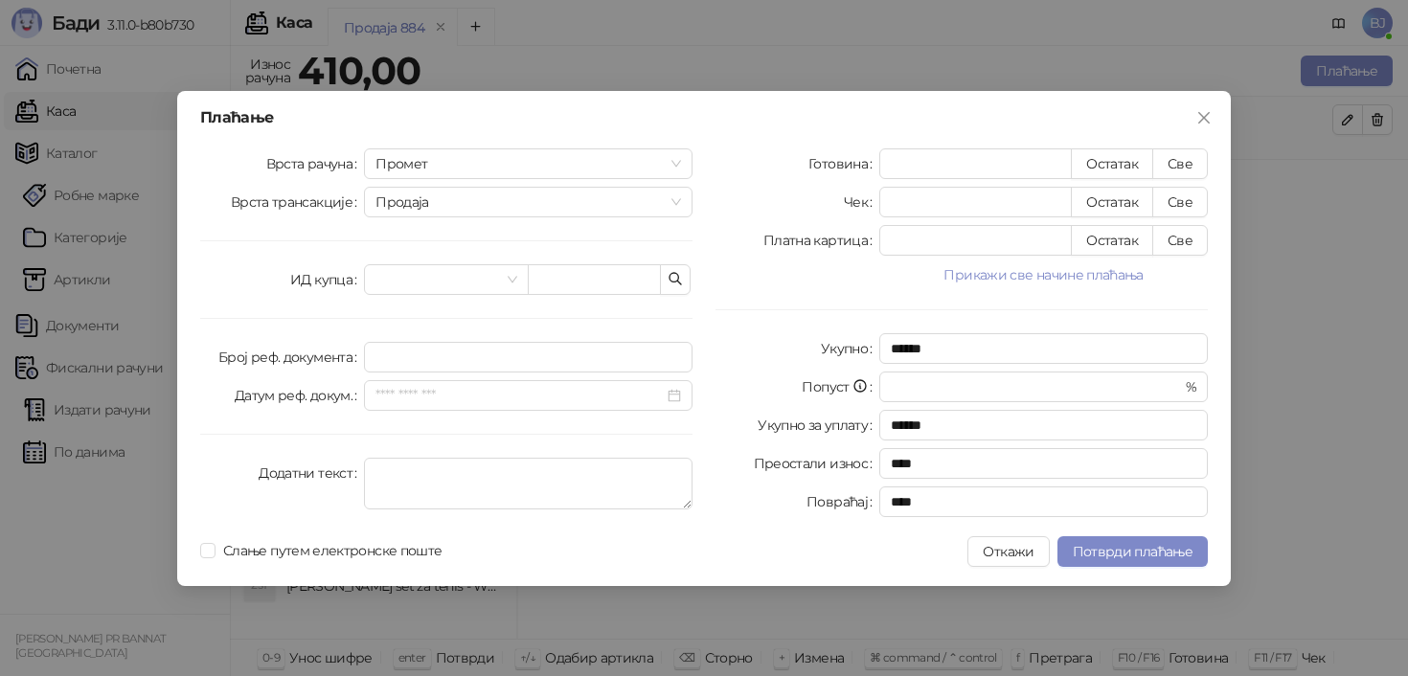
click at [1142, 572] on div "Плаћање Врста рачуна Промет Врста трансакције Продаја ИД купца Број реф. докуме…" at bounding box center [704, 338] width 1054 height 495
click at [1144, 555] on span "Потврди плаћање" at bounding box center [1133, 551] width 120 height 17
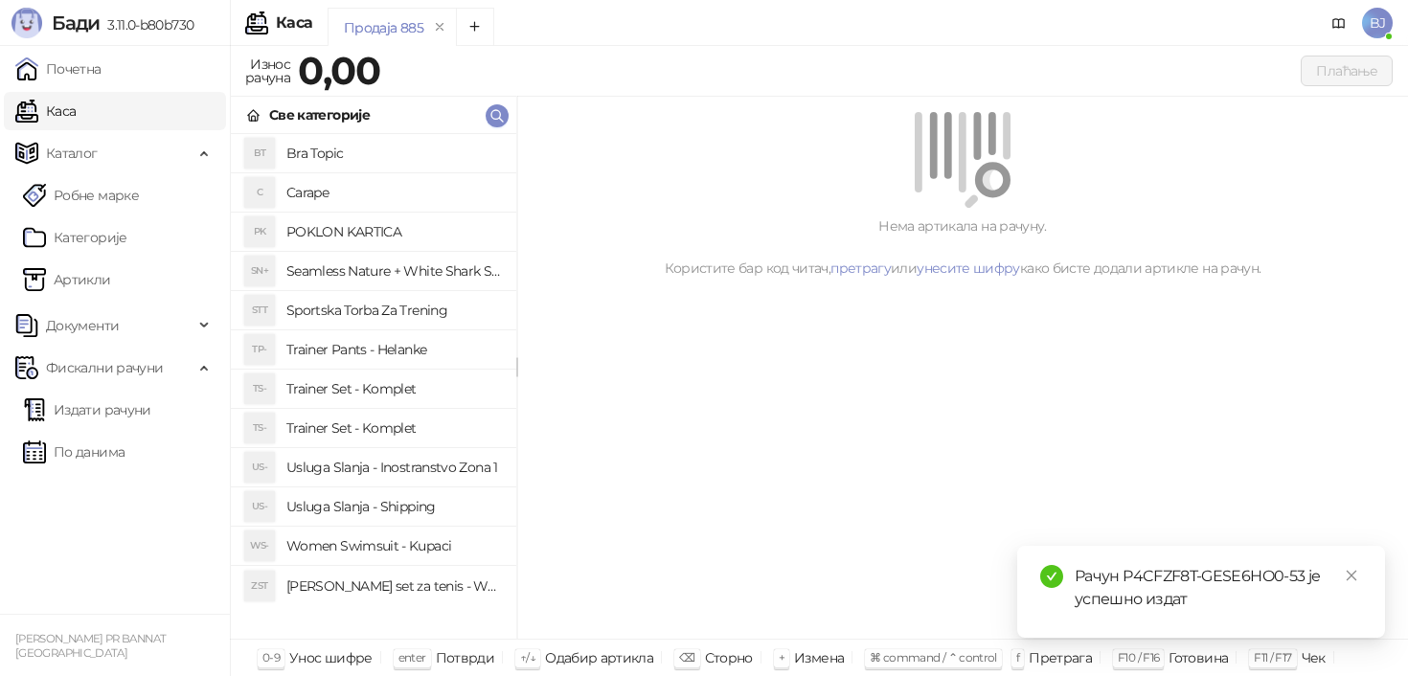
click at [424, 495] on h4 "Usluga Slanja - Shipping" at bounding box center [393, 507] width 215 height 31
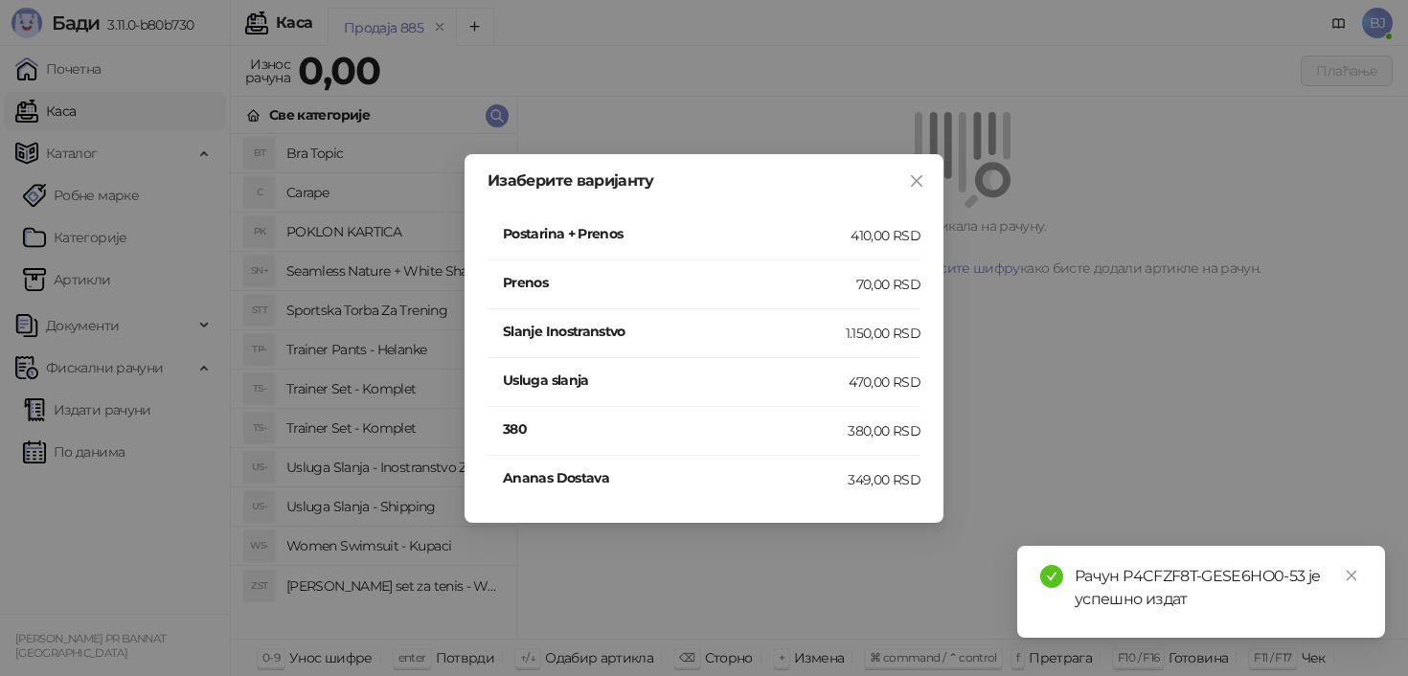
click at [832, 236] on h4 "Postarina + Prenos" at bounding box center [677, 233] width 348 height 21
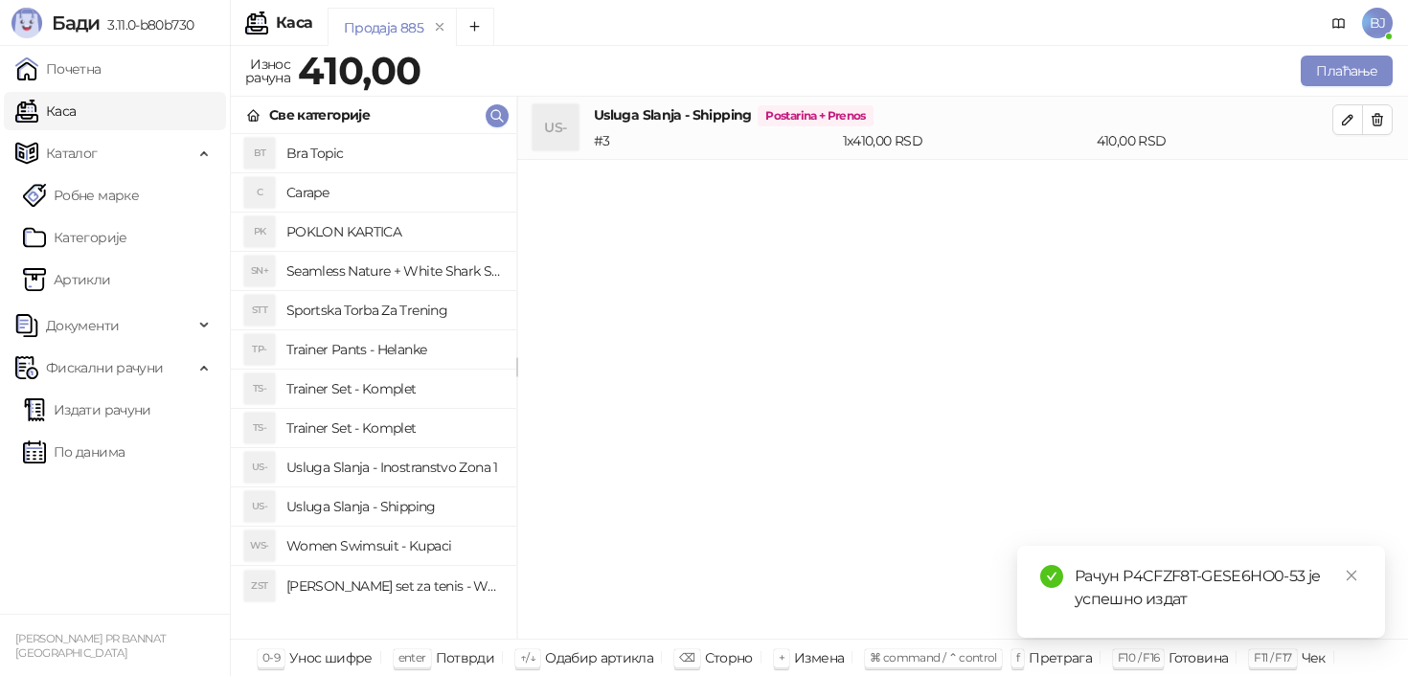
click at [1380, 55] on div "Плаћање" at bounding box center [910, 71] width 973 height 38
click at [1372, 60] on button "Плаћање" at bounding box center [1347, 71] width 92 height 31
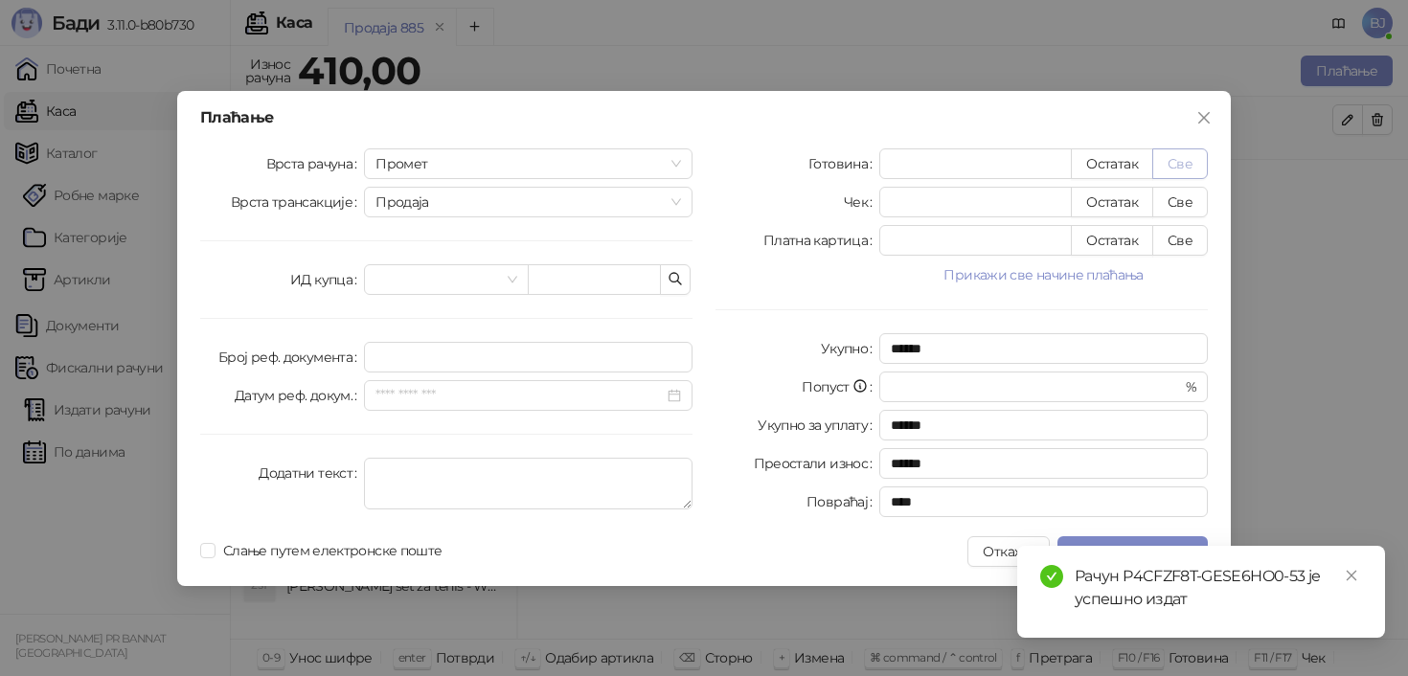
click at [1173, 158] on button "Све" at bounding box center [1181, 164] width 56 height 31
type input "***"
type input "****"
click at [1125, 538] on button "Потврди плаћање" at bounding box center [1133, 552] width 150 height 31
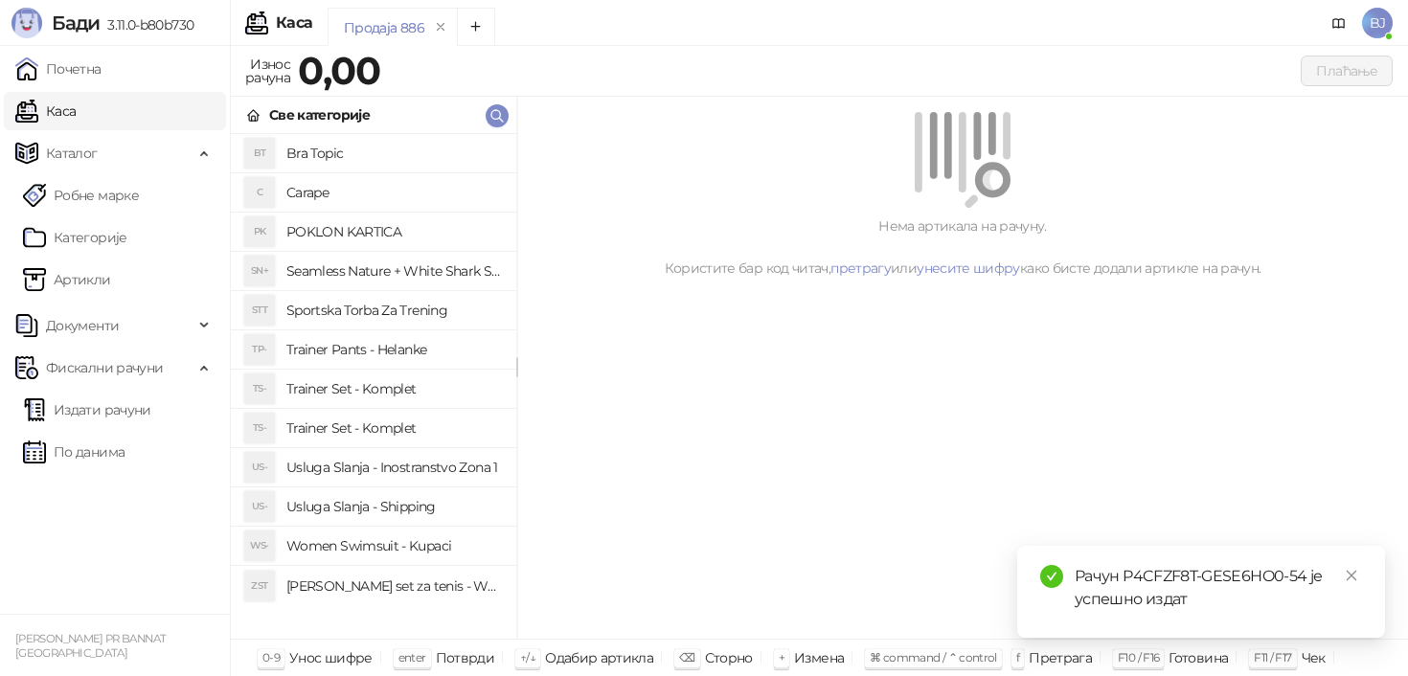
click at [396, 422] on h4 "Trainer Set - Komplet" at bounding box center [393, 428] width 215 height 31
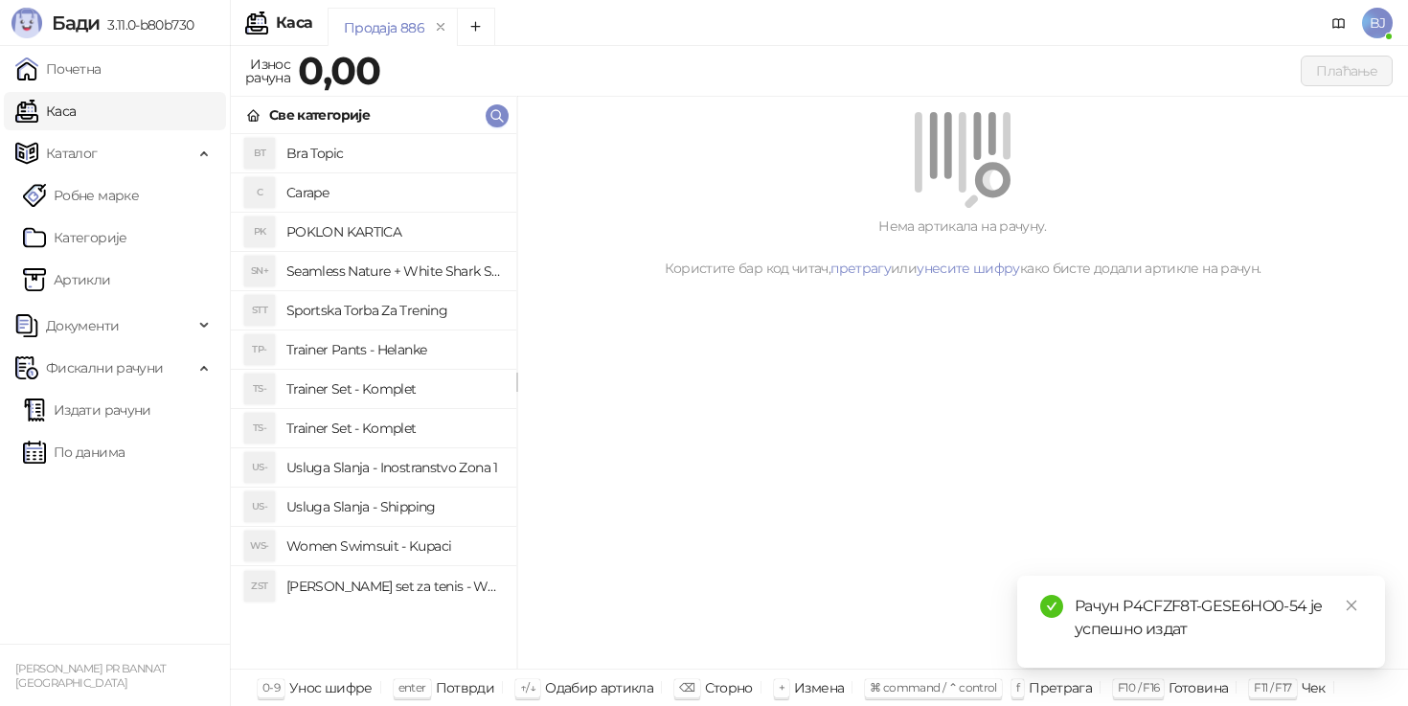
click at [412, 394] on h4 "Trainer Set - Komplet" at bounding box center [393, 389] width 215 height 31
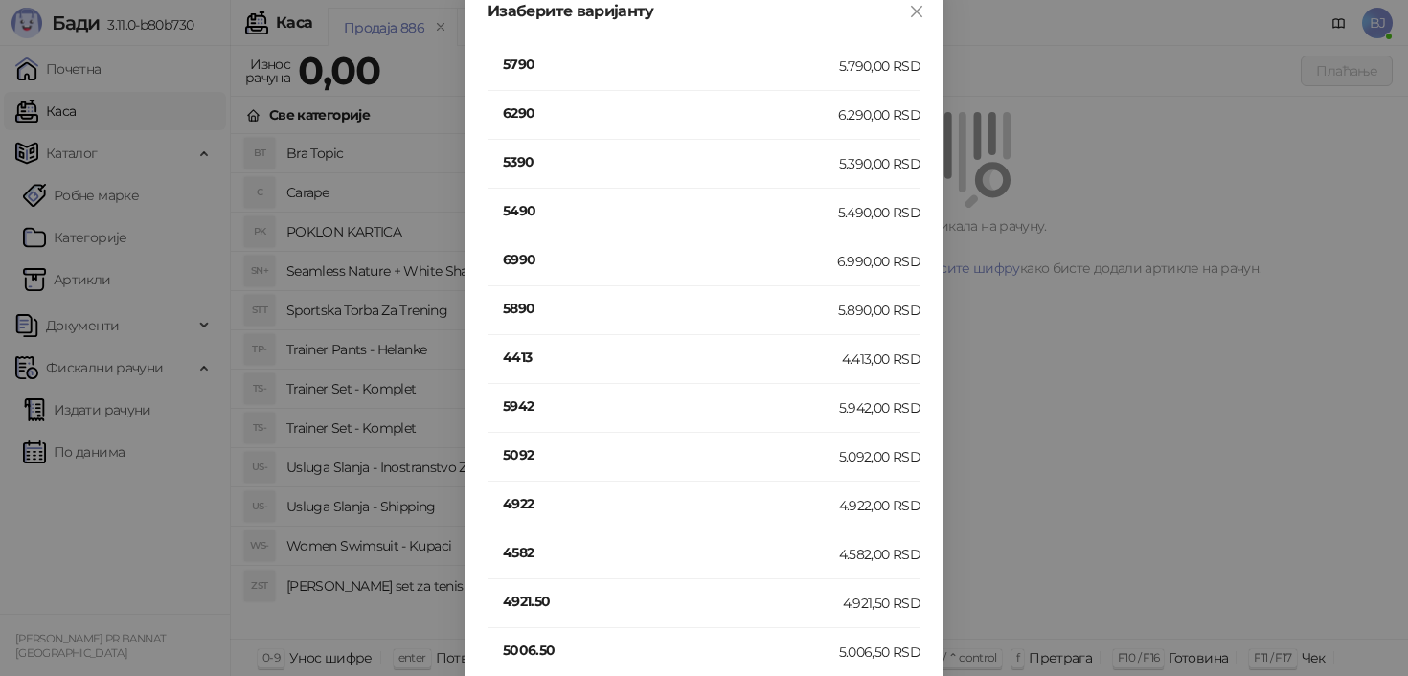
scroll to position [377, 0]
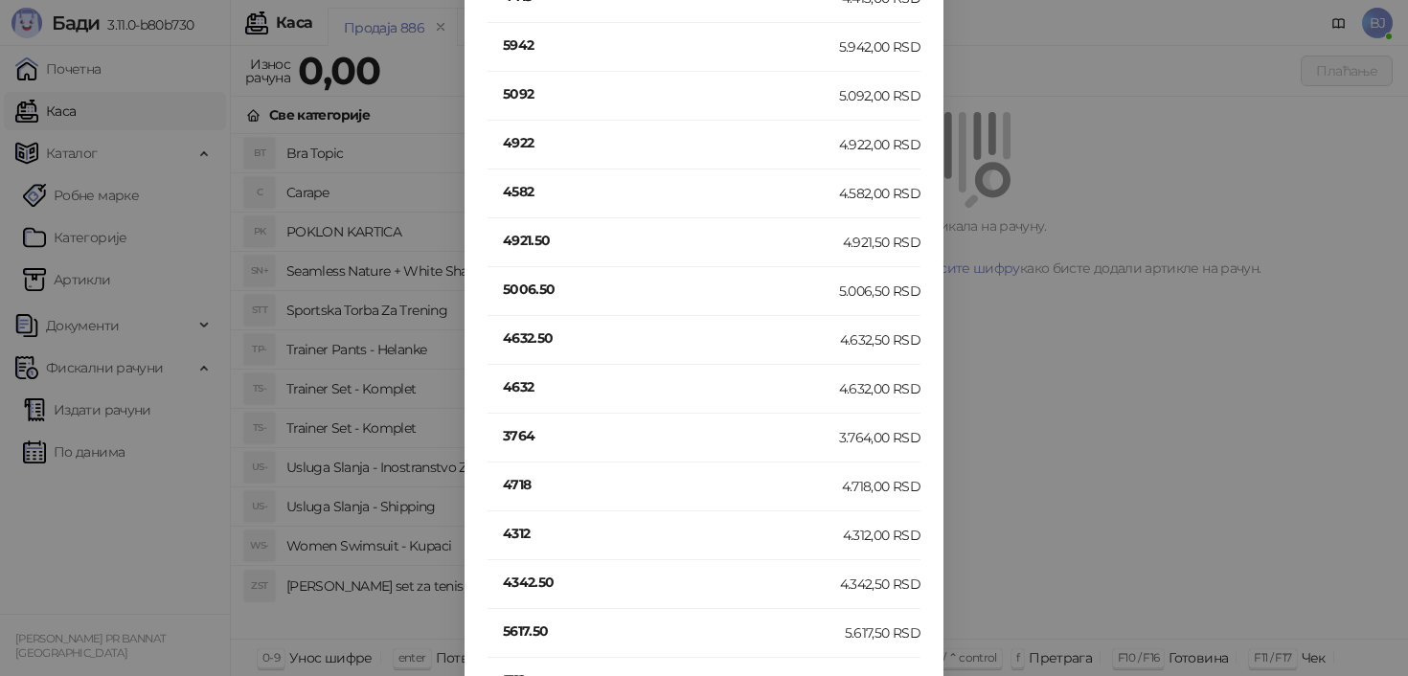
click at [525, 389] on h4 "4632" at bounding box center [671, 387] width 336 height 21
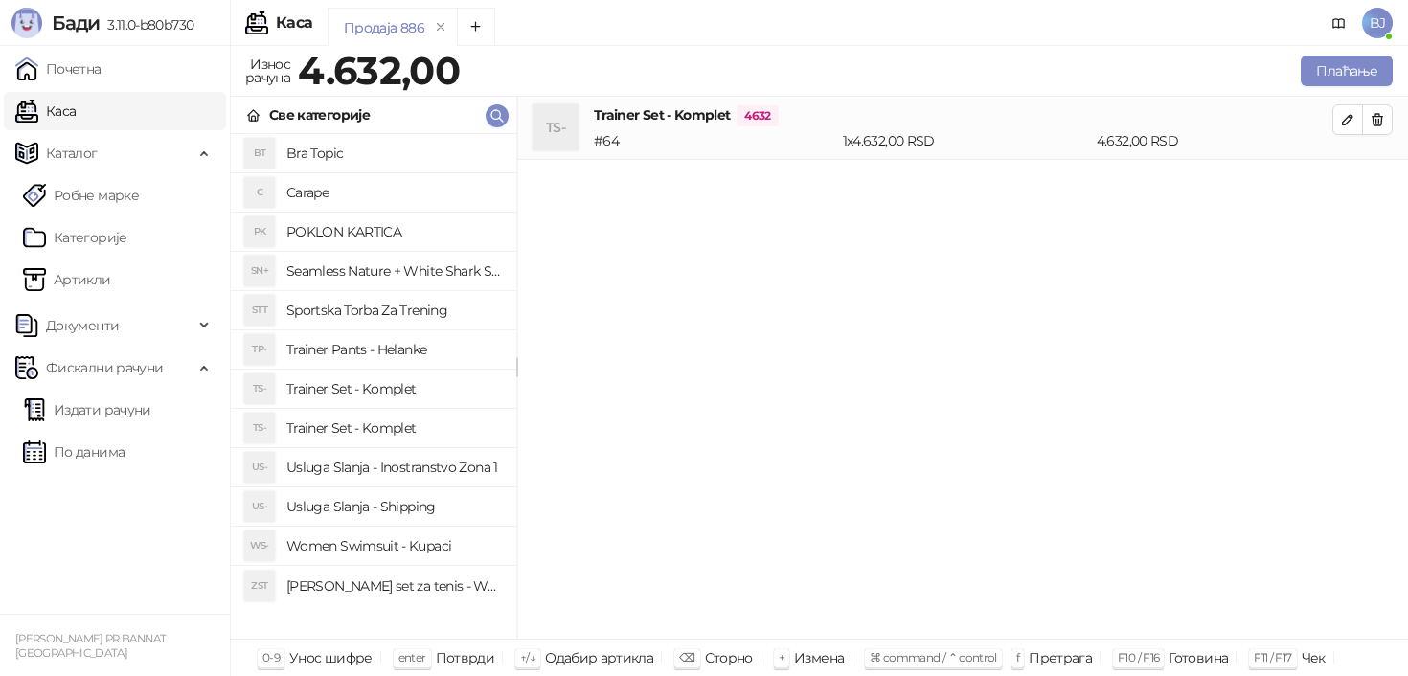
scroll to position [0, 0]
click at [419, 501] on h4 "Usluga Slanja - Shipping" at bounding box center [393, 507] width 215 height 31
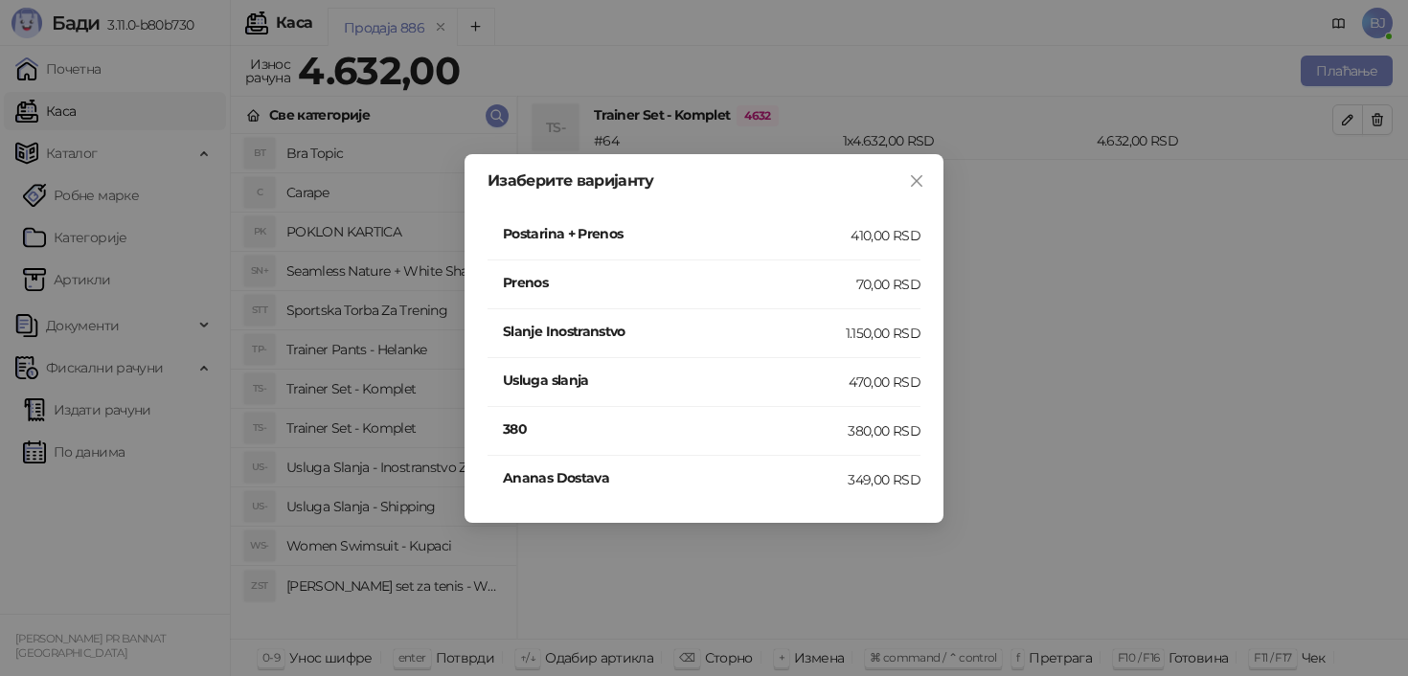
click at [854, 246] on li "Postarina + Prenos 410,00 RSD" at bounding box center [704, 236] width 433 height 49
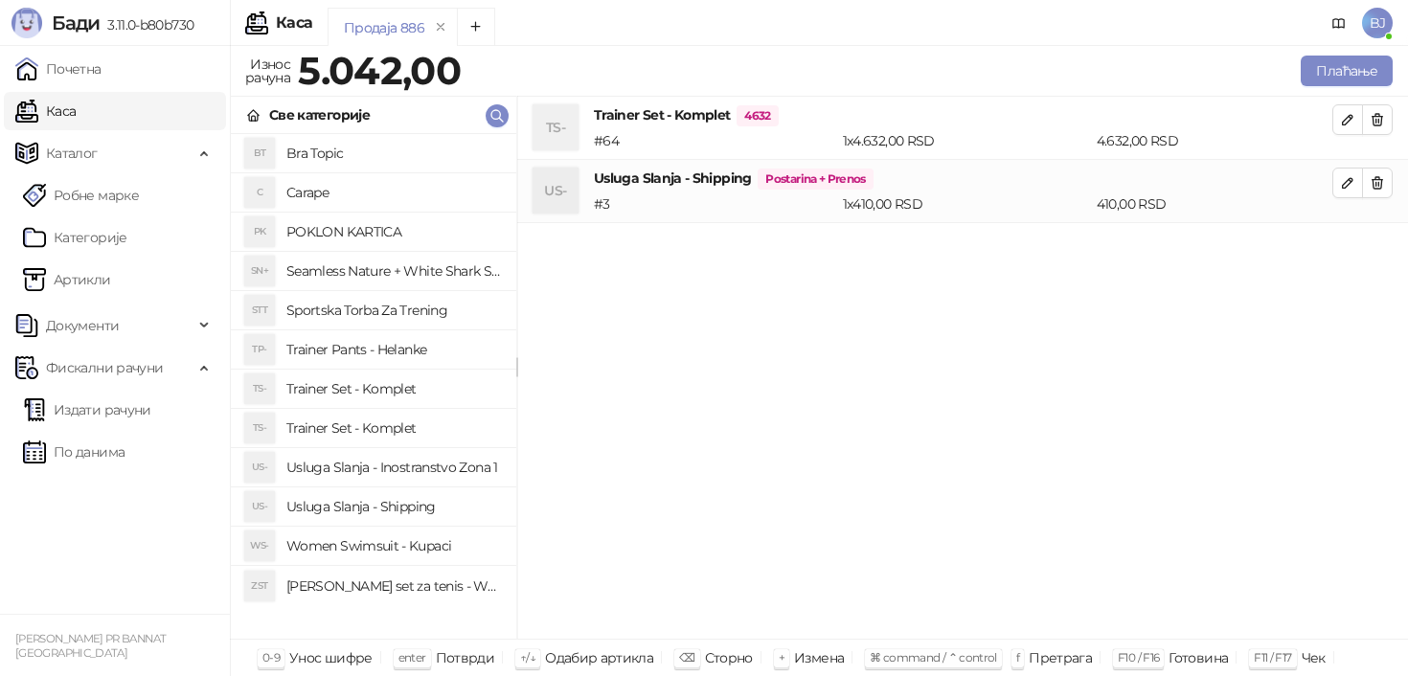
click at [1343, 51] on div "Продаја 886 Износ рачуна 5.042,00 Плаћање Све категорије BT Bra Topic C Carape …" at bounding box center [819, 361] width 1179 height 630
click at [1343, 63] on button "Плаћање" at bounding box center [1347, 71] width 92 height 31
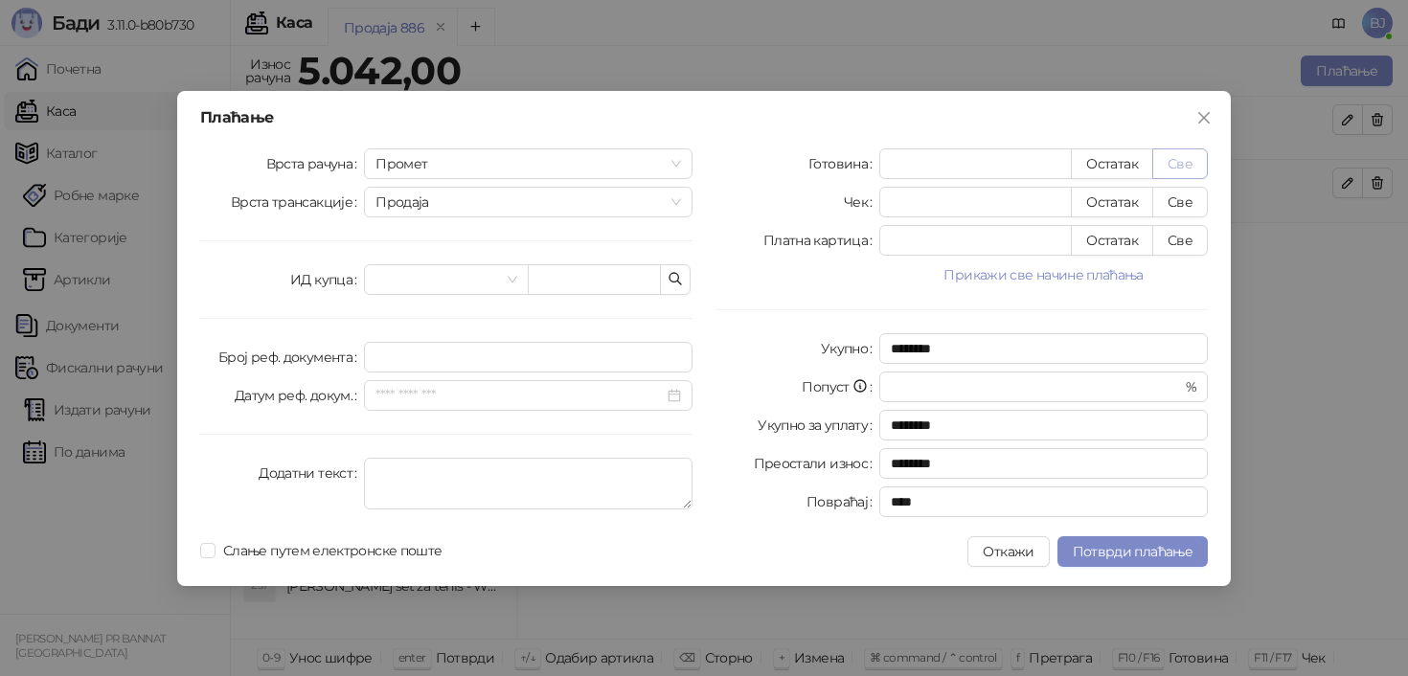
click at [1173, 153] on button "Све" at bounding box center [1181, 164] width 56 height 31
type input "****"
click at [1129, 550] on span "Потврди плаћање" at bounding box center [1133, 551] width 120 height 17
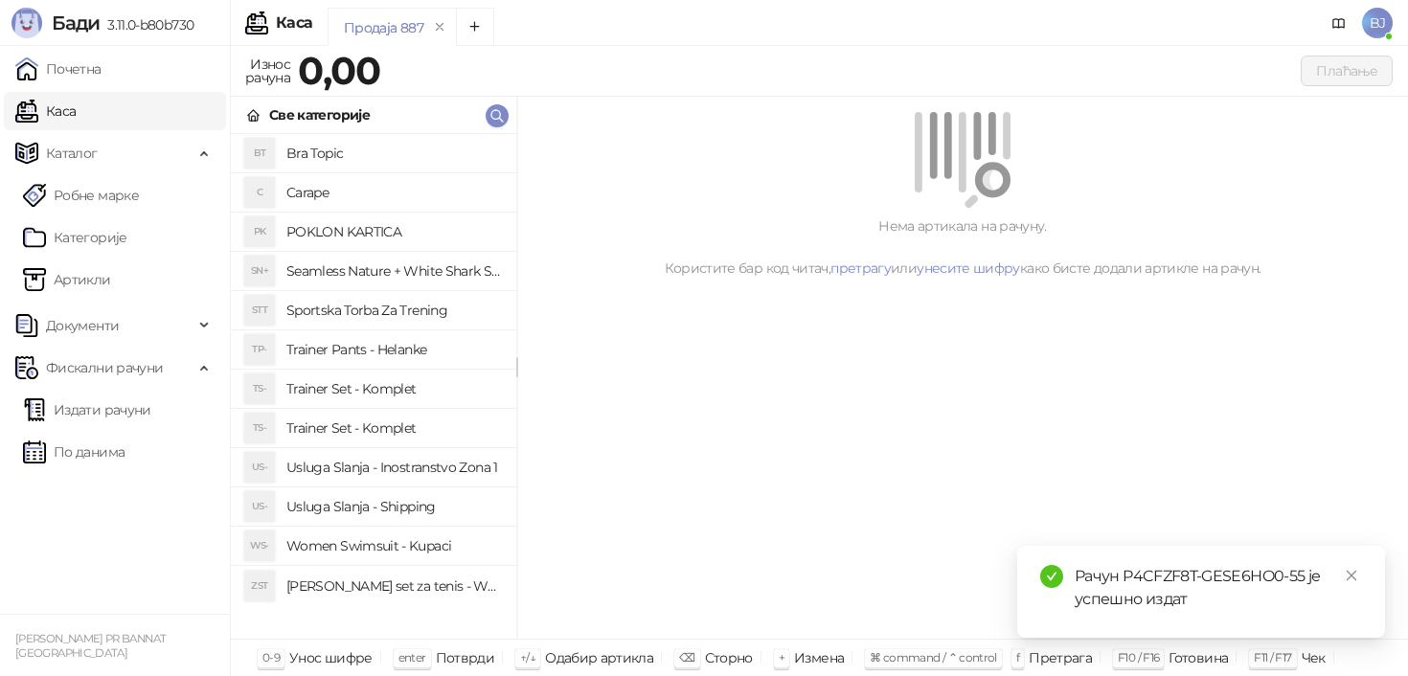
click at [362, 426] on h4 "Trainer Set - Komplet" at bounding box center [393, 428] width 215 height 31
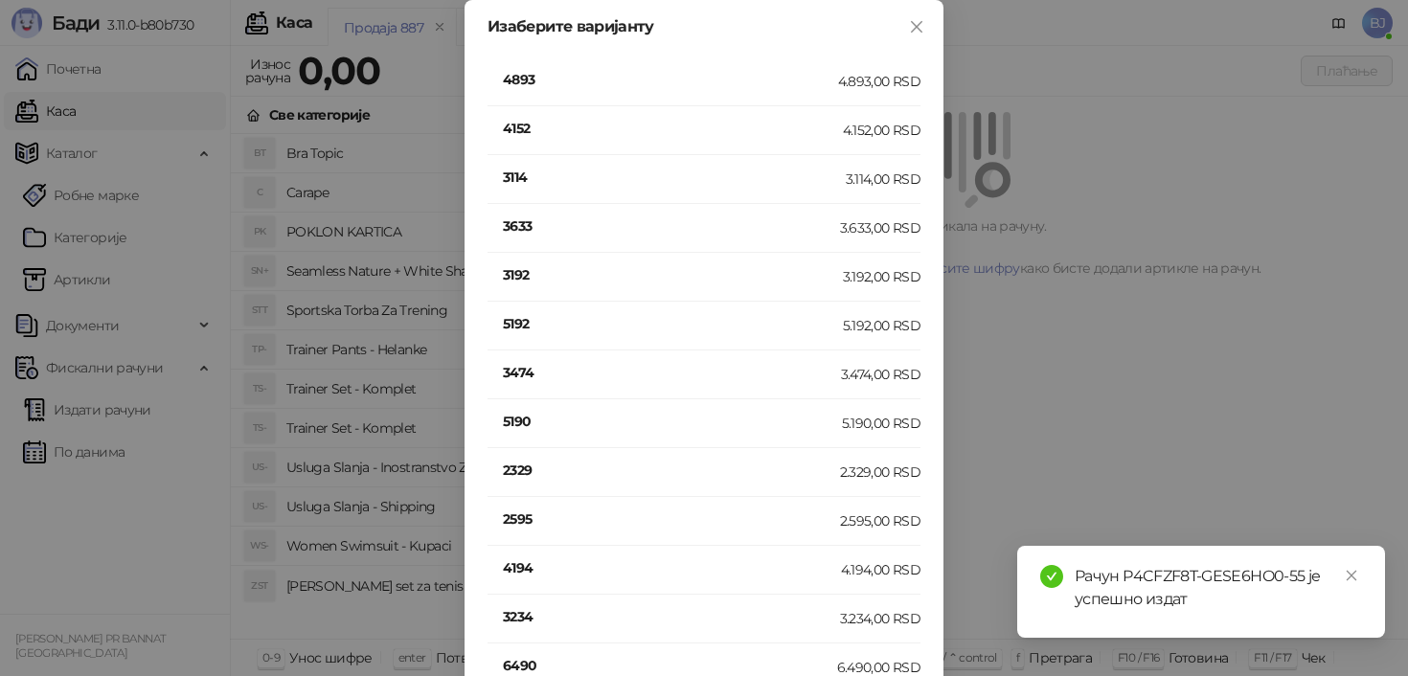
click at [522, 364] on h4 "3474" at bounding box center [672, 372] width 338 height 21
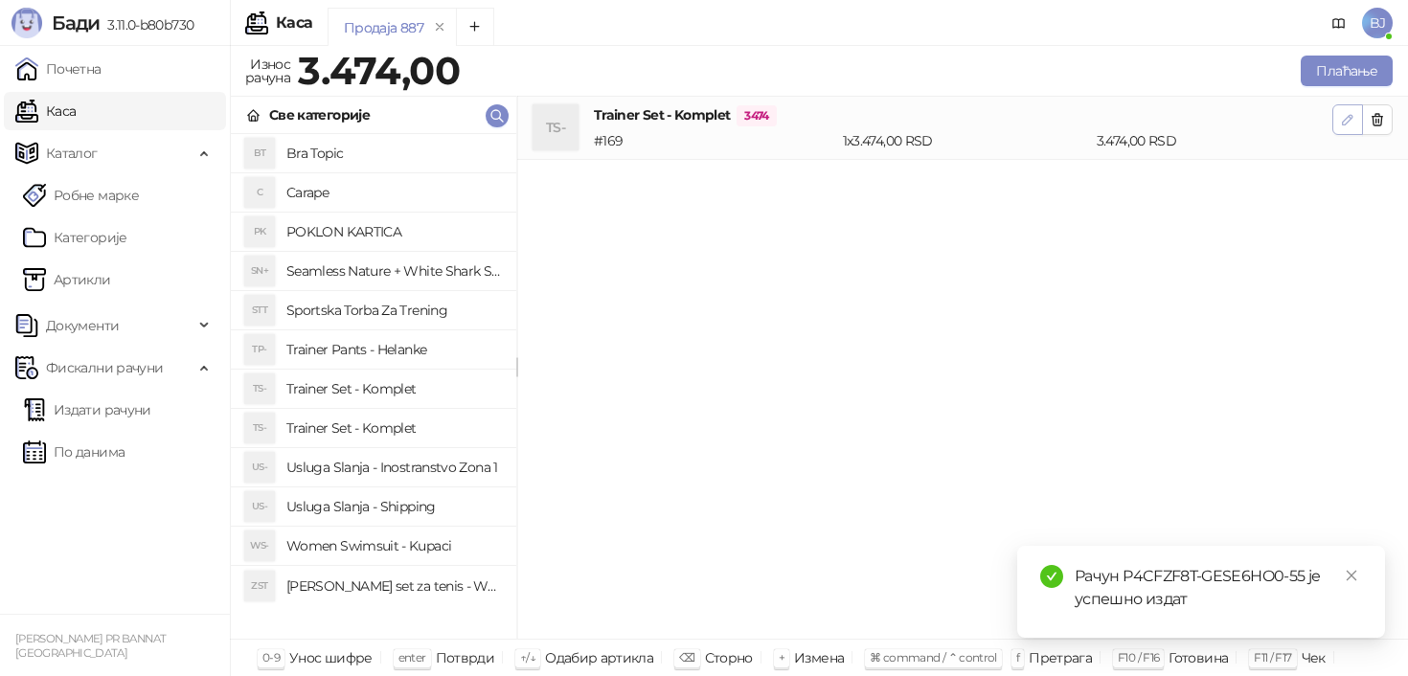
click at [1336, 121] on button "button" at bounding box center [1348, 119] width 31 height 31
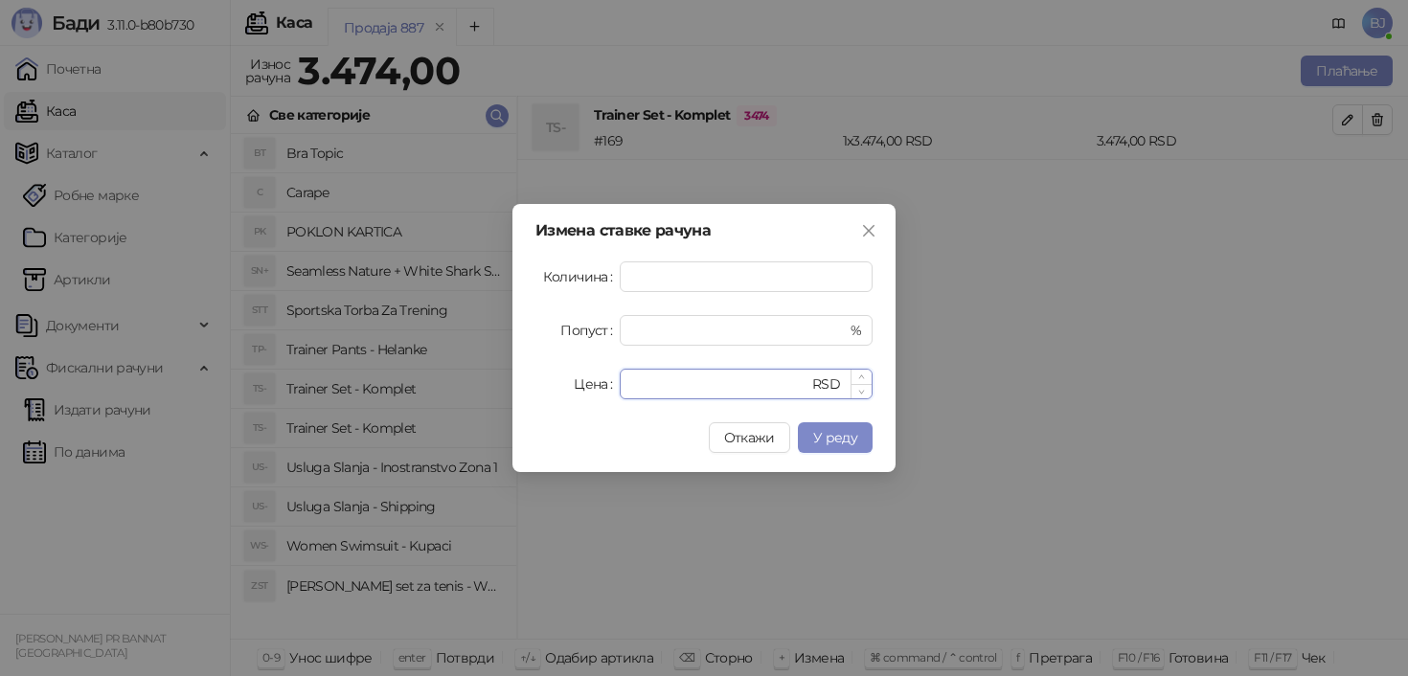
click at [698, 373] on input "****" at bounding box center [719, 384] width 177 height 29
click at [694, 382] on input "****" at bounding box center [719, 384] width 177 height 29
type input "****"
click at [852, 435] on span "У реду" at bounding box center [835, 437] width 44 height 17
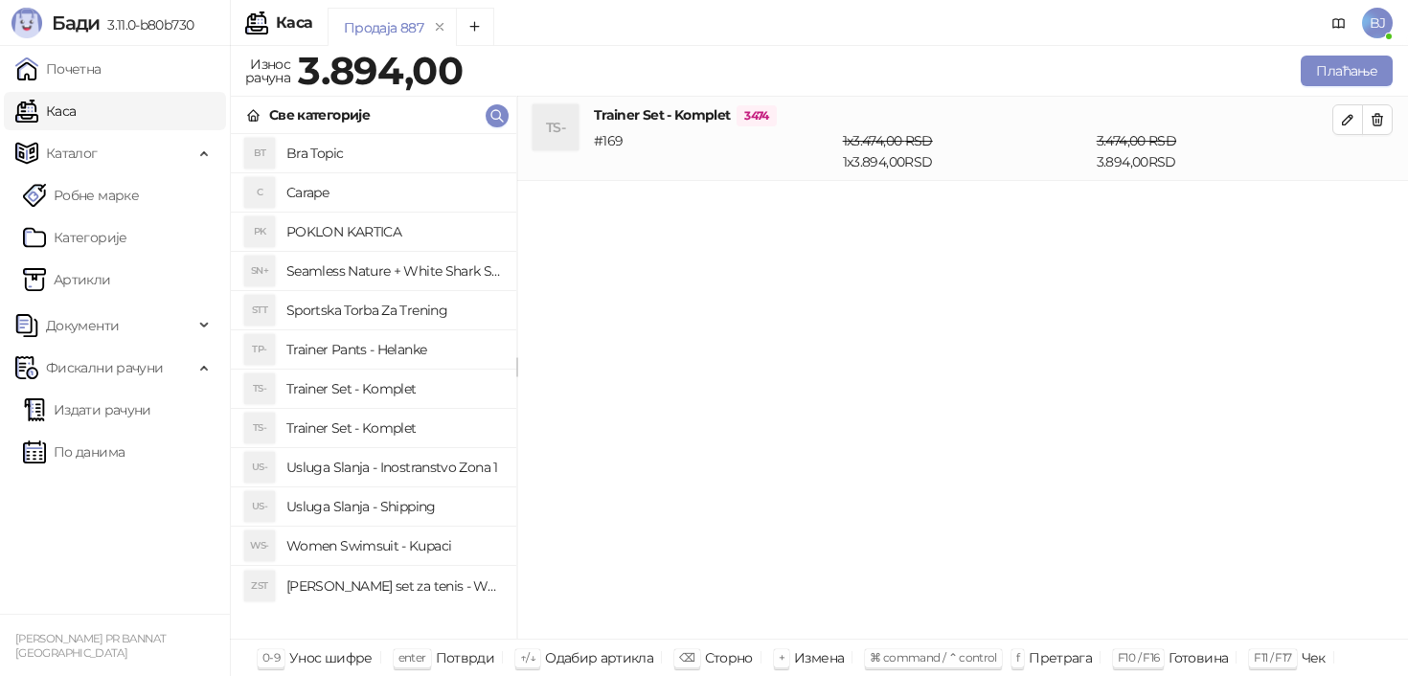
click at [434, 512] on h4 "Usluga Slanja - Shipping" at bounding box center [393, 507] width 215 height 31
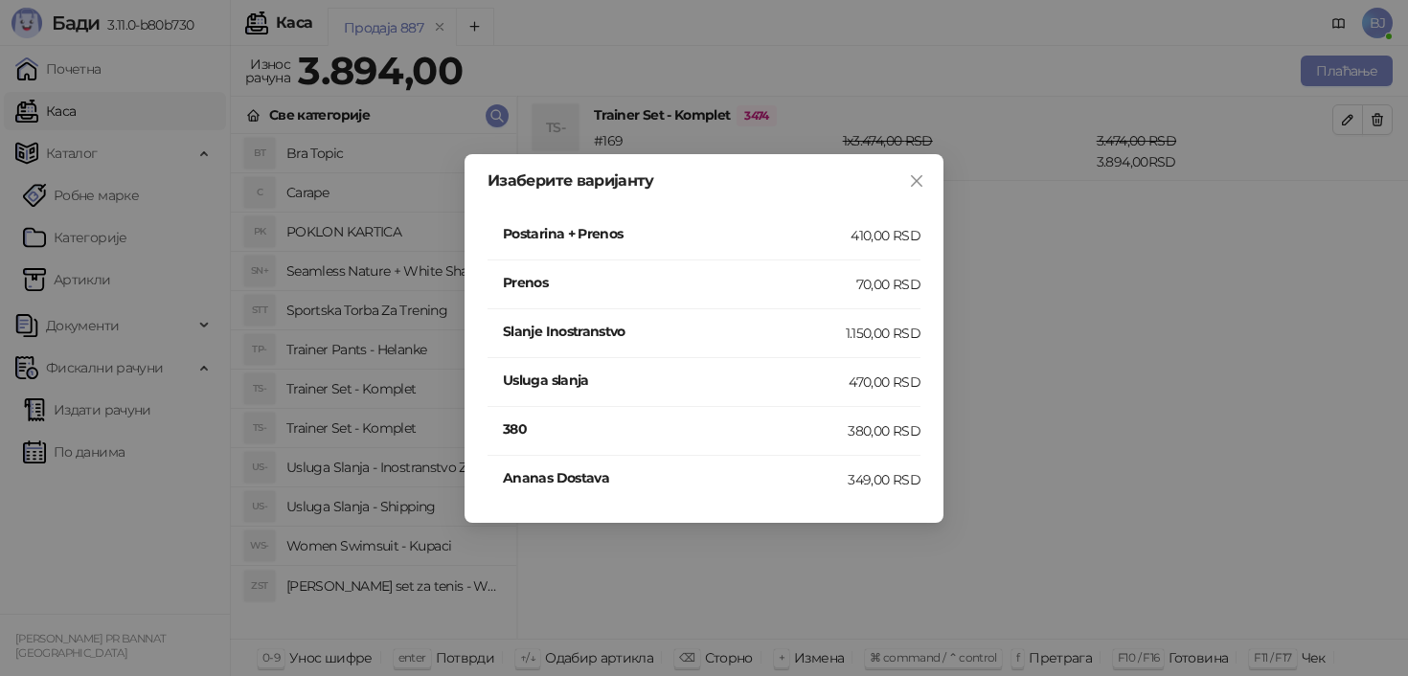
click at [882, 242] on div "410,00 RSD" at bounding box center [886, 235] width 70 height 21
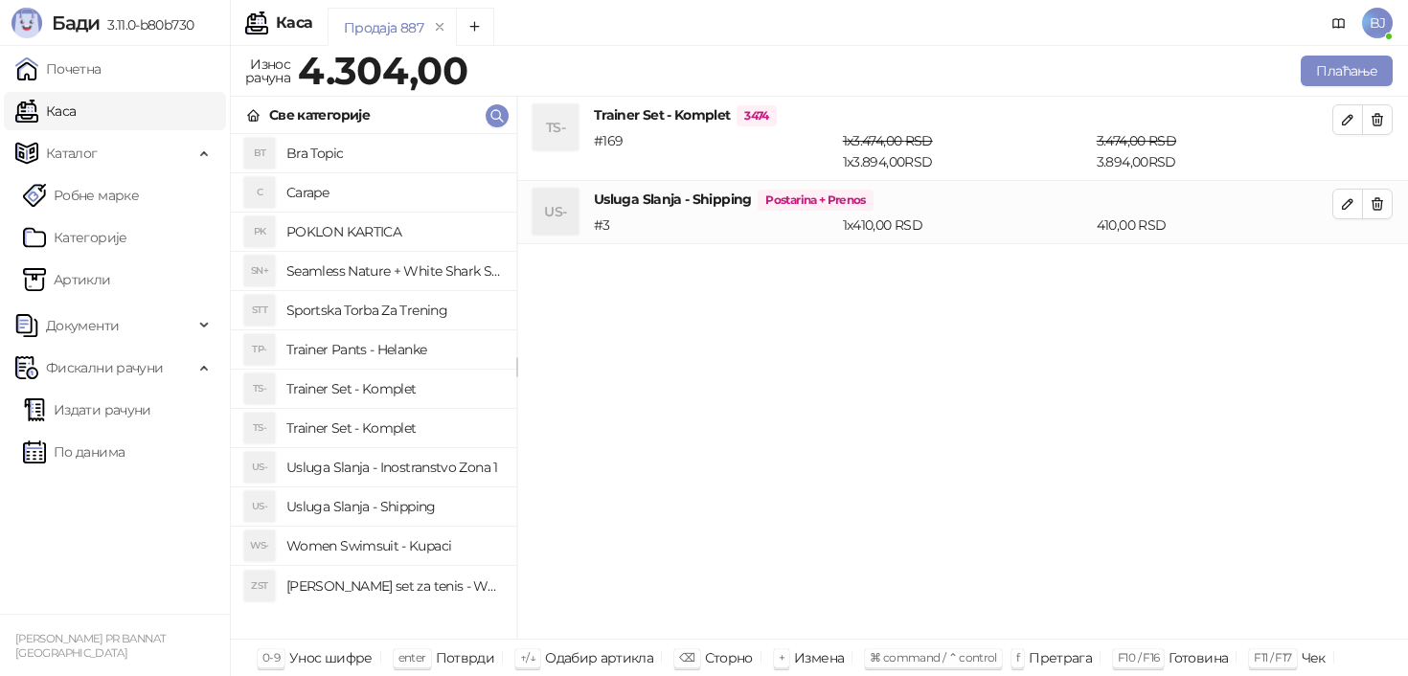
click at [1325, 87] on div "Плаћање" at bounding box center [934, 71] width 926 height 38
click at [1333, 76] on button "Плаћање" at bounding box center [1347, 71] width 92 height 31
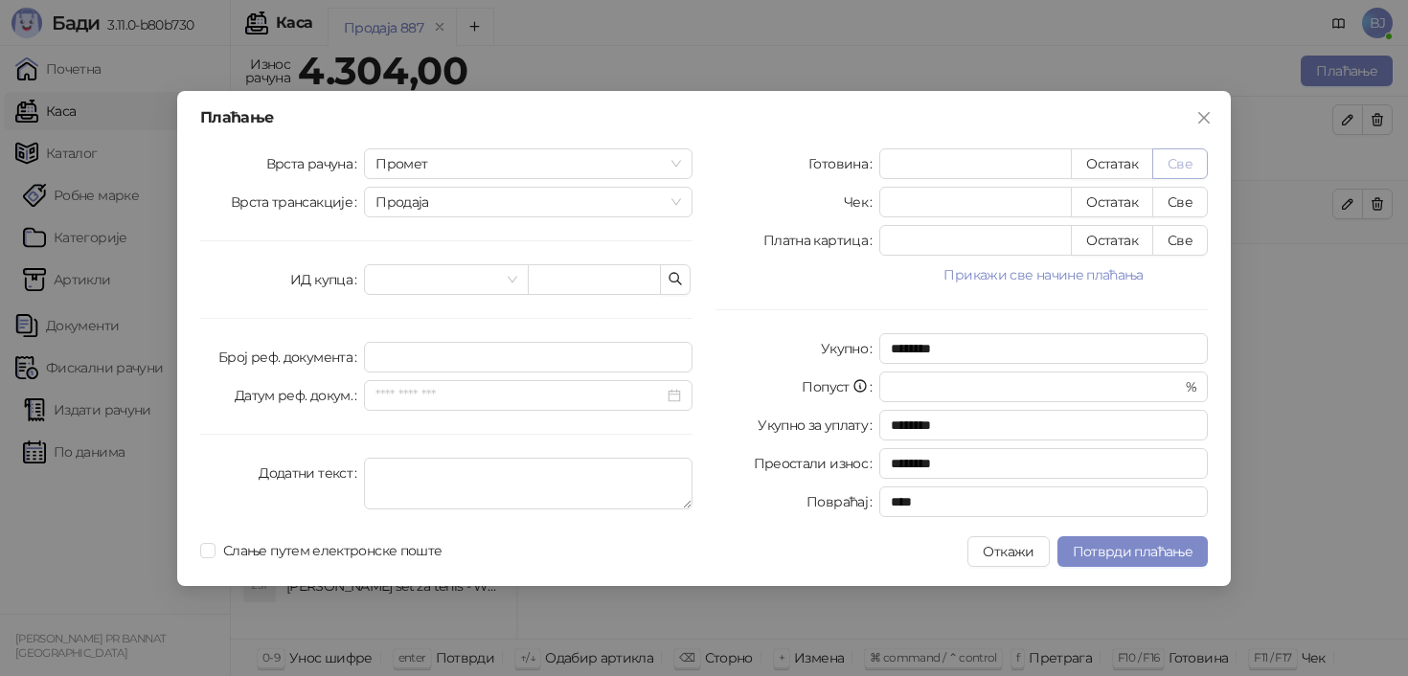
click at [1196, 169] on button "Све" at bounding box center [1181, 164] width 56 height 31
type input "****"
click at [1133, 554] on span "Потврди плаћање" at bounding box center [1133, 551] width 120 height 17
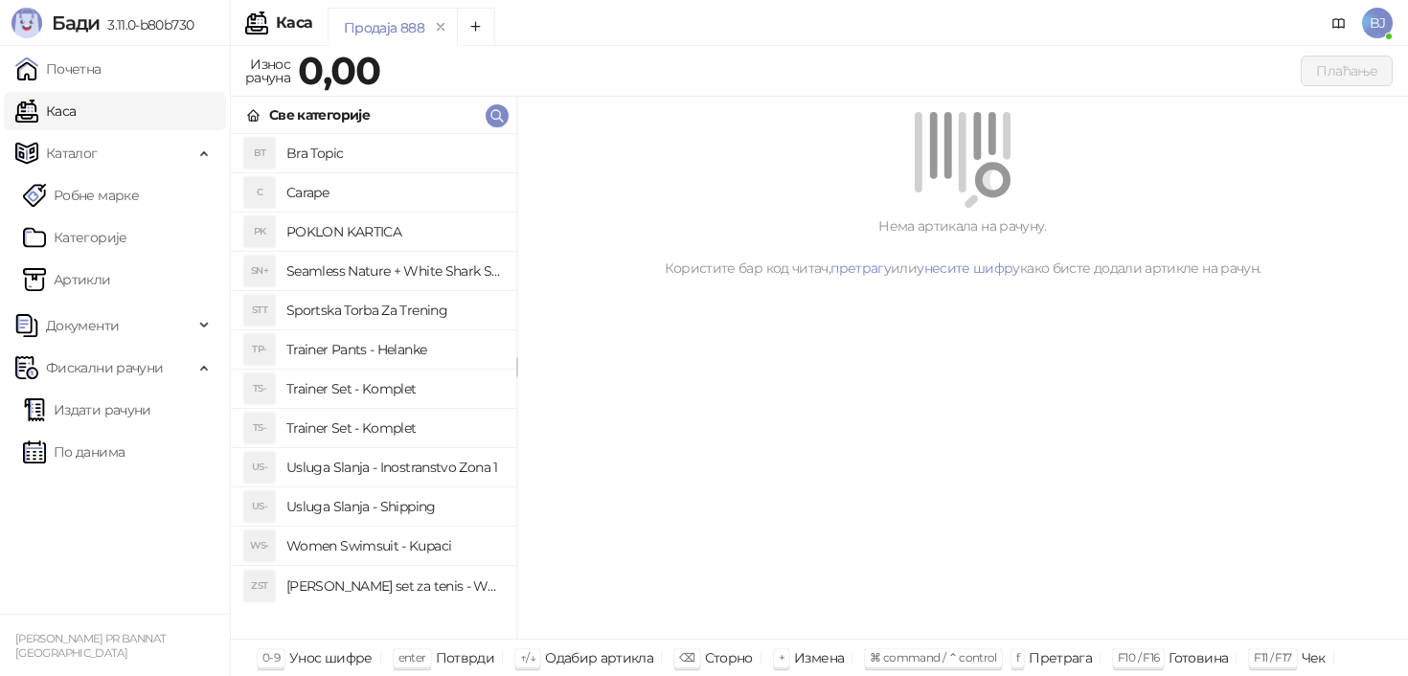
click at [393, 391] on h4 "Trainer Set - Komplet" at bounding box center [393, 389] width 215 height 31
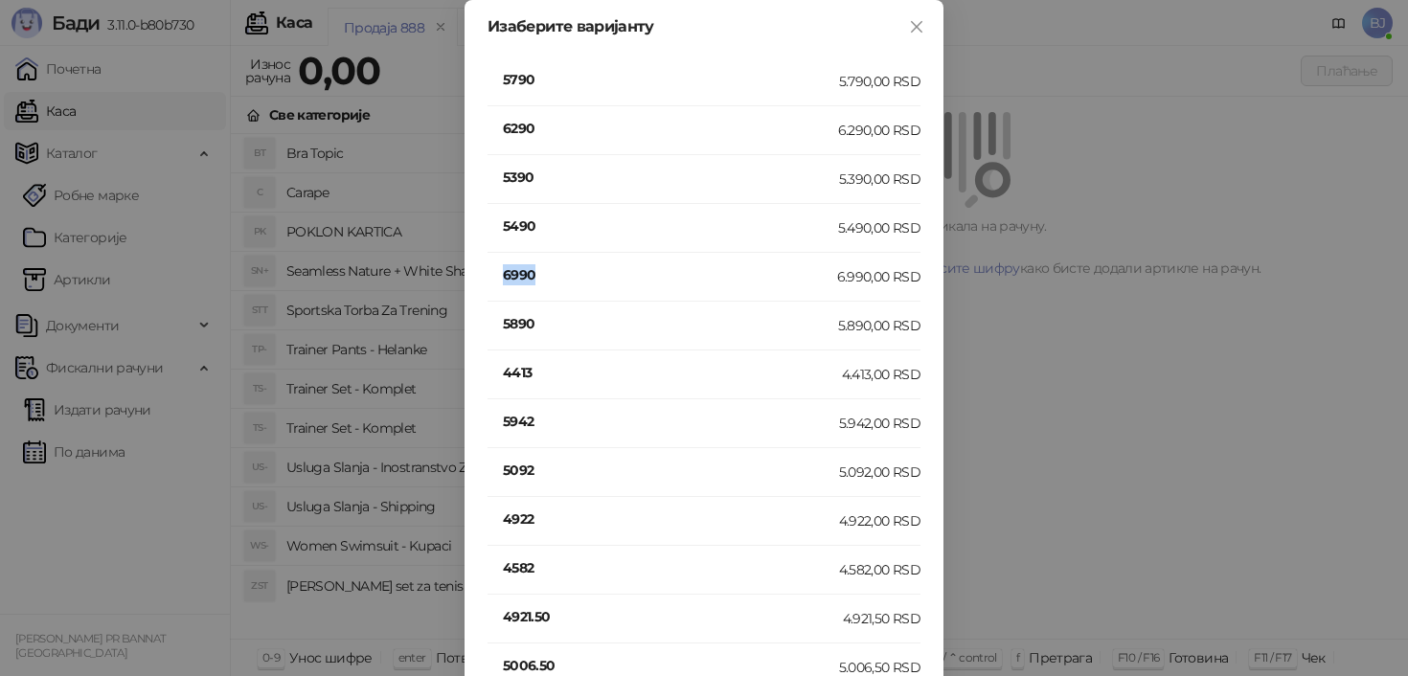
click at [529, 268] on h4 "6990" at bounding box center [670, 274] width 334 height 21
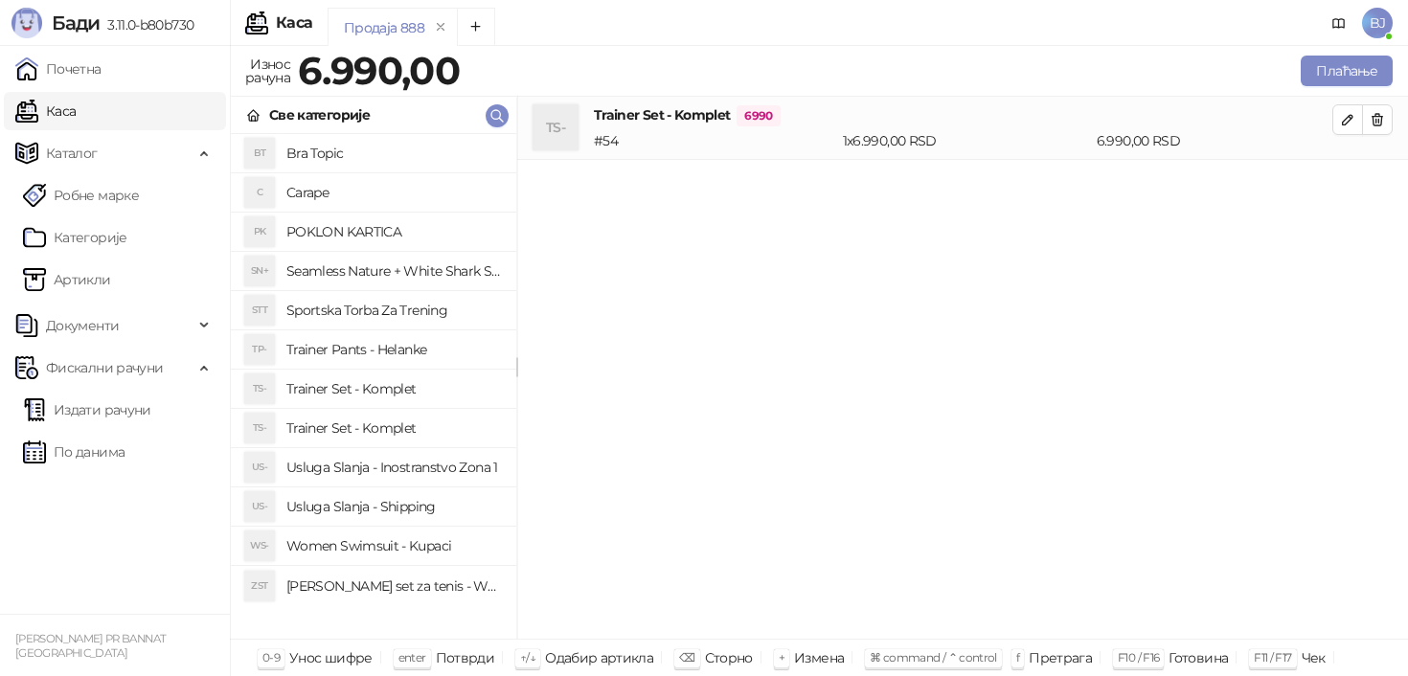
click at [403, 384] on h4 "Trainer Set - Komplet" at bounding box center [393, 389] width 215 height 31
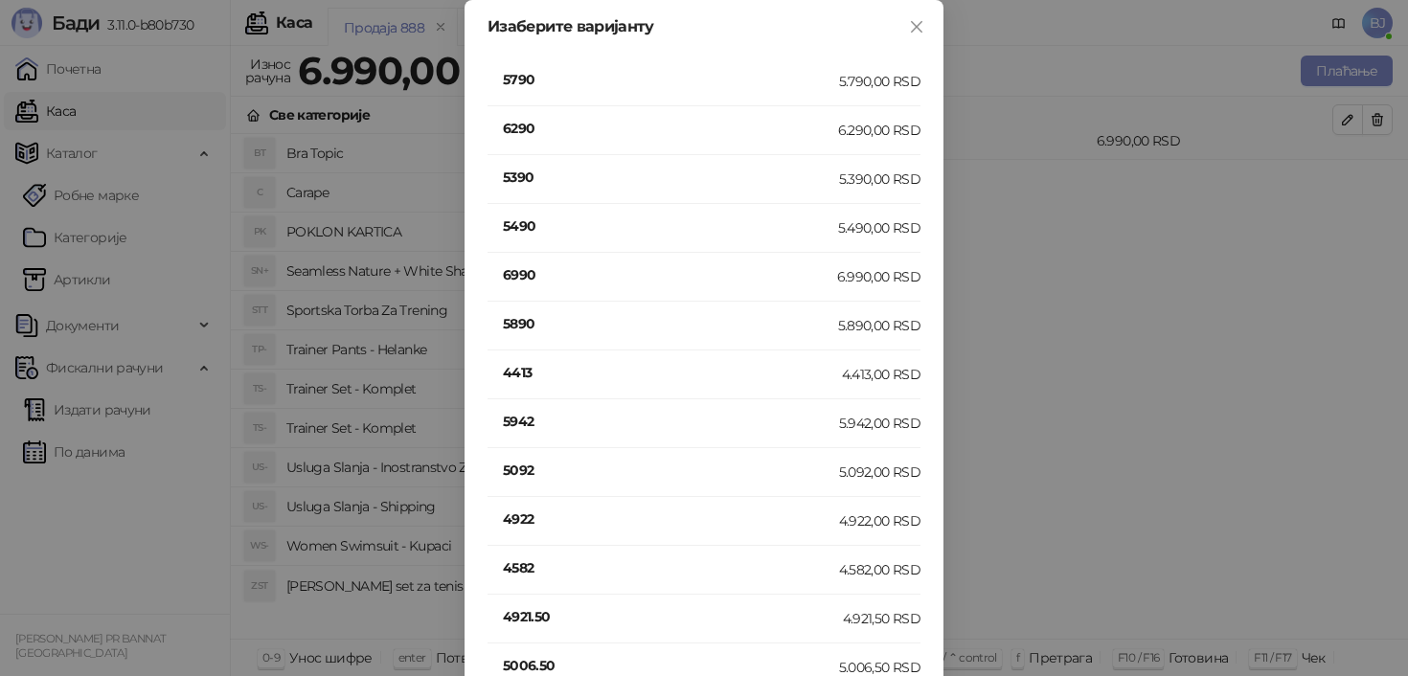
click at [537, 69] on h4 "5790" at bounding box center [671, 79] width 336 height 21
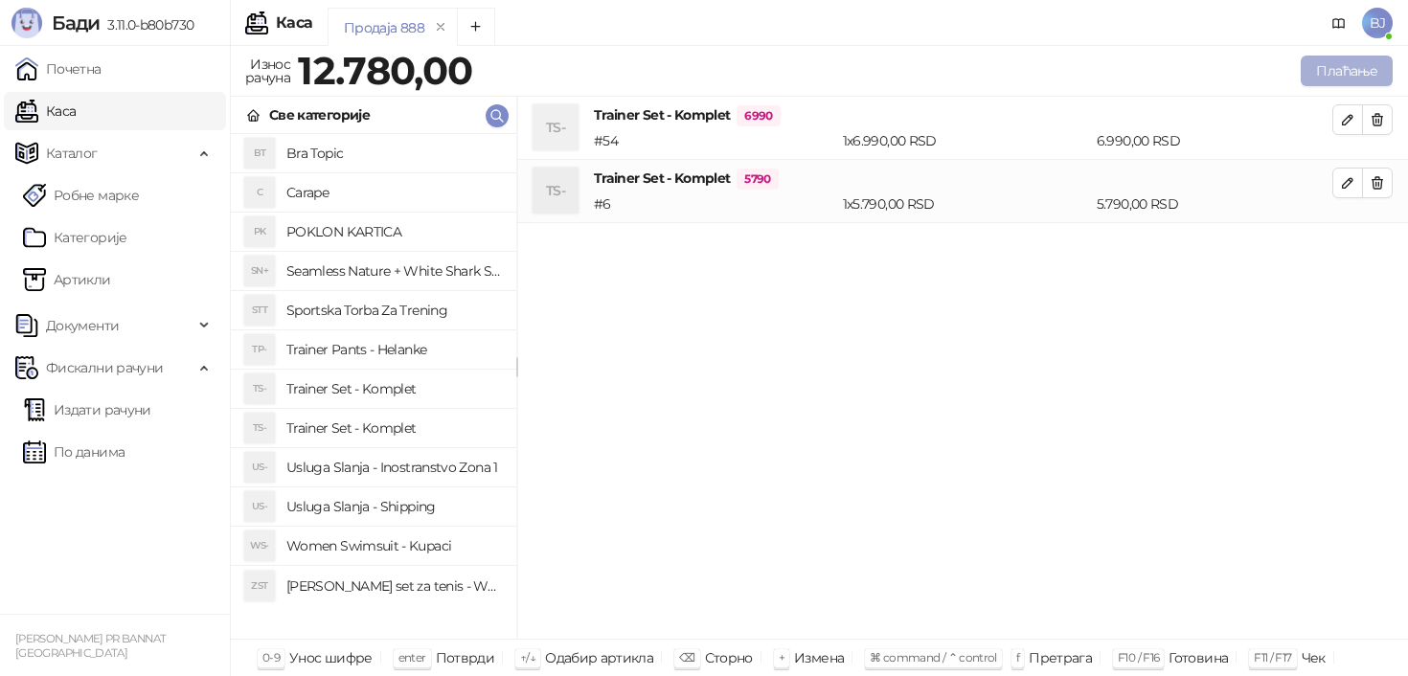
click at [1347, 65] on button "Плаћање" at bounding box center [1347, 71] width 92 height 31
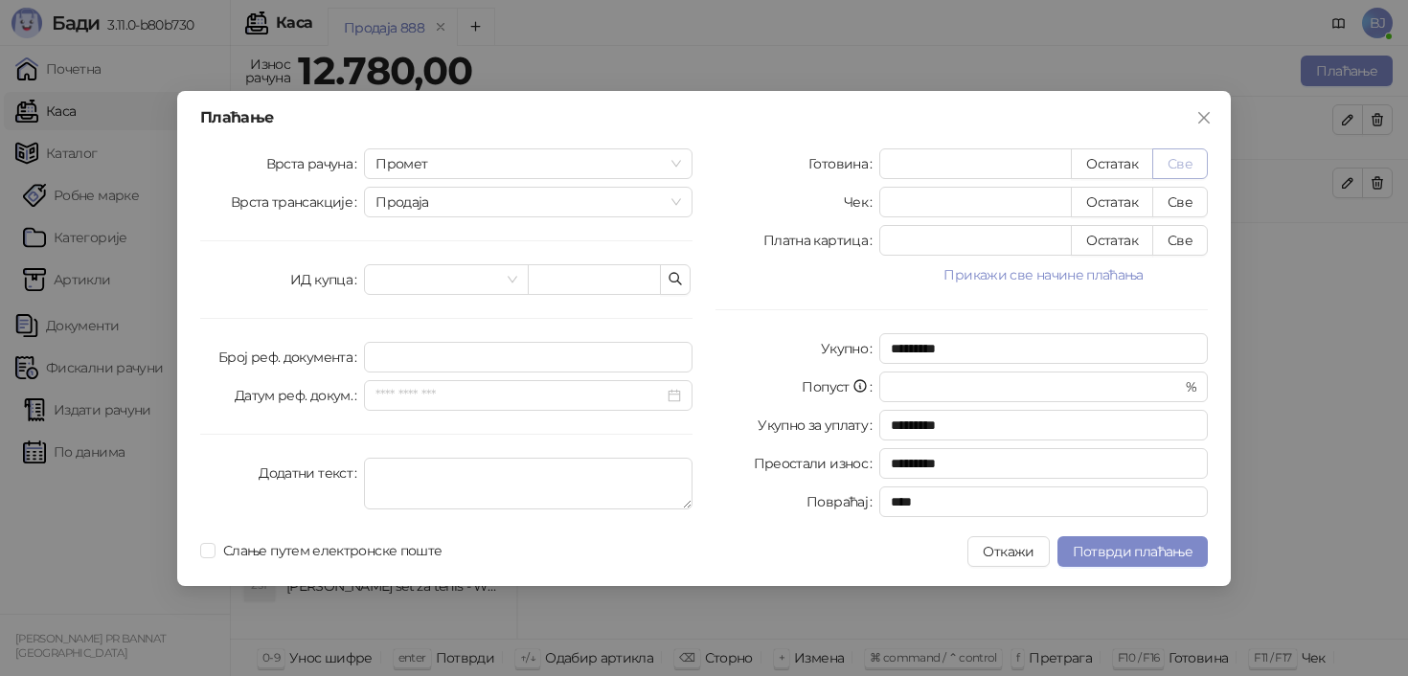
click at [1195, 158] on button "Све" at bounding box center [1181, 164] width 56 height 31
type input "*****"
type input "****"
click at [1120, 539] on button "Потврди плаћање" at bounding box center [1133, 552] width 150 height 31
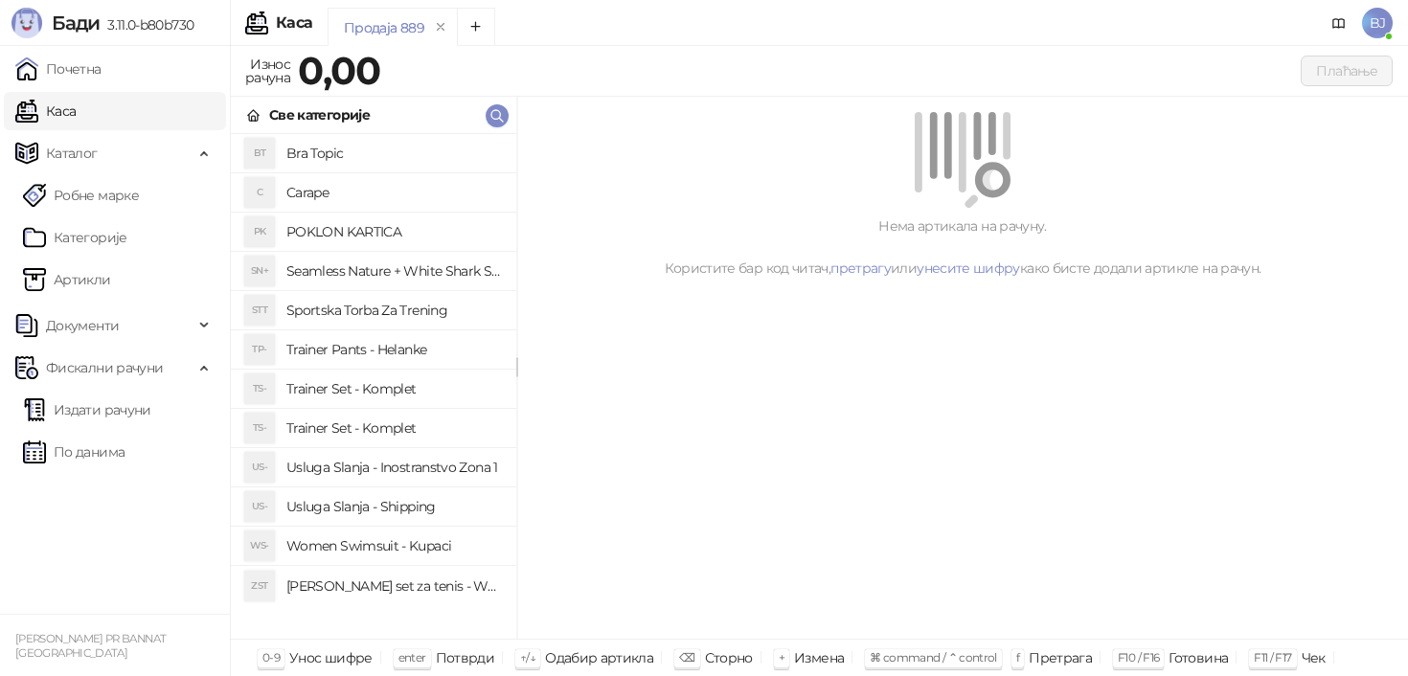
click at [387, 394] on h4 "Trainer Set - Komplet" at bounding box center [393, 389] width 215 height 31
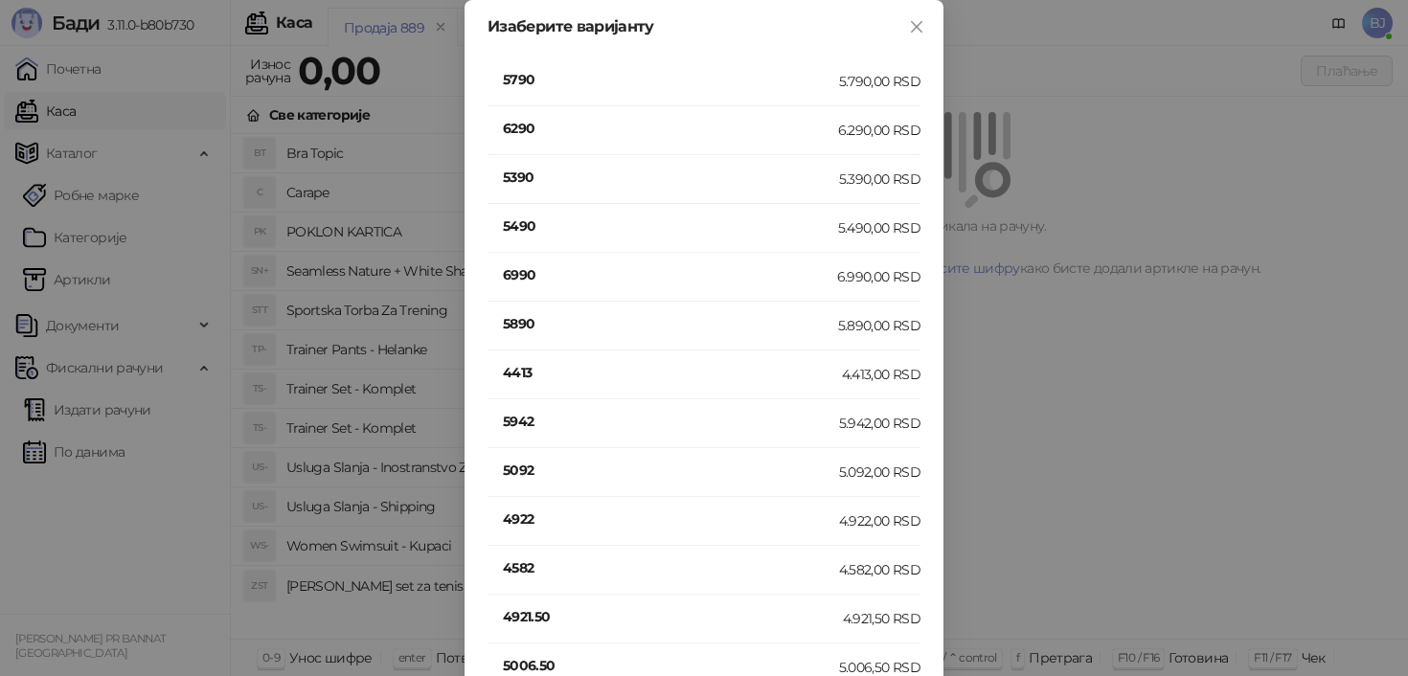
scroll to position [1842, 0]
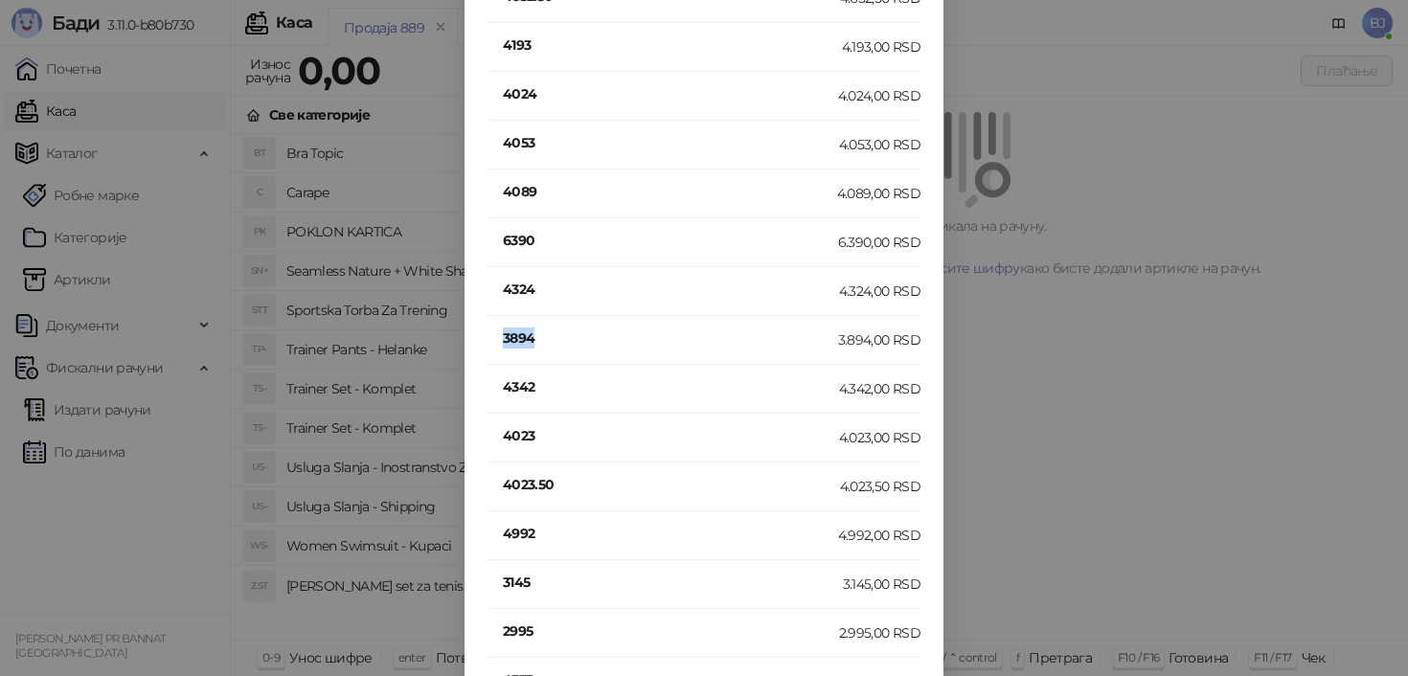
click at [518, 340] on h4 "3894" at bounding box center [670, 338] width 335 height 21
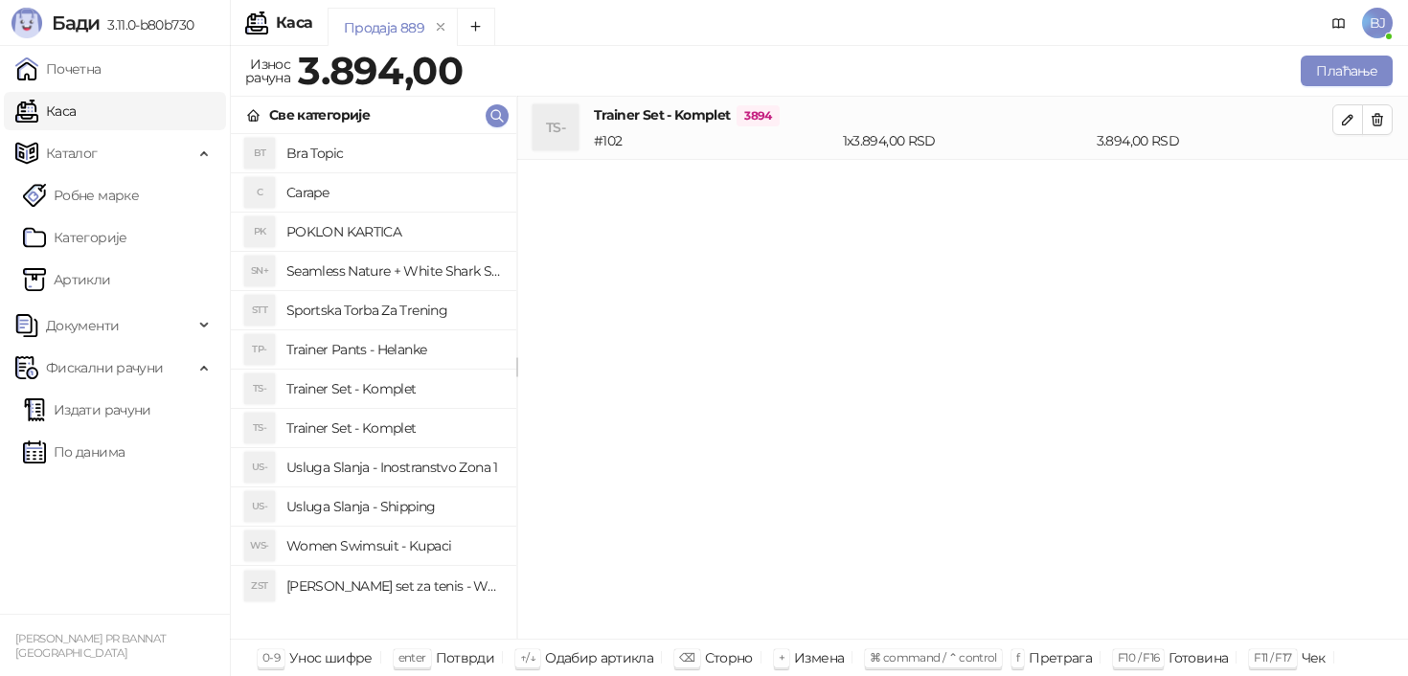
scroll to position [0, 0]
click at [1344, 129] on button "button" at bounding box center [1348, 119] width 31 height 31
type input "*"
type input "****"
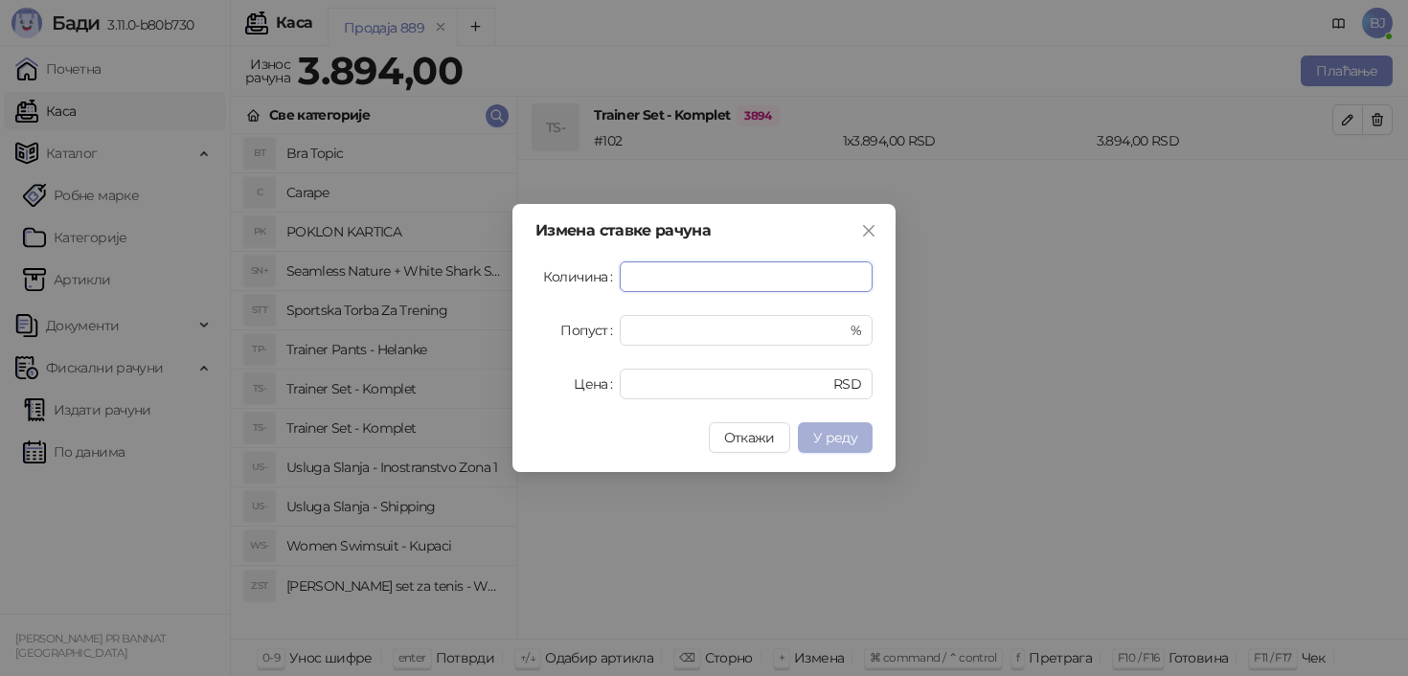
type input "*"
click at [822, 445] on span "У реду" at bounding box center [835, 437] width 44 height 17
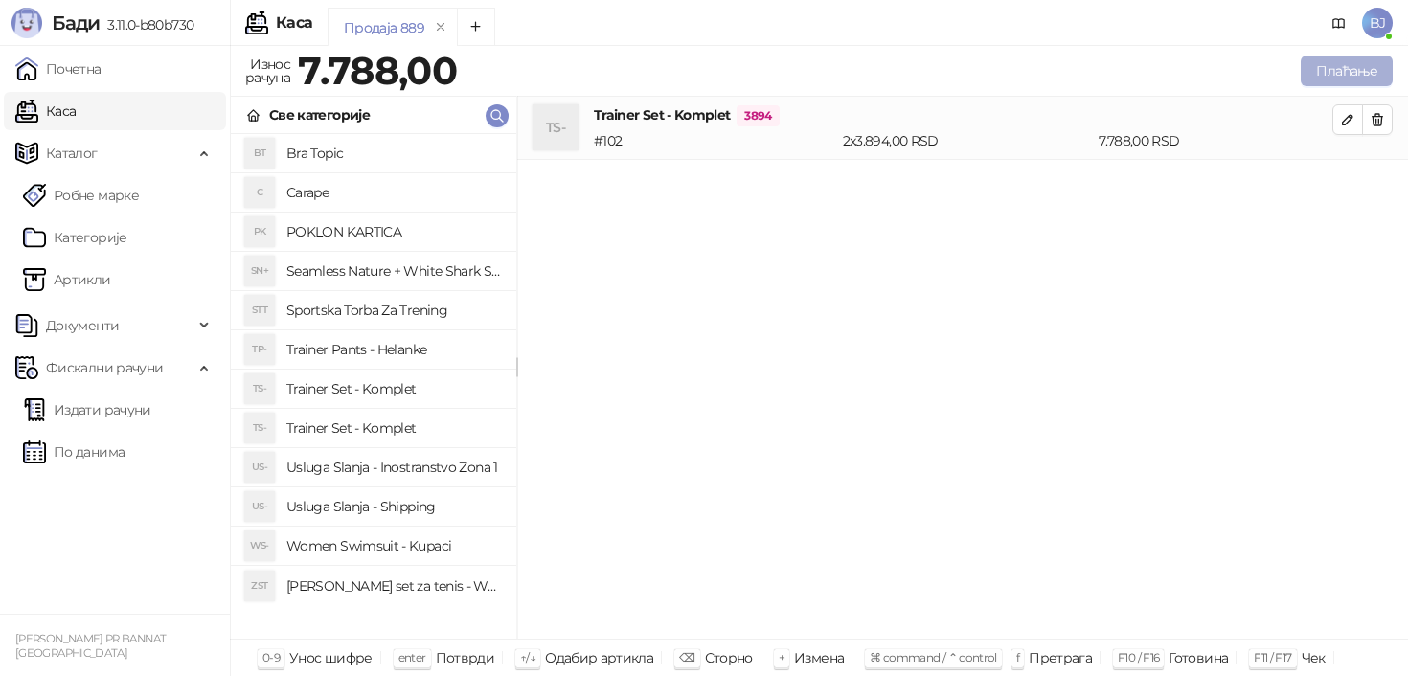
click at [1339, 78] on button "Плаћање" at bounding box center [1347, 71] width 92 height 31
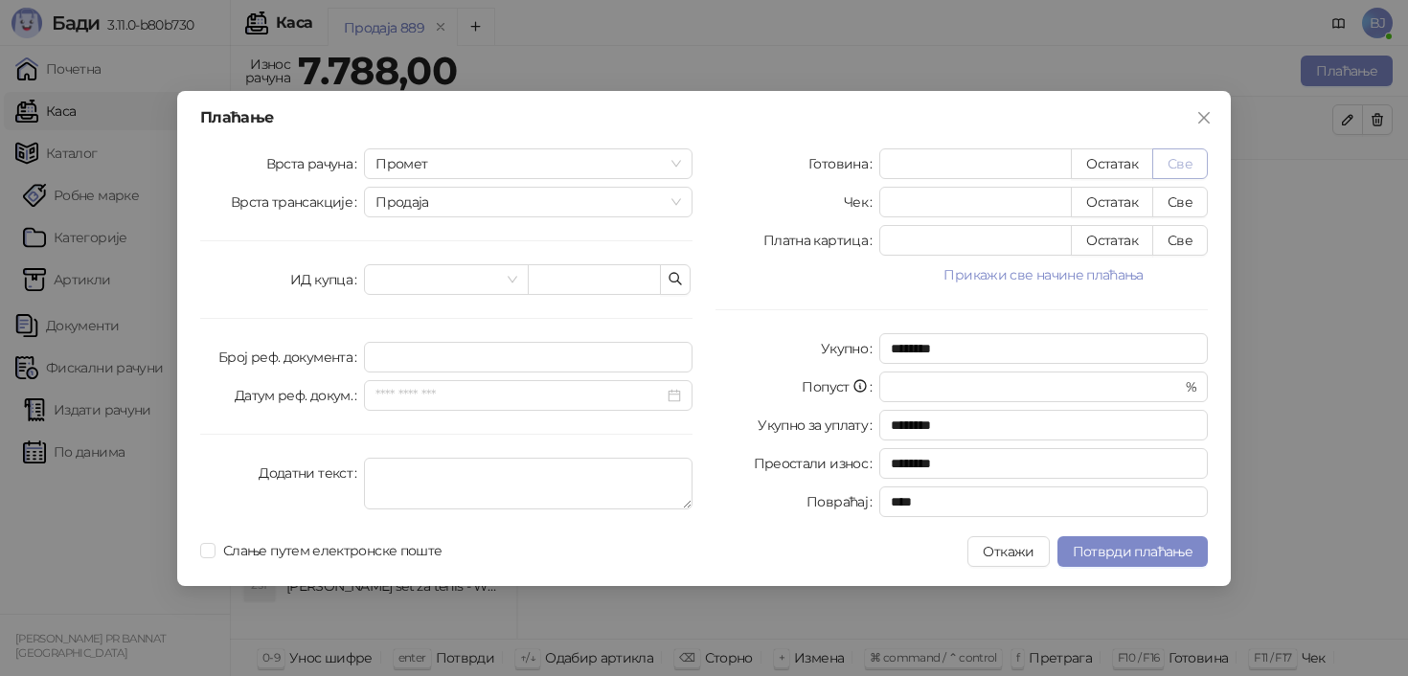
click at [1187, 161] on button "Све" at bounding box center [1181, 164] width 56 height 31
type input "****"
click at [1201, 117] on icon "close" at bounding box center [1204, 117] width 15 height 15
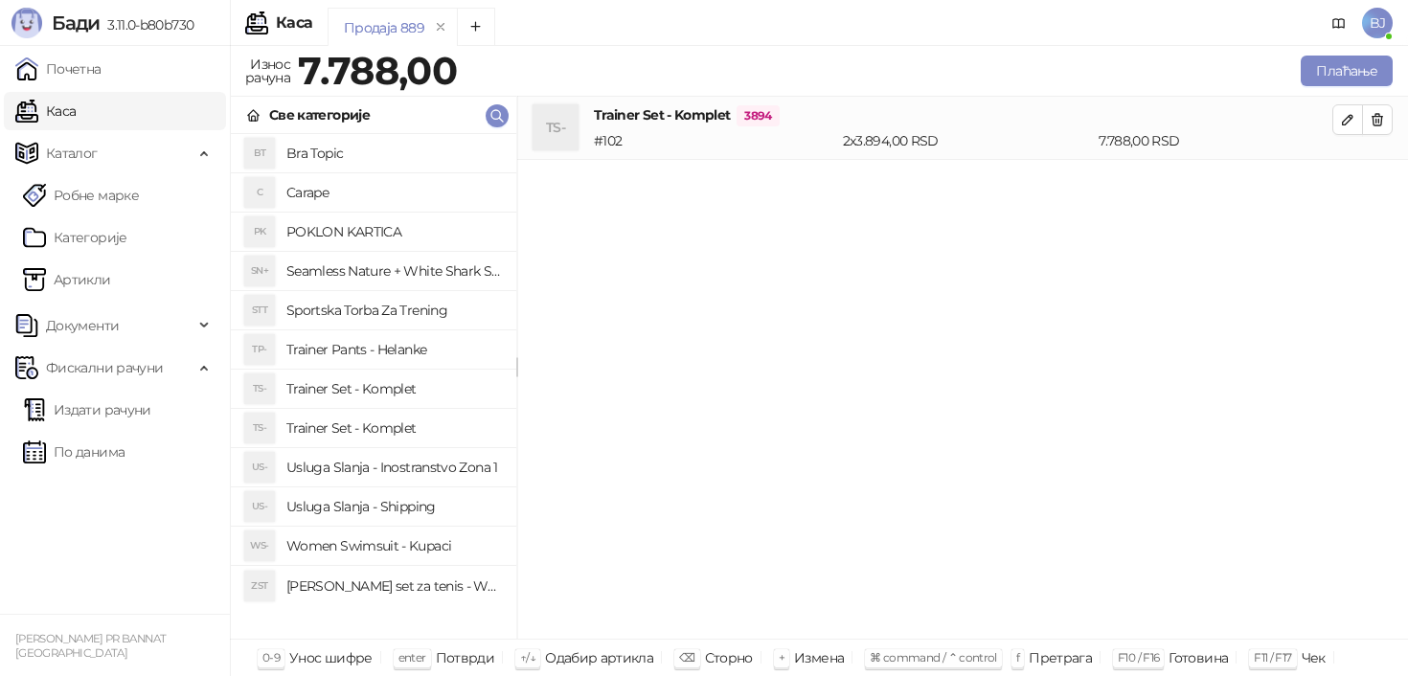
click at [399, 514] on h4 "Usluga Slanja - Shipping" at bounding box center [393, 507] width 215 height 31
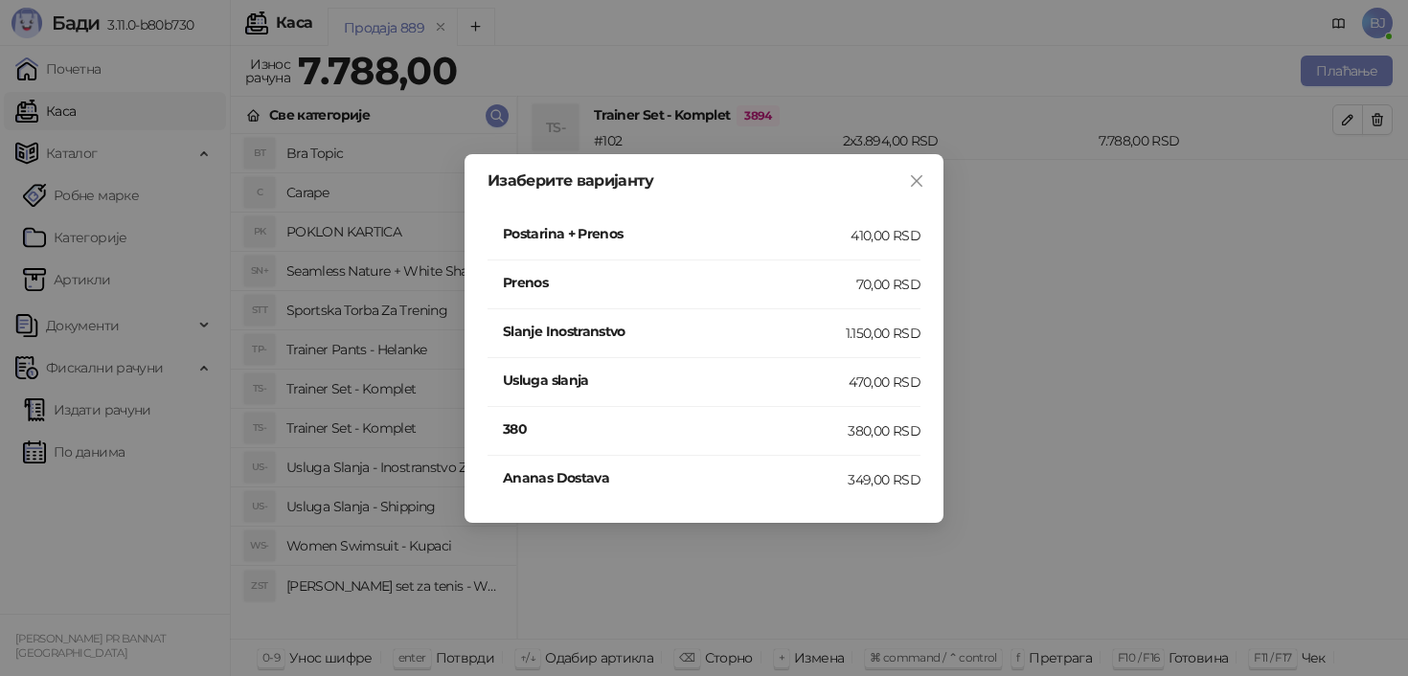
click at [881, 237] on div "410,00 RSD" at bounding box center [886, 235] width 70 height 21
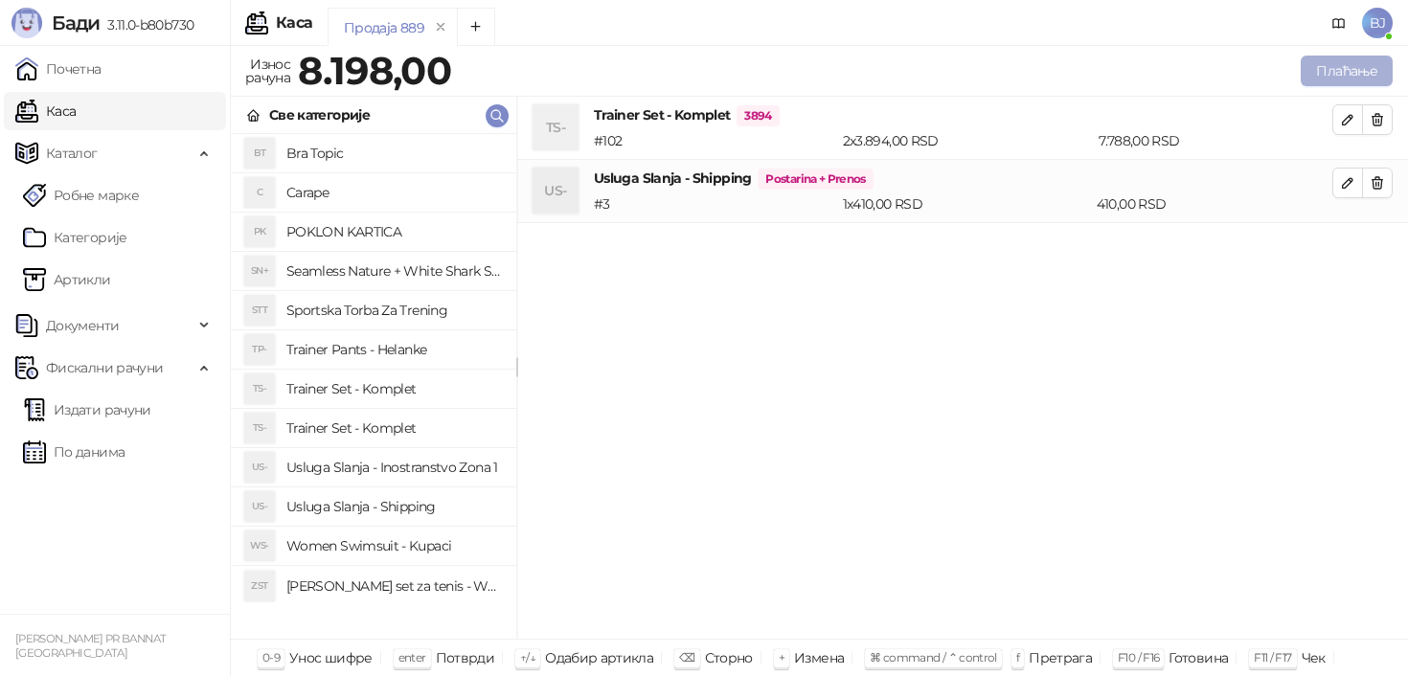
click at [1328, 80] on button "Плаћање" at bounding box center [1347, 71] width 92 height 31
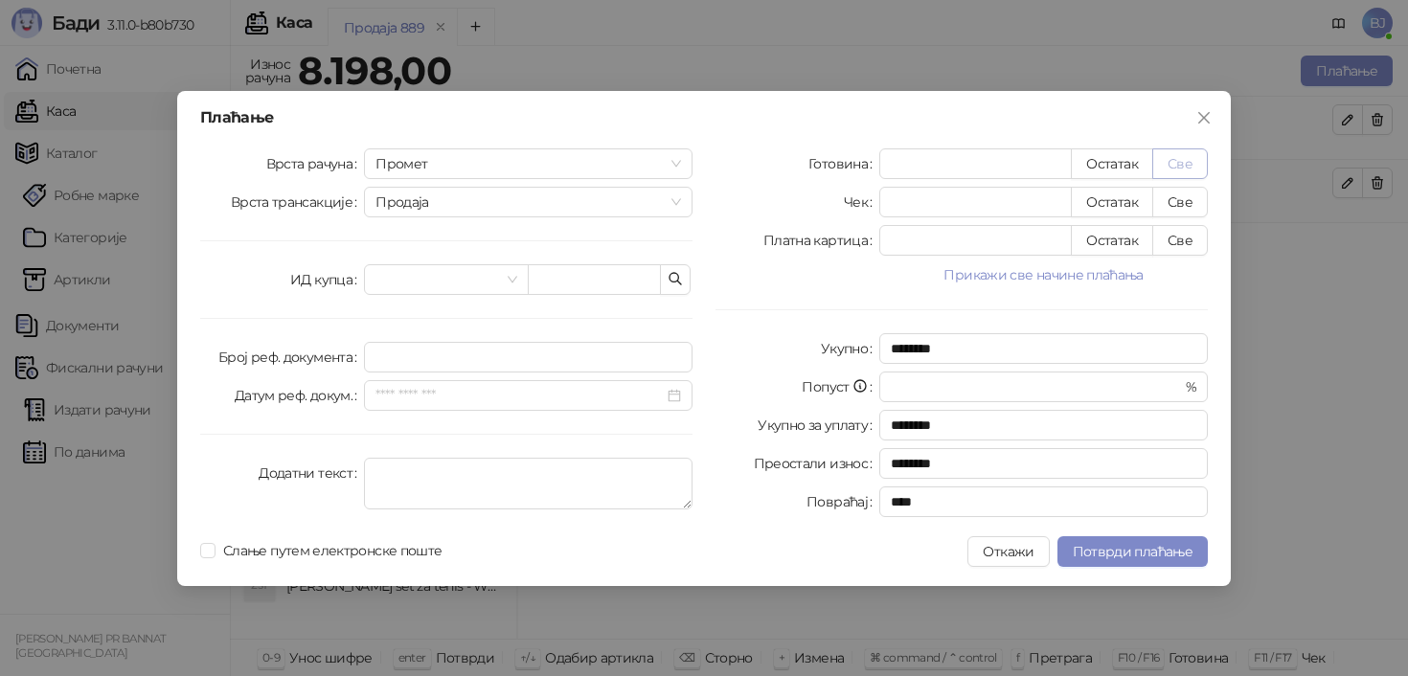
click at [1175, 175] on button "Све" at bounding box center [1181, 164] width 56 height 31
type input "****"
click at [1115, 543] on span "Потврди плаћање" at bounding box center [1133, 551] width 120 height 17
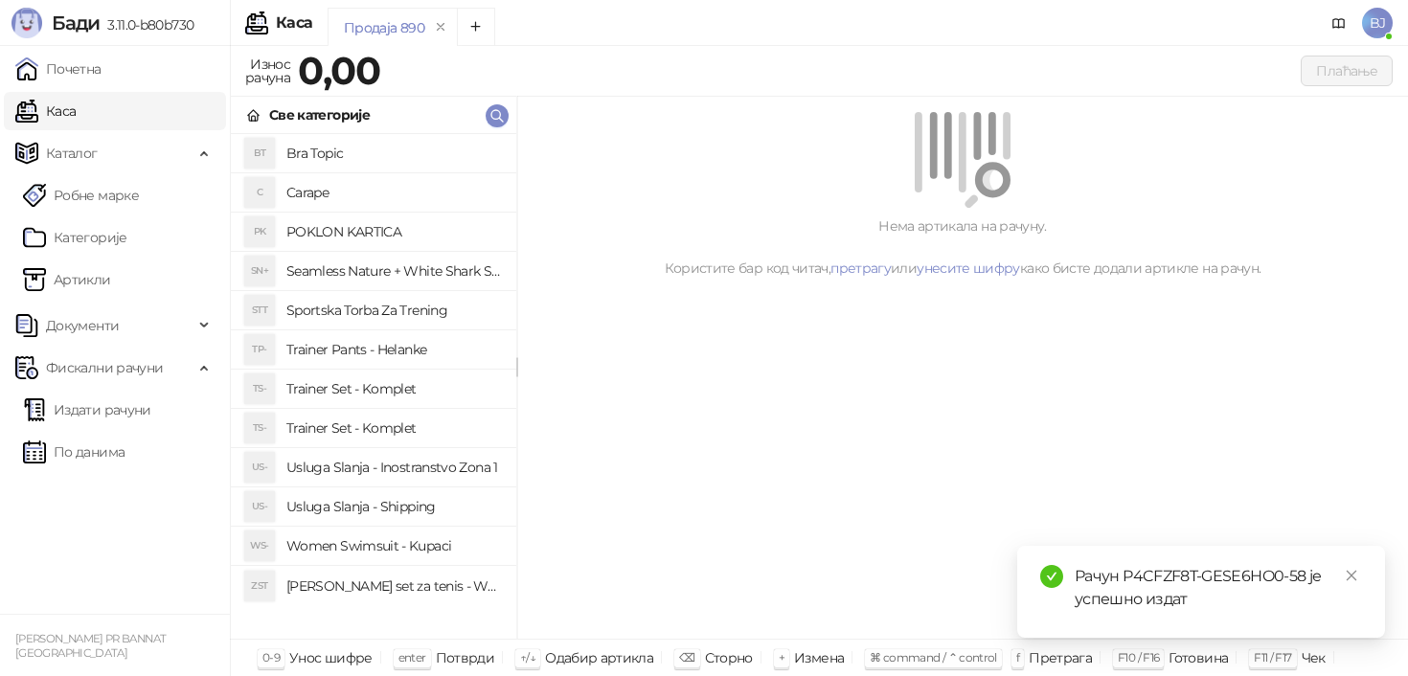
click at [416, 396] on h4 "Trainer Set - Komplet" at bounding box center [393, 389] width 215 height 31
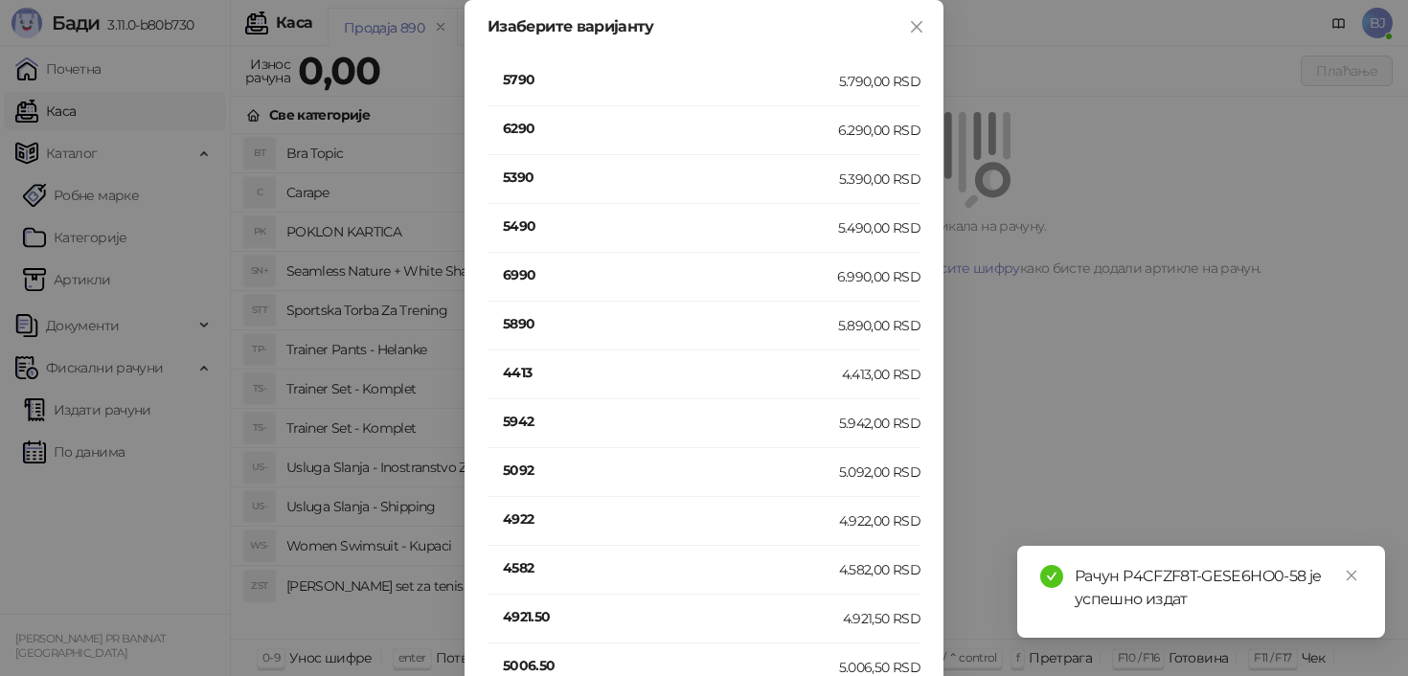
scroll to position [2624, 0]
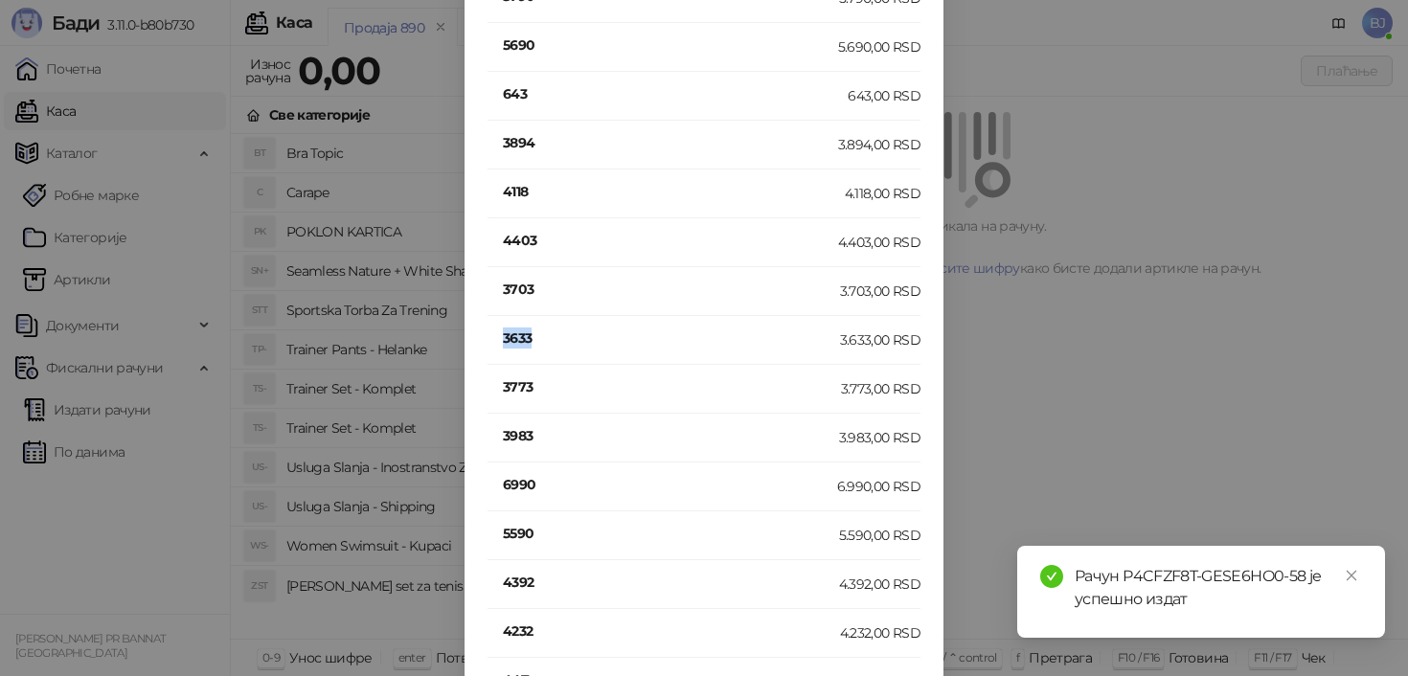
click at [509, 332] on h4 "3633" at bounding box center [671, 338] width 337 height 21
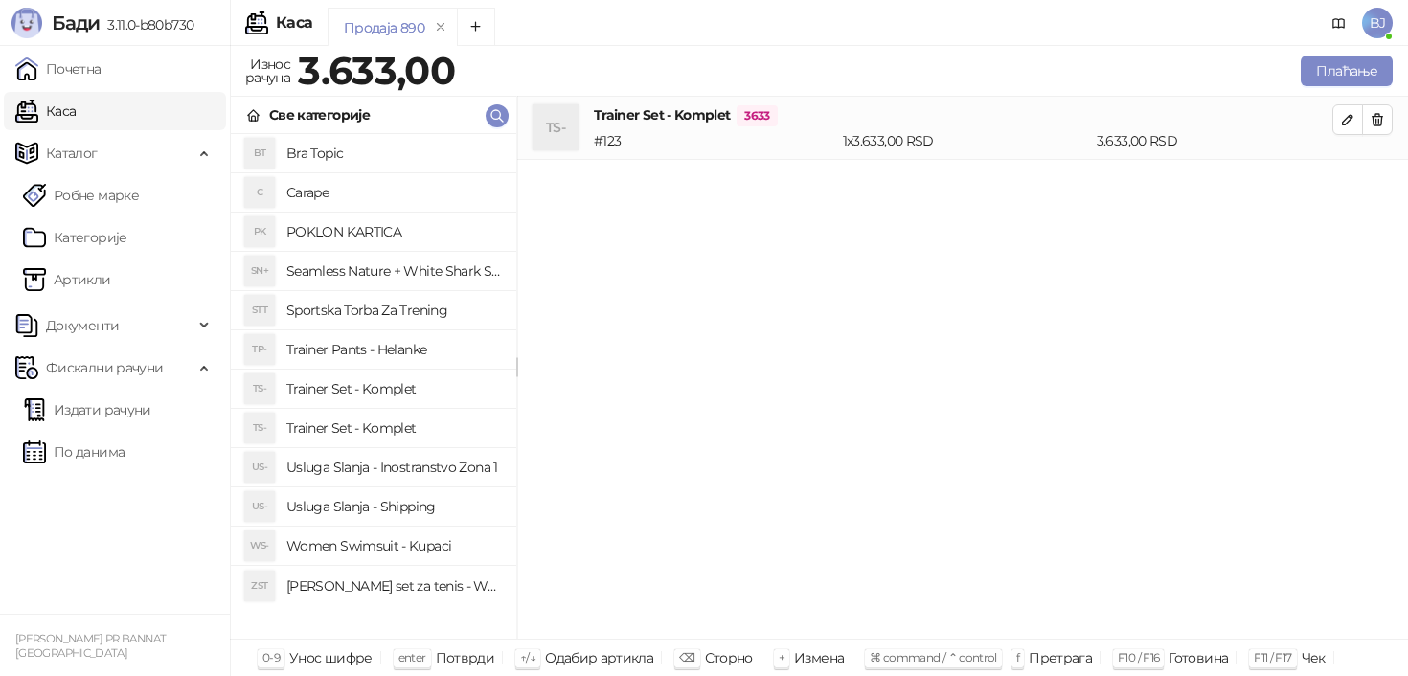
click at [427, 505] on h4 "Usluga Slanja - Shipping" at bounding box center [393, 507] width 215 height 31
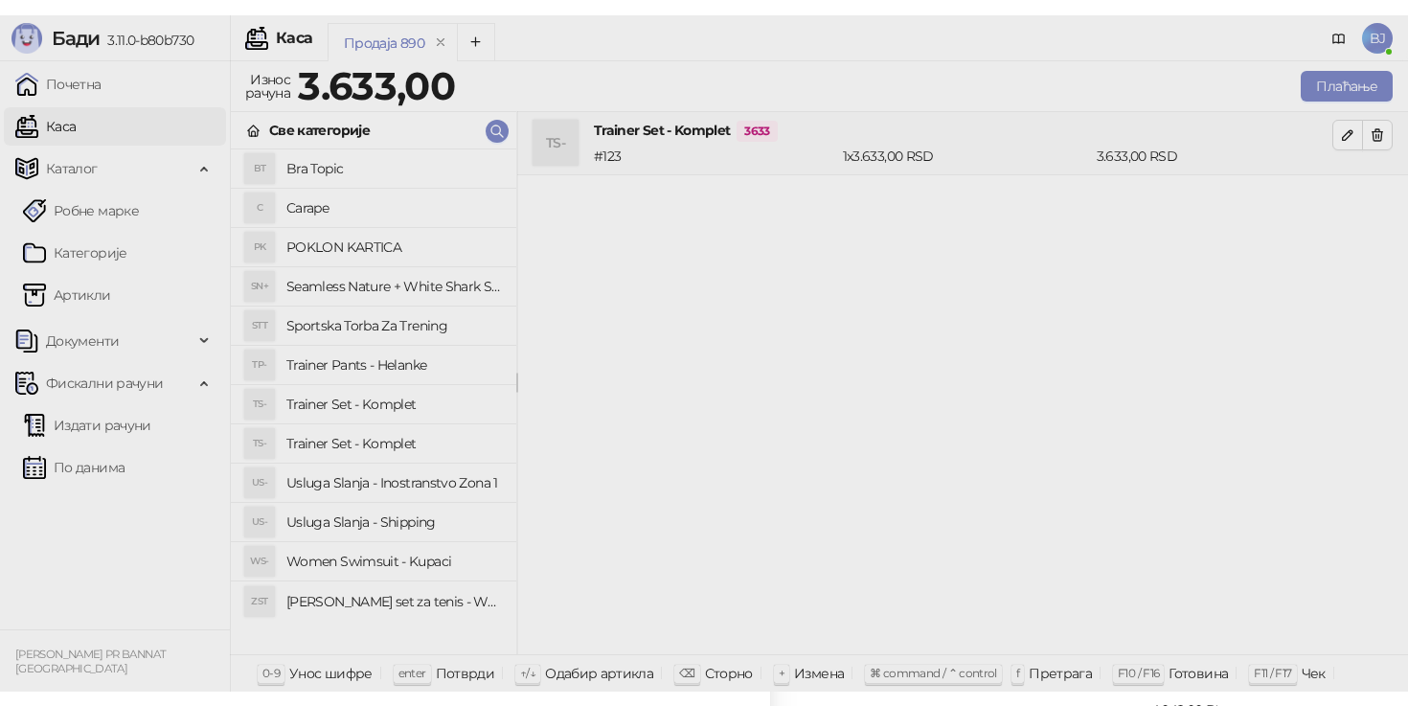
scroll to position [0, 0]
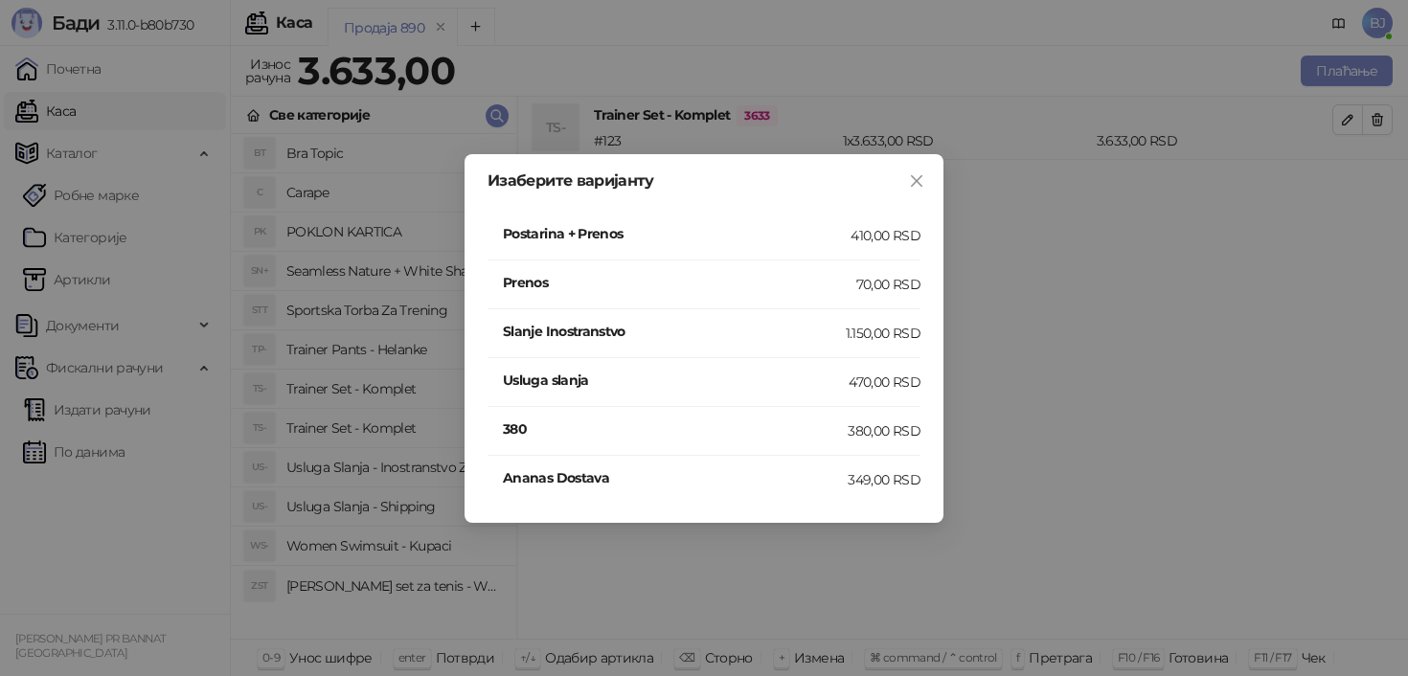
click at [872, 240] on div "410,00 RSD" at bounding box center [886, 235] width 70 height 21
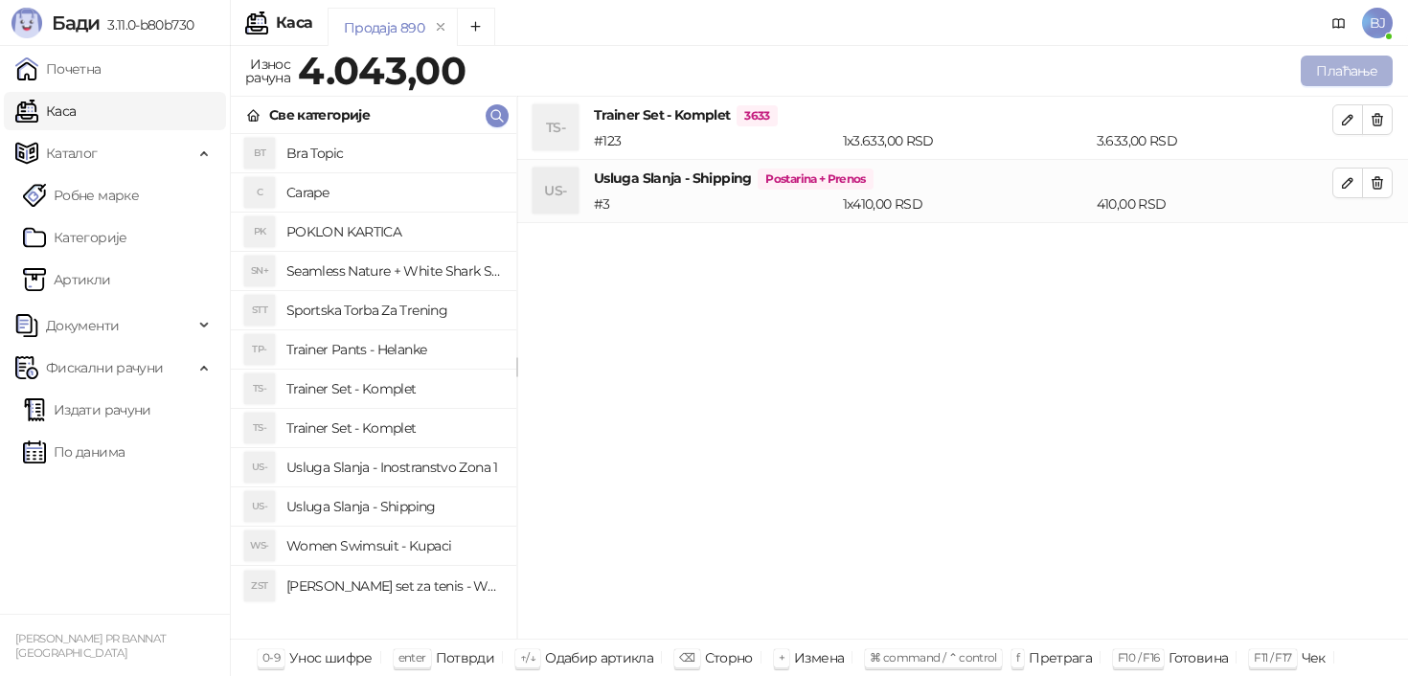
click at [1342, 72] on button "Плаћање" at bounding box center [1347, 71] width 92 height 31
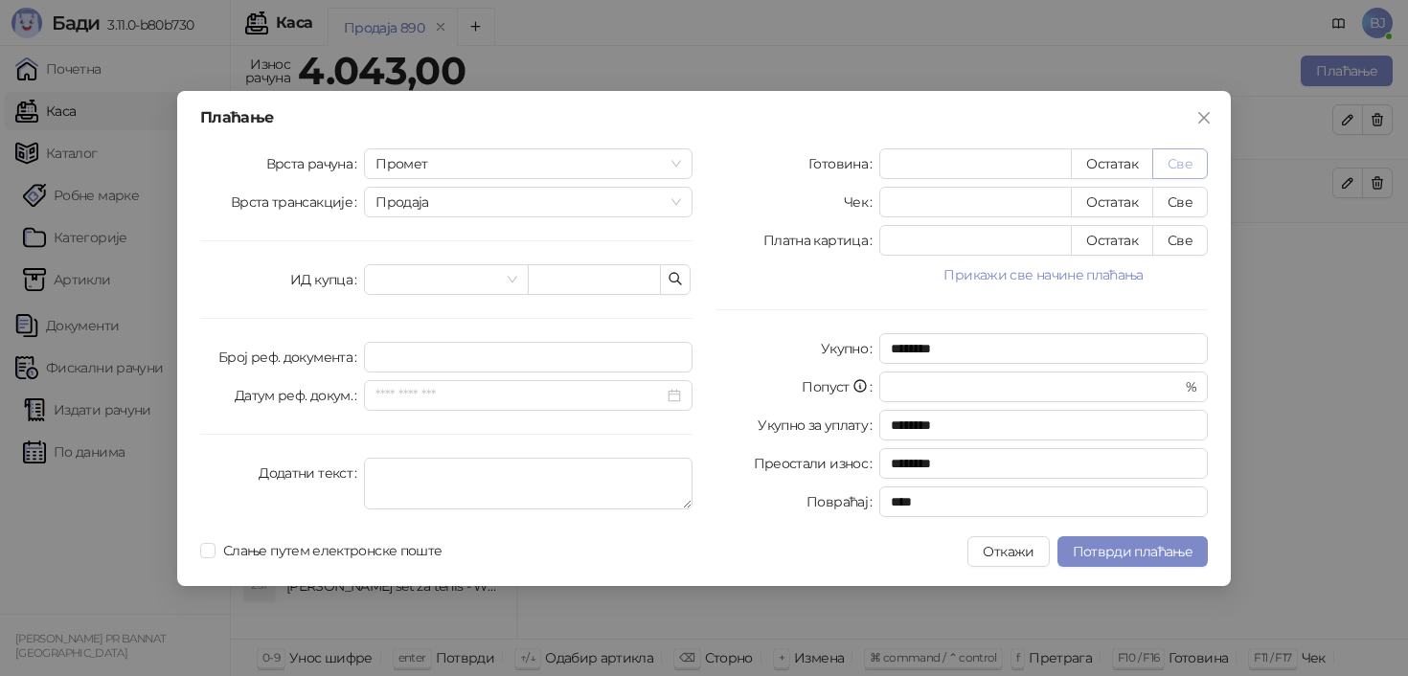
click at [1195, 160] on button "Све" at bounding box center [1181, 164] width 56 height 31
type input "****"
click at [1110, 545] on span "Потврди плаћање" at bounding box center [1133, 551] width 120 height 17
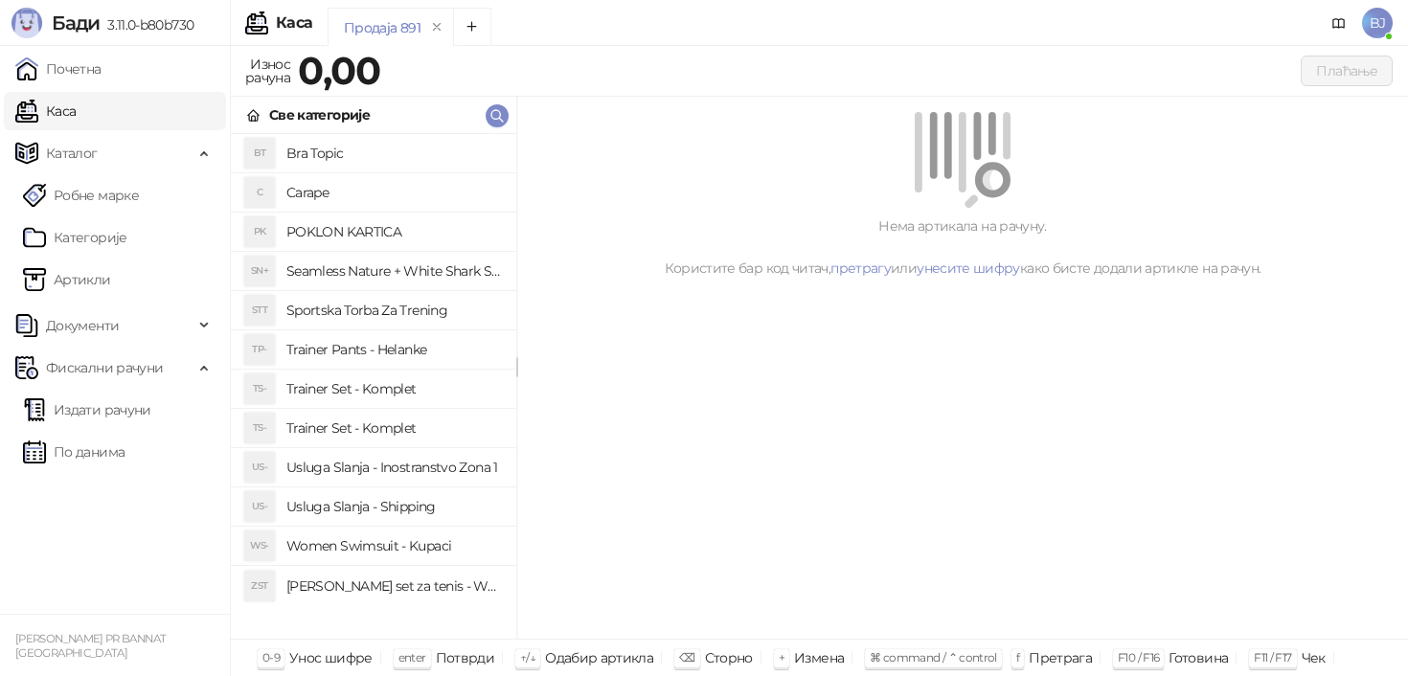
click at [402, 384] on h4 "Trainer Set - Komplet" at bounding box center [393, 389] width 215 height 31
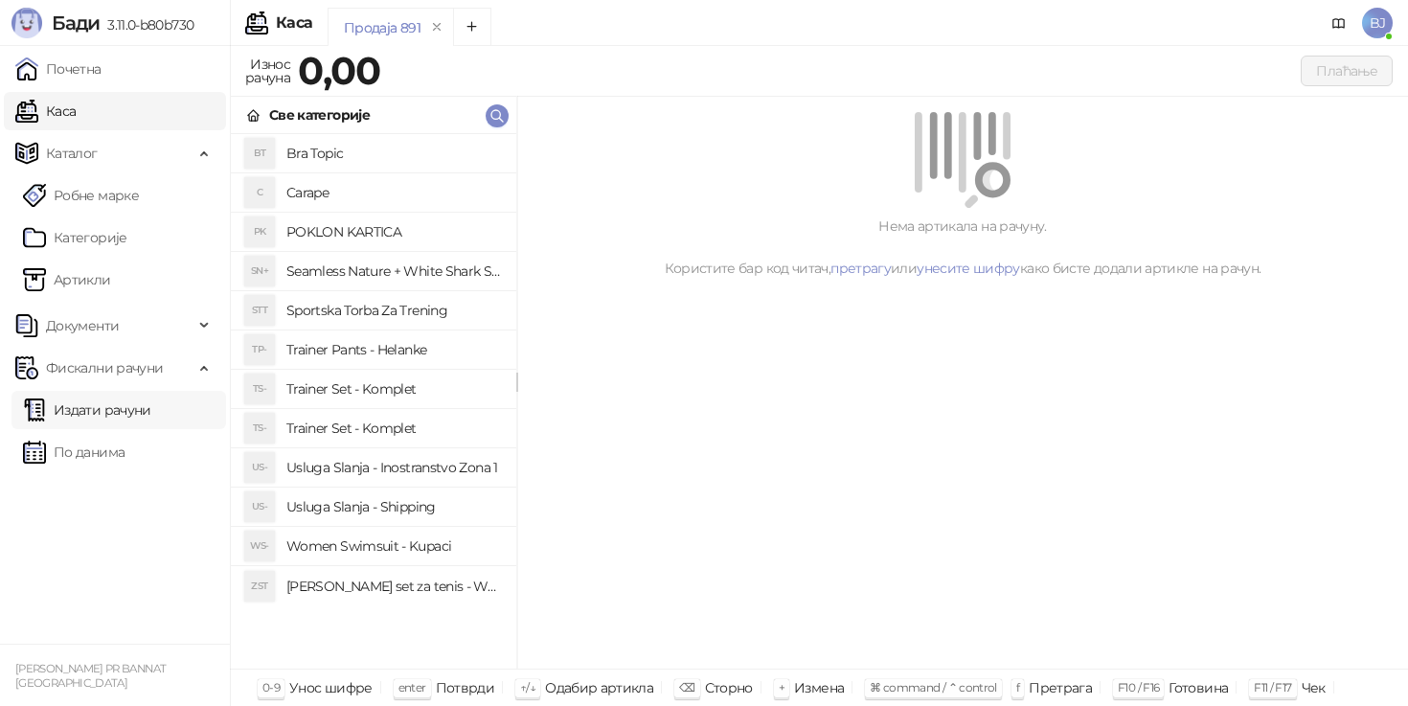
click at [145, 411] on link "Издати рачуни" at bounding box center [87, 410] width 128 height 38
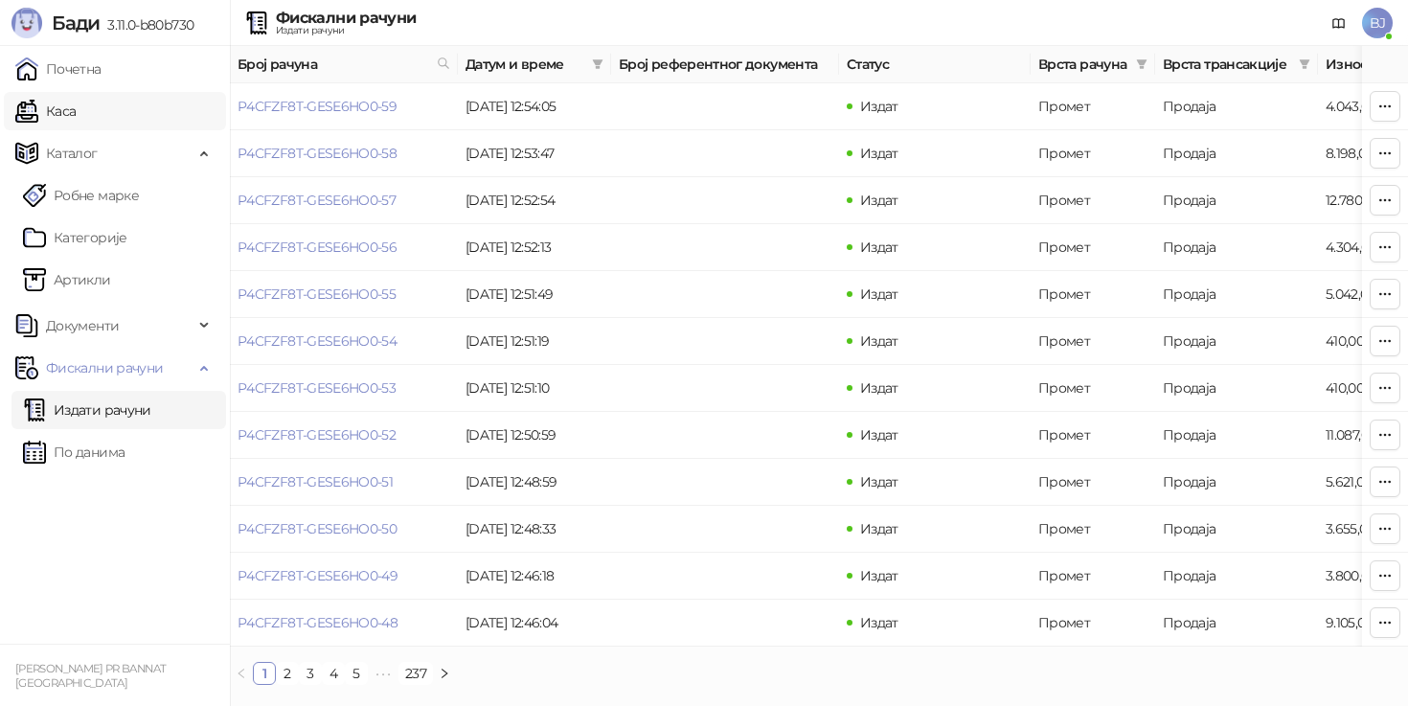
click at [76, 108] on link "Каса" at bounding box center [45, 111] width 60 height 38
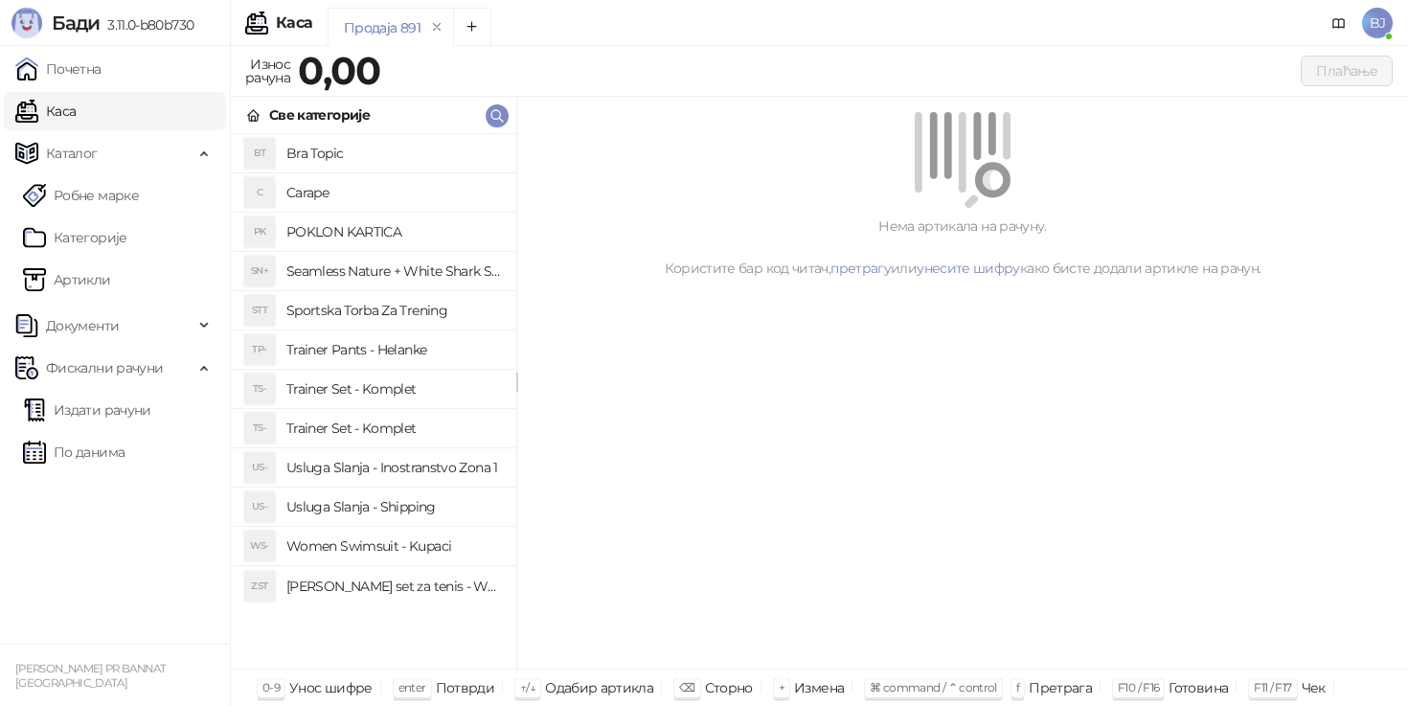
click at [386, 388] on h4 "Trainer Set - Komplet" at bounding box center [393, 389] width 215 height 31
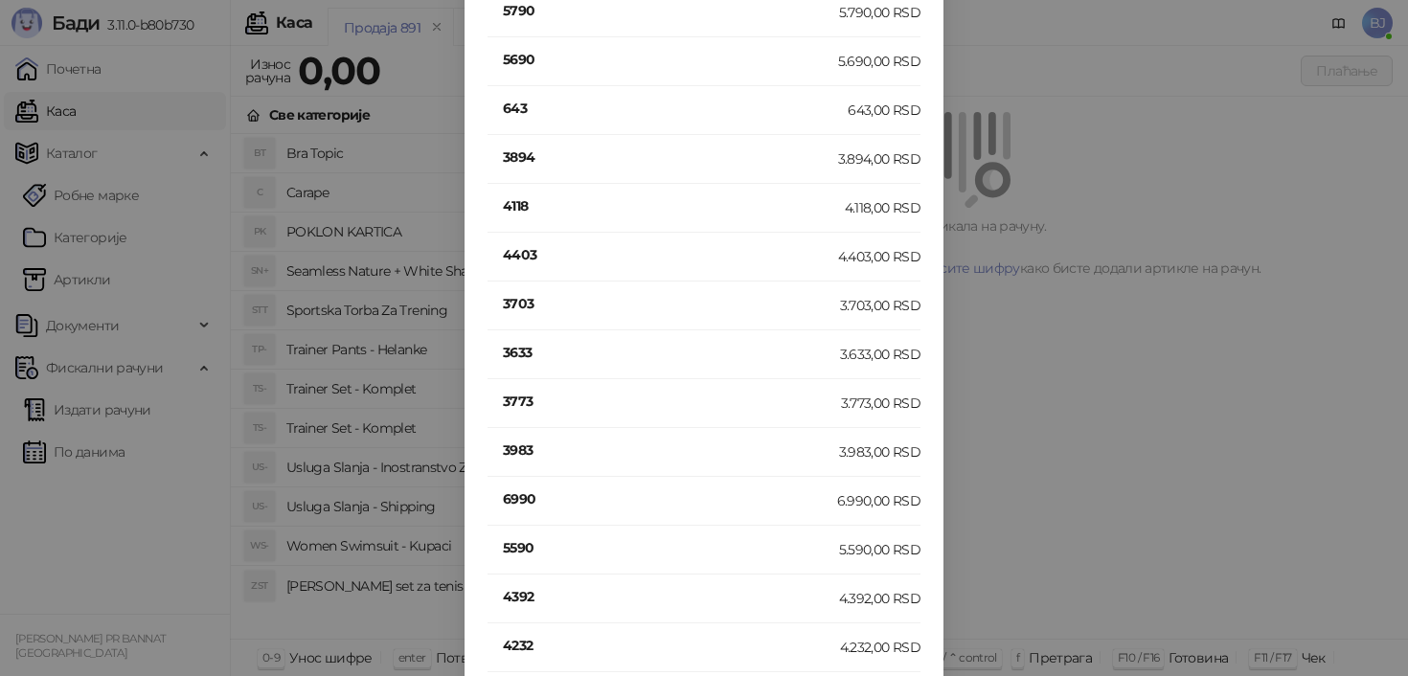
scroll to position [377, 0]
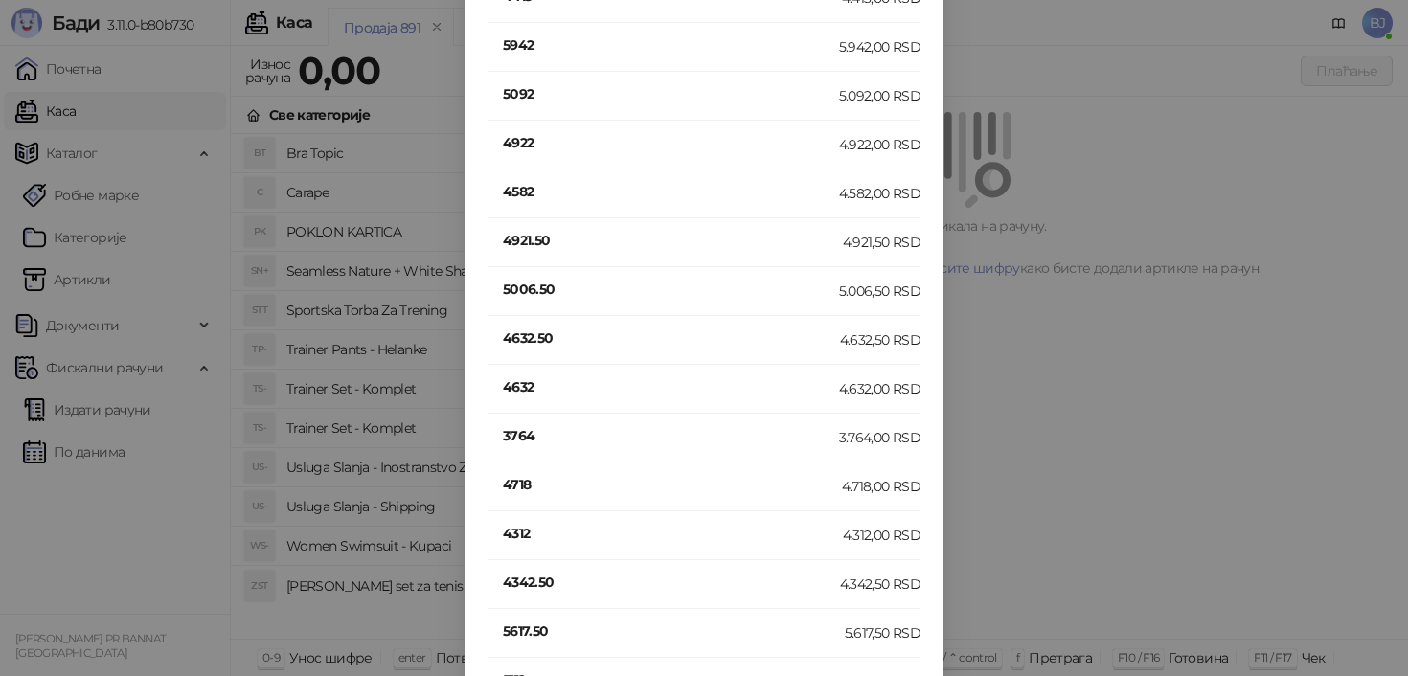
click at [531, 391] on h4 "4632" at bounding box center [671, 387] width 336 height 21
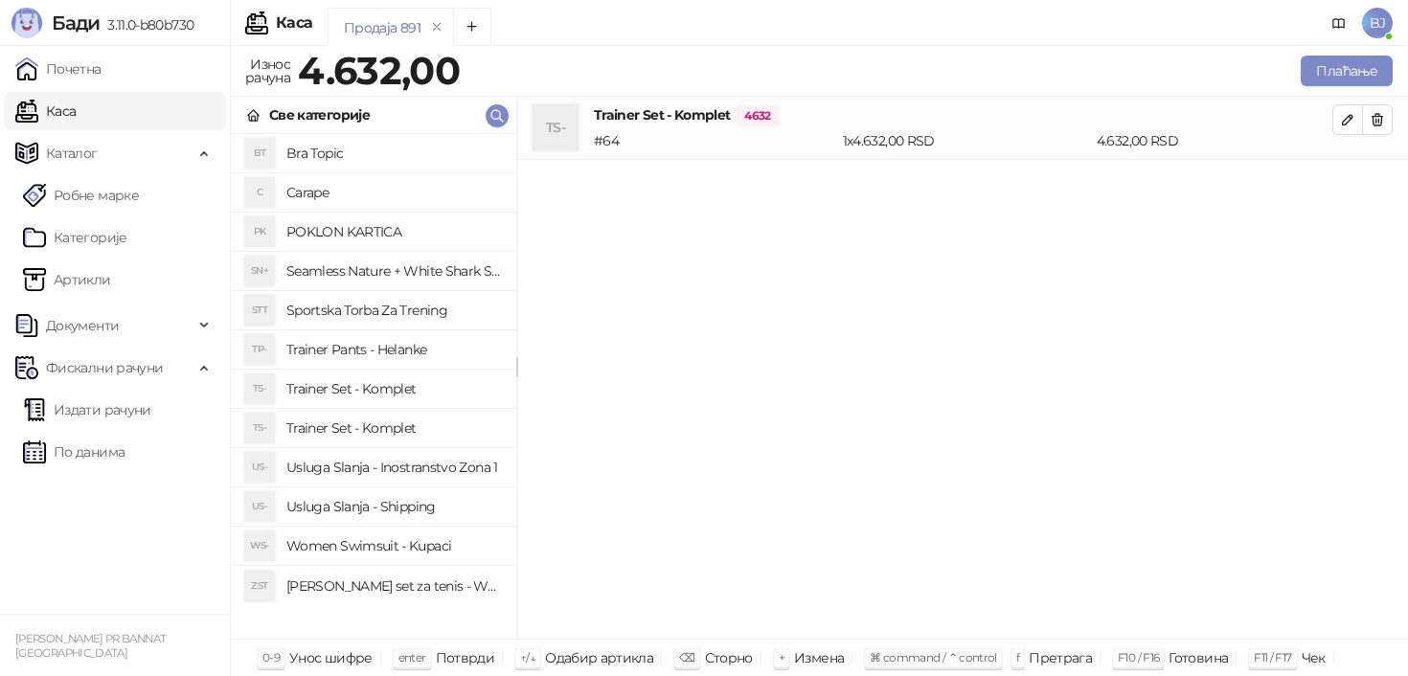
scroll to position [0, 0]
click at [406, 506] on h4 "Usluga Slanja - Shipping" at bounding box center [393, 507] width 215 height 31
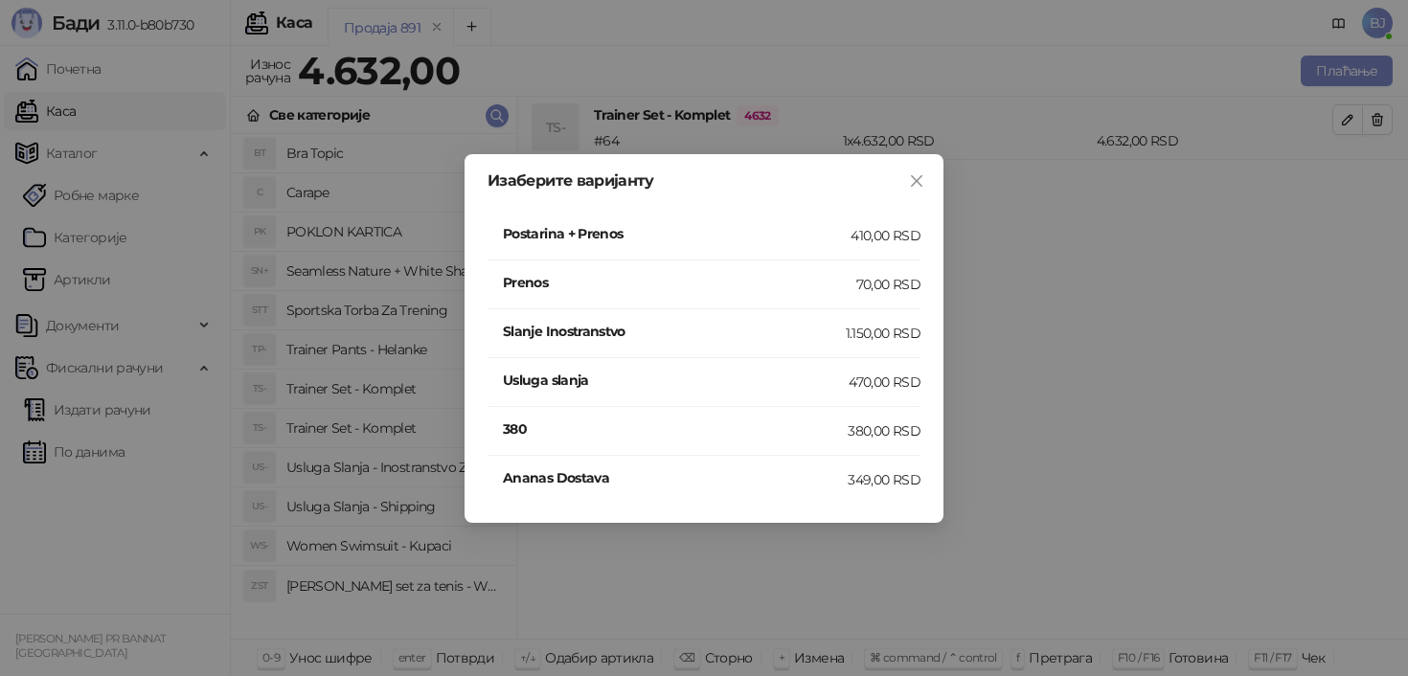
click at [797, 240] on h4 "Postarina + Prenos" at bounding box center [677, 233] width 348 height 21
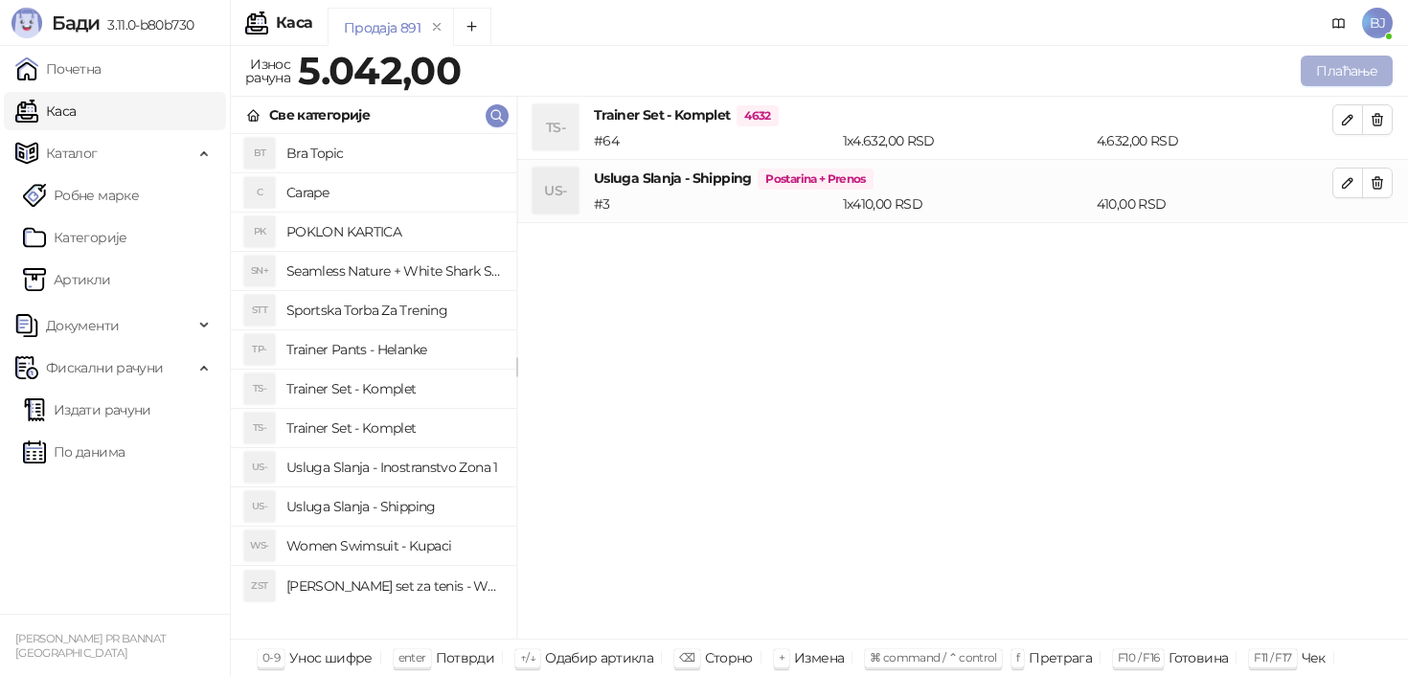
click at [1352, 72] on button "Плаћање" at bounding box center [1347, 71] width 92 height 31
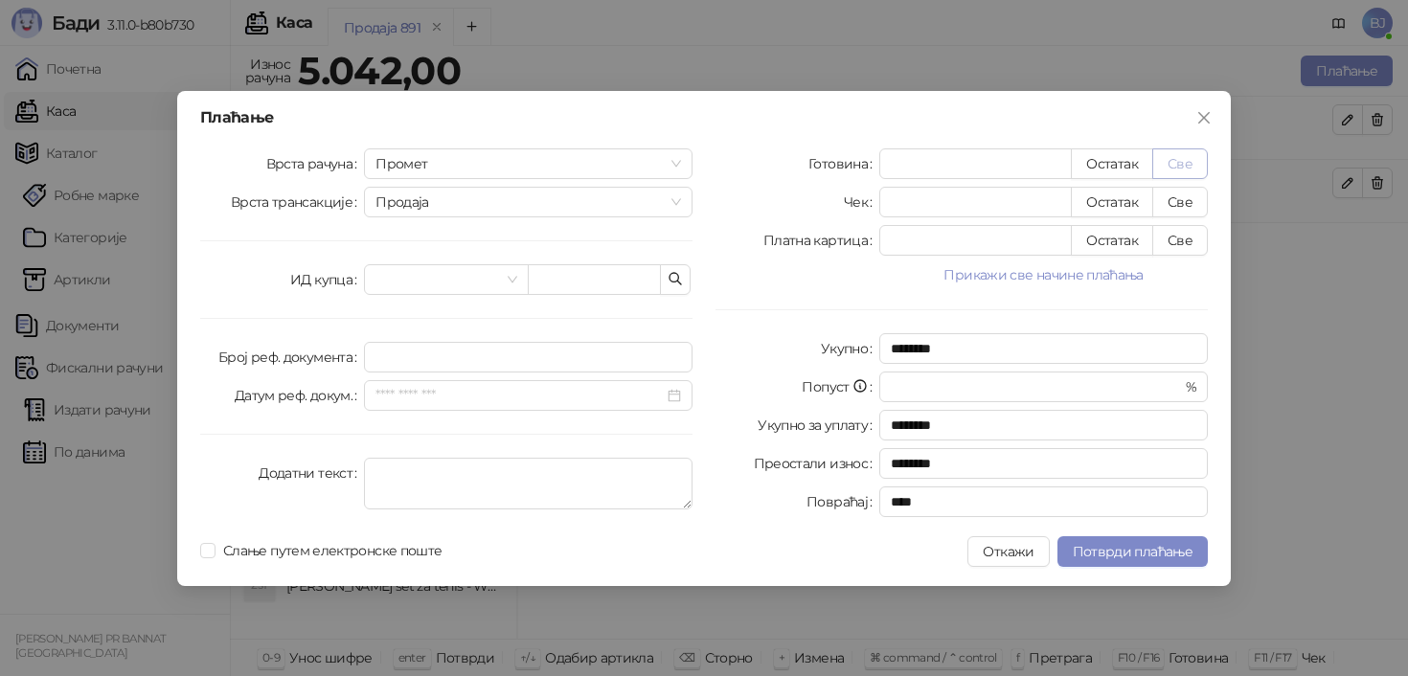
click at [1179, 150] on button "Све" at bounding box center [1181, 164] width 56 height 31
type input "****"
click at [1179, 165] on button "Све" at bounding box center [1181, 164] width 56 height 31
click at [1134, 555] on span "Потврди плаћање" at bounding box center [1133, 551] width 120 height 17
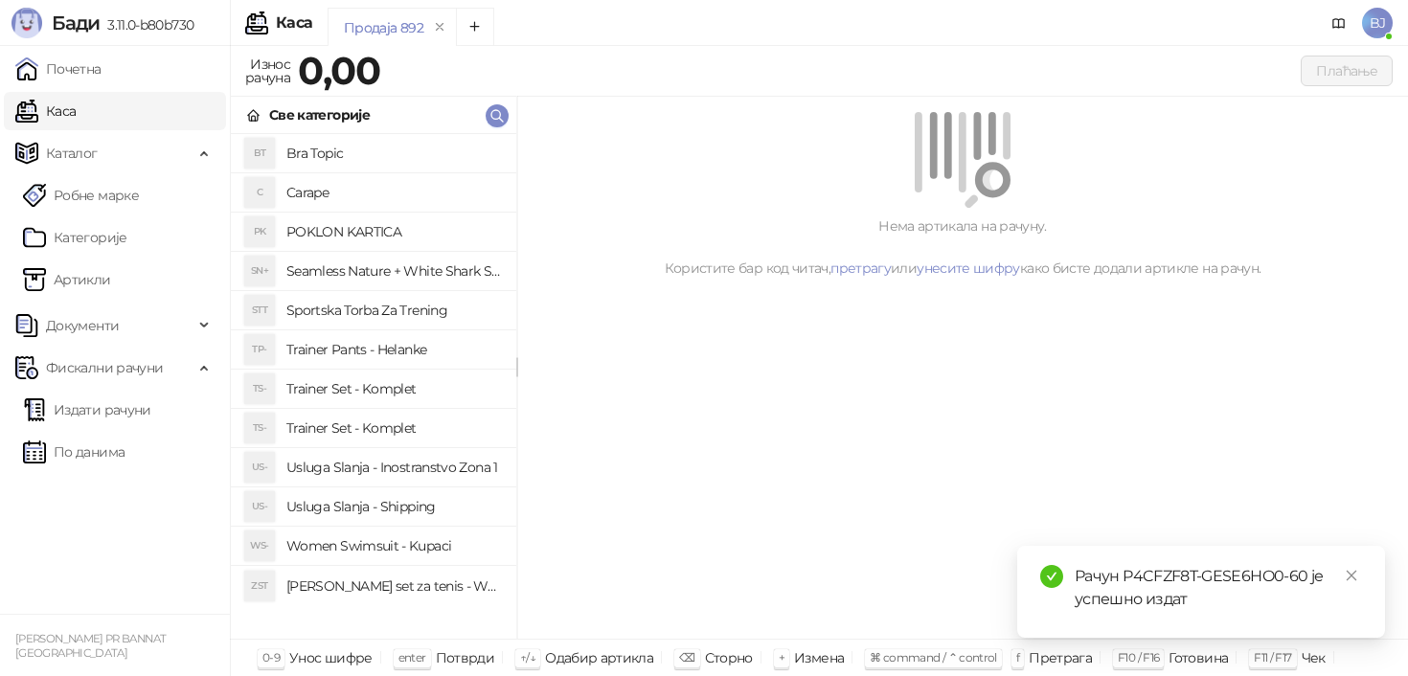
click at [394, 359] on h4 "Trainer Pants - Helanke" at bounding box center [393, 349] width 215 height 31
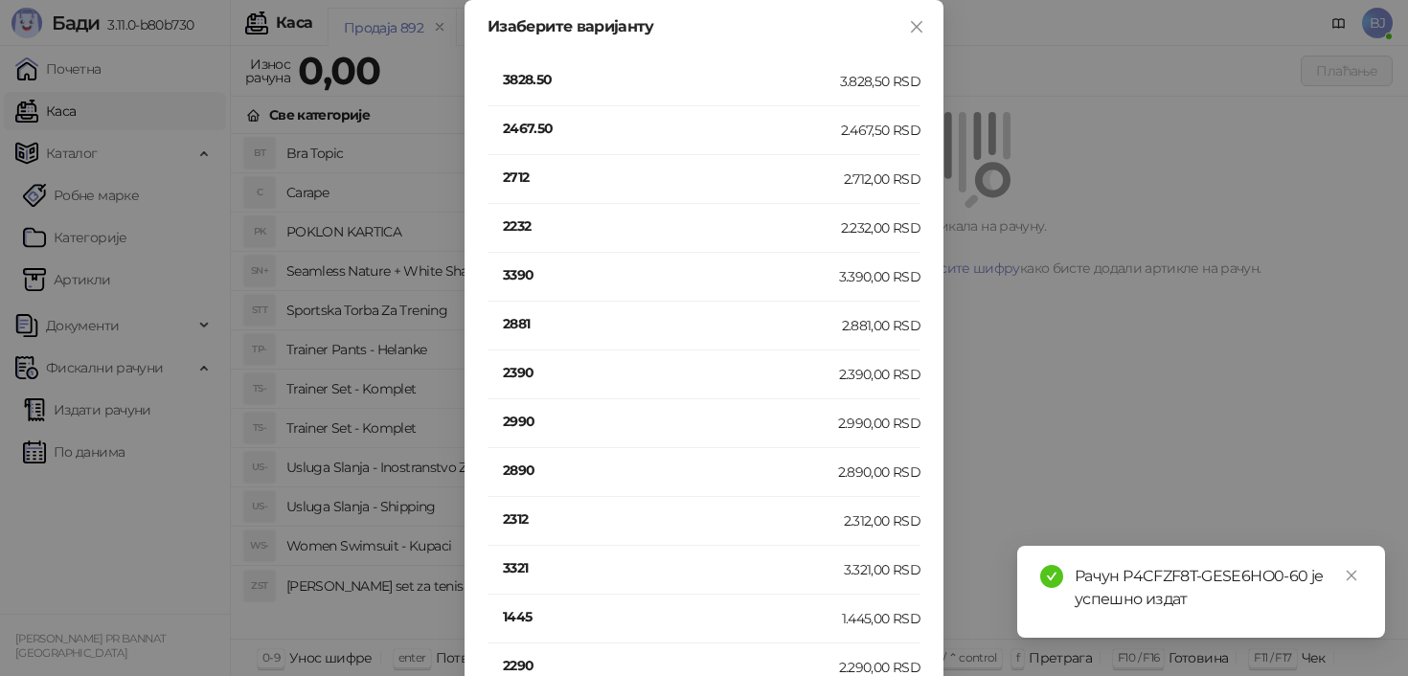
scroll to position [425, 0]
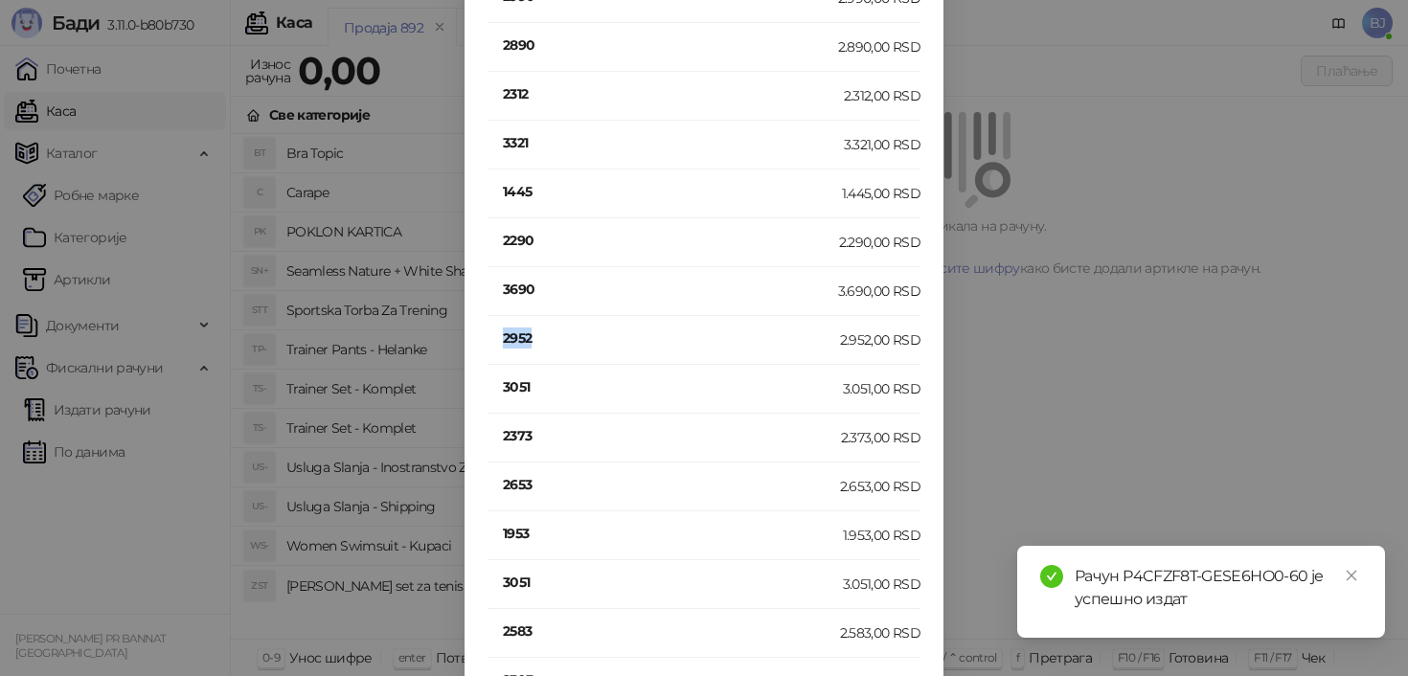
click at [514, 335] on h4 "2952" at bounding box center [671, 338] width 337 height 21
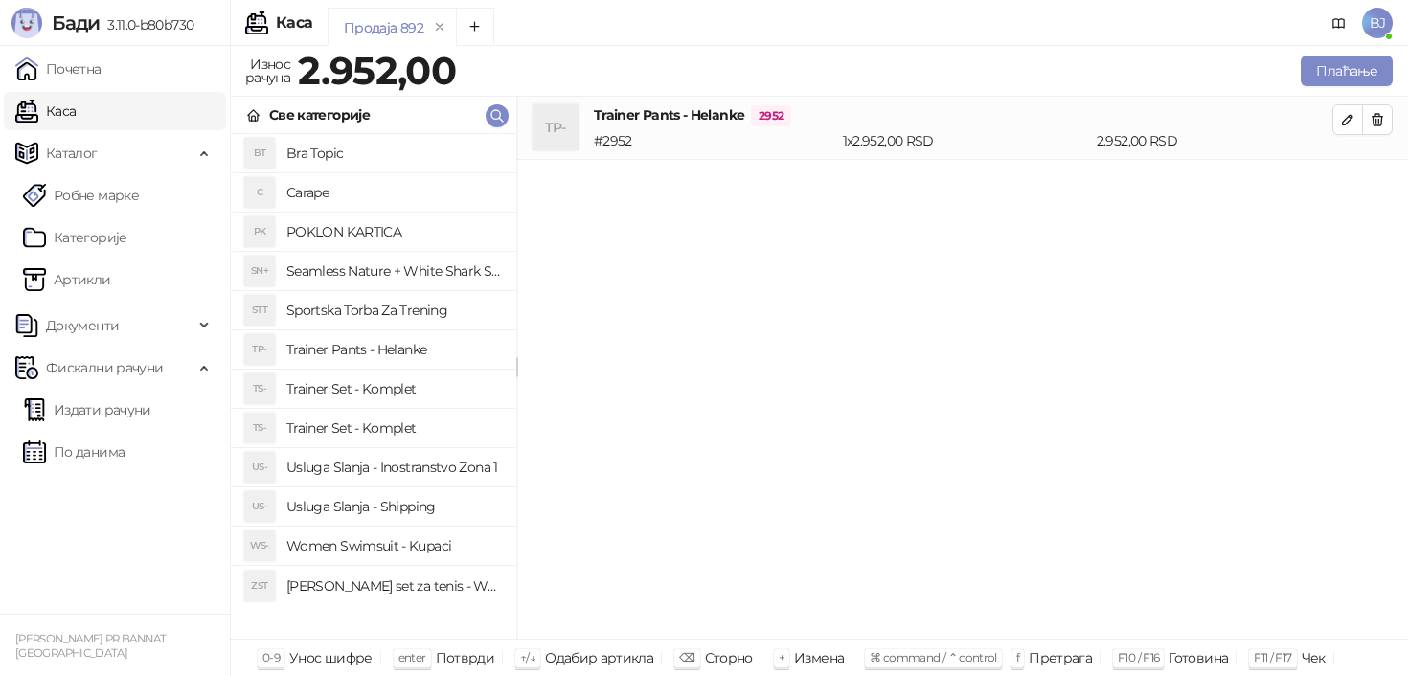
click at [706, 404] on div "TP- Trainer Pants - Helanke 2952 # 2952 1 x 2.952,00 RSD 2.952,00 RSD" at bounding box center [962, 368] width 891 height 543
click at [389, 400] on h4 "Trainer Set - Komplet" at bounding box center [393, 389] width 215 height 31
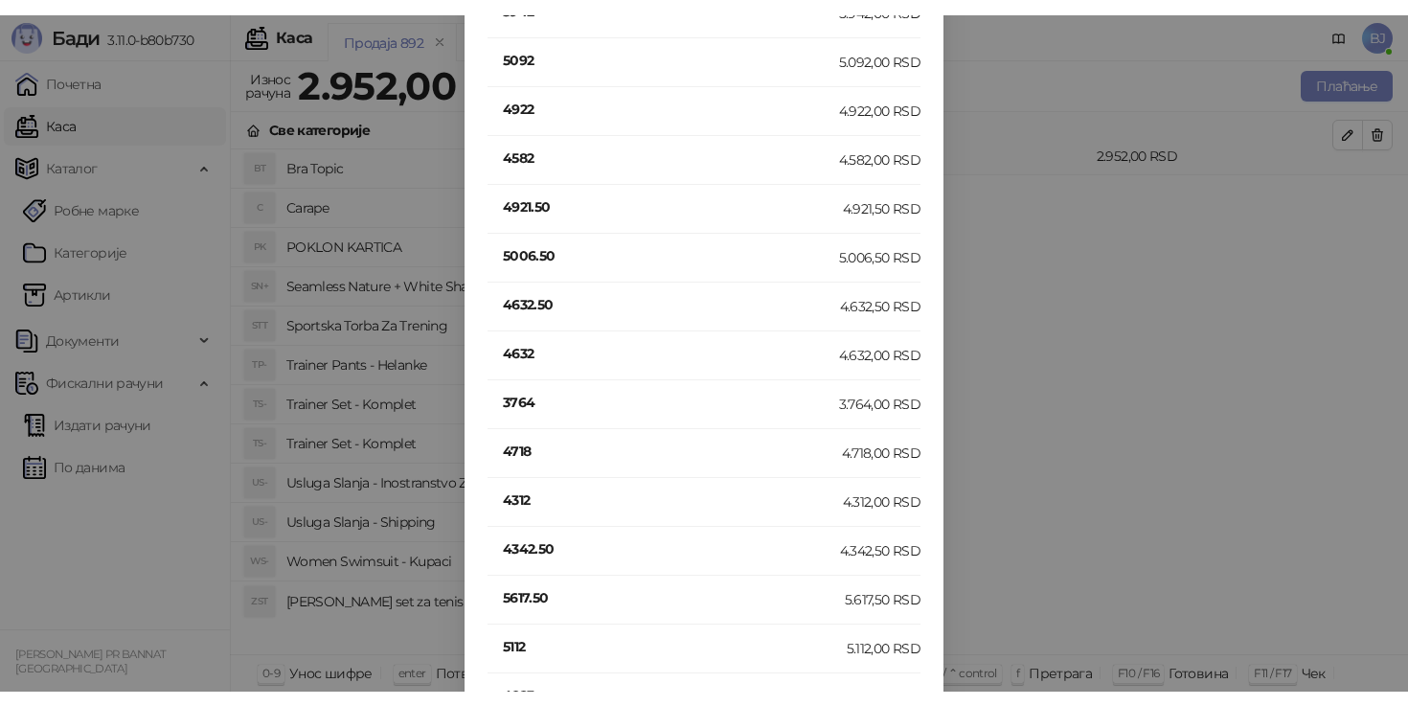
scroll to position [0, 0]
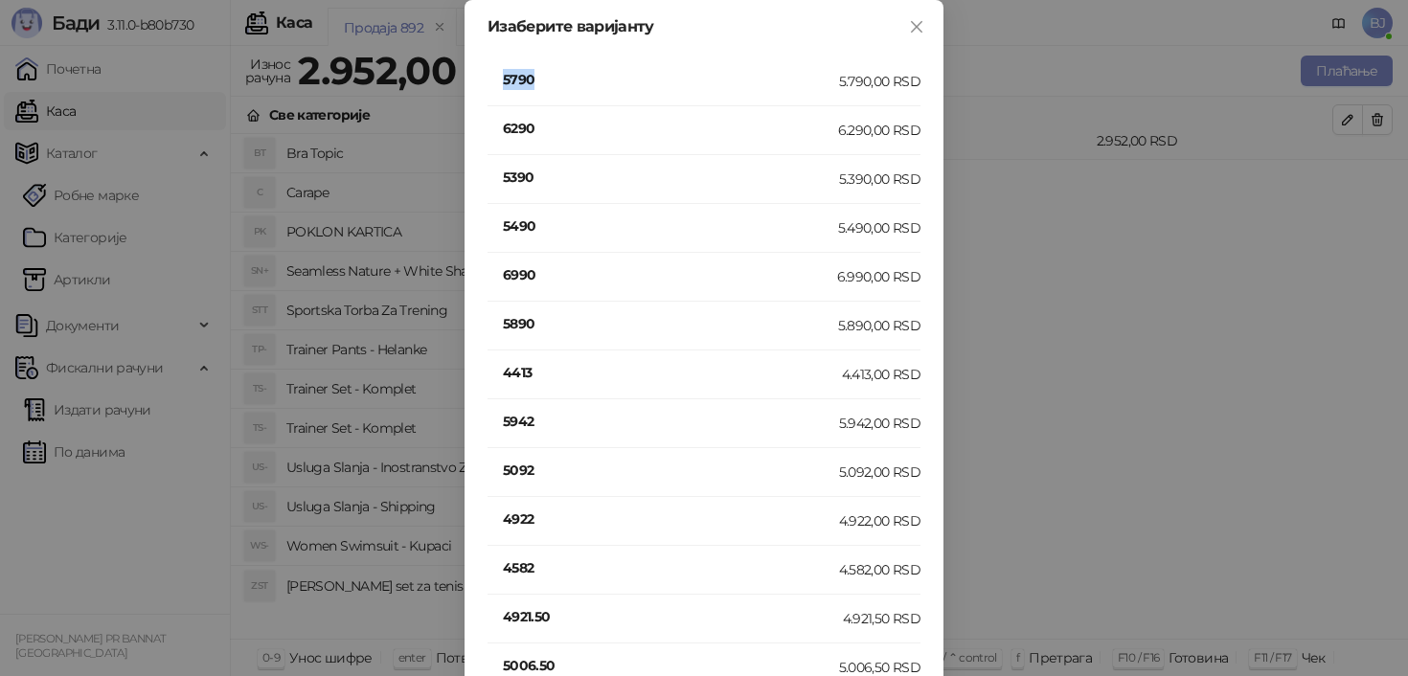
click at [517, 84] on h4 "5790" at bounding box center [671, 79] width 336 height 21
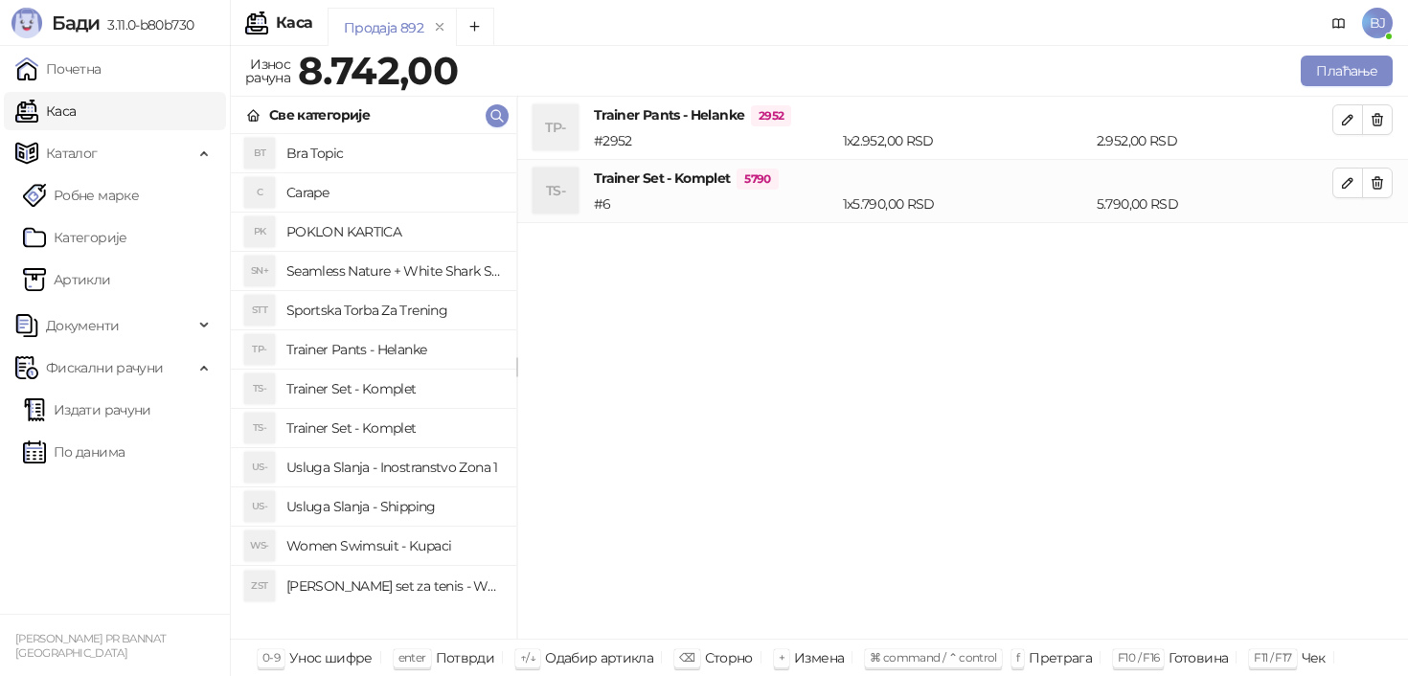
click at [431, 548] on h4 "Women Swimsuit - Kupaci" at bounding box center [393, 546] width 215 height 31
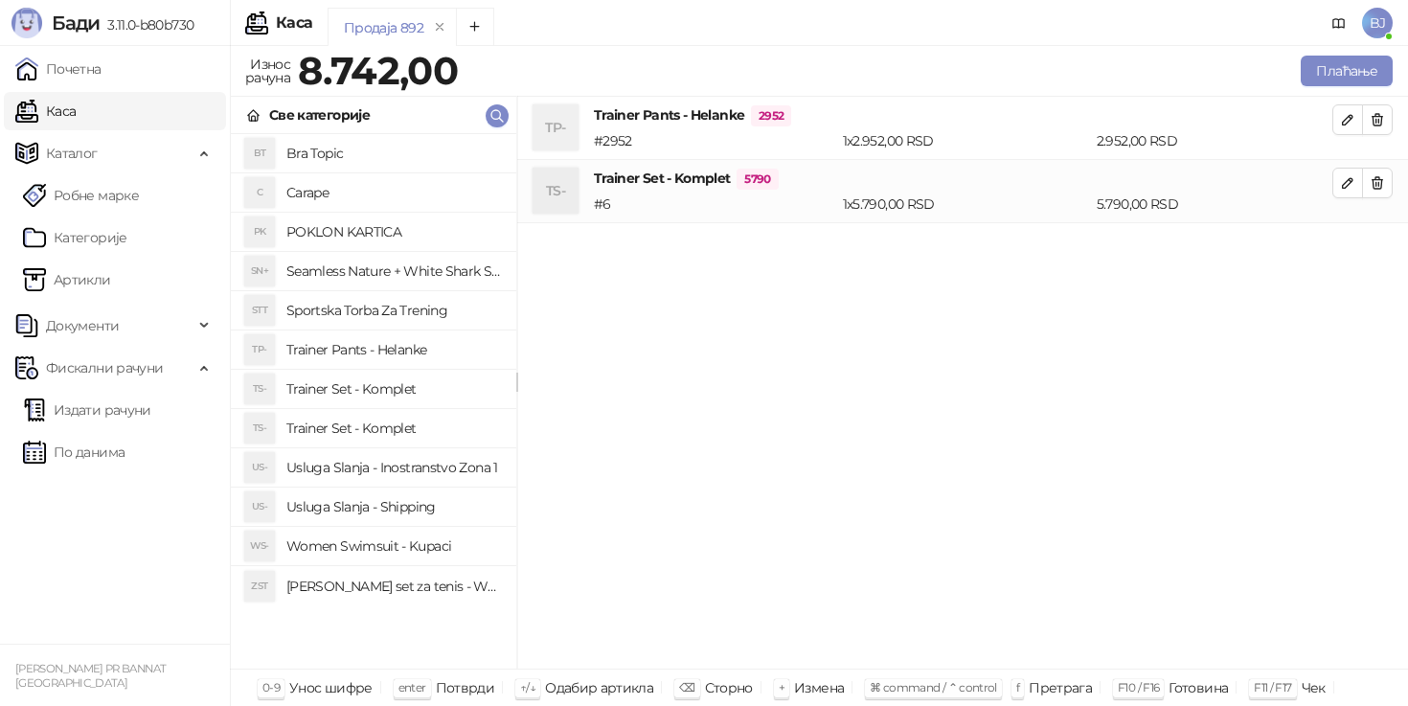
click at [436, 506] on h4 "Usluga Slanja - Shipping" at bounding box center [393, 507] width 215 height 31
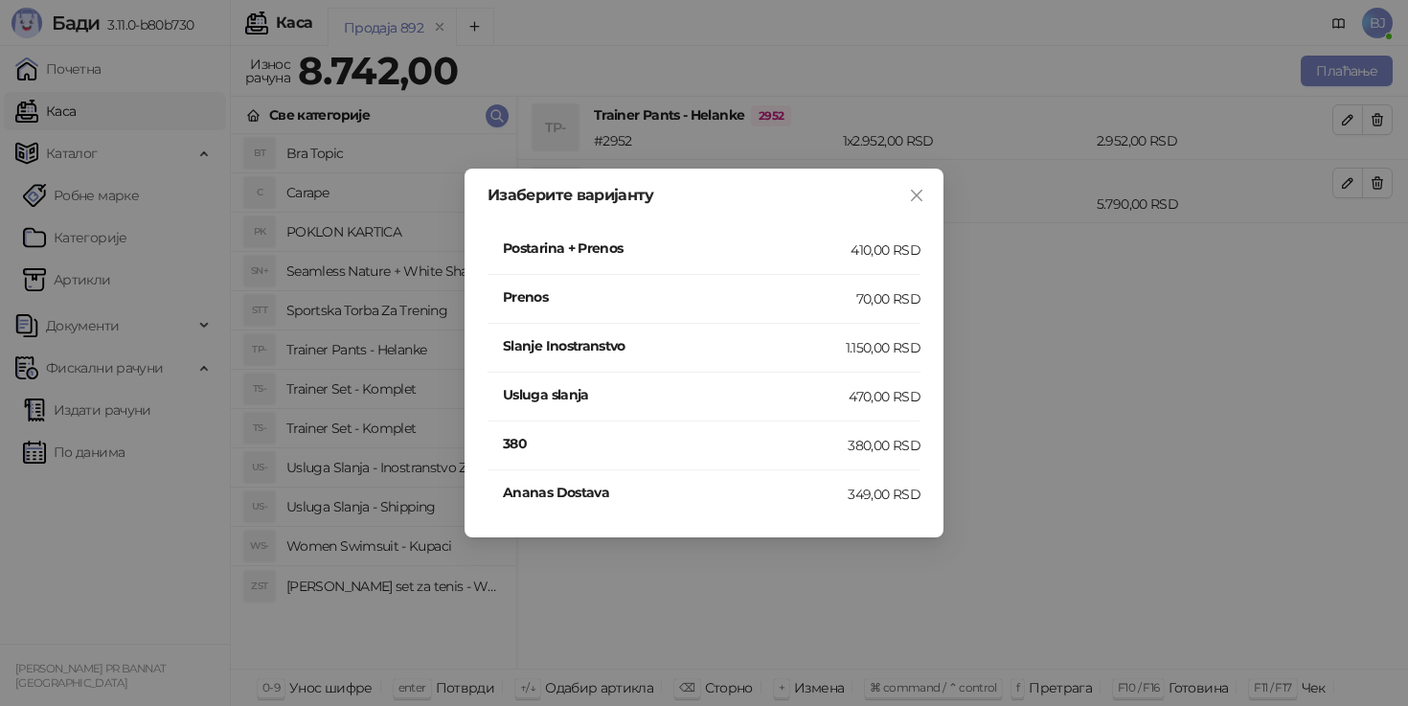
click at [793, 261] on div "Postarina + Prenos" at bounding box center [677, 250] width 348 height 25
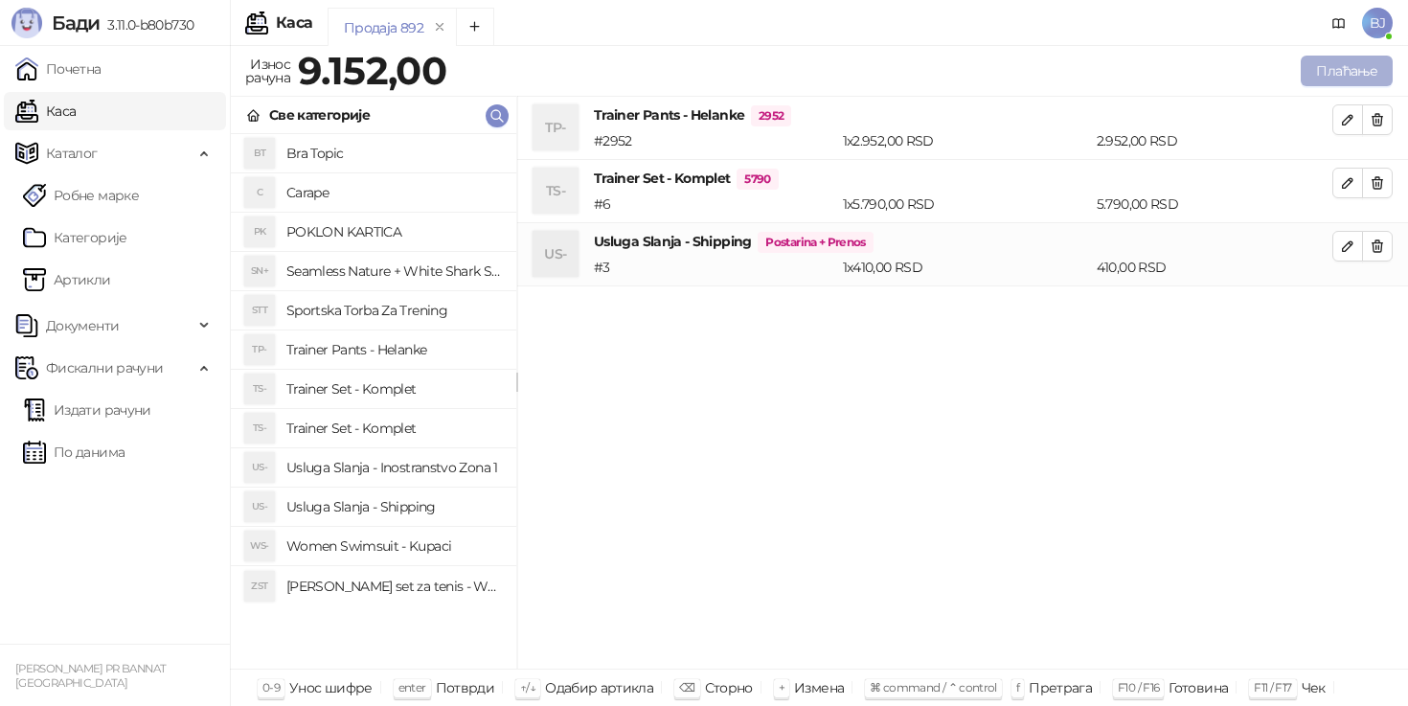
click at [1357, 73] on button "Плаћање" at bounding box center [1347, 71] width 92 height 31
click at [1370, 191] on span "button" at bounding box center [1377, 182] width 15 height 18
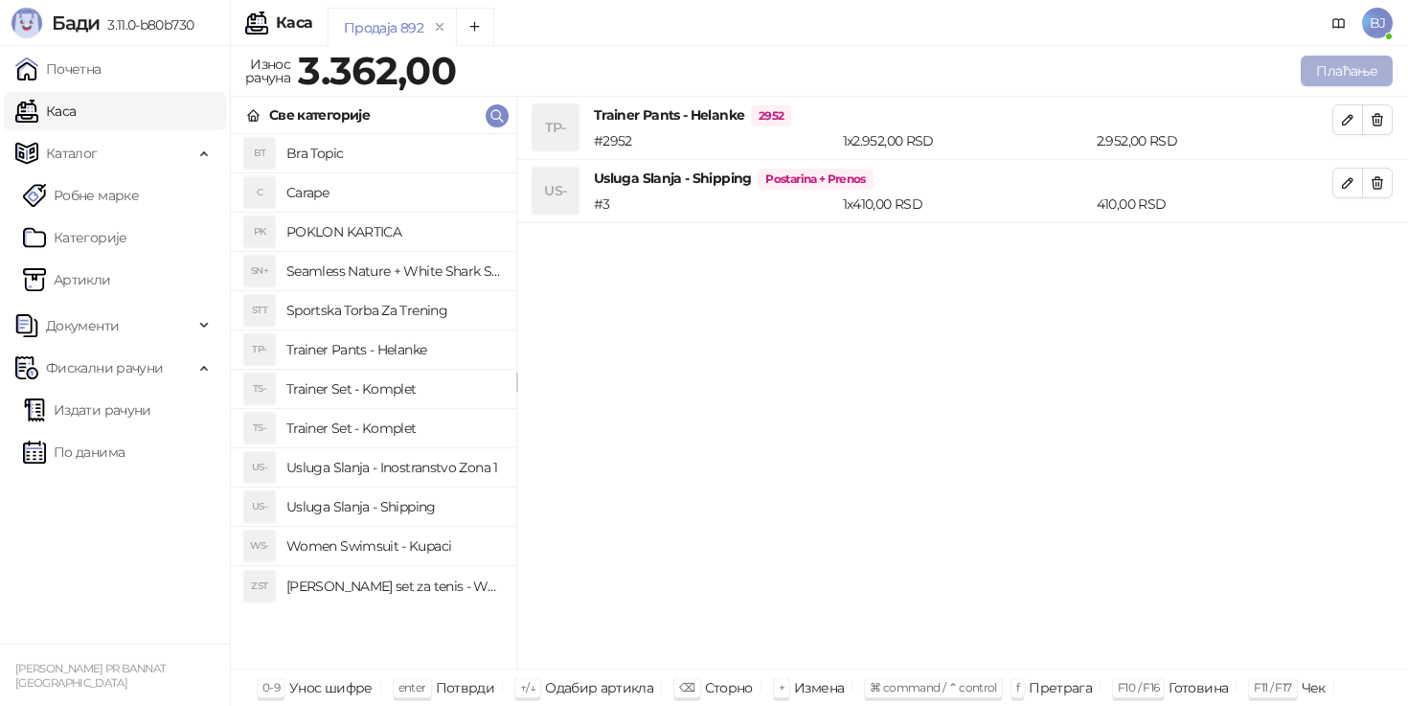
click at [1376, 67] on button "Плаћање" at bounding box center [1347, 71] width 92 height 31
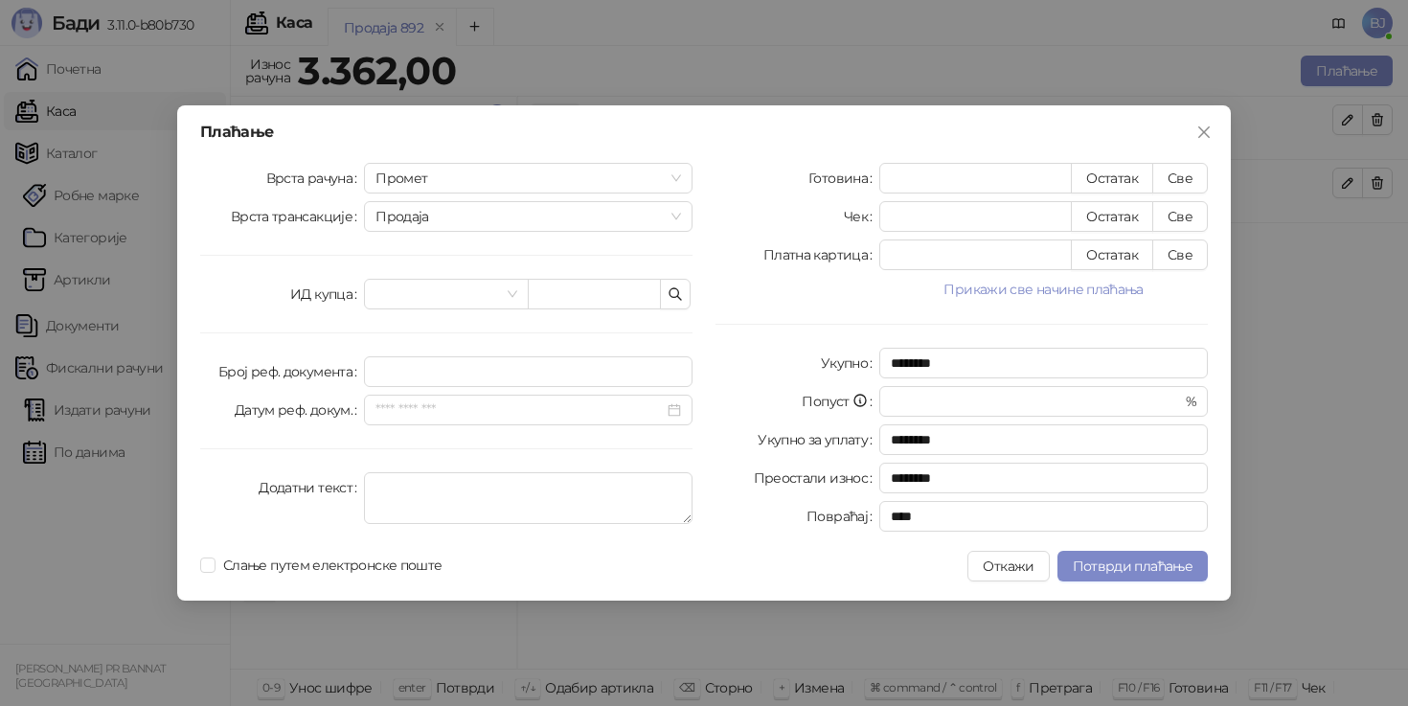
click at [1189, 160] on div "Плаћање Врста рачуна Промет Врста трансакције Продаја ИД купца Број реф. докуме…" at bounding box center [704, 352] width 1054 height 495
click at [1189, 167] on button "Све" at bounding box center [1181, 178] width 56 height 31
type input "****"
click at [1127, 562] on span "Потврди плаћање" at bounding box center [1133, 566] width 120 height 17
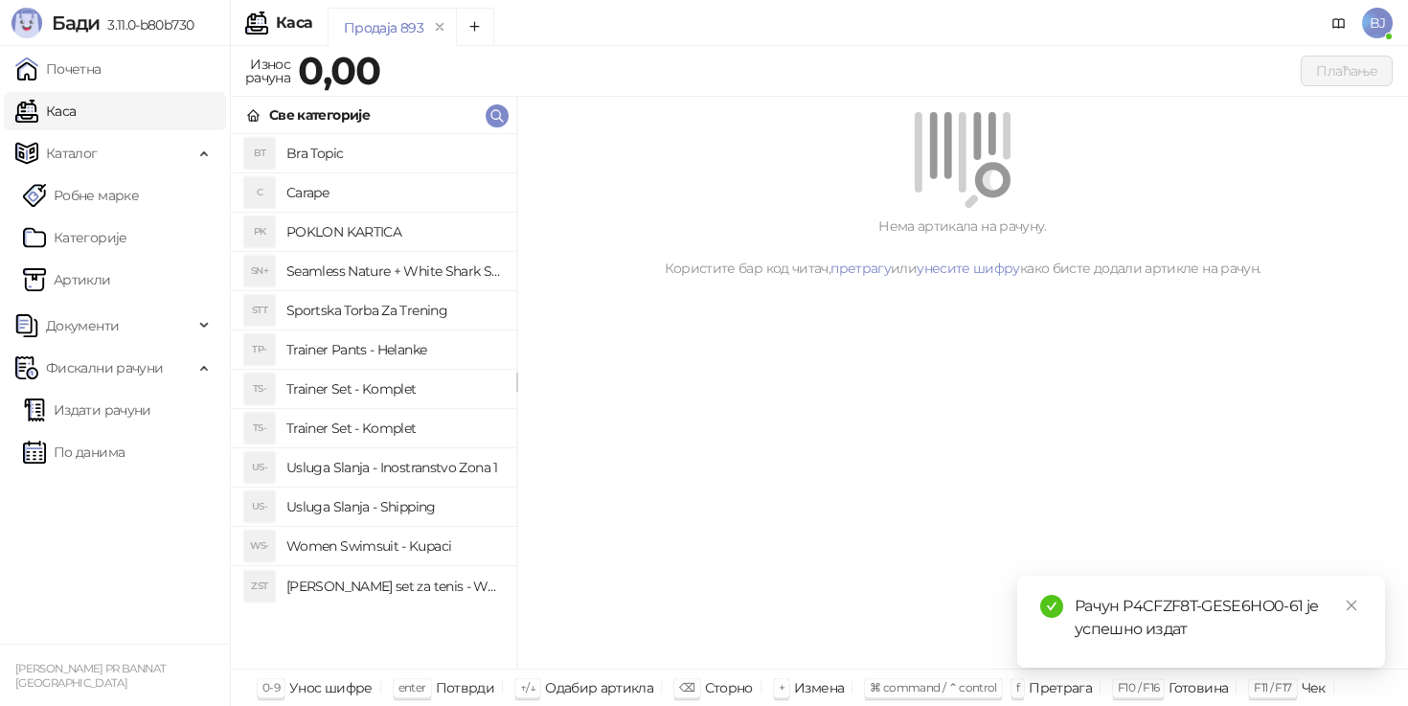
click at [409, 392] on h4 "Trainer Set - Komplet" at bounding box center [393, 389] width 215 height 31
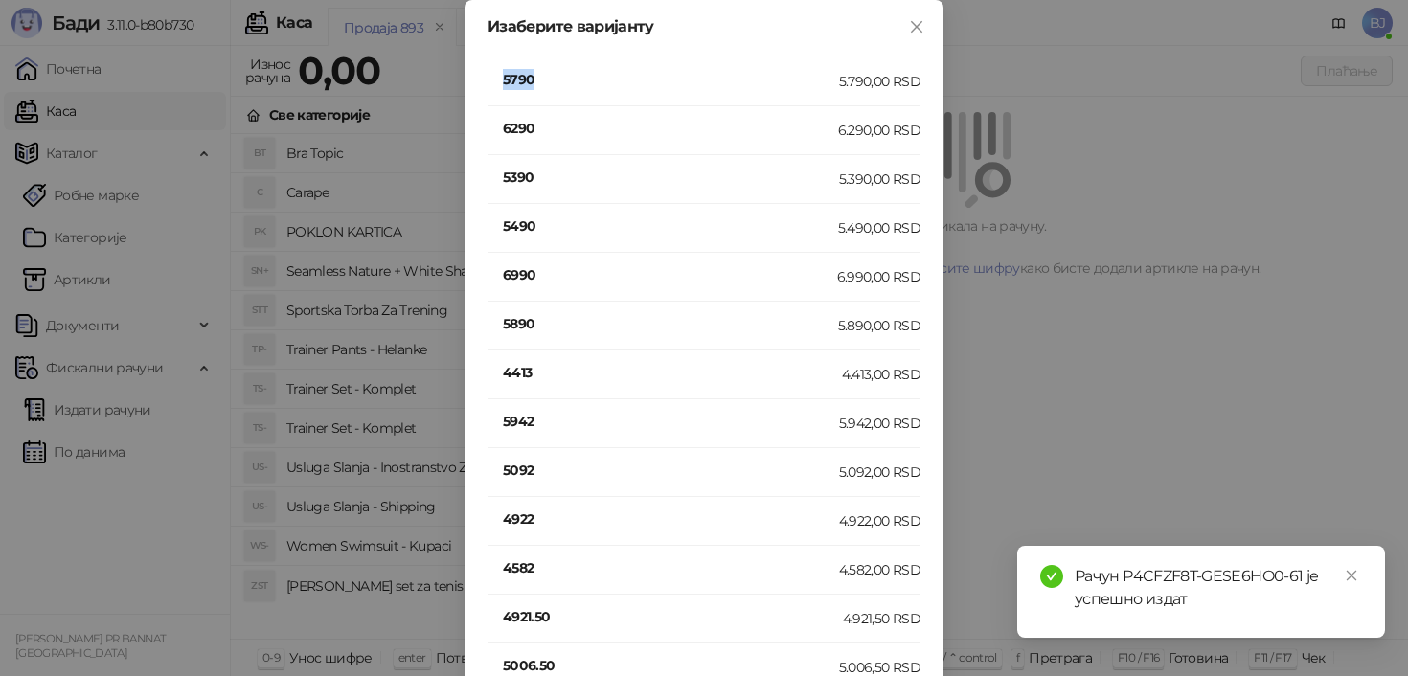
click at [534, 80] on h4 "5790" at bounding box center [671, 79] width 336 height 21
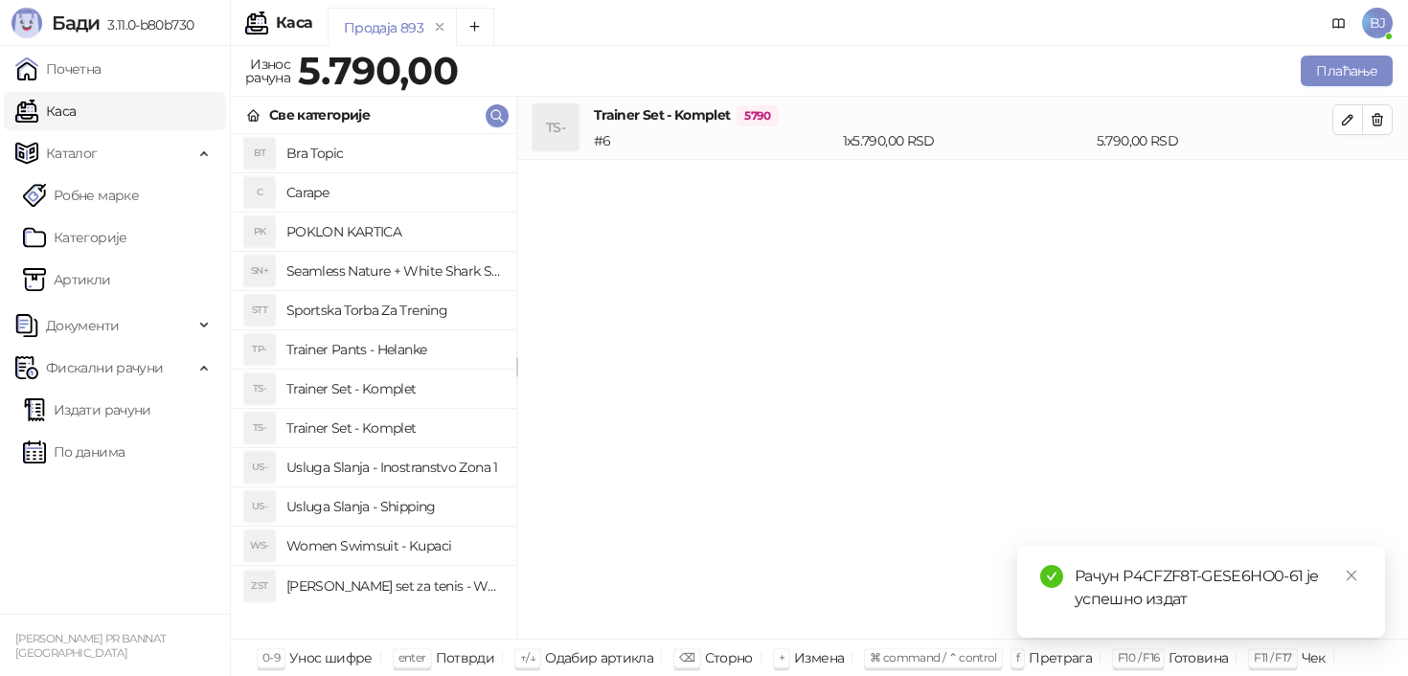
click at [431, 549] on h4 "Women Swimsuit - Kupaci" at bounding box center [393, 546] width 215 height 31
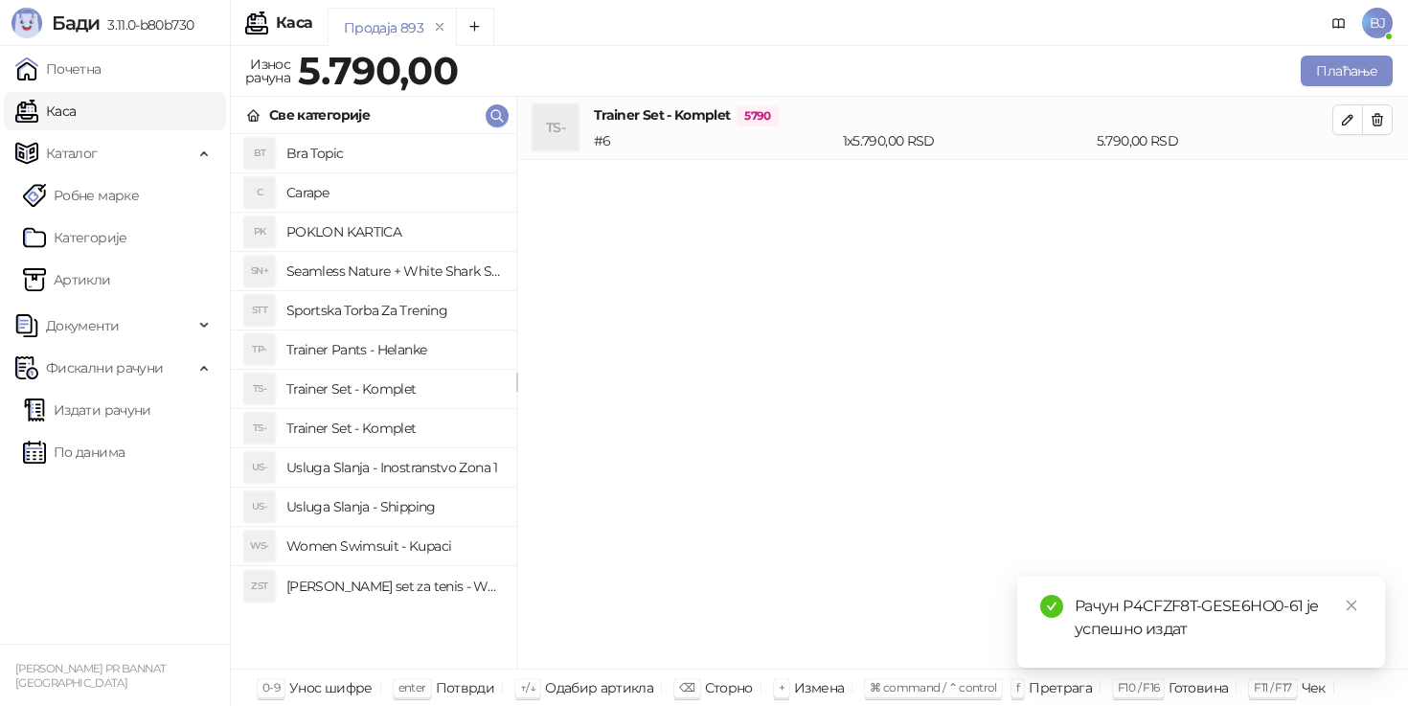
click at [431, 505] on h4 "Usluga Slanja - Shipping" at bounding box center [393, 507] width 215 height 31
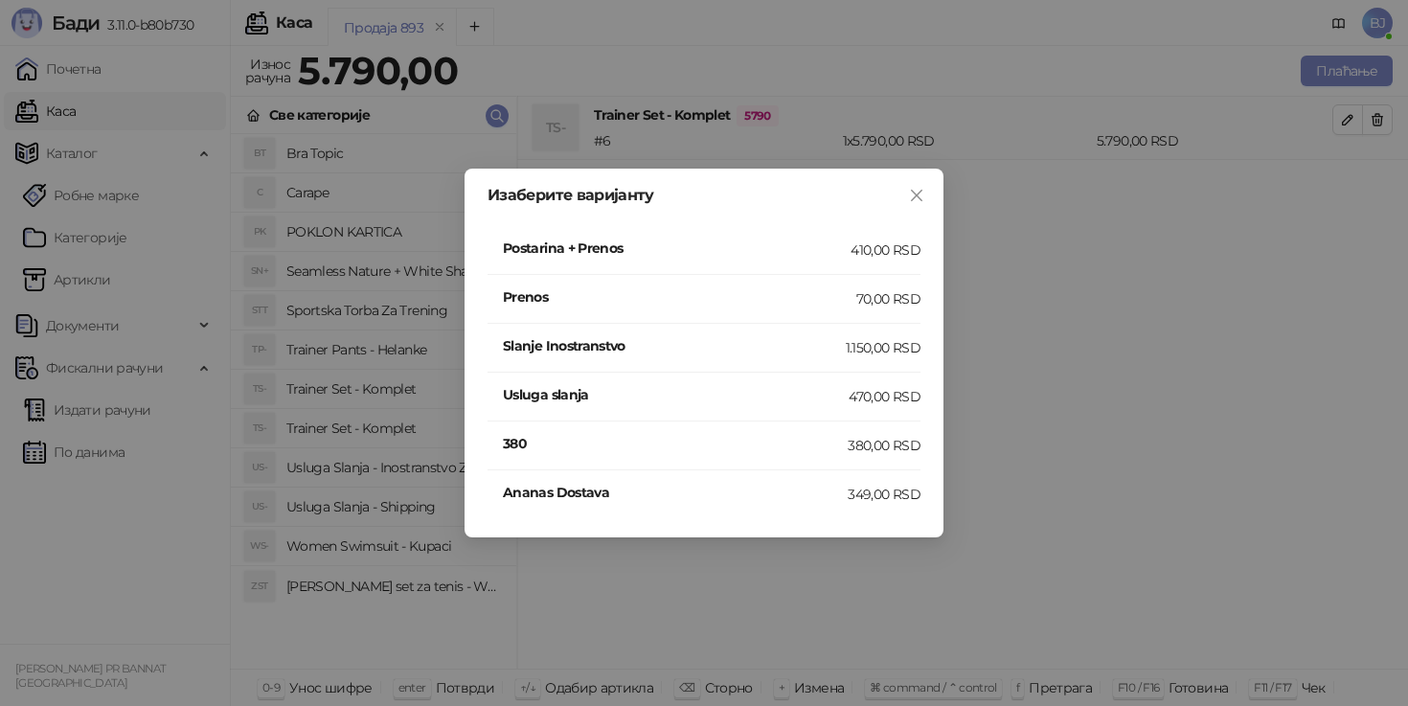
click at [811, 255] on h4 "Postarina + Prenos" at bounding box center [677, 248] width 348 height 21
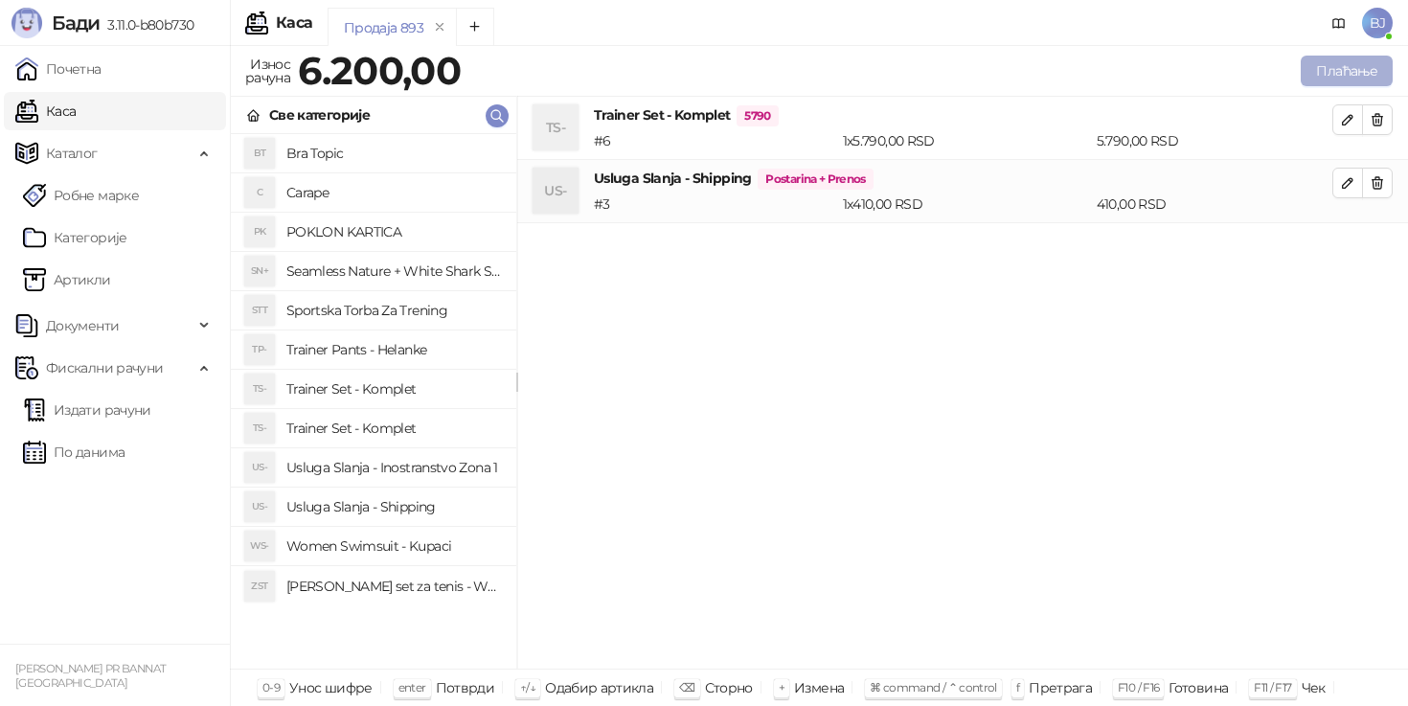
click at [1347, 77] on button "Плаћање" at bounding box center [1347, 71] width 92 height 31
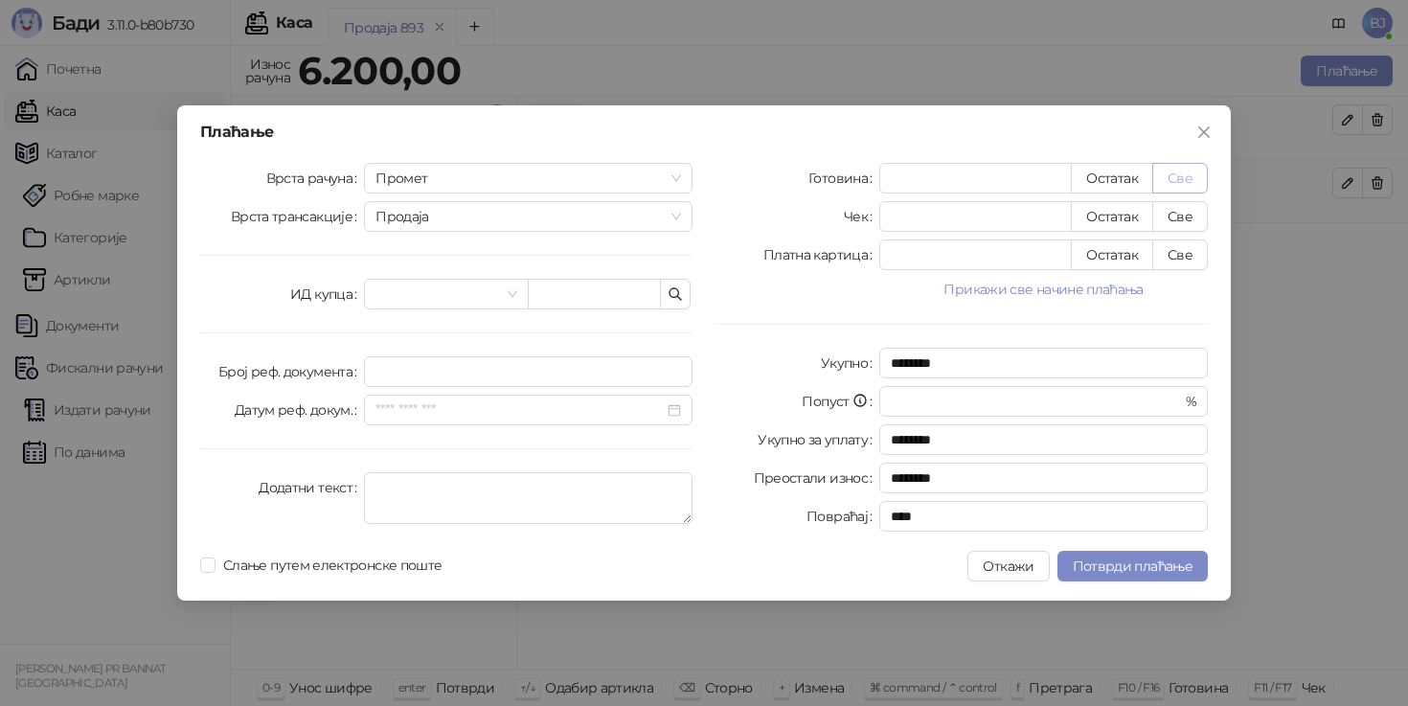
click at [1202, 180] on button "Све" at bounding box center [1181, 178] width 56 height 31
type input "****"
click at [1133, 561] on span "Потврди плаћање" at bounding box center [1133, 566] width 120 height 17
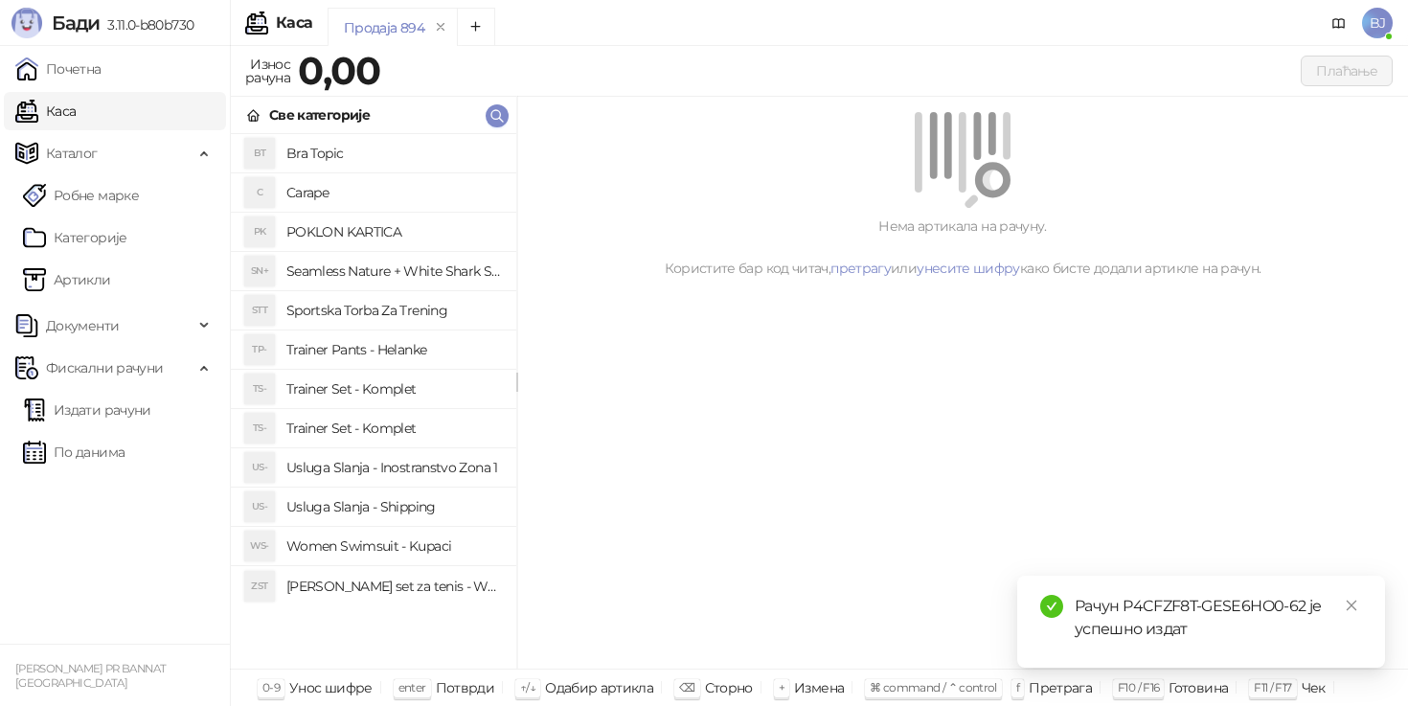
click at [859, 432] on div "Нема артикала на рачуну. Користите бар код читач, претрагу или унесите шифру ка…" at bounding box center [962, 383] width 891 height 573
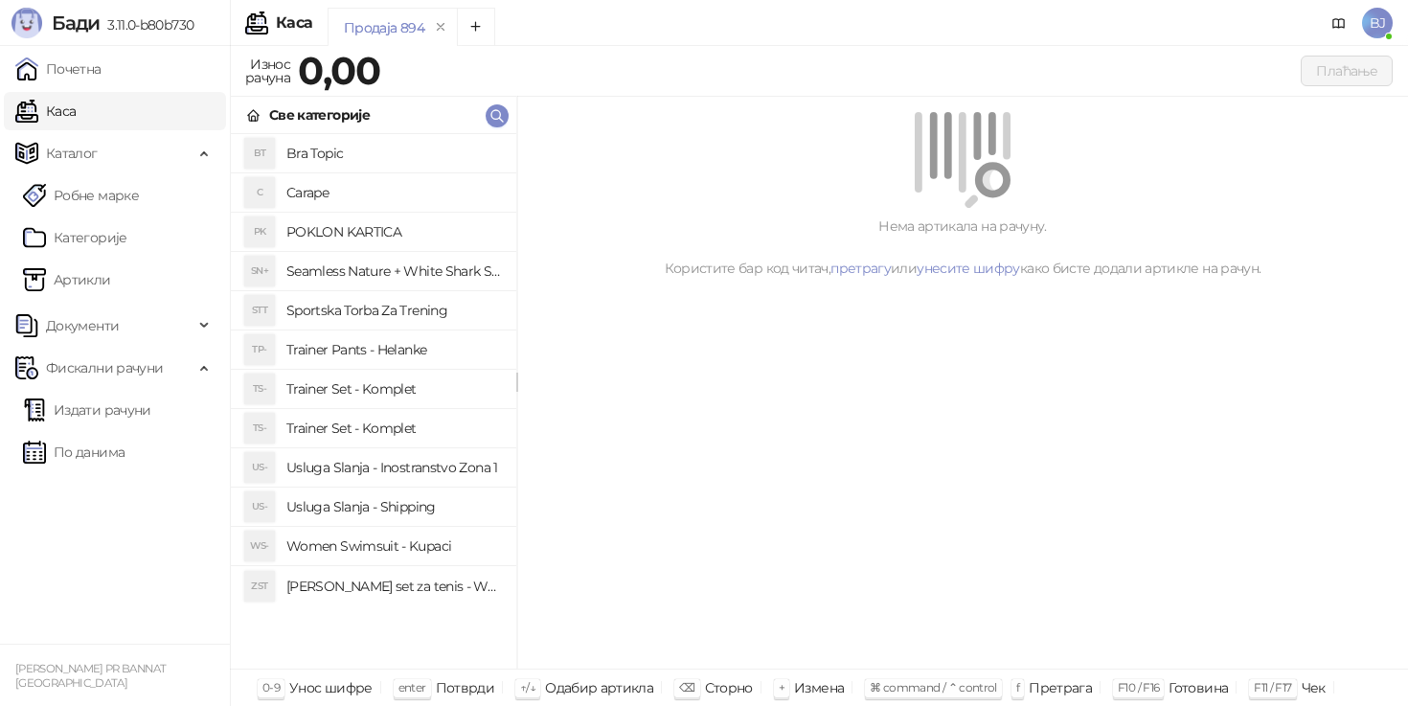
click at [859, 432] on div "Нема артикала на рачуну. Користите бар код читач, претрагу или унесите шифру ка…" at bounding box center [962, 383] width 891 height 573
